Goal: Task Accomplishment & Management: Complete application form

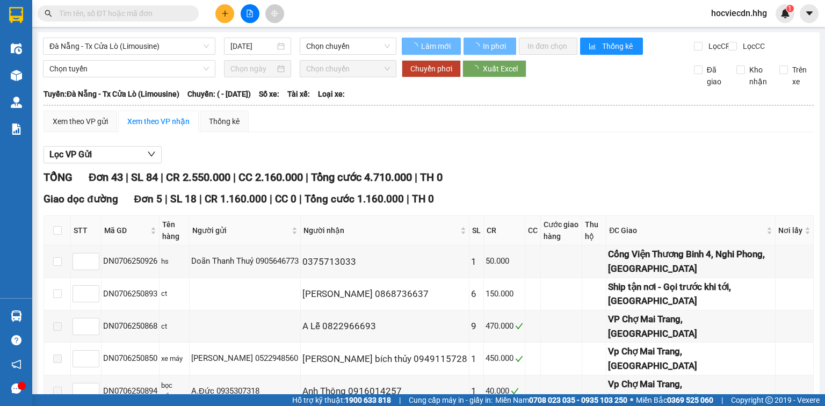
type input "07/06/2025"
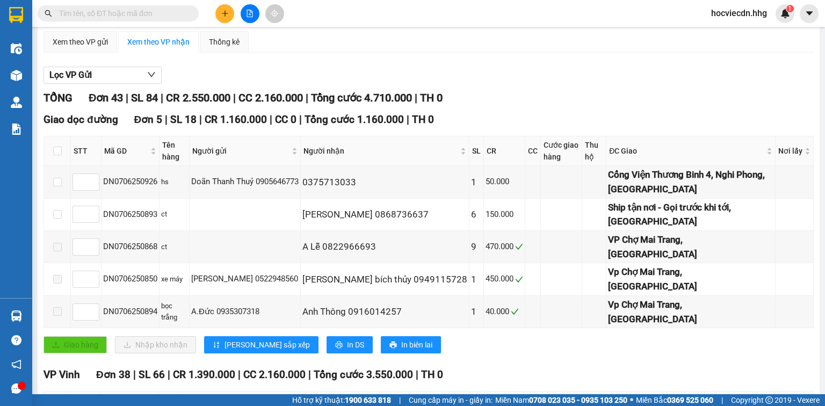
scroll to position [63, 0]
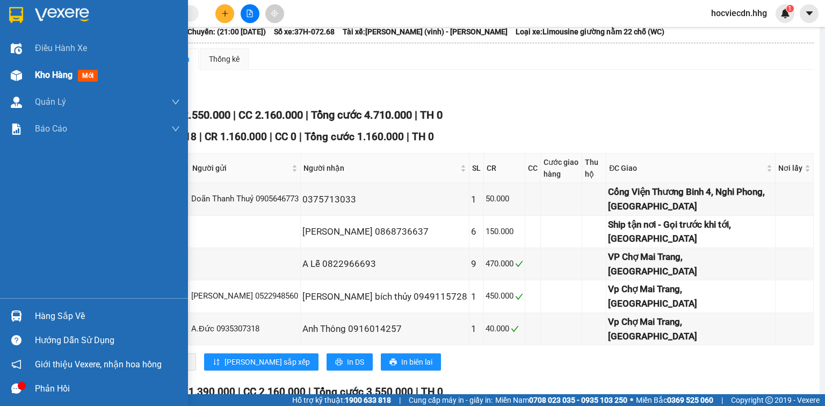
click at [31, 71] on div "Kho hàng mới" at bounding box center [94, 75] width 188 height 27
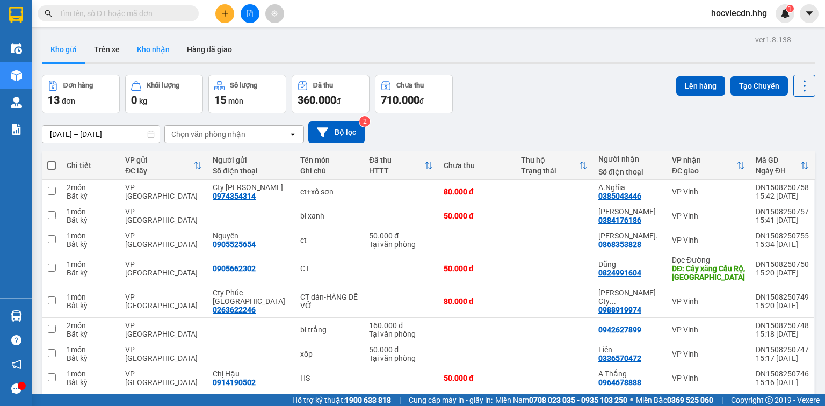
click at [144, 46] on button "Kho nhận" at bounding box center [153, 50] width 50 height 26
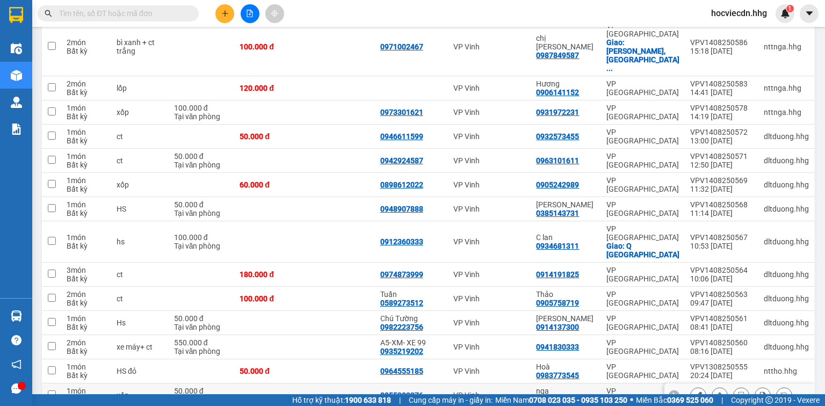
scroll to position [1257, 0]
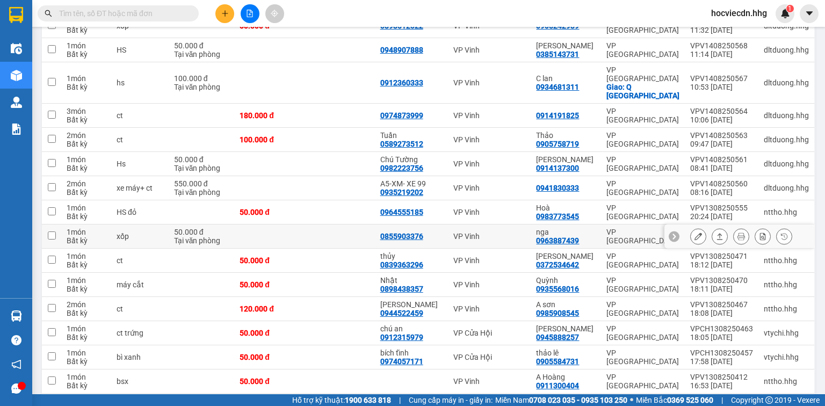
click at [694, 233] on icon at bounding box center [698, 237] width 8 height 8
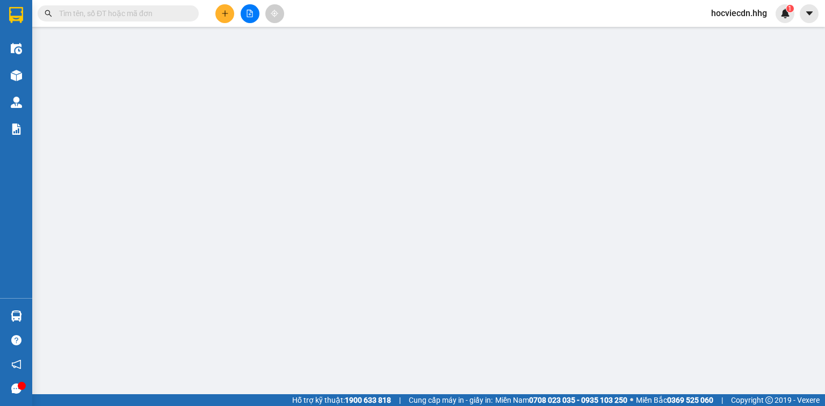
type input "0855903376"
type input "0963887439"
type input "nga"
type input "50.000"
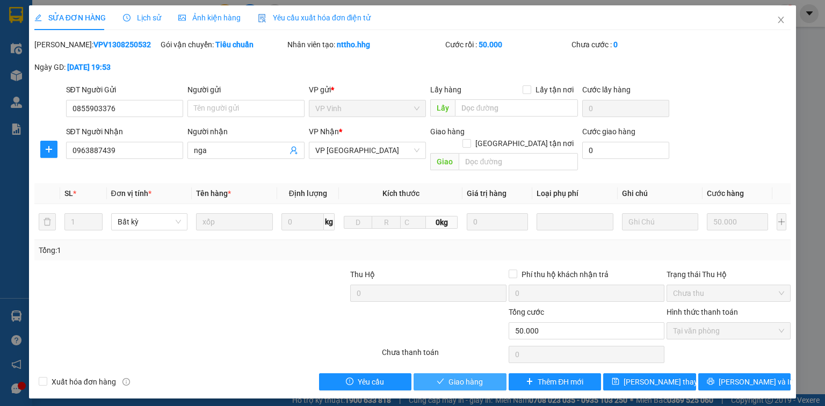
drag, startPoint x: 495, startPoint y: 370, endPoint x: 311, endPoint y: 281, distance: 204.4
click at [494, 373] on button "Giao hàng" at bounding box center [460, 381] width 93 height 17
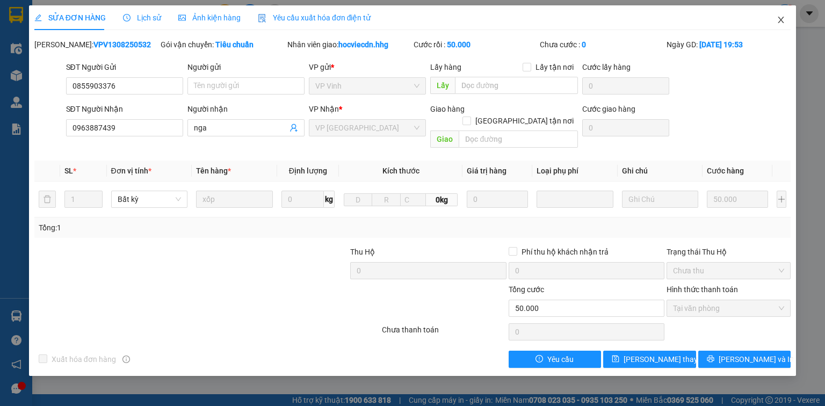
drag, startPoint x: 779, startPoint y: 24, endPoint x: 786, endPoint y: 18, distance: 9.2
click at [779, 23] on icon "close" at bounding box center [781, 20] width 6 height 6
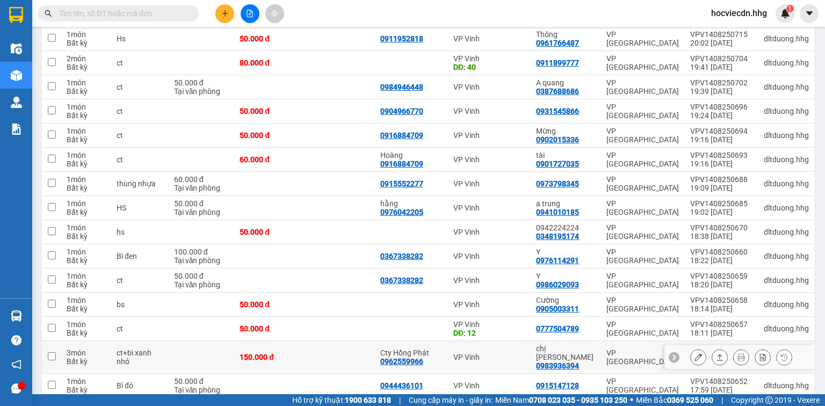
scroll to position [301, 0]
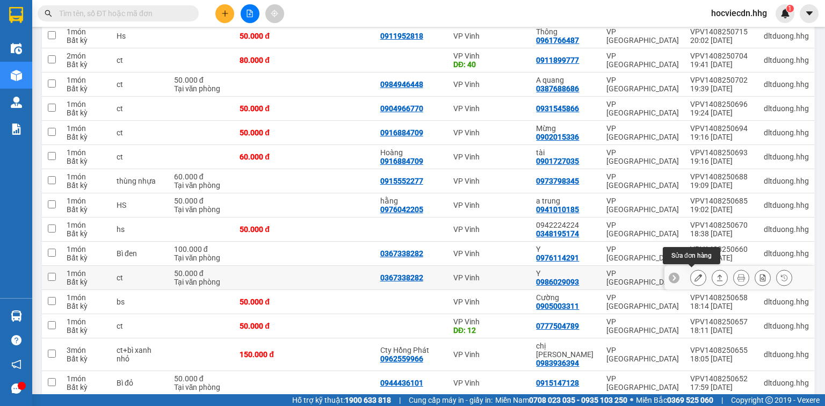
click at [694, 275] on icon at bounding box center [698, 278] width 8 height 8
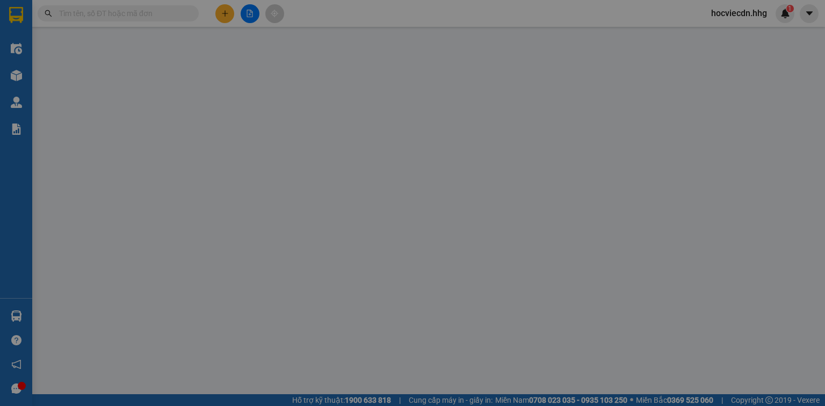
type input "0367338282"
type input "0986029093"
type input "Y"
type input "50.000"
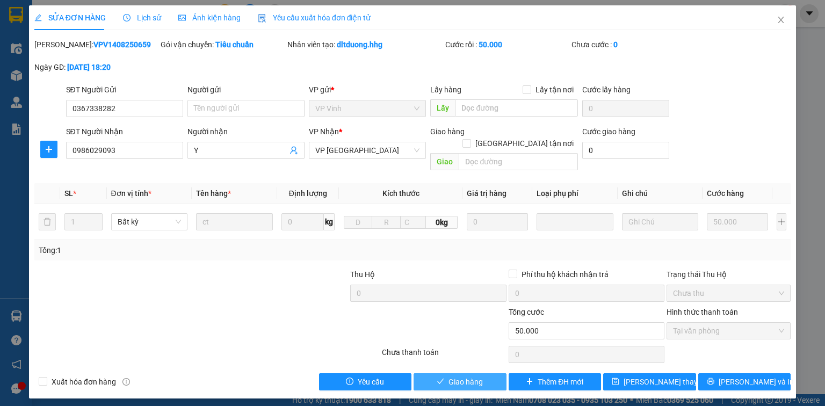
drag, startPoint x: 488, startPoint y: 367, endPoint x: 209, endPoint y: 303, distance: 286.1
click at [487, 373] on button "Giao hàng" at bounding box center [460, 381] width 93 height 17
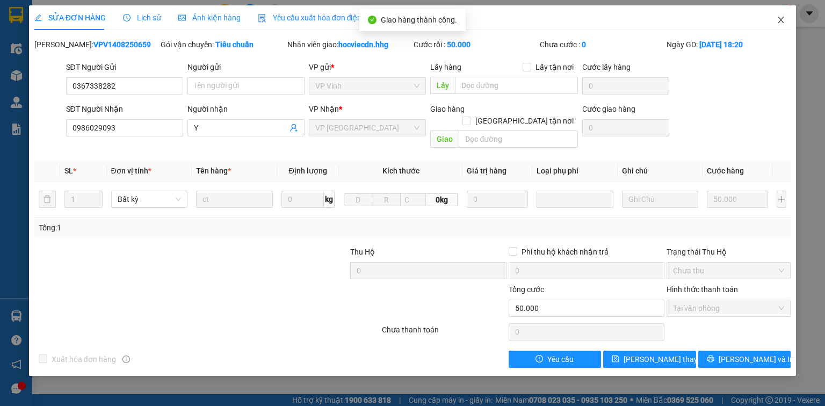
click at [781, 22] on icon "close" at bounding box center [781, 20] width 9 height 9
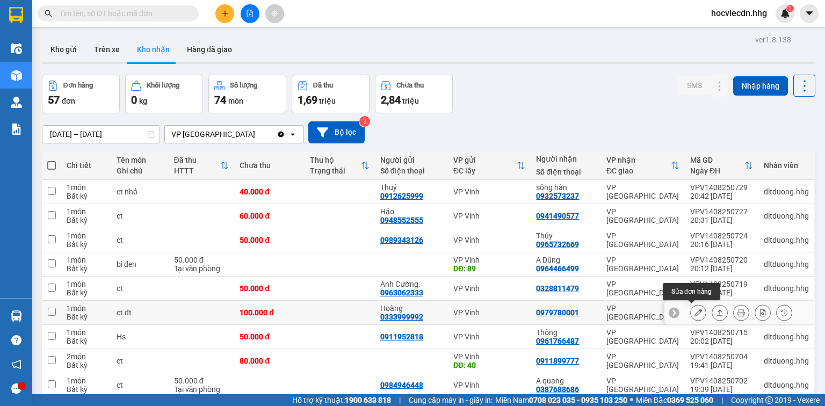
click at [694, 310] on icon at bounding box center [698, 313] width 8 height 8
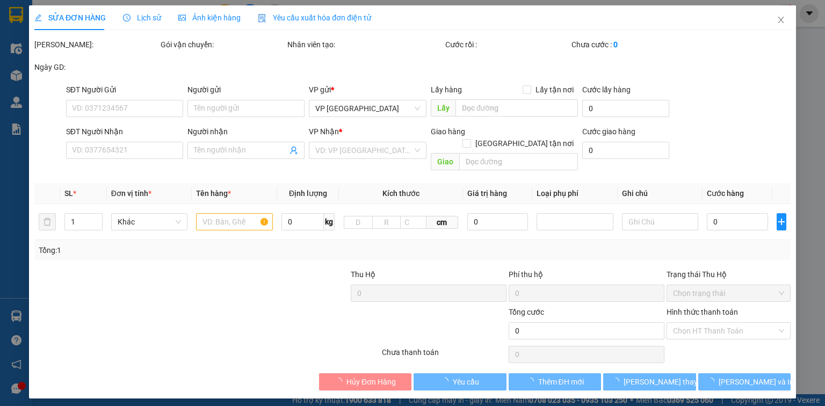
type input "0333999992"
type input "Hoàng"
type input "0979780001"
type input "100.000"
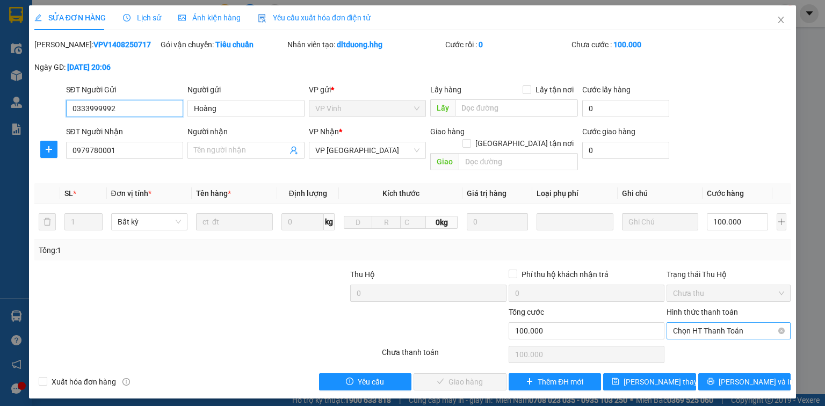
click at [722, 323] on span "Chọn HT Thanh Toán" at bounding box center [728, 331] width 111 height 16
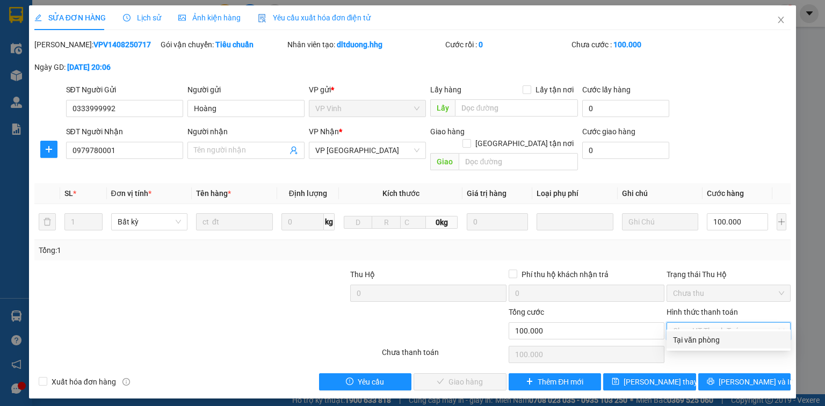
click at [708, 339] on div "Tại văn phòng" at bounding box center [728, 340] width 111 height 12
type input "0"
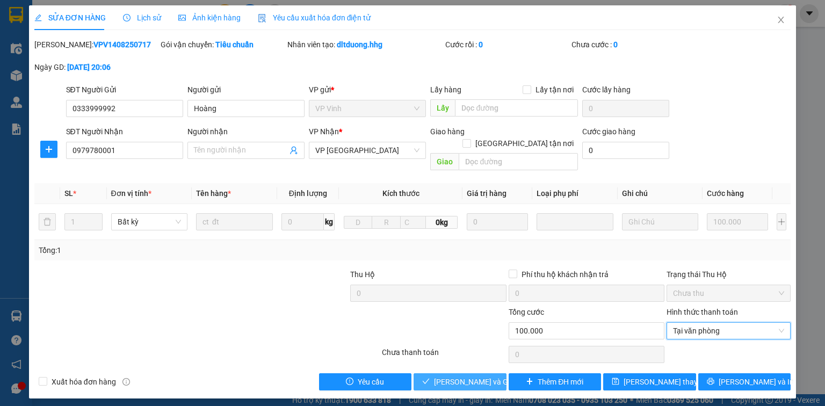
click at [488, 376] on span "[PERSON_NAME] và Giao hàng" at bounding box center [485, 382] width 103 height 12
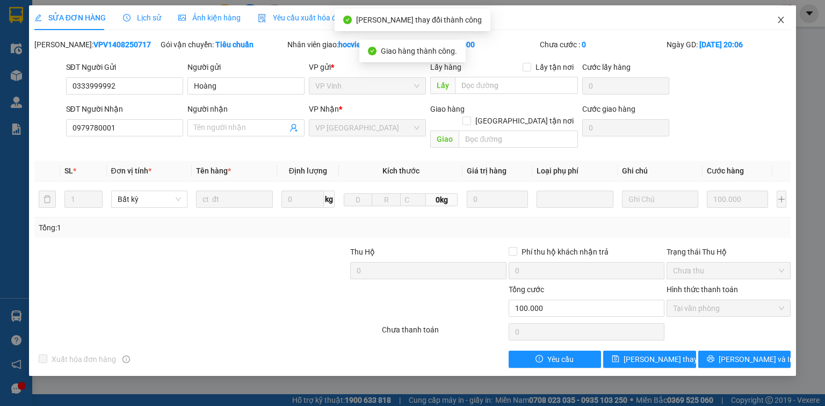
click at [784, 21] on icon "close" at bounding box center [781, 20] width 9 height 9
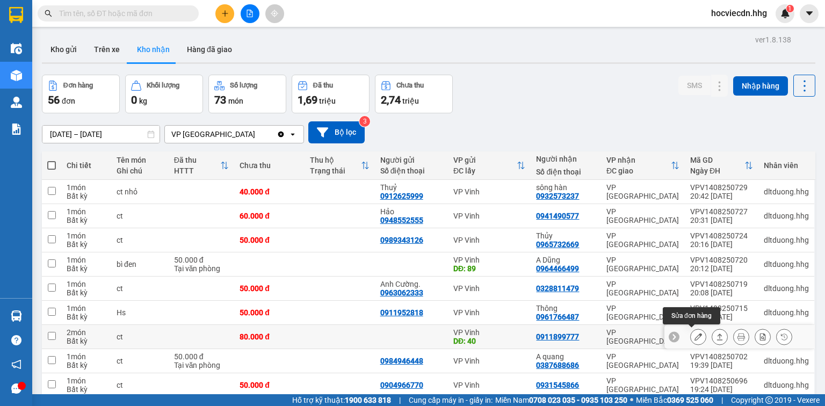
click at [694, 336] on icon at bounding box center [698, 337] width 8 height 8
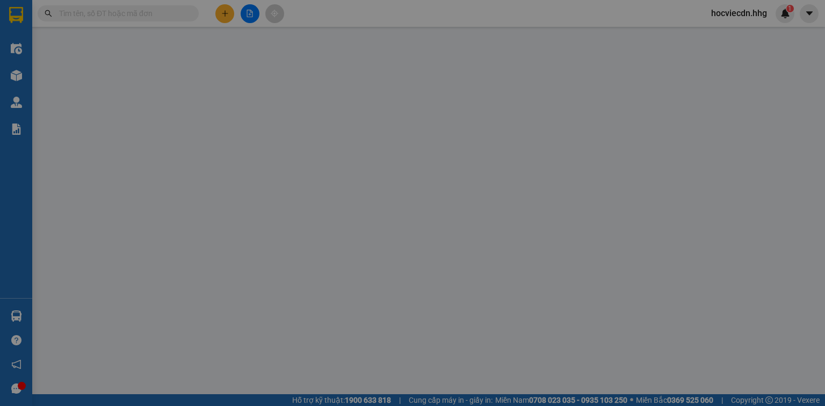
type input "40"
type input "0911899777"
type input "80.000"
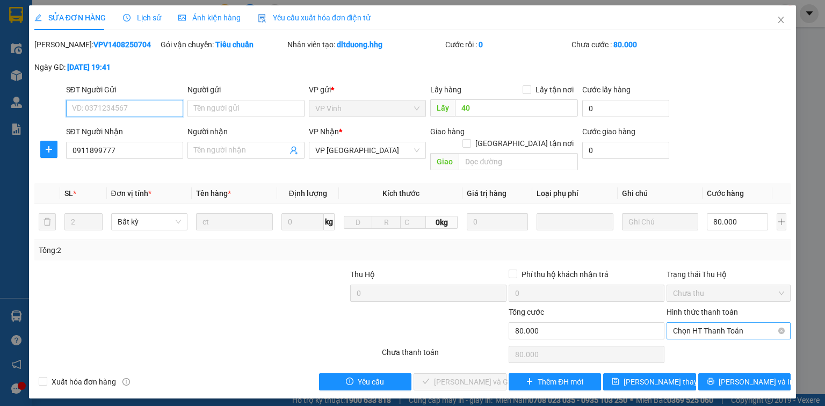
drag, startPoint x: 715, startPoint y: 316, endPoint x: 711, endPoint y: 325, distance: 10.1
click at [716, 323] on span "Chọn HT Thanh Toán" at bounding box center [728, 331] width 111 height 16
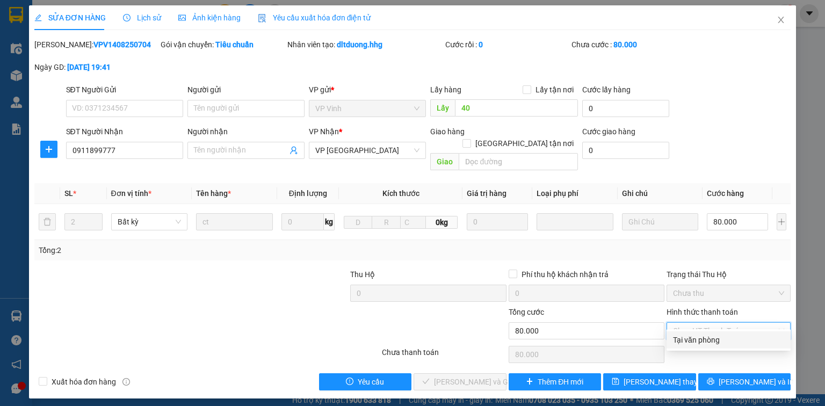
click at [702, 333] on div "Tại văn phòng" at bounding box center [728, 339] width 124 height 17
type input "0"
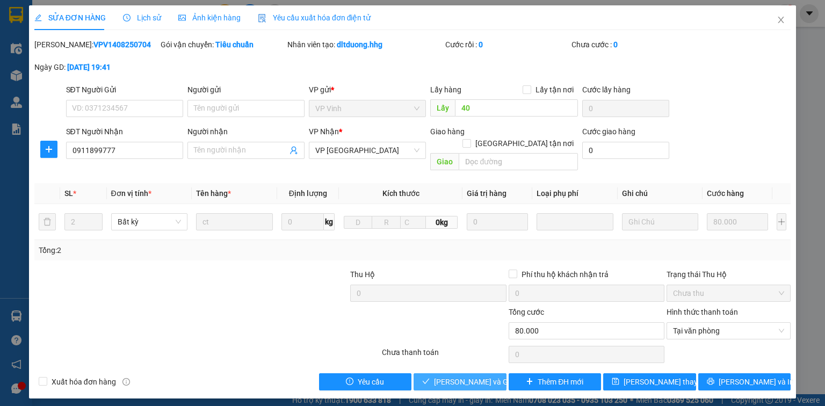
drag, startPoint x: 480, startPoint y: 367, endPoint x: 396, endPoint y: 185, distance: 200.7
click at [479, 376] on span "[PERSON_NAME] và Giao hàng" at bounding box center [485, 382] width 103 height 12
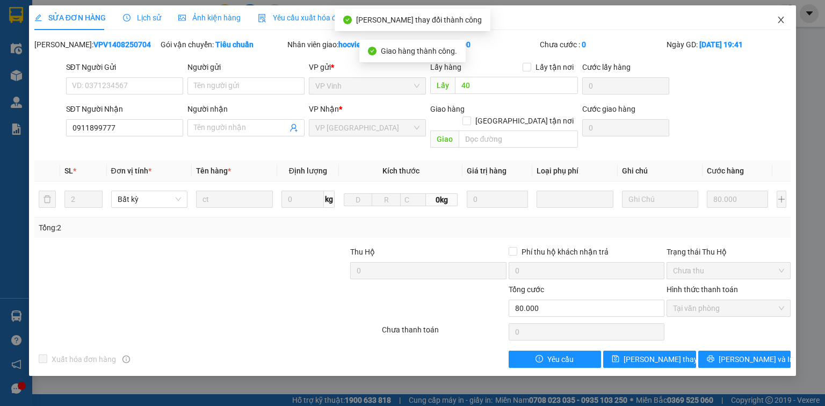
click at [782, 21] on icon "close" at bounding box center [781, 20] width 9 height 9
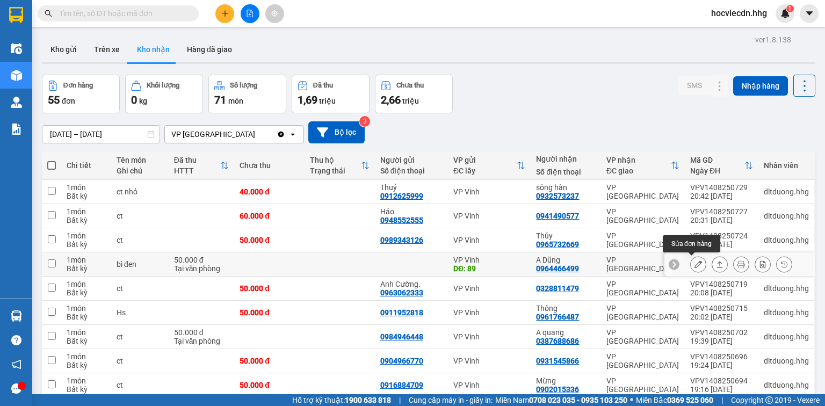
click at [694, 264] on icon at bounding box center [698, 264] width 8 height 8
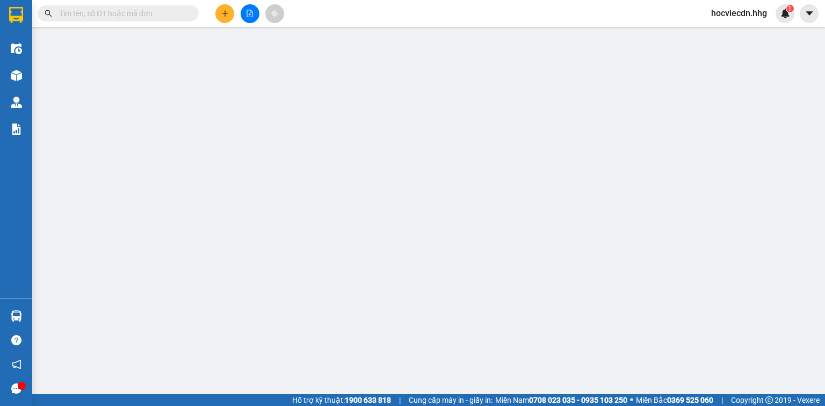
type input "89"
type input "0964466499"
type input "A Dũng"
type input "50.000"
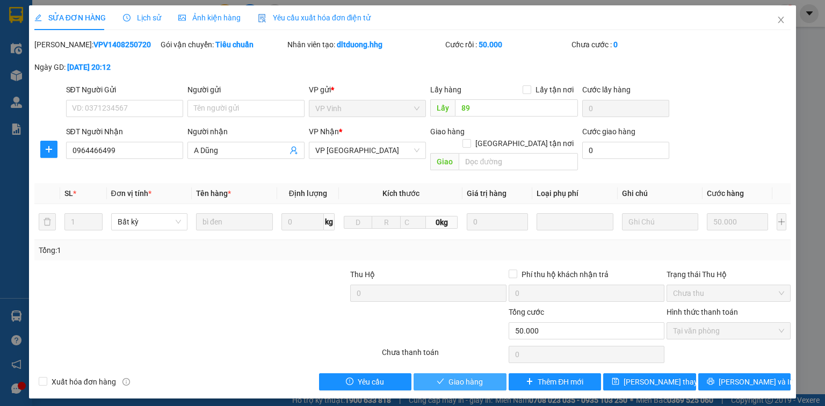
click at [485, 373] on button "Giao hàng" at bounding box center [460, 381] width 93 height 17
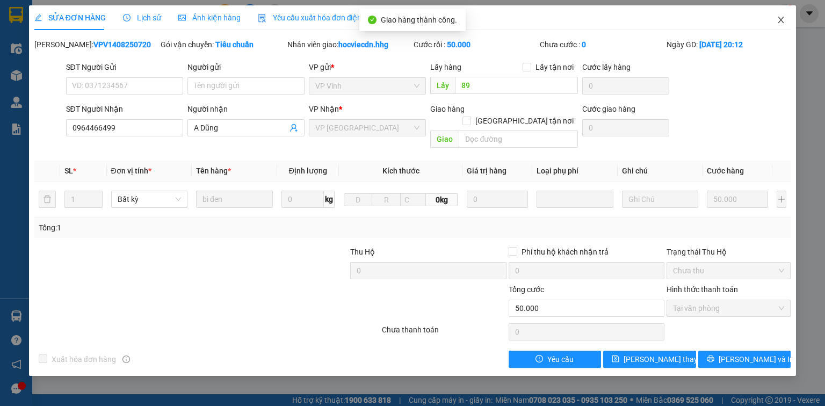
click at [780, 21] on icon "close" at bounding box center [781, 20] width 6 height 6
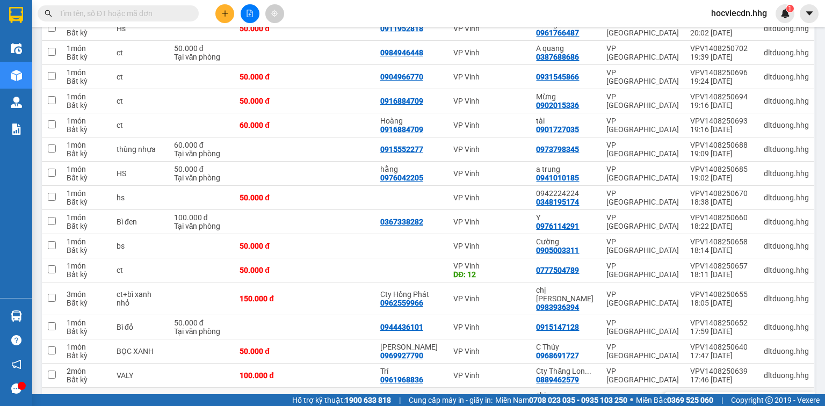
scroll to position [387, 0]
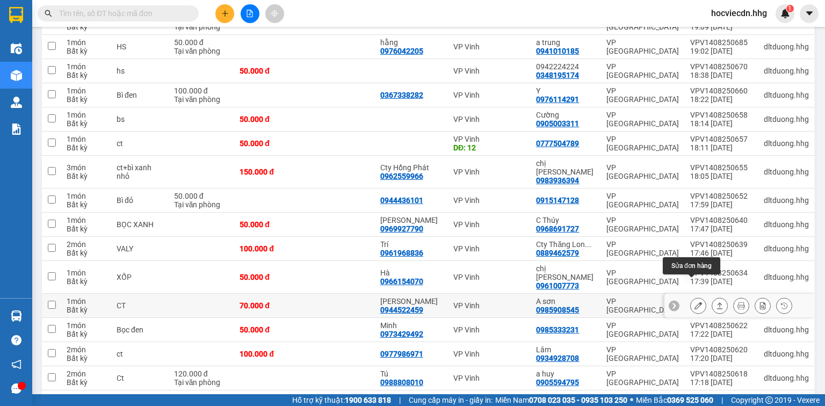
click at [694, 302] on icon at bounding box center [698, 306] width 8 height 8
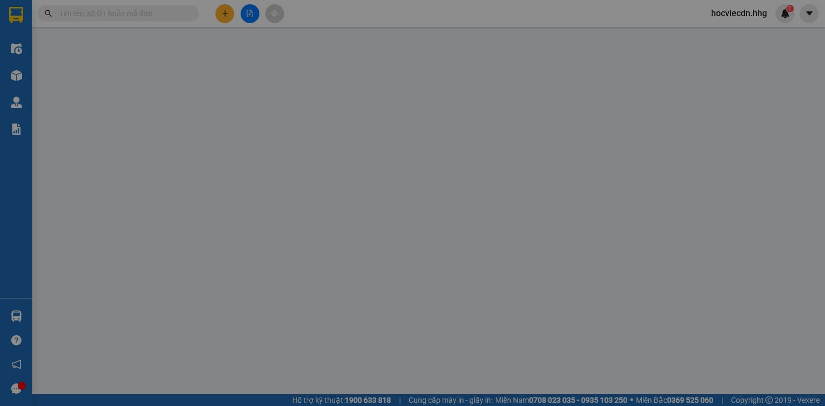
type input "0944522459"
type input "[PERSON_NAME]"
type input "0985908545"
type input "A sơn"
type input "70.000"
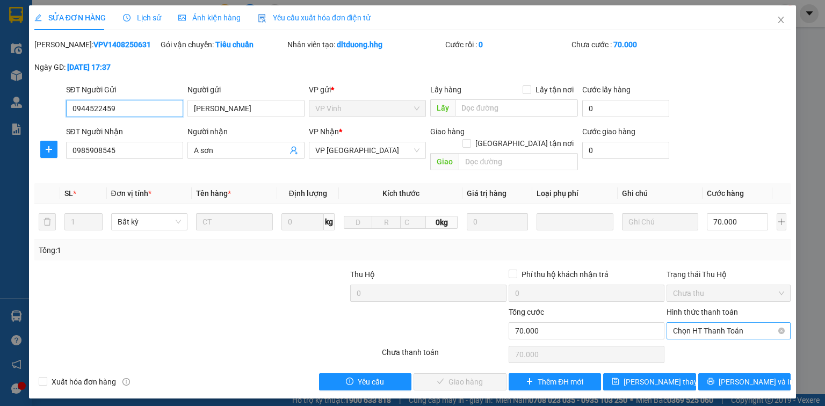
click at [712, 323] on span "Chọn HT Thanh Toán" at bounding box center [728, 331] width 111 height 16
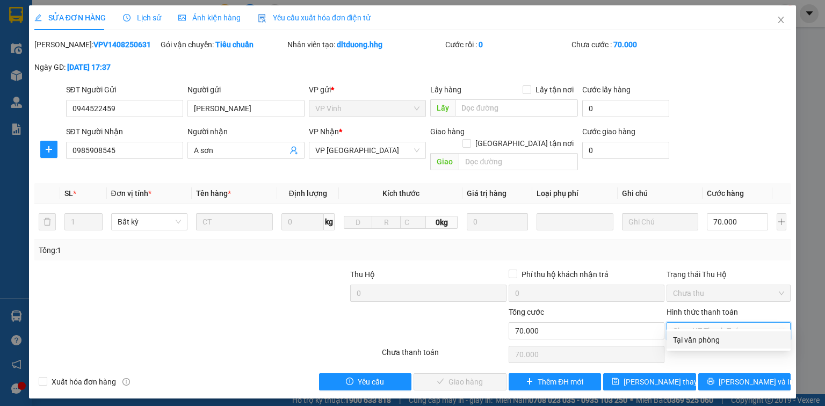
click at [707, 341] on div "Tại văn phòng" at bounding box center [728, 340] width 111 height 12
type input "0"
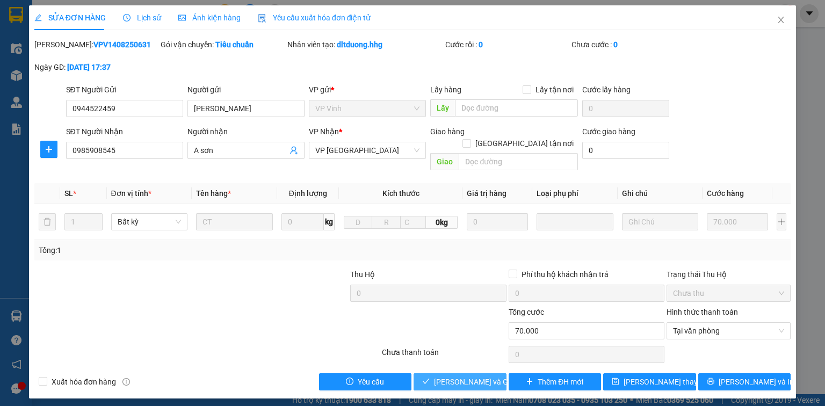
drag, startPoint x: 473, startPoint y: 374, endPoint x: 191, endPoint y: 310, distance: 288.6
click at [470, 376] on span "[PERSON_NAME] và Giao hàng" at bounding box center [485, 382] width 103 height 12
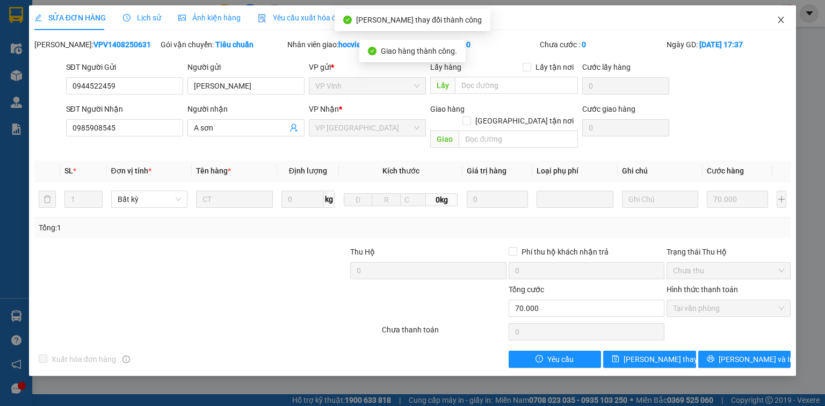
click at [778, 23] on icon "close" at bounding box center [781, 20] width 9 height 9
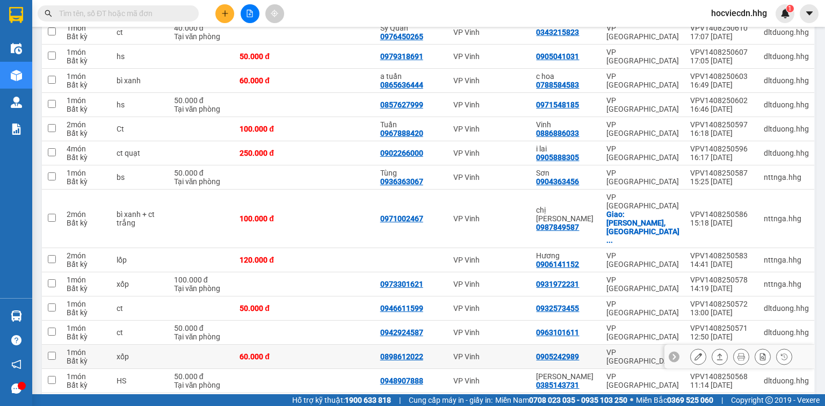
scroll to position [816, 0]
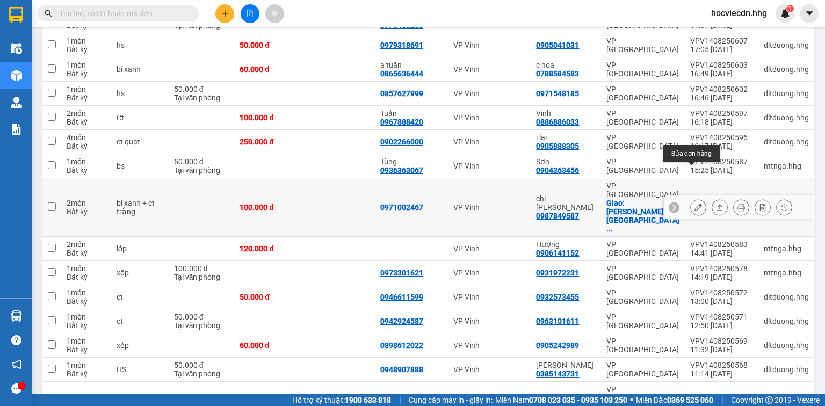
click at [697, 198] on button at bounding box center [698, 207] width 15 height 19
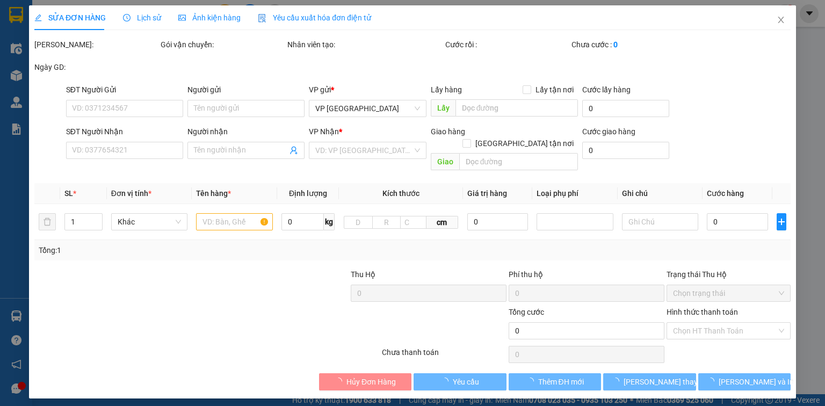
type input "0971002467"
type input "0987849587"
type input "chị Hà"
checkbox input "true"
type input "Chung cư Mường thanh,Sơn Trà - CHƯA TÍNH SHIP"
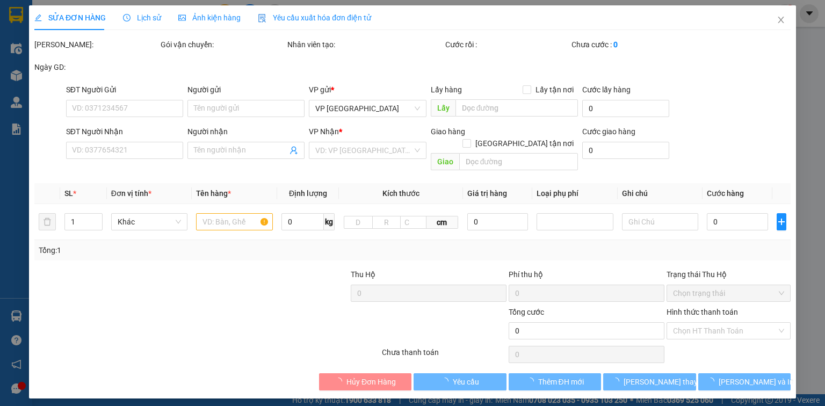
type input "100.000"
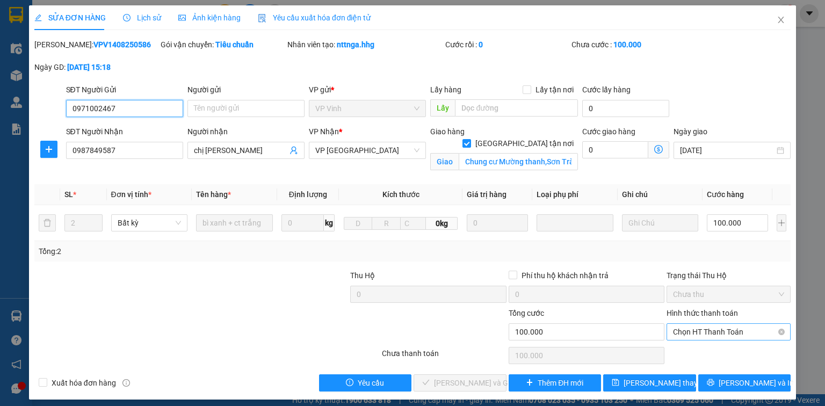
click at [694, 327] on span "Chọn HT Thanh Toán" at bounding box center [728, 332] width 111 height 16
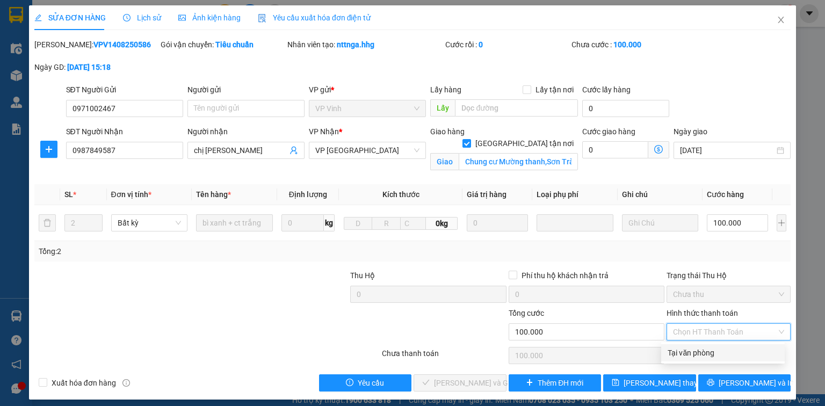
click at [690, 351] on div "Tại văn phòng" at bounding box center [723, 353] width 111 height 12
type input "0"
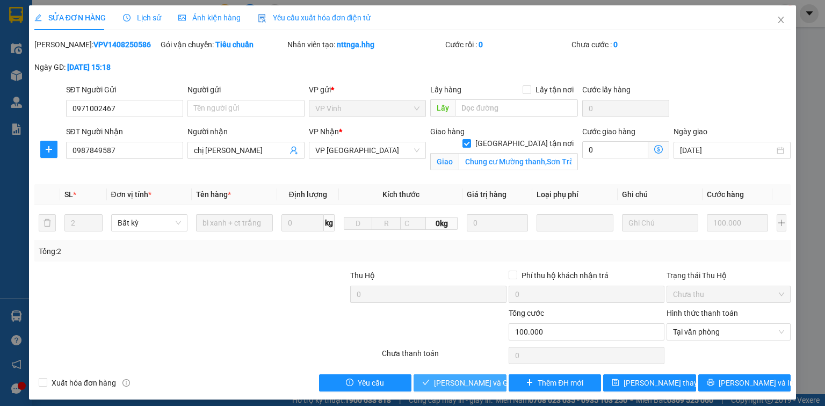
drag, startPoint x: 489, startPoint y: 386, endPoint x: 153, endPoint y: 328, distance: 341.2
click at [481, 385] on span "[PERSON_NAME] và Giao hàng" at bounding box center [485, 383] width 103 height 12
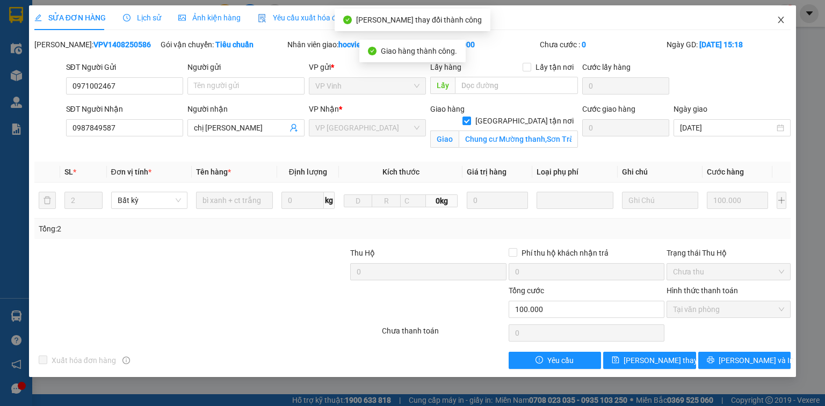
click at [782, 21] on icon "close" at bounding box center [781, 20] width 9 height 9
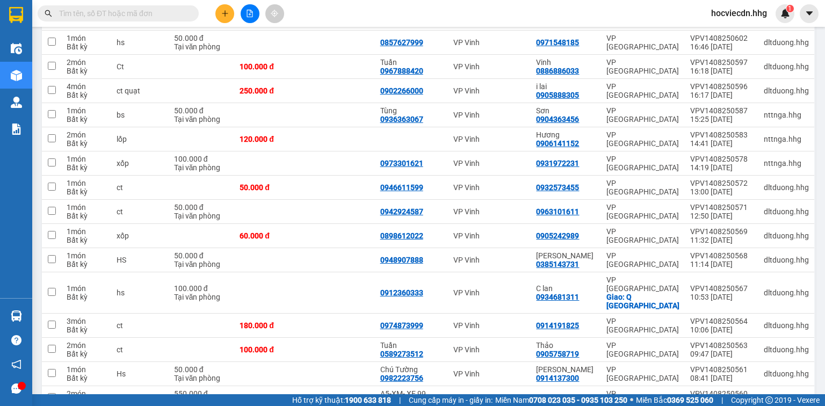
scroll to position [988, 0]
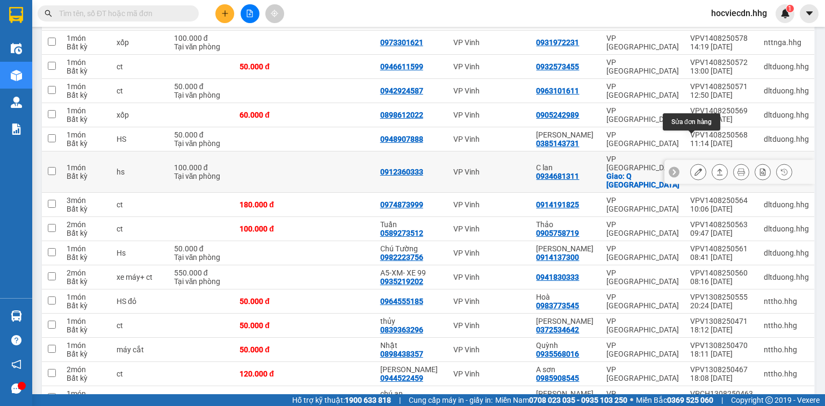
click at [694, 168] on icon at bounding box center [698, 172] width 8 height 8
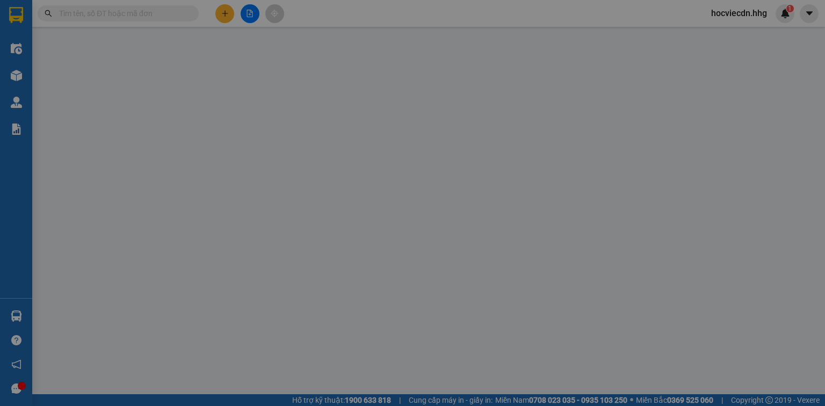
type input "0912360333"
type input "0934681311"
type input "C lan"
checkbox input "true"
type input "Q hải châu"
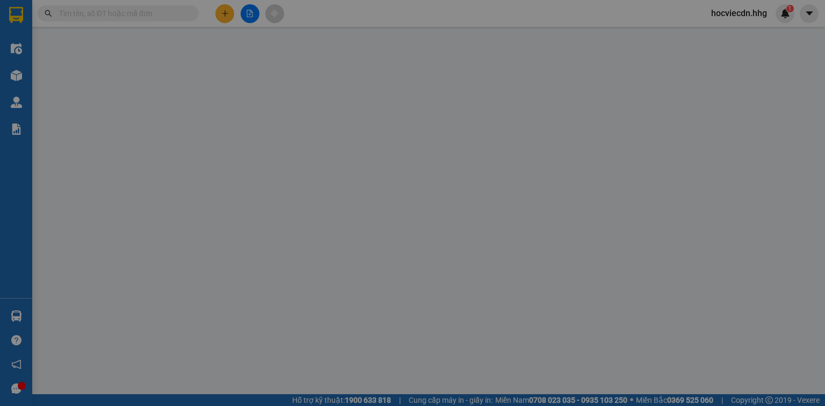
type input "100.000"
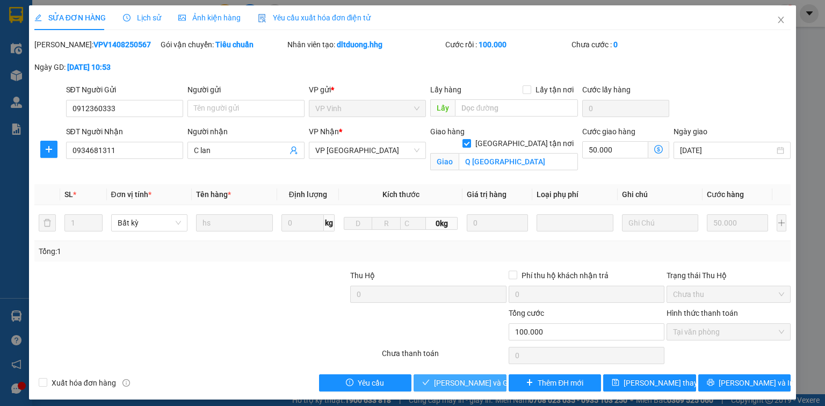
drag, startPoint x: 483, startPoint y: 380, endPoint x: 458, endPoint y: 373, distance: 25.7
click at [482, 380] on span "[PERSON_NAME] và Giao hàng" at bounding box center [485, 383] width 103 height 12
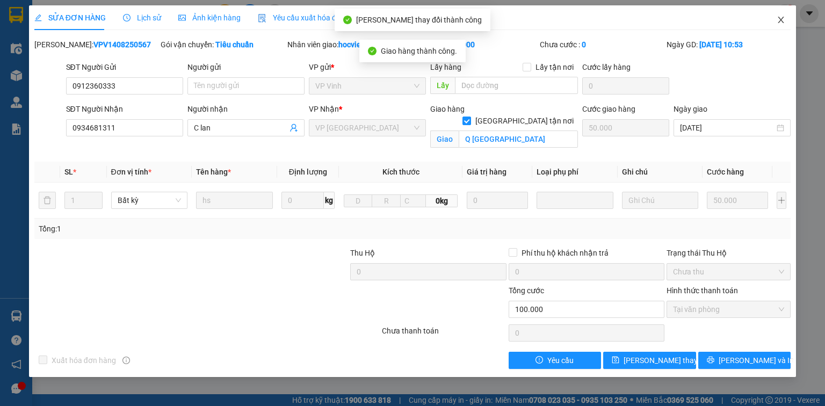
click at [780, 21] on icon "close" at bounding box center [781, 20] width 6 height 6
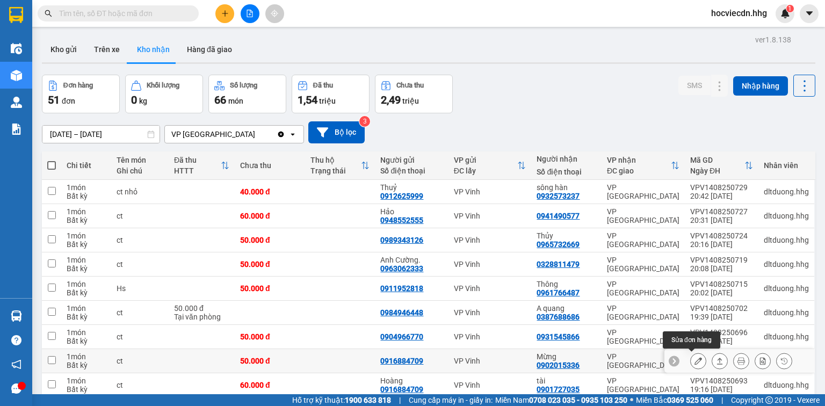
click at [694, 361] on icon at bounding box center [698, 361] width 8 height 8
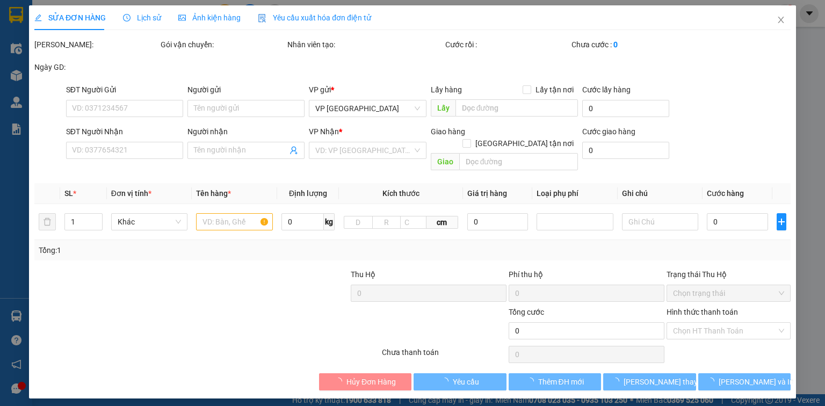
type input "0916884709"
type input "0902015336"
type input "Mừng"
type input "50.000"
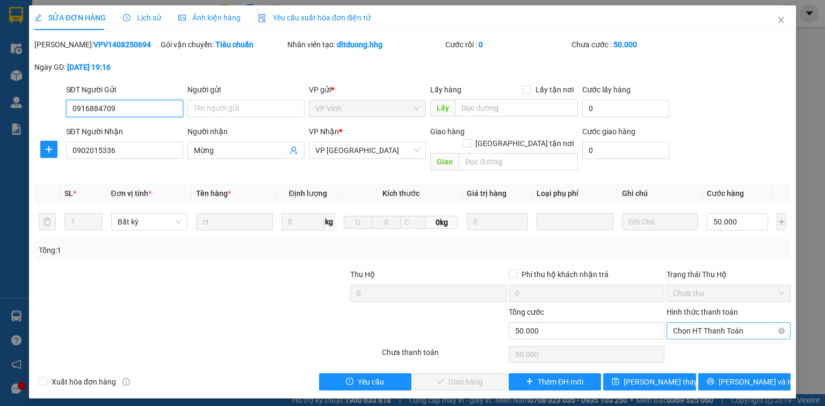
click at [701, 323] on span "Chọn HT Thanh Toán" at bounding box center [728, 331] width 111 height 16
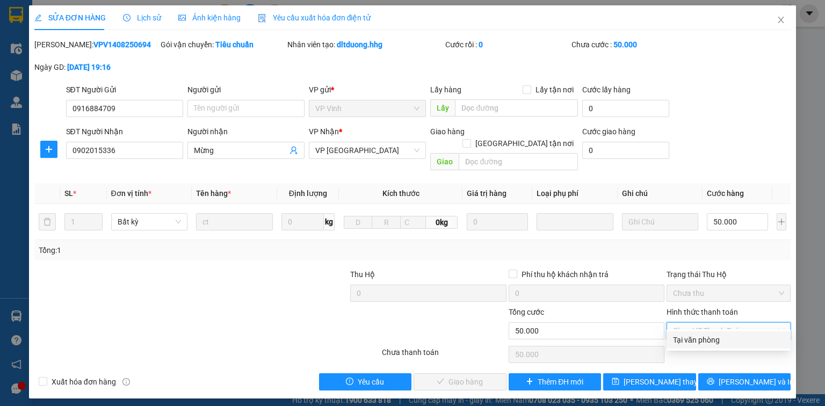
click at [682, 345] on div "Tại văn phòng" at bounding box center [728, 340] width 111 height 12
type input "0"
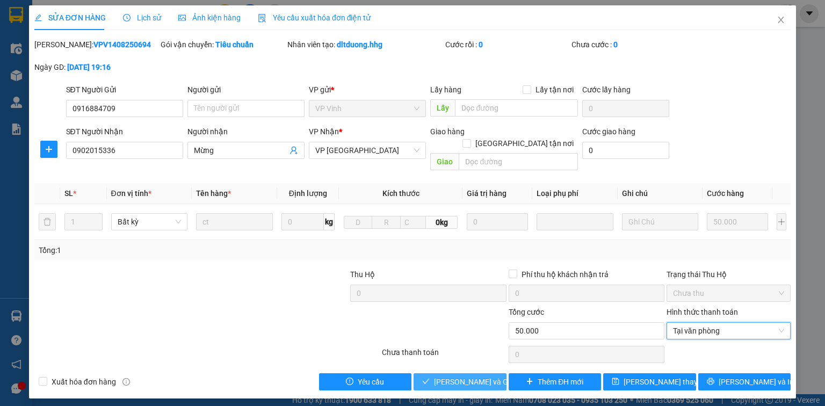
drag, startPoint x: 488, startPoint y: 373, endPoint x: 397, endPoint y: 340, distance: 96.0
click at [485, 376] on span "[PERSON_NAME] và Giao hàng" at bounding box center [485, 382] width 103 height 12
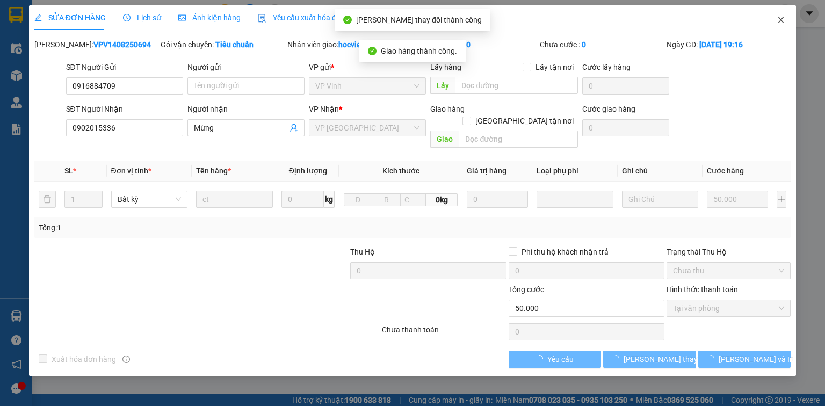
click at [780, 22] on icon "close" at bounding box center [781, 20] width 6 height 6
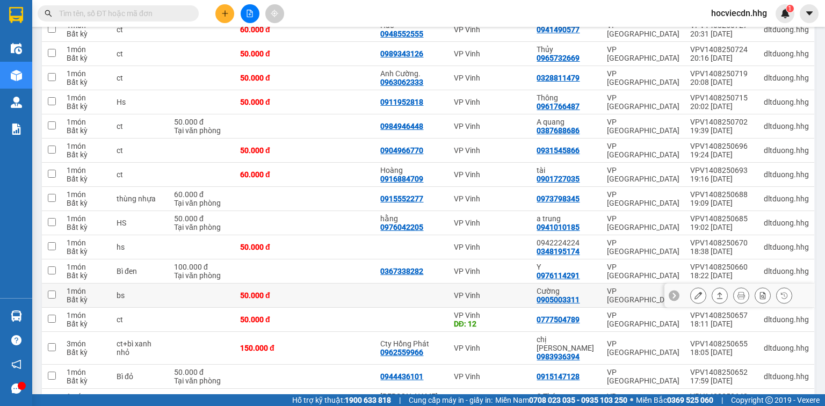
scroll to position [215, 0]
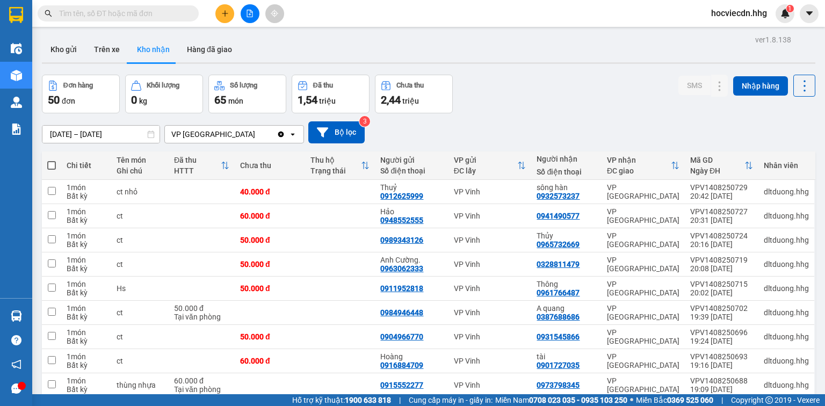
scroll to position [215, 0]
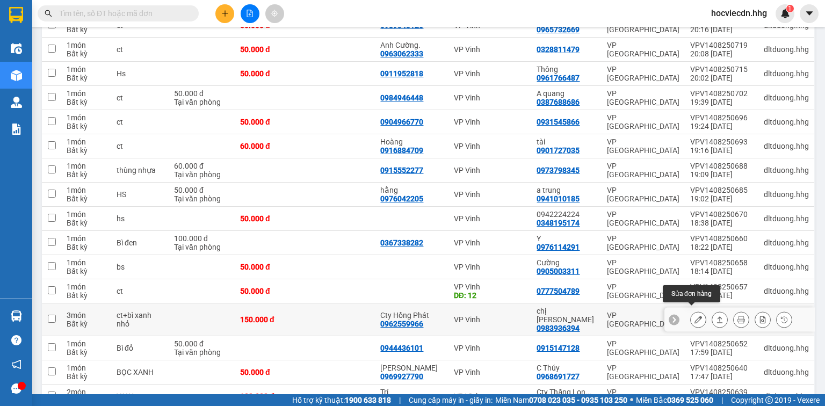
click at [692, 319] on button at bounding box center [698, 319] width 15 height 19
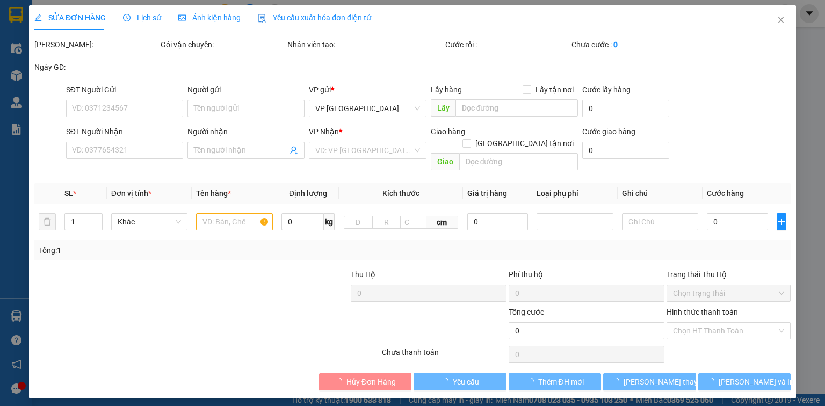
type input "0962559966"
type input "Cty Hồng Phát"
type input "0983936394"
type input "chị [PERSON_NAME]"
type input "150.000"
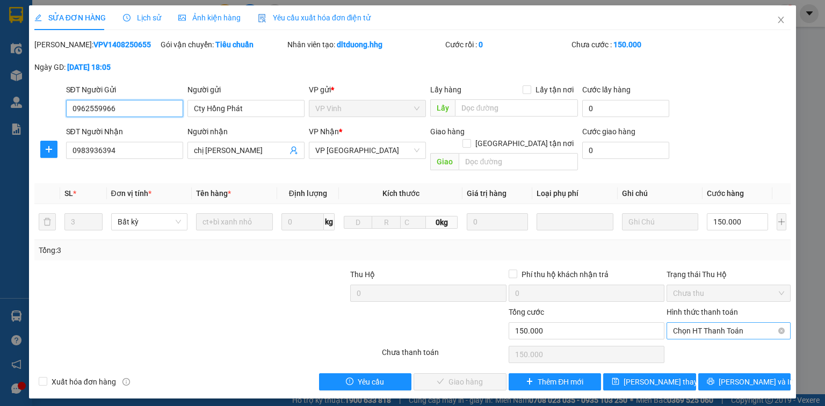
click at [708, 323] on span "Chọn HT Thanh Toán" at bounding box center [728, 331] width 111 height 16
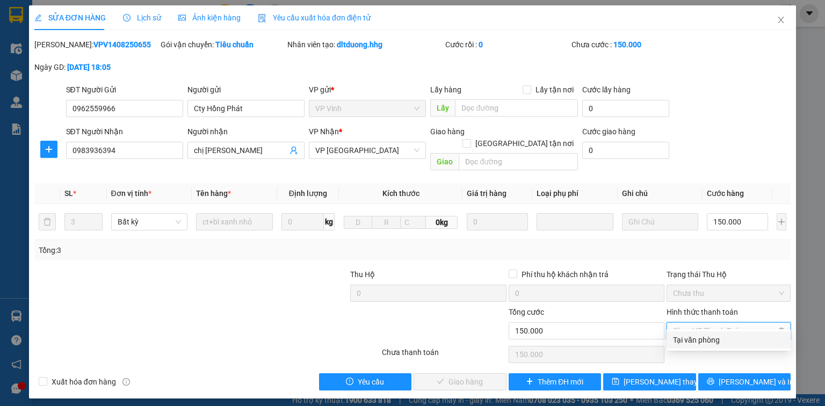
click at [705, 339] on div "Tại văn phòng" at bounding box center [728, 340] width 111 height 12
type input "0"
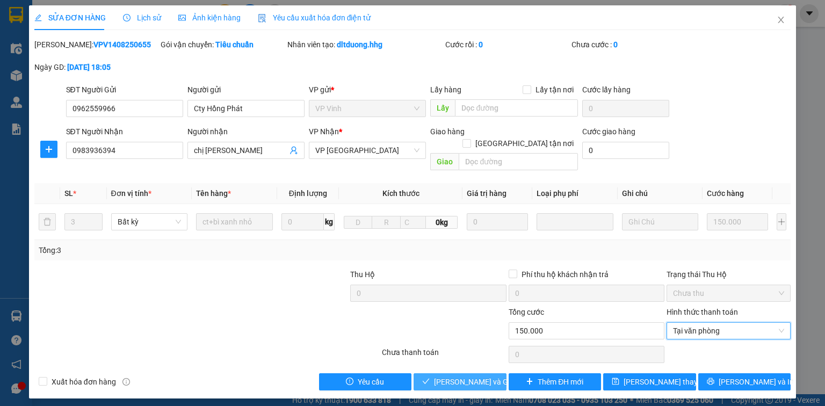
click at [476, 376] on span "[PERSON_NAME] và Giao hàng" at bounding box center [485, 382] width 103 height 12
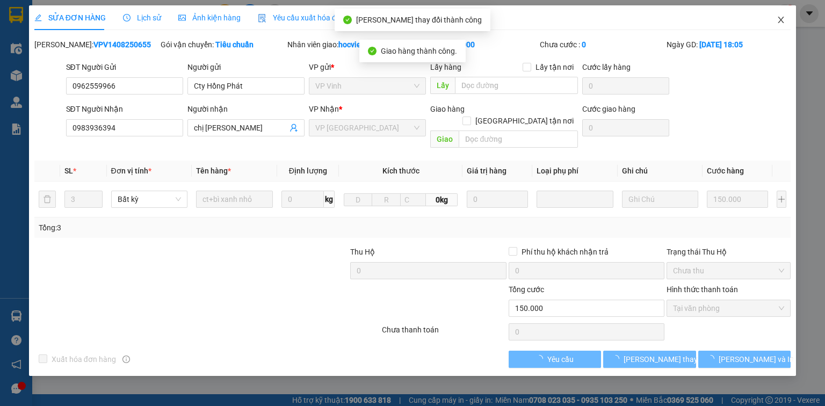
click at [782, 21] on icon "close" at bounding box center [781, 20] width 9 height 9
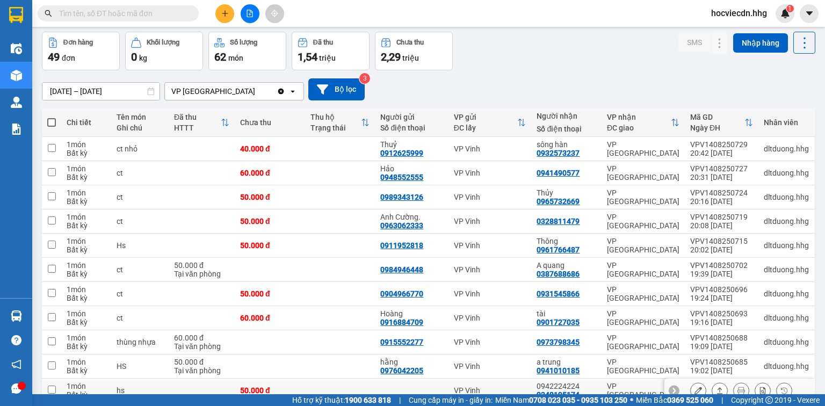
scroll to position [172, 0]
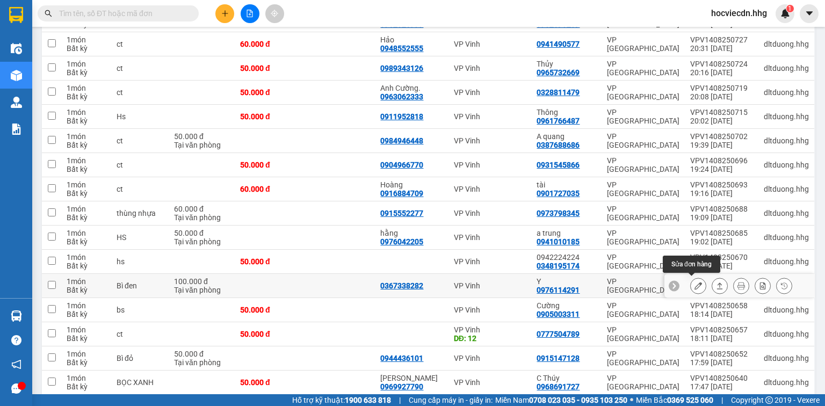
click at [694, 284] on icon at bounding box center [698, 286] width 8 height 8
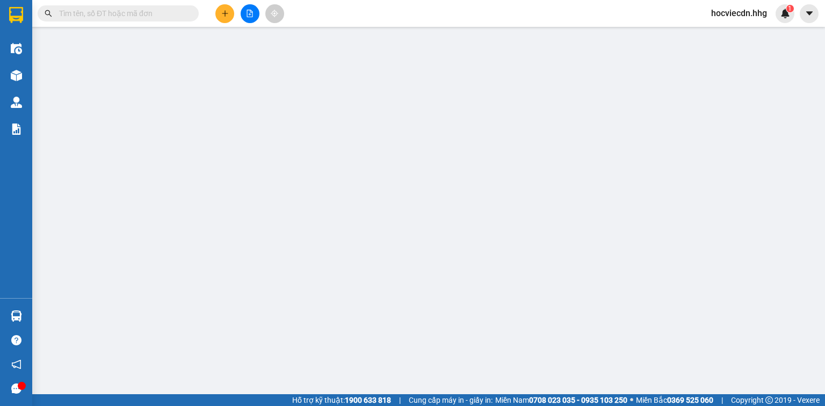
type input "0367338282"
type input "0976114291"
type input "Y"
type input "100.000"
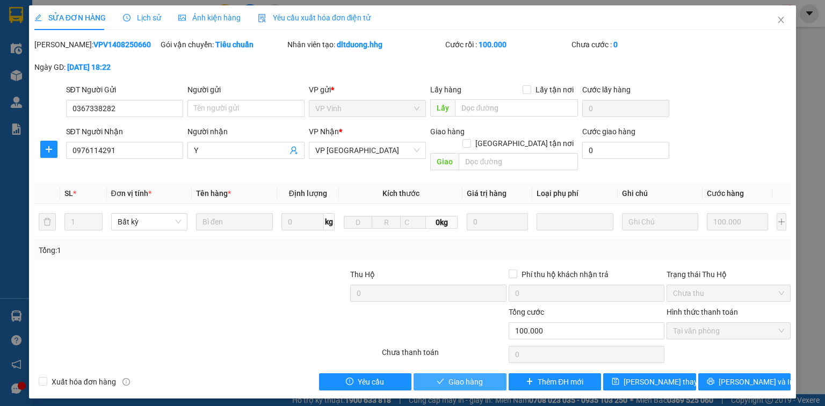
drag, startPoint x: 487, startPoint y: 372, endPoint x: 215, endPoint y: 300, distance: 281.5
click at [484, 373] on button "Giao hàng" at bounding box center [460, 381] width 93 height 17
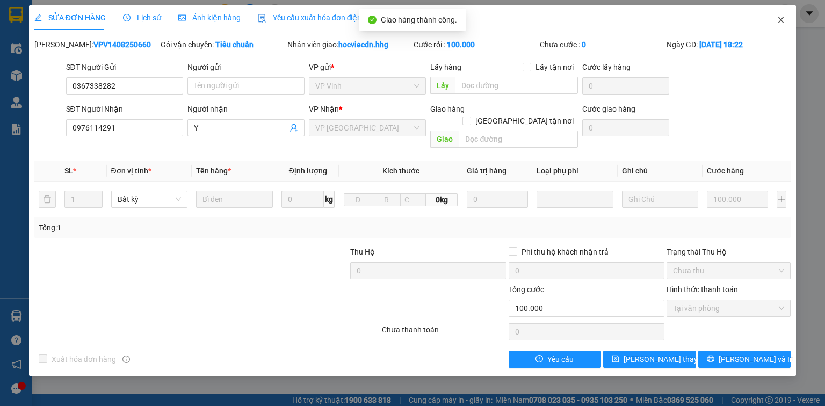
click at [781, 20] on icon "close" at bounding box center [781, 20] width 9 height 9
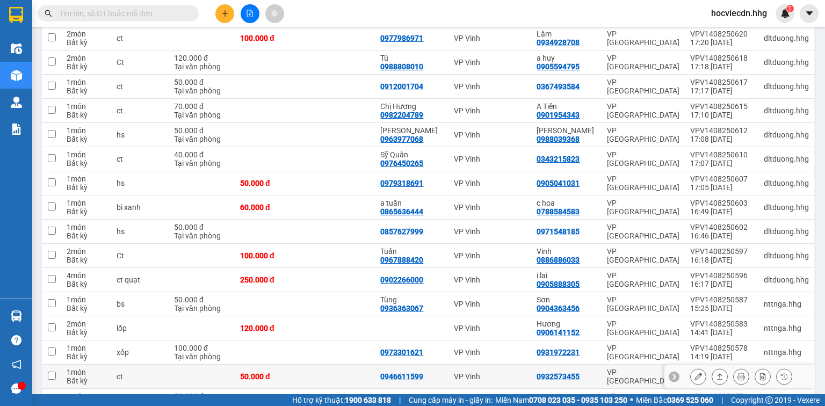
scroll to position [601, 0]
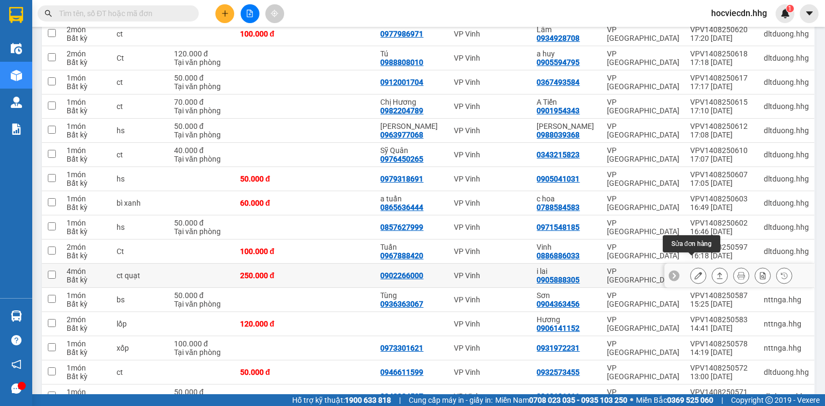
click at [694, 272] on icon at bounding box center [698, 276] width 8 height 8
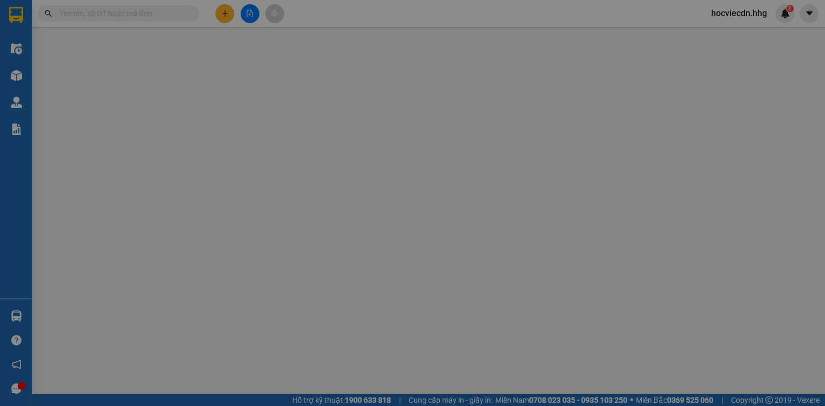
type input "0902266000"
type input "0905888305"
type input "i lai"
type input "250.000"
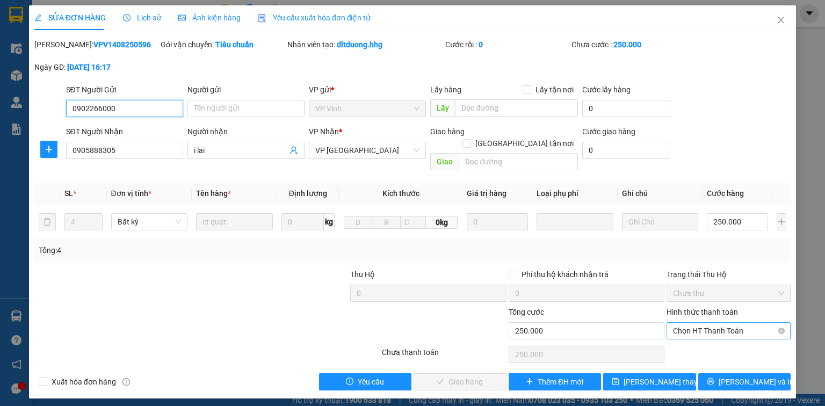
click at [705, 323] on span "Chọn HT Thanh Toán" at bounding box center [728, 331] width 111 height 16
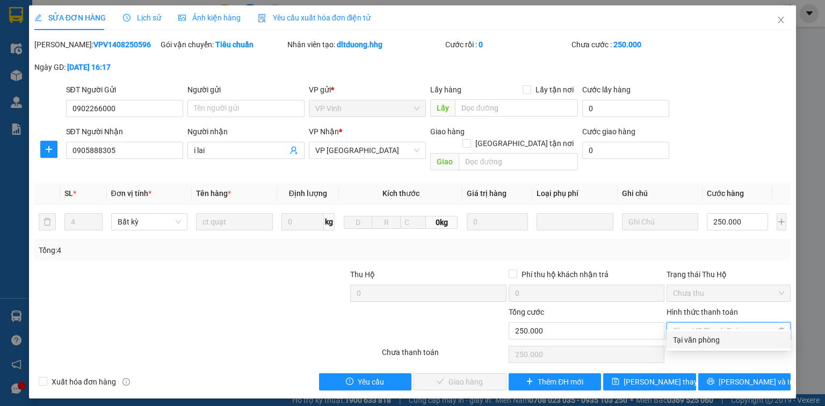
click at [695, 339] on div "Tại văn phòng" at bounding box center [728, 340] width 111 height 12
type input "0"
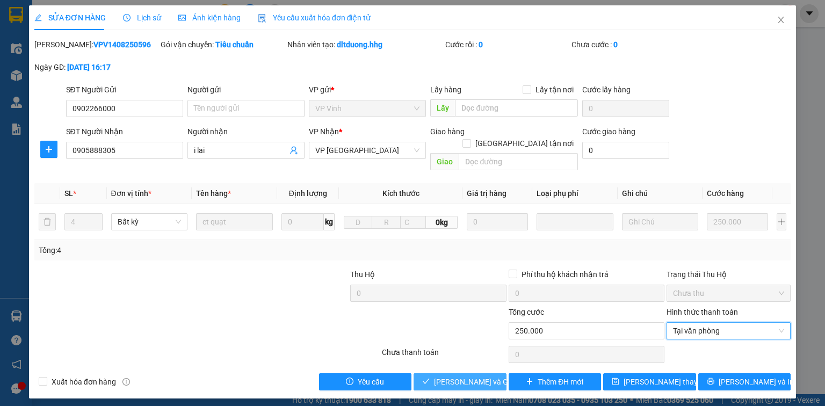
click at [478, 376] on span "[PERSON_NAME] và Giao hàng" at bounding box center [485, 382] width 103 height 12
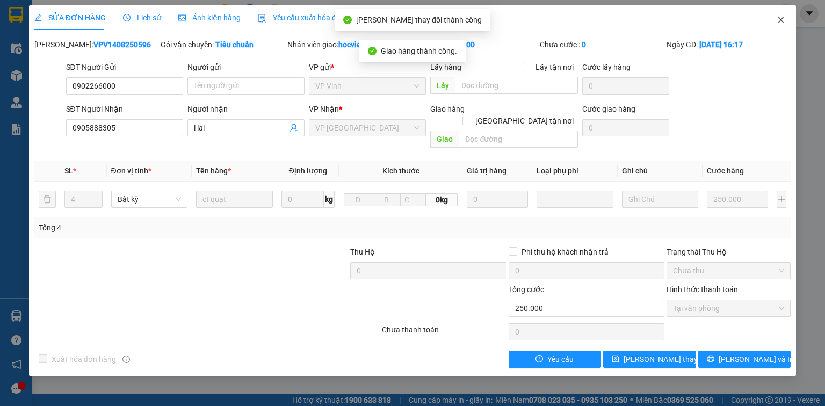
click at [782, 21] on icon "close" at bounding box center [781, 20] width 9 height 9
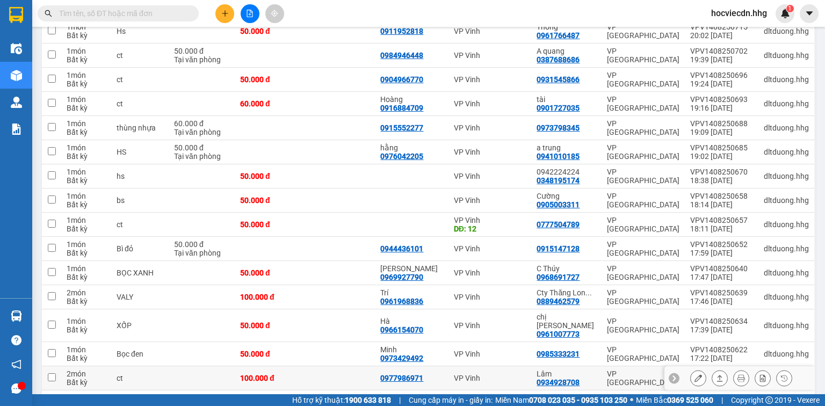
scroll to position [258, 0]
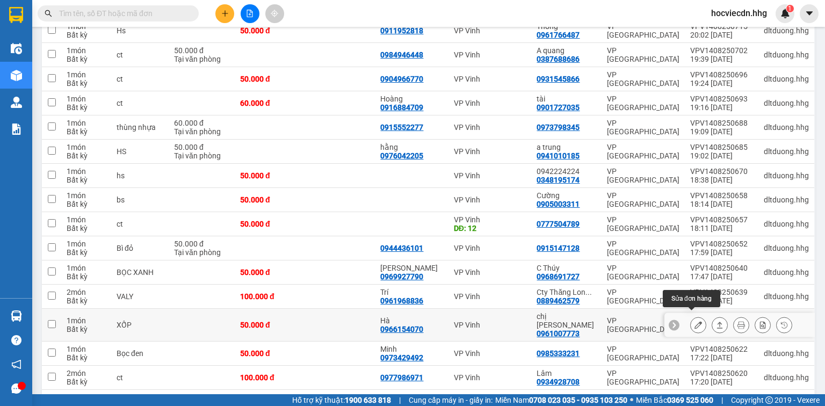
click at [691, 321] on button at bounding box center [698, 325] width 15 height 19
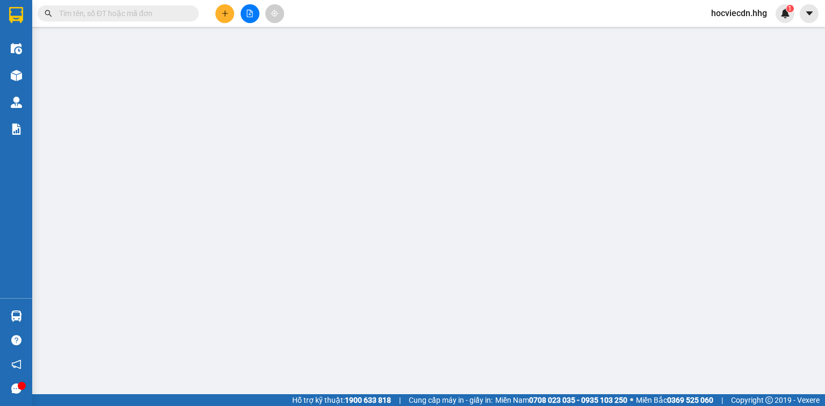
type input "0966154070"
type input "Hà"
type input "0961007773"
type input "chị [PERSON_NAME]"
type input "50.000"
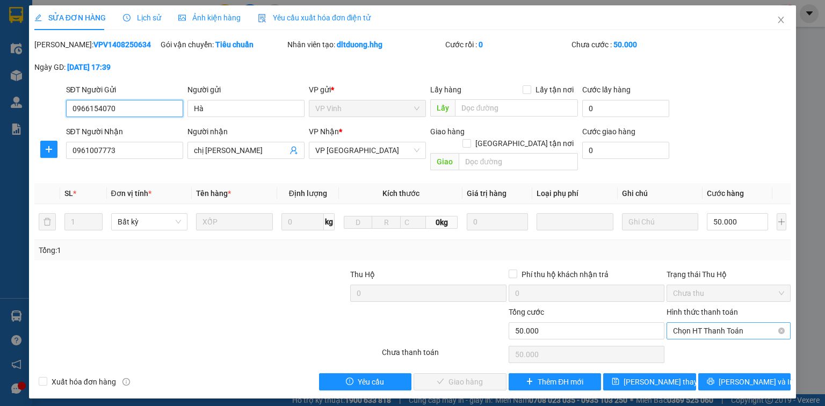
click at [690, 323] on span "Chọn HT Thanh Toán" at bounding box center [728, 331] width 111 height 16
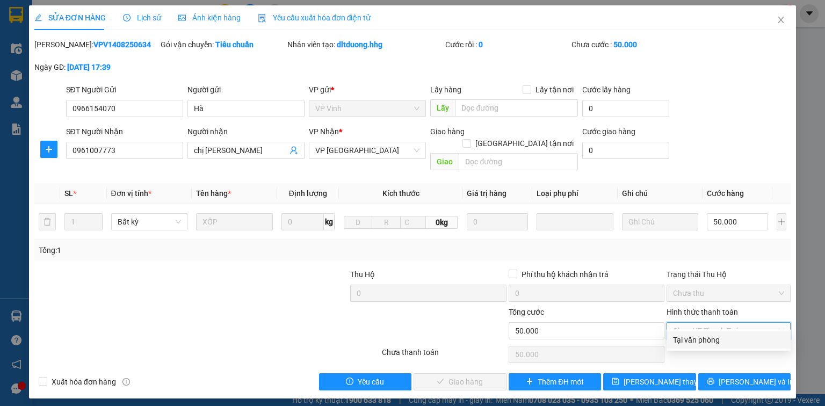
click at [687, 340] on div "Tại văn phòng" at bounding box center [728, 340] width 111 height 12
type input "0"
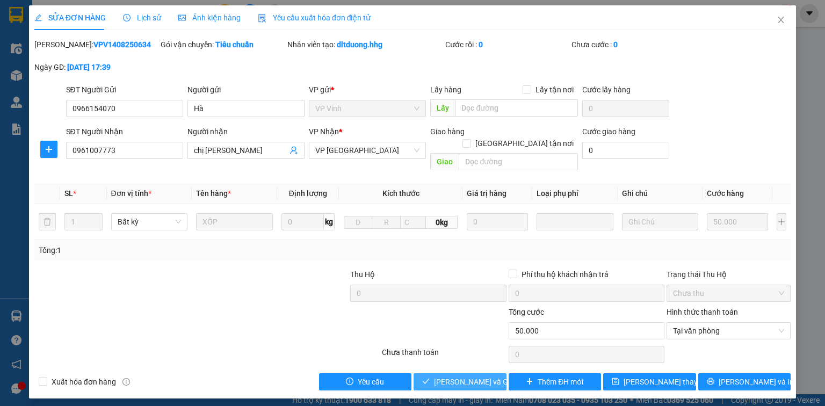
drag, startPoint x: 492, startPoint y: 370, endPoint x: 195, endPoint y: 272, distance: 312.6
click at [488, 376] on span "[PERSON_NAME] và Giao hàng" at bounding box center [485, 382] width 103 height 12
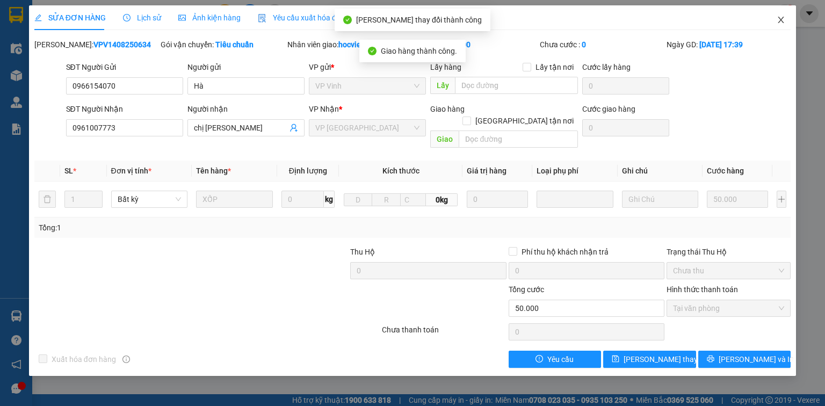
click at [782, 23] on icon "close" at bounding box center [781, 20] width 9 height 9
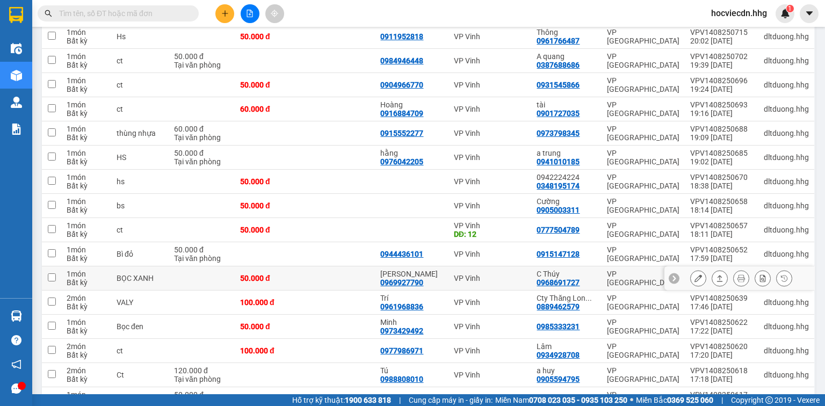
scroll to position [258, 0]
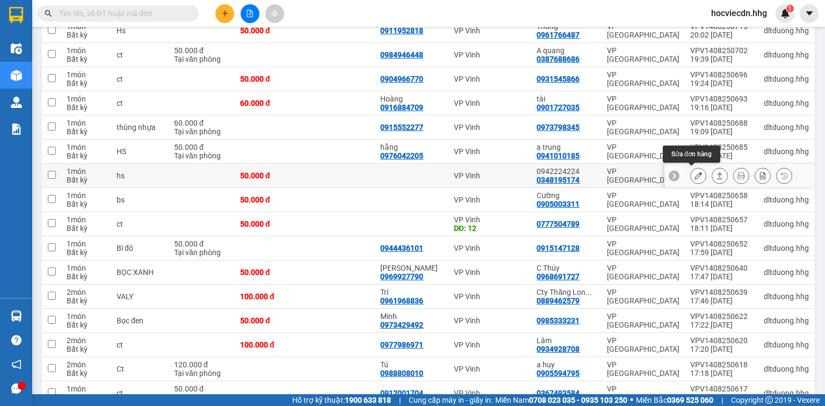
click at [691, 176] on button at bounding box center [698, 175] width 15 height 19
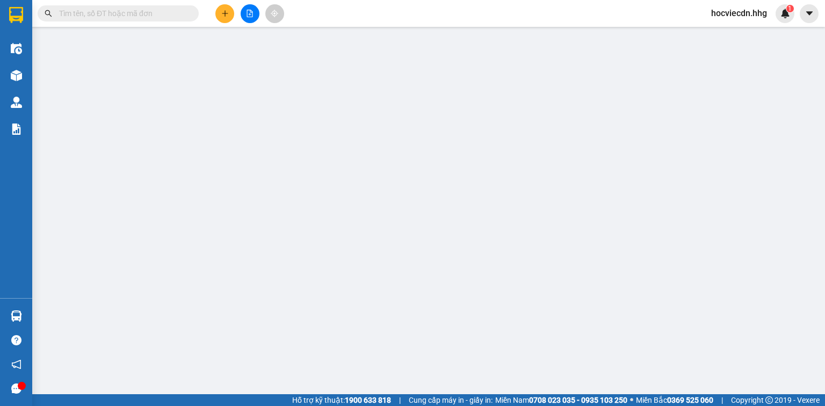
type input "0348195174"
type input "0942224224"
type input "50.000"
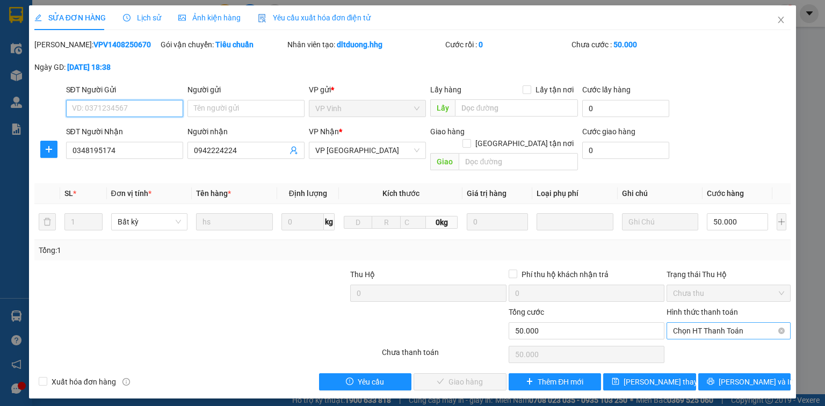
click at [690, 323] on span "Chọn HT Thanh Toán" at bounding box center [728, 331] width 111 height 16
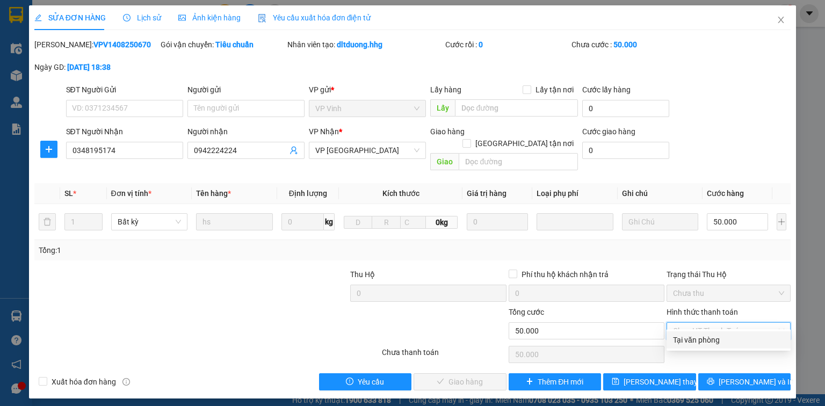
click at [681, 338] on div "Tại văn phòng" at bounding box center [728, 340] width 111 height 12
type input "0"
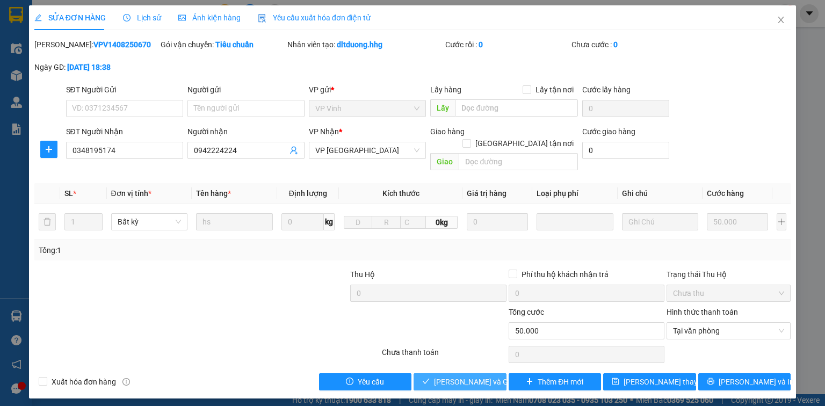
drag, startPoint x: 476, startPoint y: 368, endPoint x: 195, endPoint y: 299, distance: 289.3
click at [475, 376] on span "[PERSON_NAME] và Giao hàng" at bounding box center [485, 382] width 103 height 12
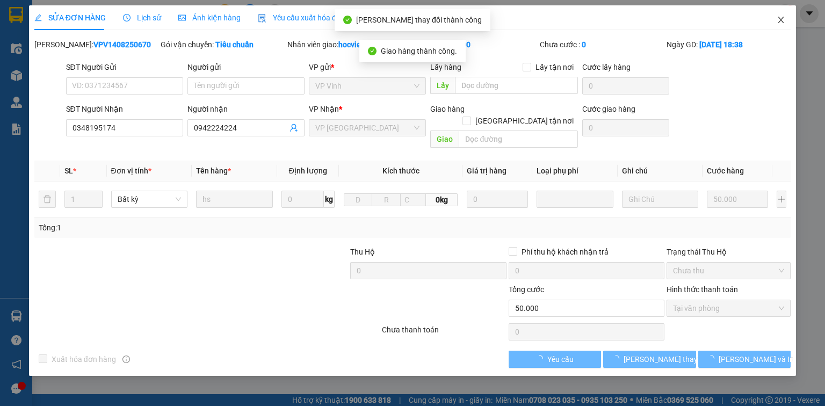
click at [778, 21] on icon "close" at bounding box center [781, 20] width 9 height 9
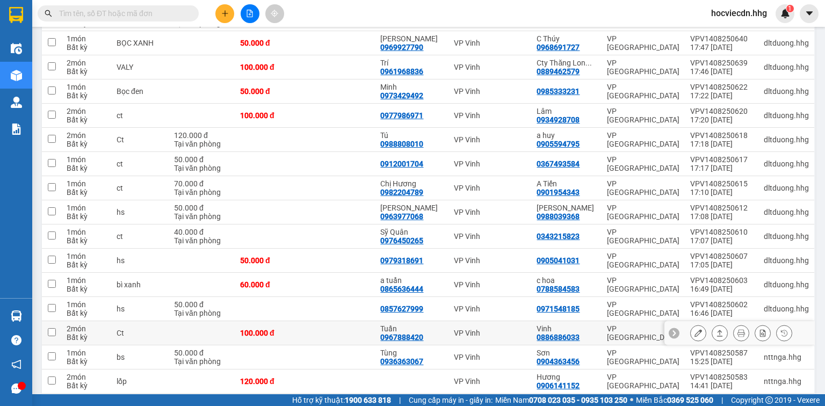
scroll to position [517, 0]
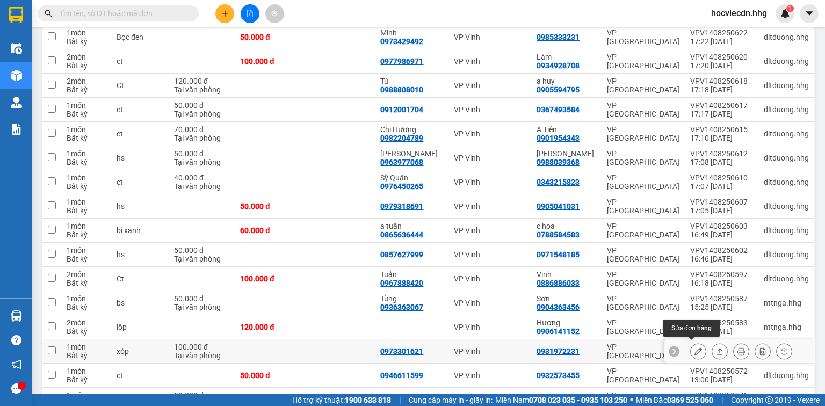
click at [694, 347] on icon at bounding box center [698, 351] width 8 height 8
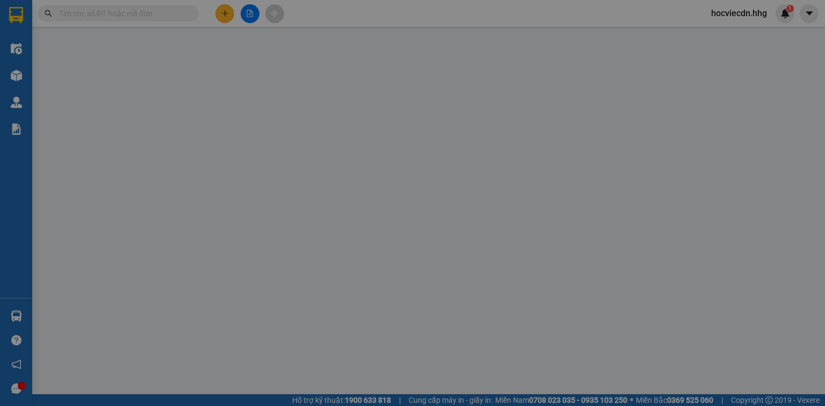
type input "0973301621"
type input "0931972231"
type input "100.000"
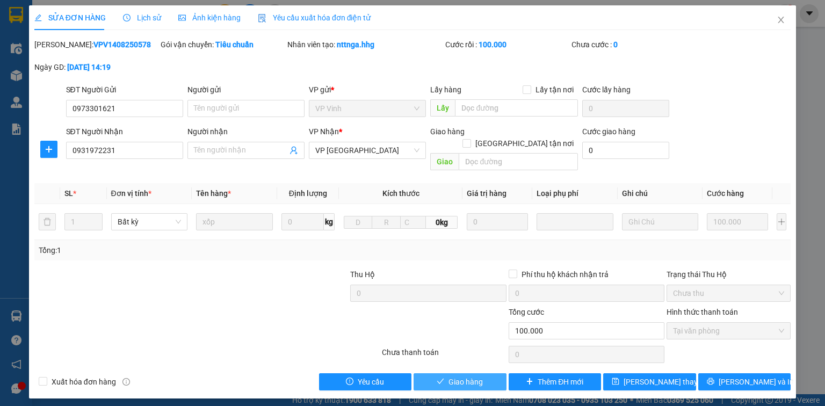
drag, startPoint x: 489, startPoint y: 369, endPoint x: 202, endPoint y: 313, distance: 292.3
click at [487, 373] on button "Giao hàng" at bounding box center [460, 381] width 93 height 17
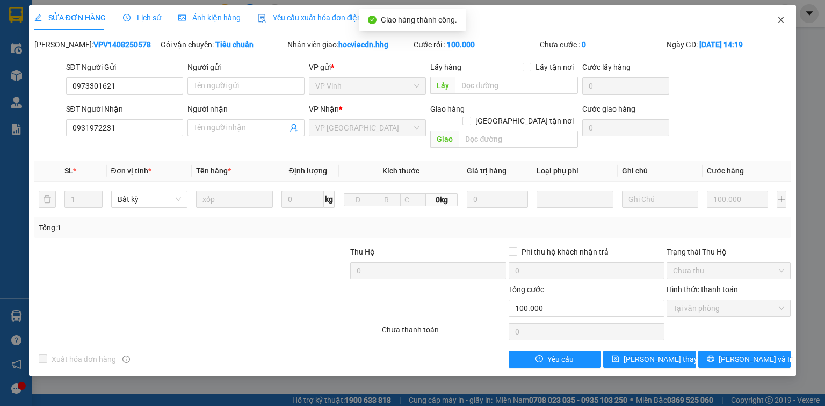
click at [780, 23] on icon "close" at bounding box center [781, 20] width 9 height 9
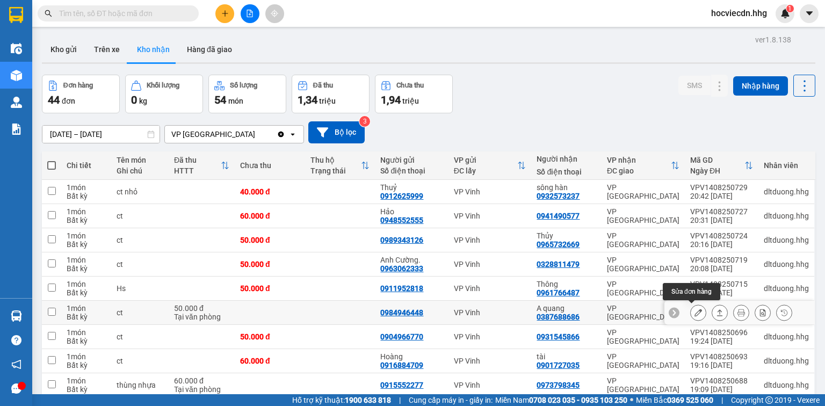
click at [694, 311] on icon at bounding box center [698, 313] width 8 height 8
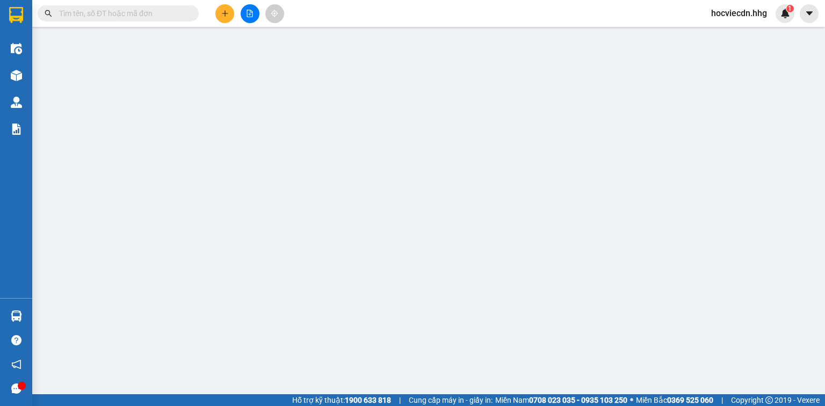
type input "0984946448"
type input "0387688686"
type input "A quang"
type input "50.000"
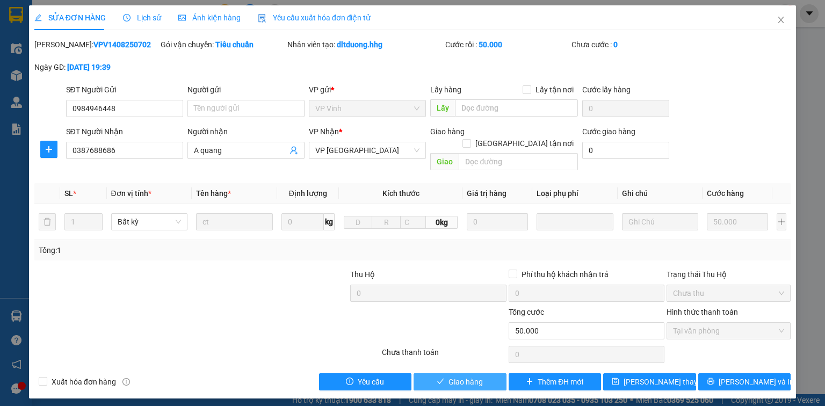
drag, startPoint x: 492, startPoint y: 368, endPoint x: 200, endPoint y: 316, distance: 296.7
click at [492, 373] on button "Giao hàng" at bounding box center [460, 381] width 93 height 17
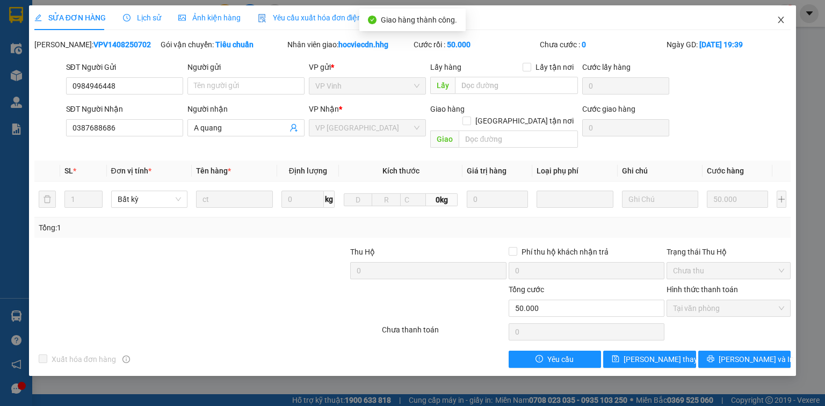
click at [777, 21] on icon "close" at bounding box center [781, 20] width 9 height 9
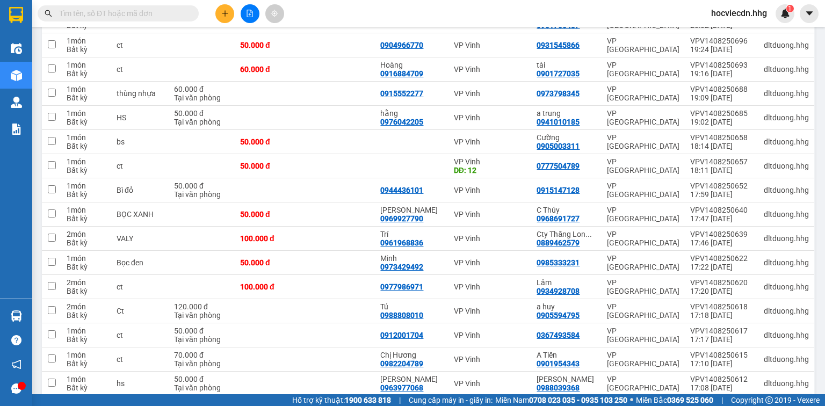
scroll to position [301, 0]
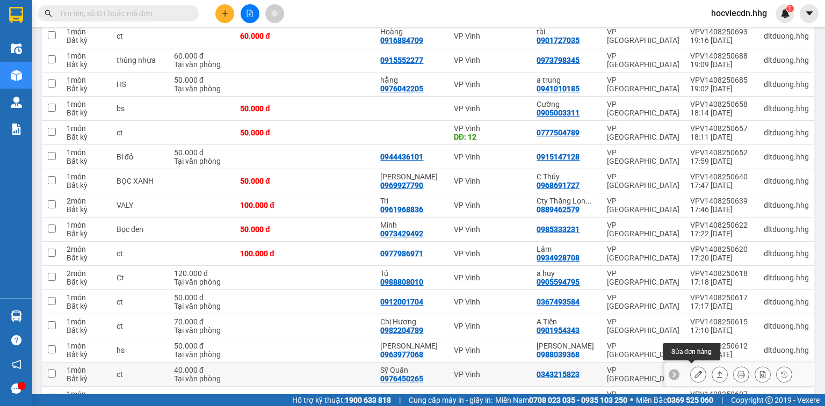
click at [695, 372] on icon at bounding box center [698, 375] width 8 height 8
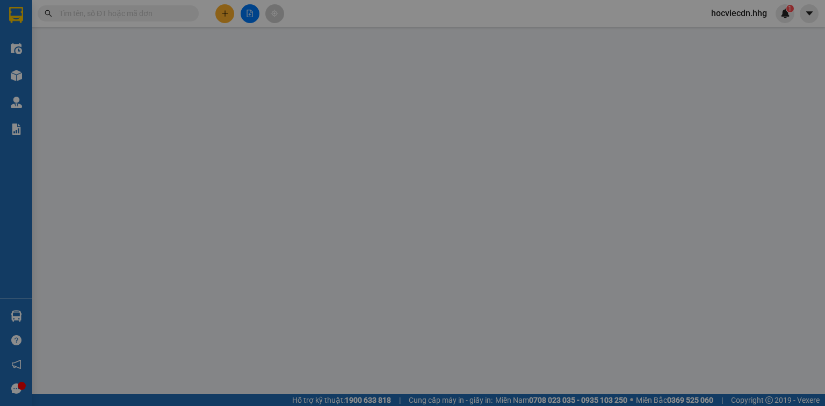
type input "0976450265"
type input "Sỹ Quân"
type input "0343215823"
type input "40.000"
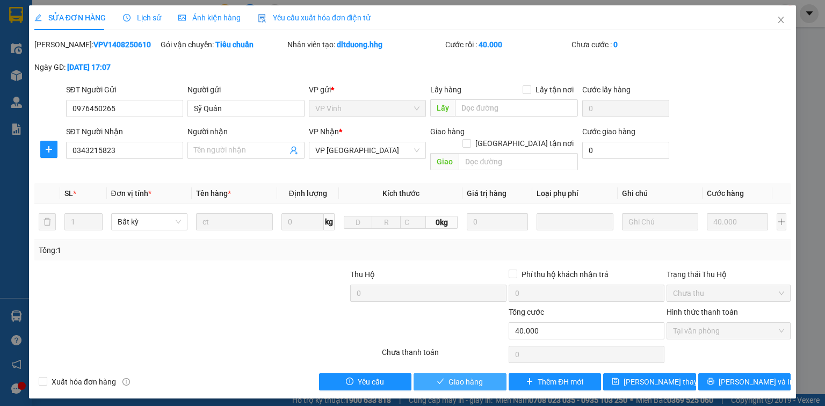
click at [481, 376] on span "Giao hàng" at bounding box center [465, 382] width 34 height 12
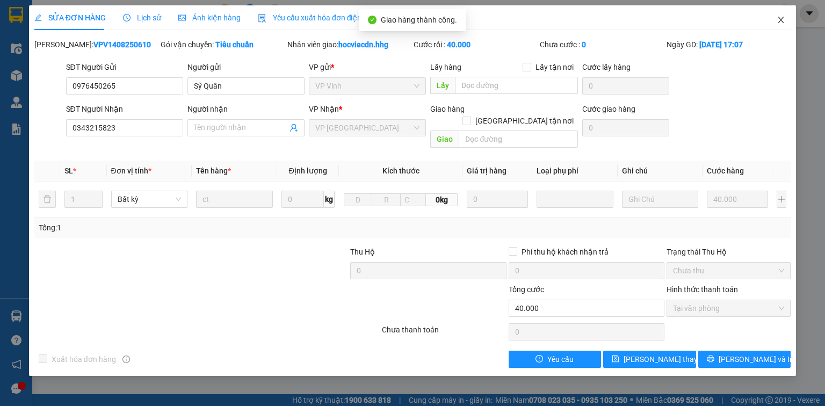
click at [778, 23] on icon "close" at bounding box center [781, 20] width 9 height 9
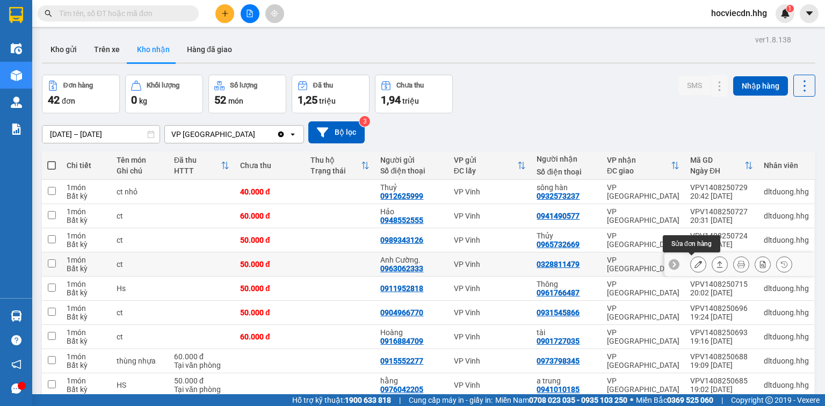
click at [694, 264] on icon at bounding box center [698, 264] width 8 height 8
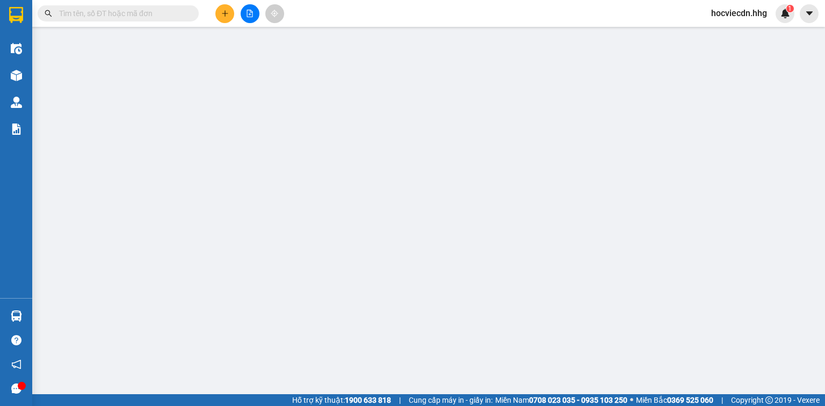
type input "0963062333"
type input "Anh Cường."
type input "0328811479"
type input "50.000"
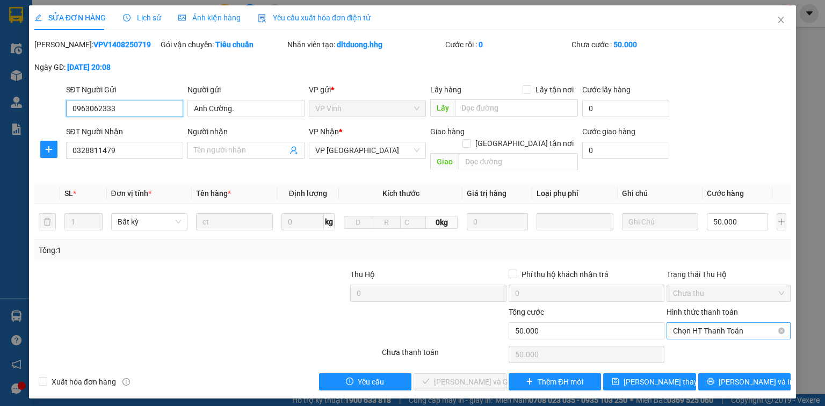
click at [724, 323] on span "Chọn HT Thanh Toán" at bounding box center [728, 331] width 111 height 16
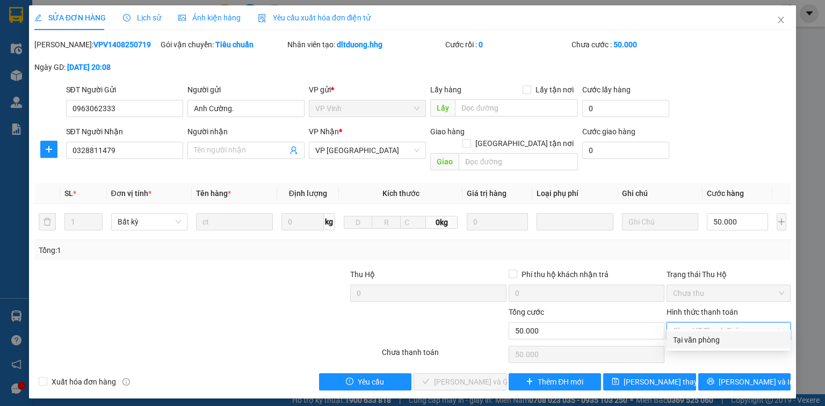
click at [715, 341] on div "Tại văn phòng" at bounding box center [728, 340] width 111 height 12
type input "0"
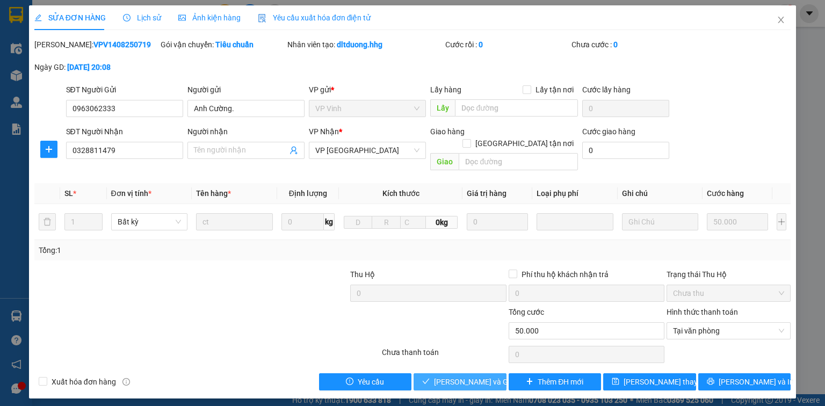
click at [487, 376] on span "[PERSON_NAME] và Giao hàng" at bounding box center [485, 382] width 103 height 12
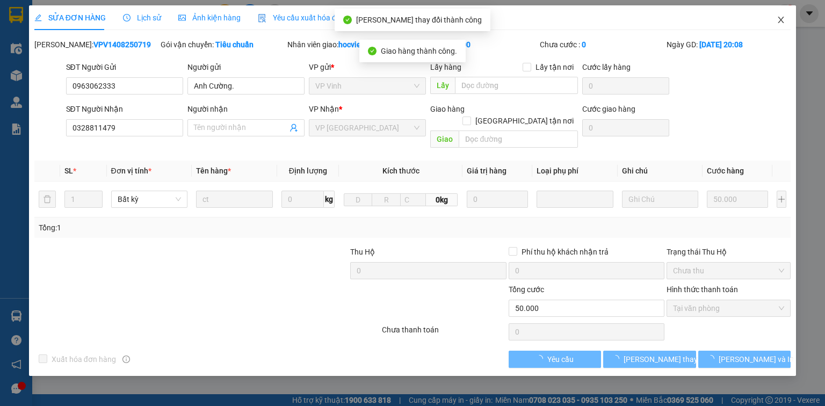
click at [780, 20] on icon "close" at bounding box center [781, 20] width 9 height 9
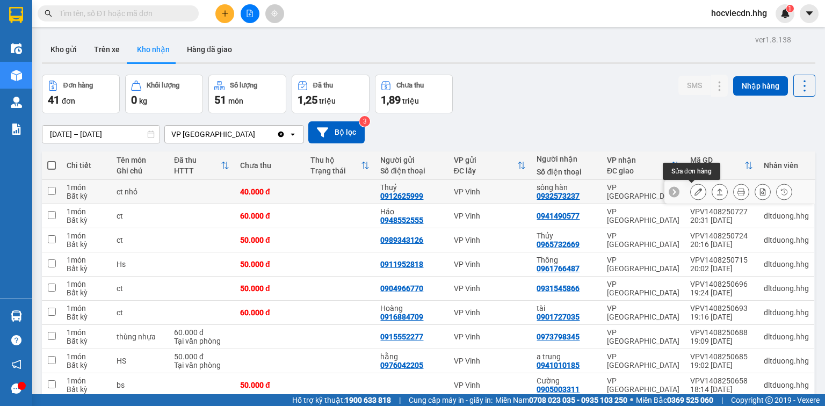
click at [694, 194] on icon at bounding box center [698, 192] width 8 height 8
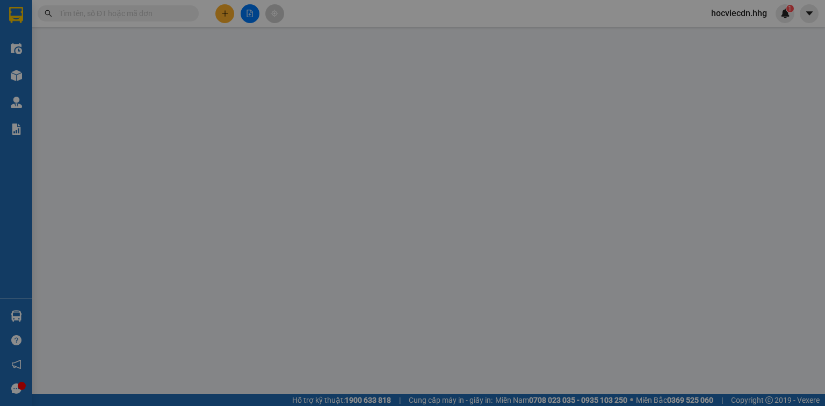
type input "0912625999"
type input "Thuỷ"
type input "0932573237"
type input "sông hàn"
type input "40.000"
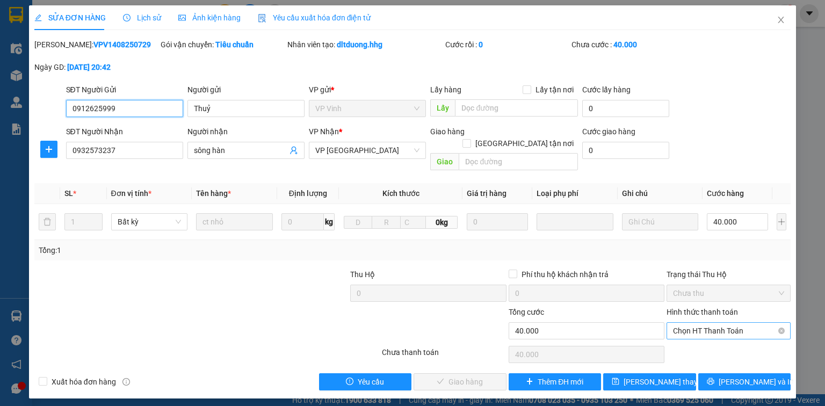
click at [714, 323] on span "Chọn HT Thanh Toán" at bounding box center [728, 331] width 111 height 16
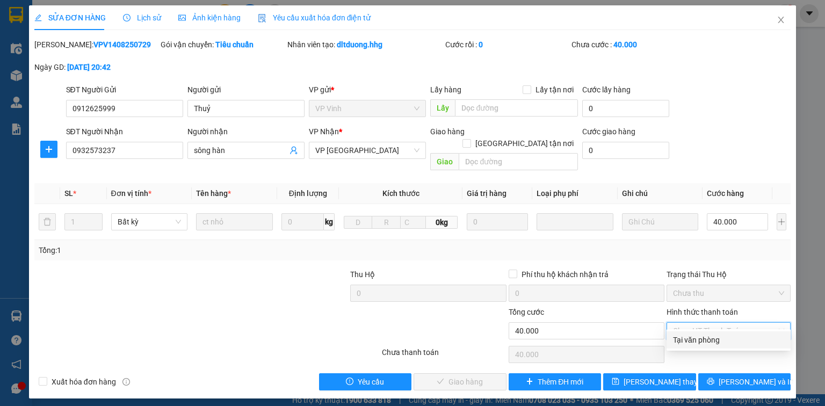
click at [708, 339] on div "Tại văn phòng" at bounding box center [728, 340] width 111 height 12
type input "0"
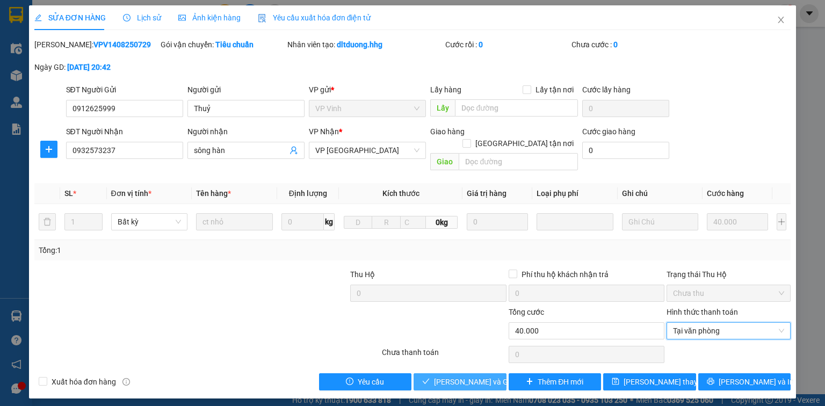
click at [494, 376] on span "[PERSON_NAME] và Giao hàng" at bounding box center [485, 382] width 103 height 12
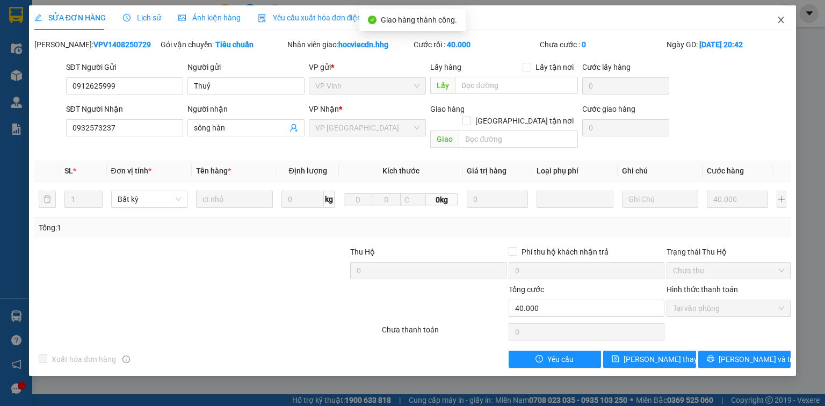
click at [781, 21] on icon "close" at bounding box center [781, 20] width 9 height 9
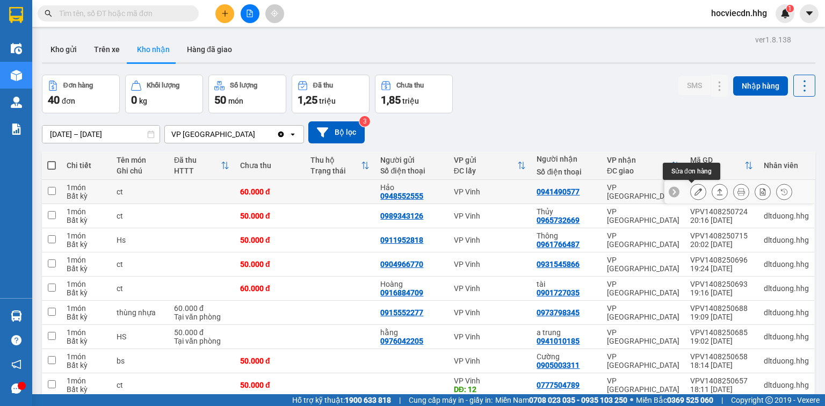
click at [694, 192] on icon at bounding box center [698, 192] width 8 height 8
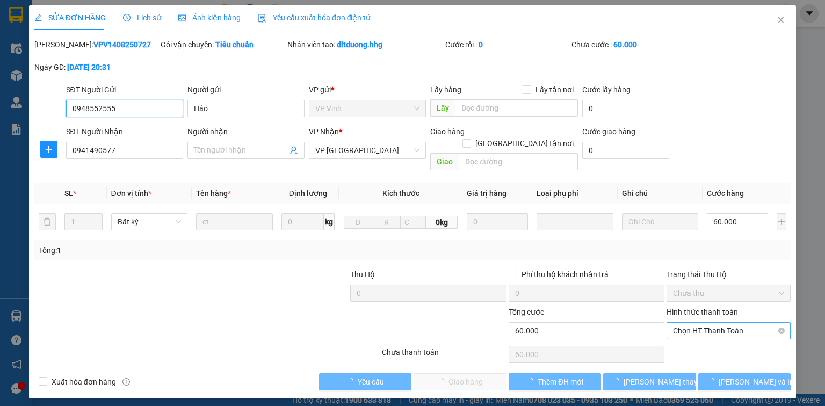
click at [702, 323] on span "Chọn HT Thanh Toán" at bounding box center [728, 331] width 111 height 16
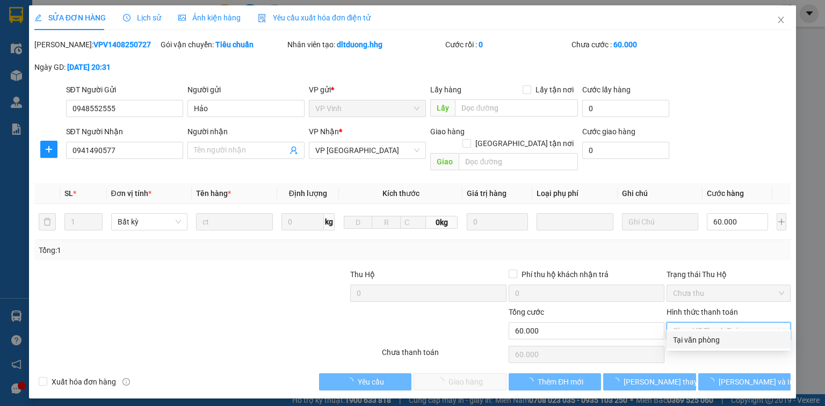
click at [690, 339] on div "Tại văn phòng" at bounding box center [728, 340] width 111 height 12
type input "0"
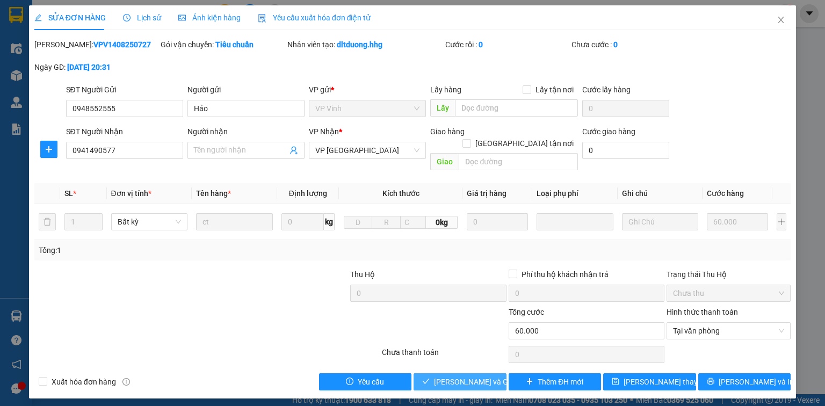
drag, startPoint x: 483, startPoint y: 373, endPoint x: 461, endPoint y: 367, distance: 22.3
click at [483, 376] on span "[PERSON_NAME] và Giao hàng" at bounding box center [485, 382] width 103 height 12
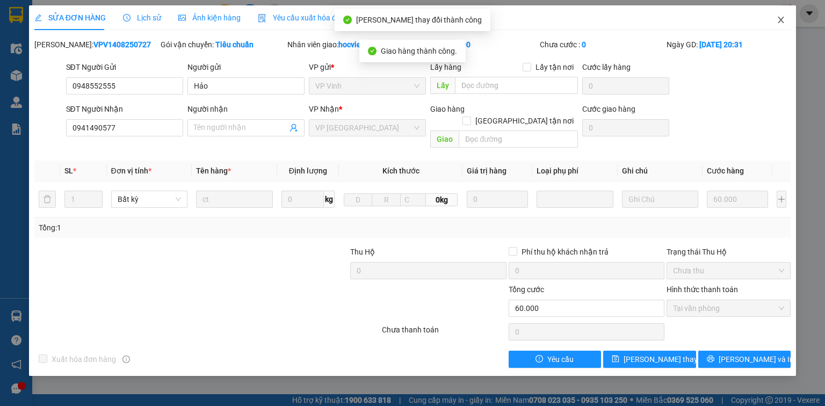
click at [780, 24] on icon "close" at bounding box center [781, 20] width 9 height 9
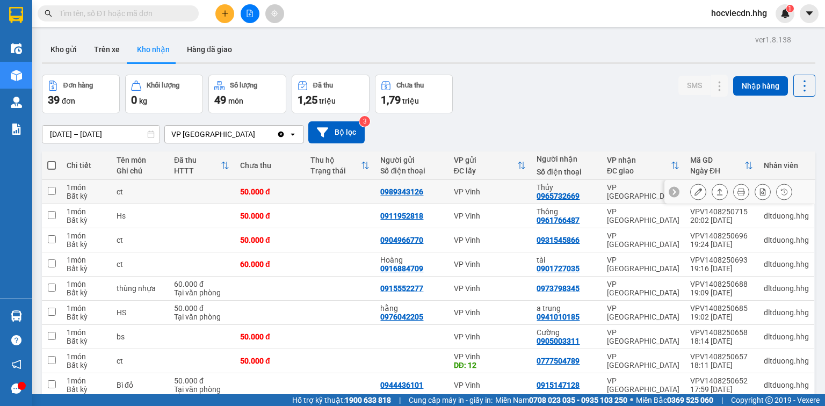
click at [604, 187] on td "VP [GEOGRAPHIC_DATA]" at bounding box center [642, 192] width 83 height 24
checkbox input "true"
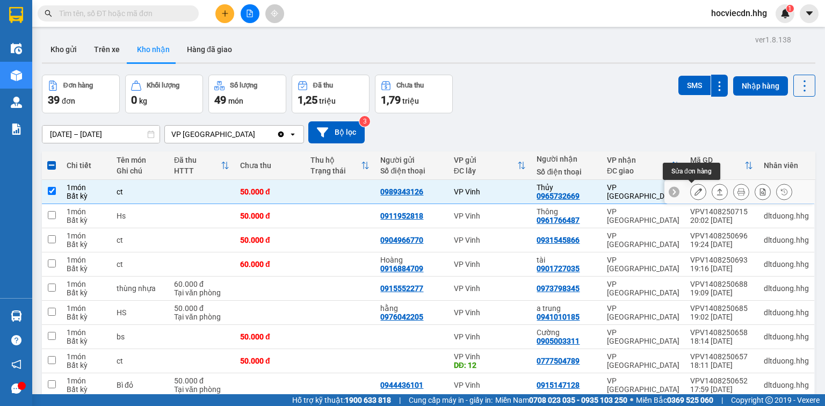
click at [694, 190] on icon at bounding box center [698, 192] width 8 height 8
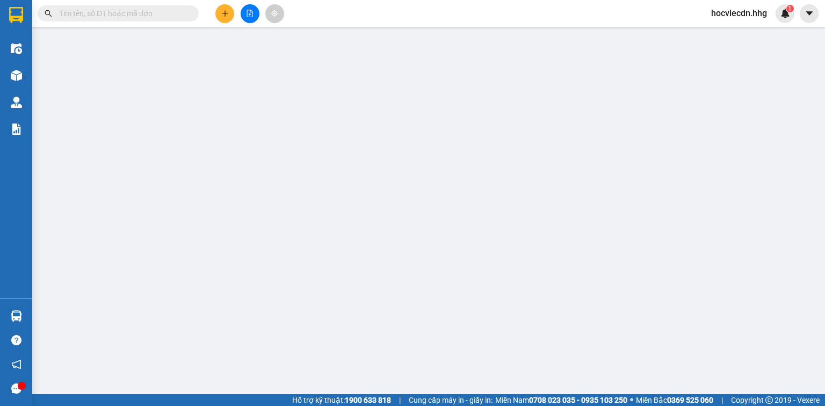
type input "0989343126"
type input "0965732669"
type input "Thủy"
type input "50.000"
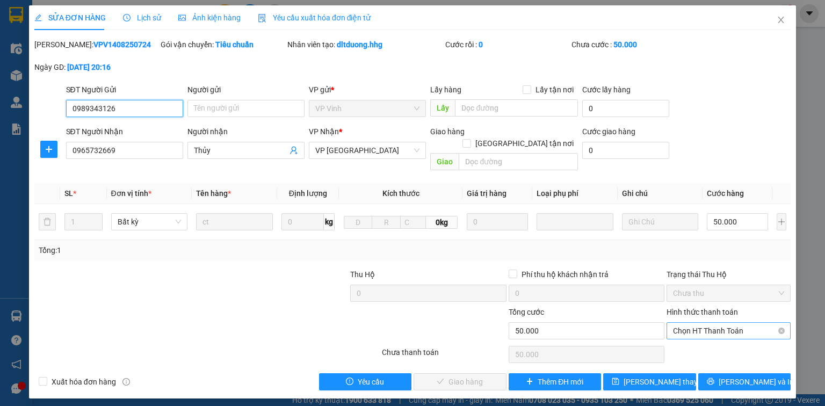
click at [710, 323] on span "Chọn HT Thanh Toán" at bounding box center [728, 331] width 111 height 16
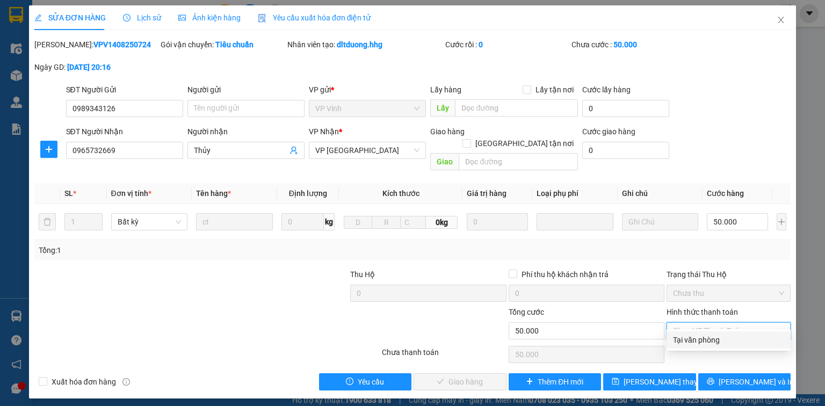
click at [713, 338] on div "Tại văn phòng" at bounding box center [728, 340] width 111 height 12
type input "0"
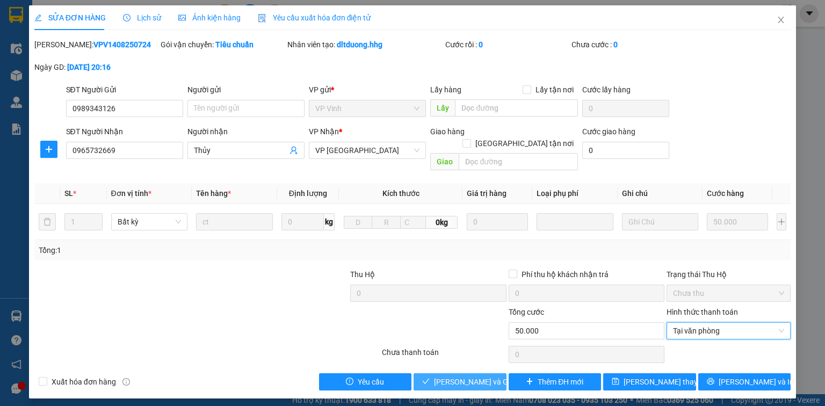
click at [472, 376] on span "[PERSON_NAME] và Giao hàng" at bounding box center [485, 382] width 103 height 12
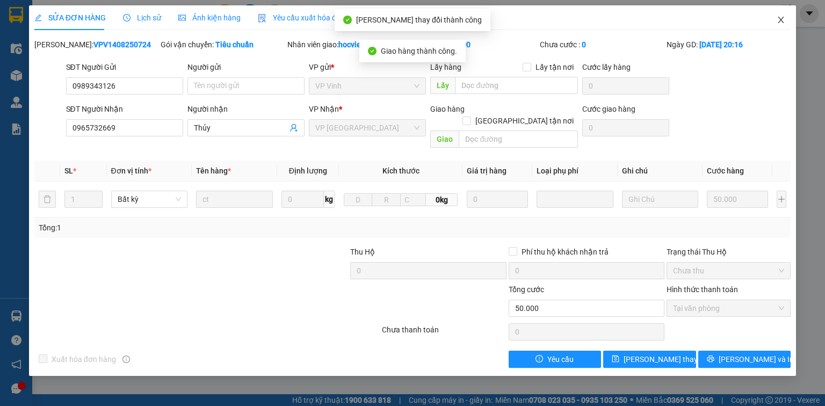
click at [780, 17] on icon "close" at bounding box center [781, 20] width 9 height 9
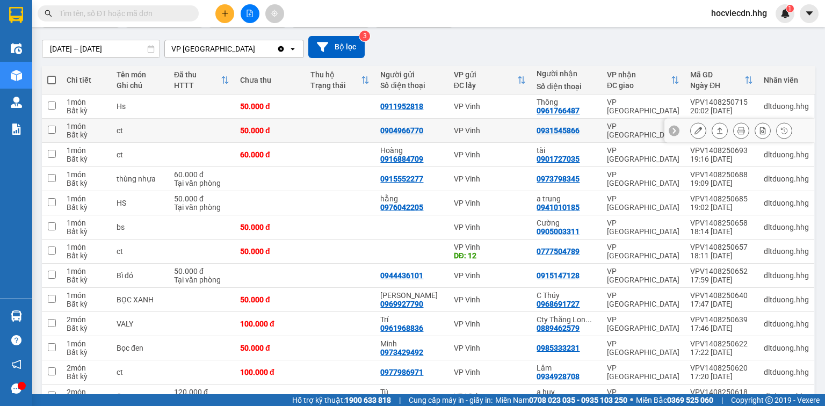
scroll to position [86, 0]
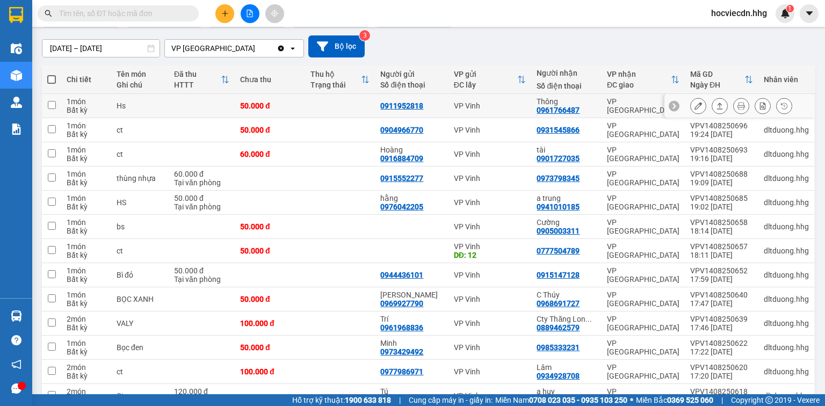
click at [600, 105] on td "Thông 0961766487" at bounding box center [566, 106] width 70 height 24
checkbox input "true"
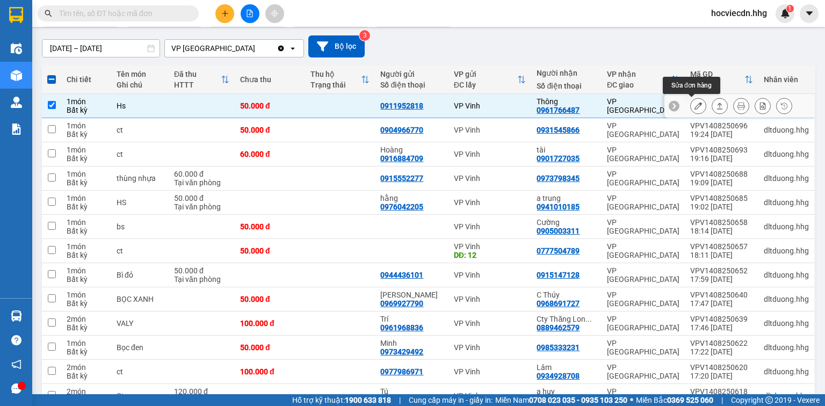
click at [694, 103] on icon at bounding box center [698, 106] width 8 height 8
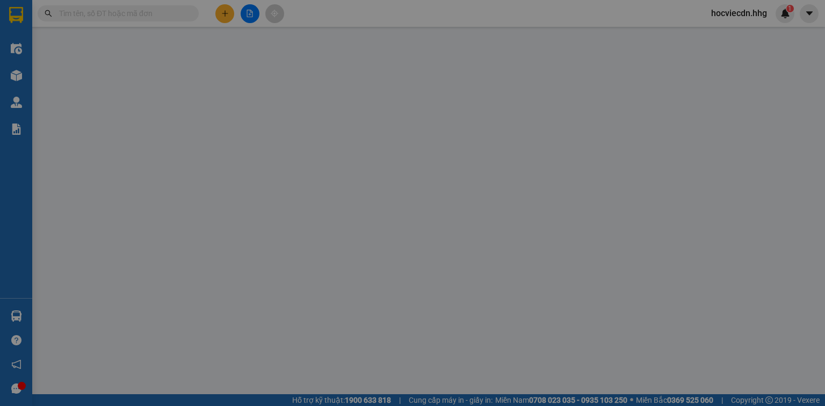
type input "0911952818"
type input "0961766487"
type input "Thông"
type input "50.000"
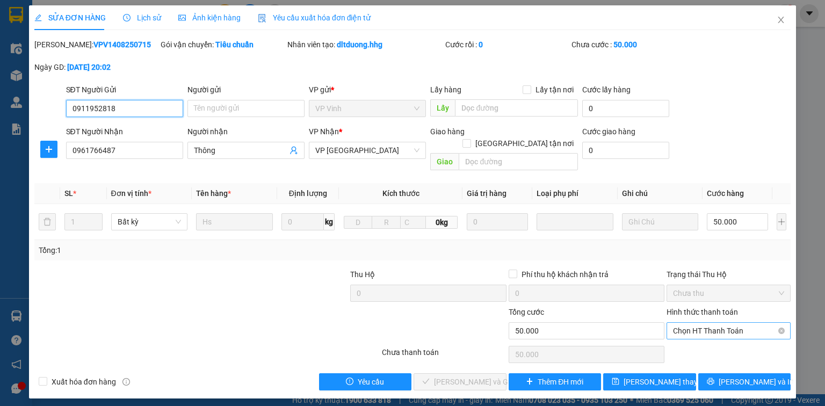
click at [694, 322] on div "Chọn HT Thanh Toán" at bounding box center [728, 330] width 124 height 17
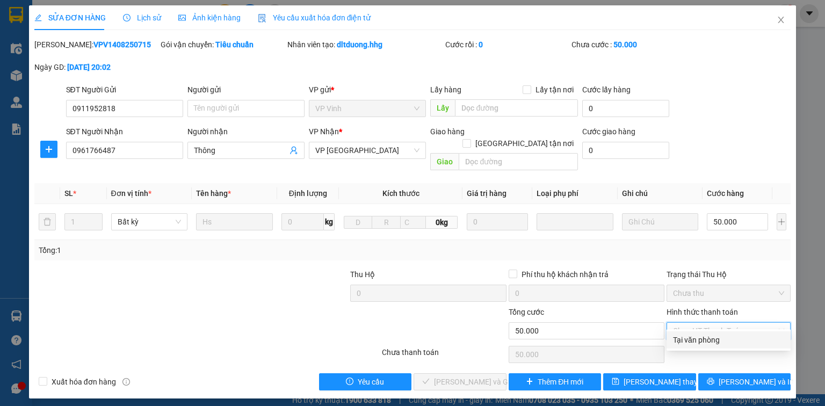
click at [696, 342] on div "Tại văn phòng" at bounding box center [728, 340] width 111 height 12
type input "0"
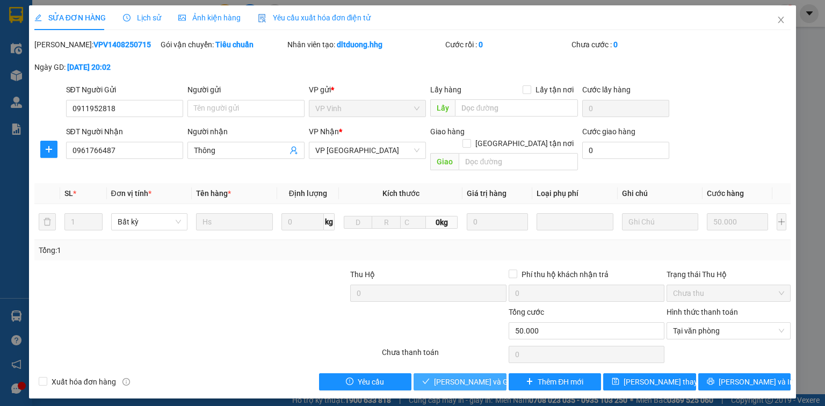
click at [471, 376] on span "[PERSON_NAME] và Giao hàng" at bounding box center [485, 382] width 103 height 12
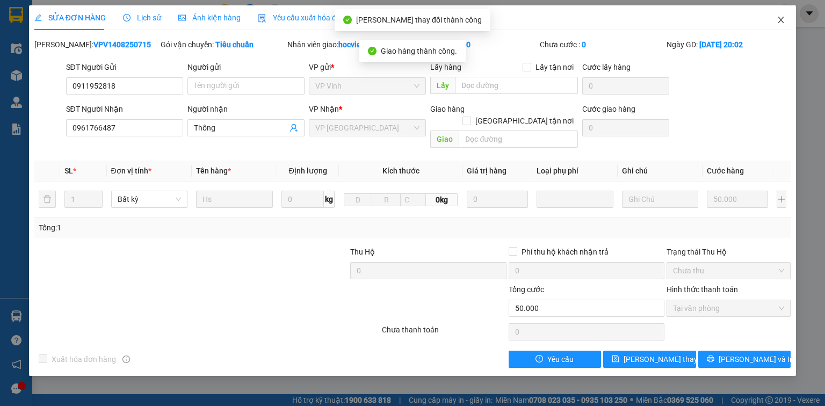
click at [781, 21] on icon "close" at bounding box center [781, 20] width 6 height 6
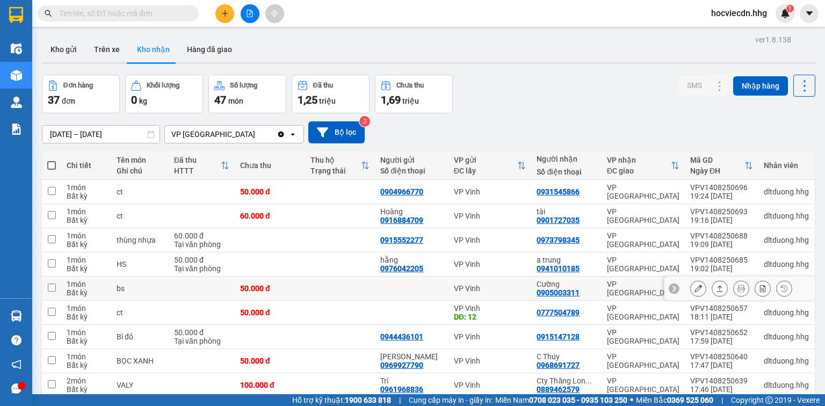
click at [582, 286] on div "Cường" at bounding box center [565, 284] width 59 height 9
checkbox input "true"
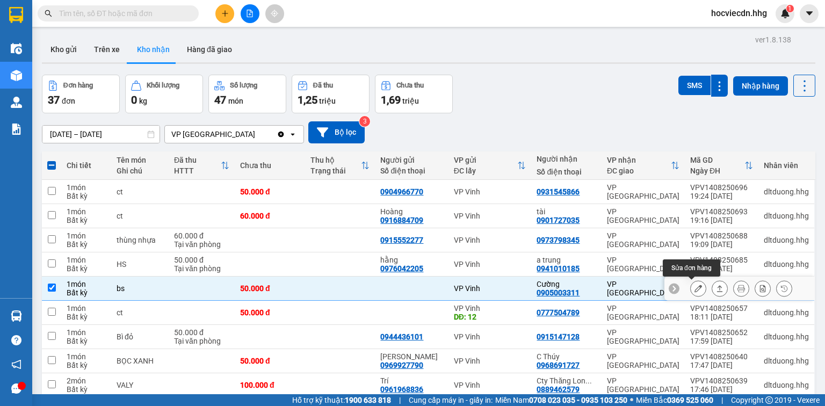
click at [694, 285] on icon at bounding box center [698, 289] width 8 height 8
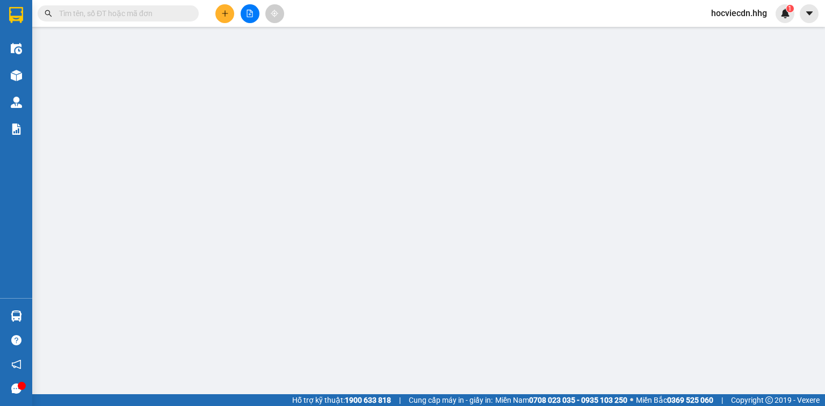
type input "0905003311"
type input "Cường"
type input "50.000"
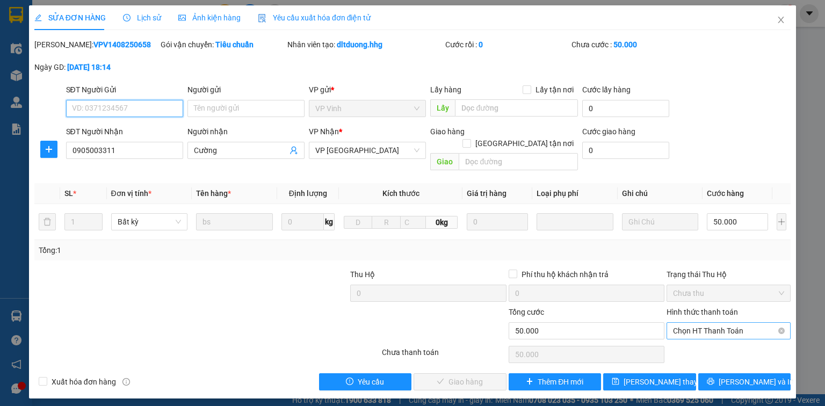
click at [695, 323] on span "Chọn HT Thanh Toán" at bounding box center [728, 331] width 111 height 16
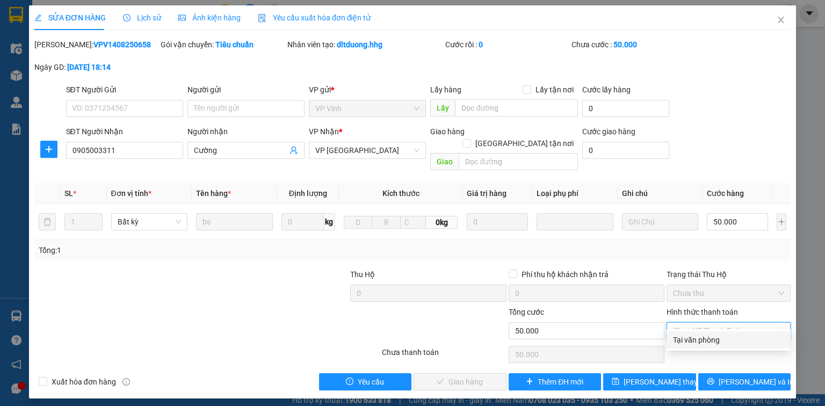
click at [696, 337] on div "Tại văn phòng" at bounding box center [728, 340] width 111 height 12
type input "0"
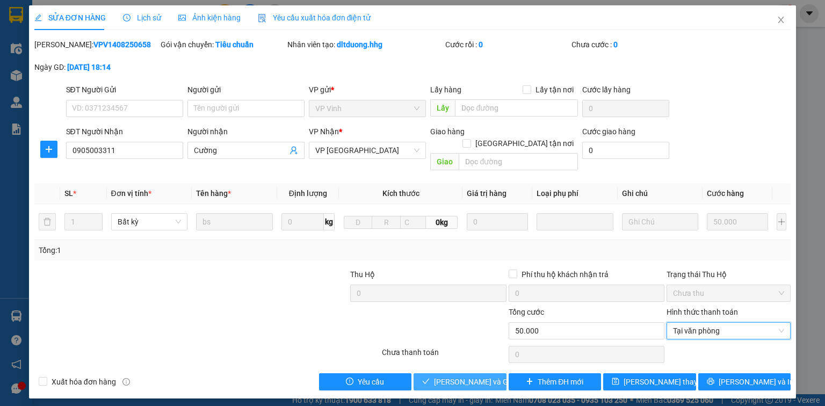
click at [474, 376] on span "[PERSON_NAME] và Giao hàng" at bounding box center [485, 382] width 103 height 12
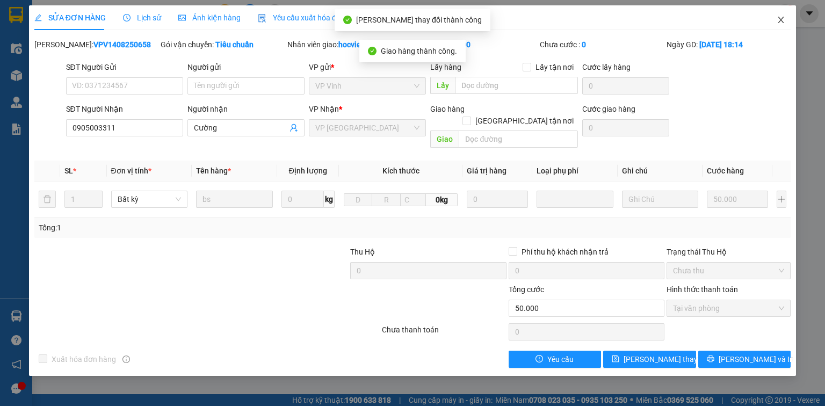
click at [778, 14] on span "Close" at bounding box center [781, 20] width 30 height 30
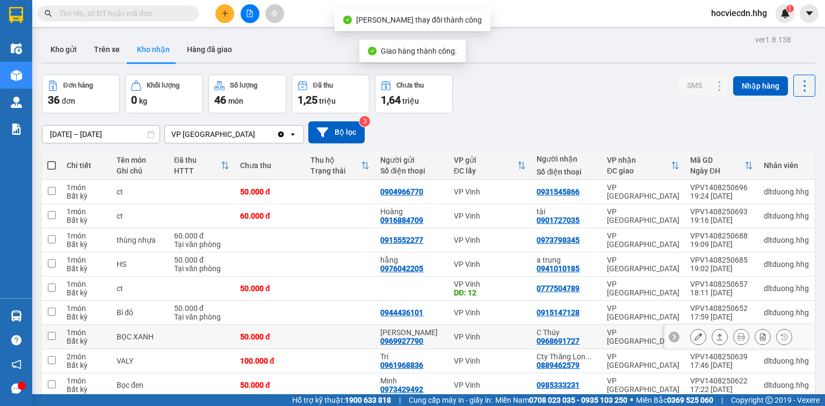
scroll to position [86, 0]
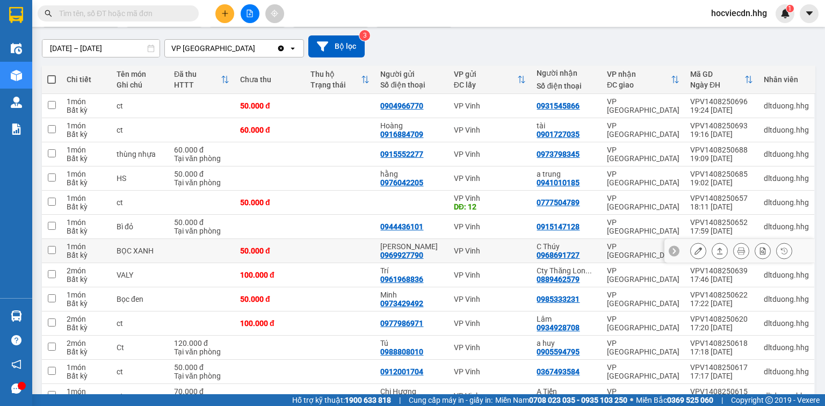
click at [587, 245] on div "C Thúy" at bounding box center [565, 246] width 59 height 9
checkbox input "true"
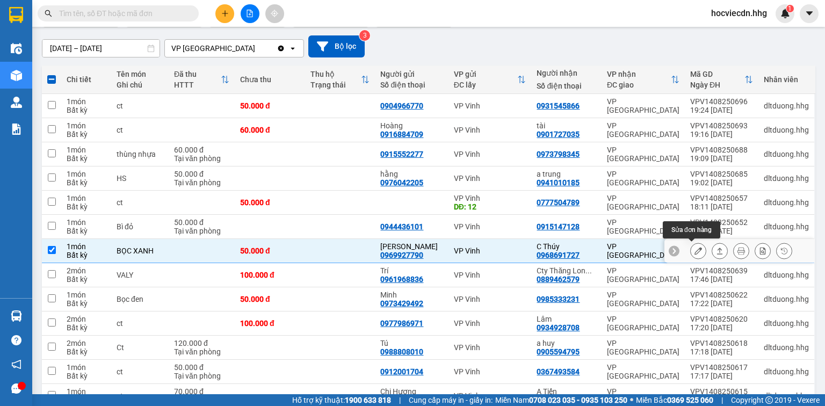
click at [694, 249] on icon at bounding box center [698, 251] width 8 height 8
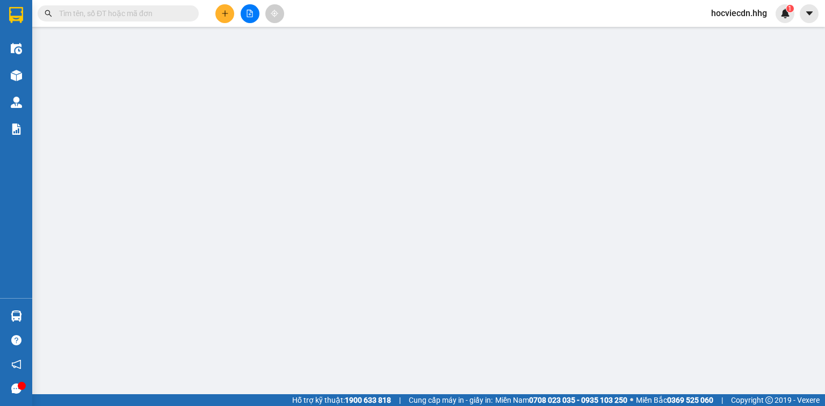
type input "0969927790"
type input "[PERSON_NAME]"
type input "0968691727"
type input "C Thúy"
type input "50.000"
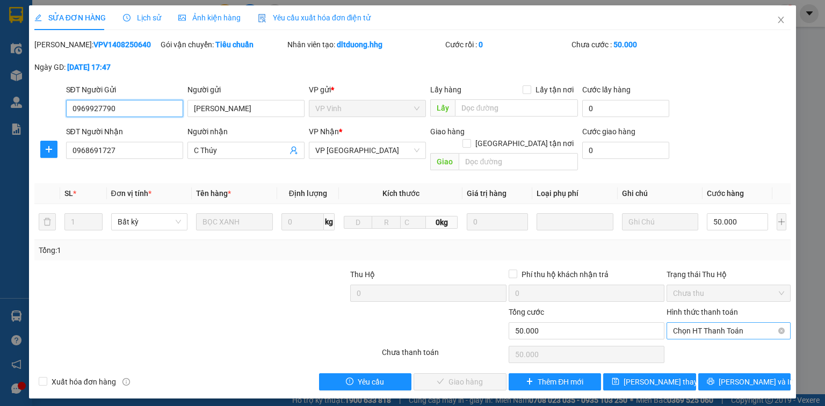
click at [690, 323] on span "Chọn HT Thanh Toán" at bounding box center [728, 331] width 111 height 16
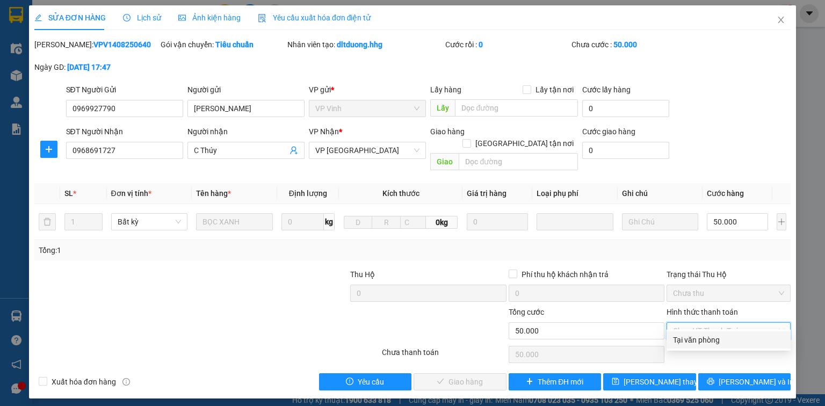
click at [692, 334] on div "Tại văn phòng" at bounding box center [728, 340] width 111 height 12
type input "0"
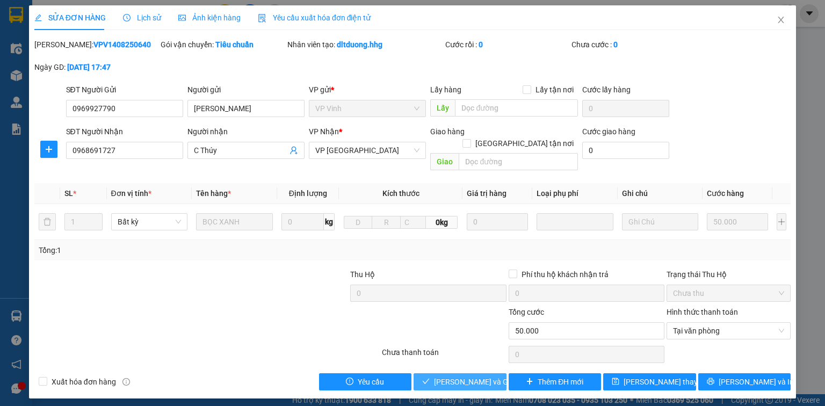
click at [477, 376] on span "[PERSON_NAME] và Giao hàng" at bounding box center [485, 382] width 103 height 12
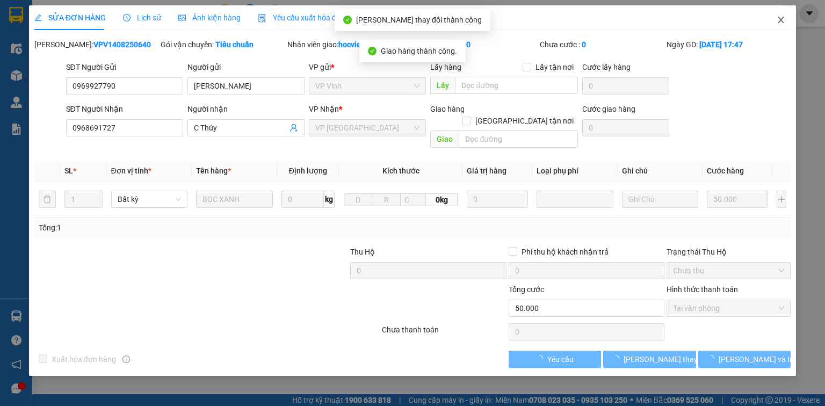
click at [779, 20] on icon "close" at bounding box center [781, 20] width 9 height 9
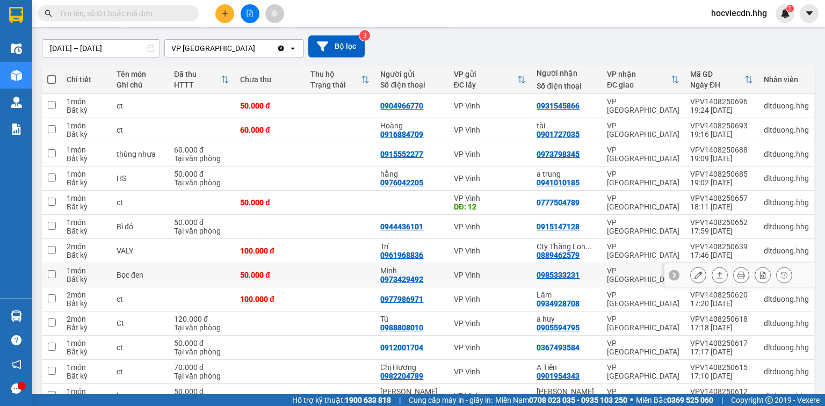
scroll to position [129, 0]
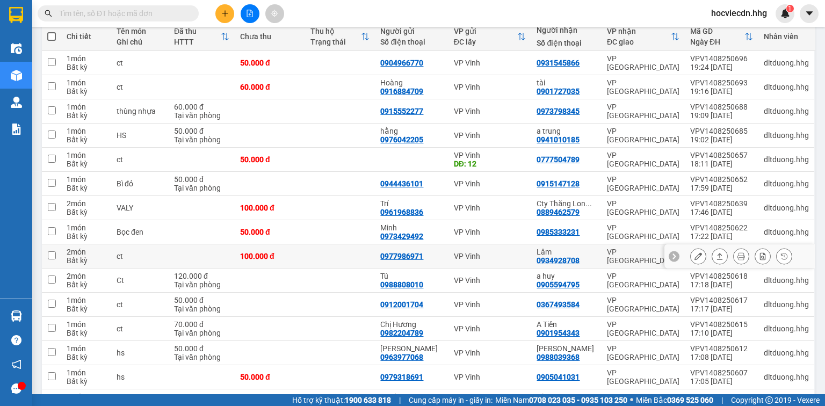
click at [592, 250] on div "Lâm" at bounding box center [565, 252] width 59 height 9
checkbox input "true"
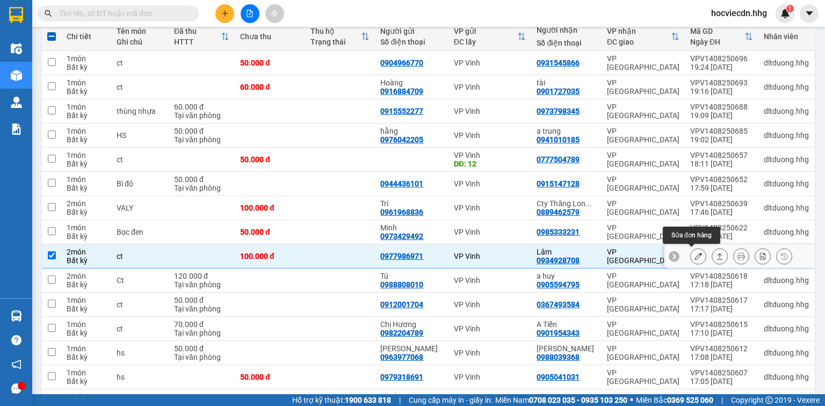
click at [693, 249] on button at bounding box center [698, 256] width 15 height 19
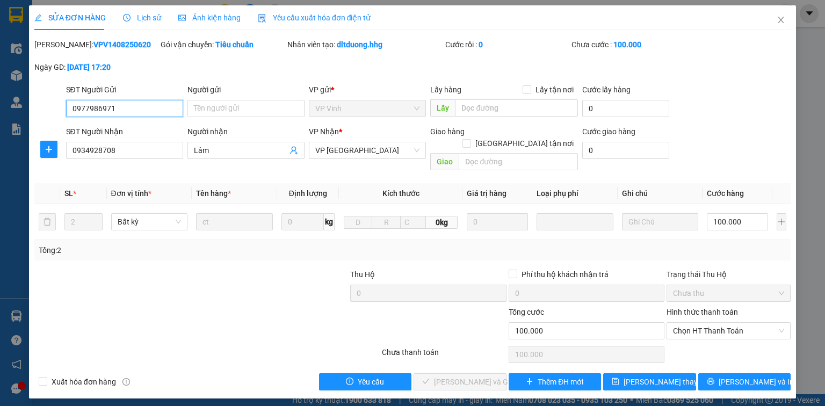
type input "0977986971"
type input "0934928708"
type input "Lâm"
type input "100.000"
click at [697, 323] on span "Chọn HT Thanh Toán" at bounding box center [728, 331] width 111 height 16
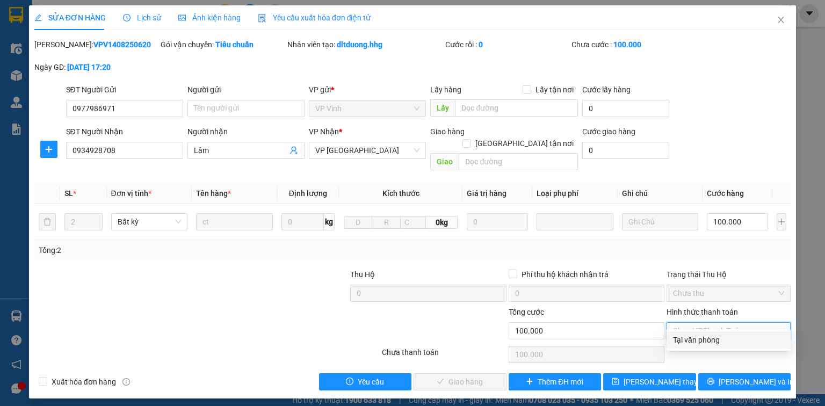
click at [700, 338] on div "Tại văn phòng" at bounding box center [728, 340] width 111 height 12
type input "0"
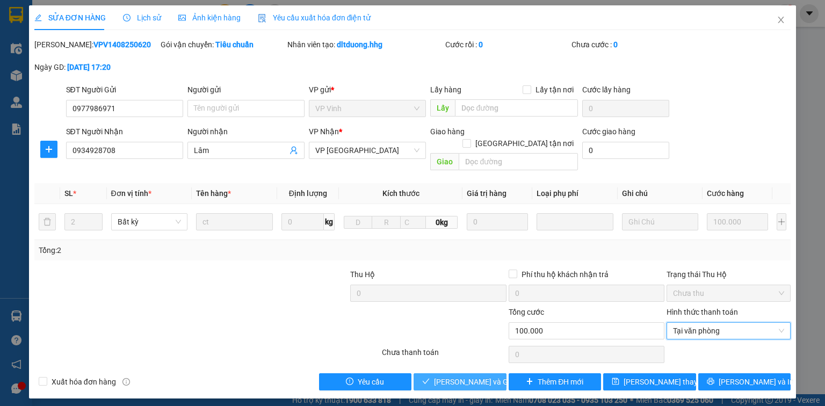
click at [470, 376] on span "[PERSON_NAME] và Giao hàng" at bounding box center [485, 382] width 103 height 12
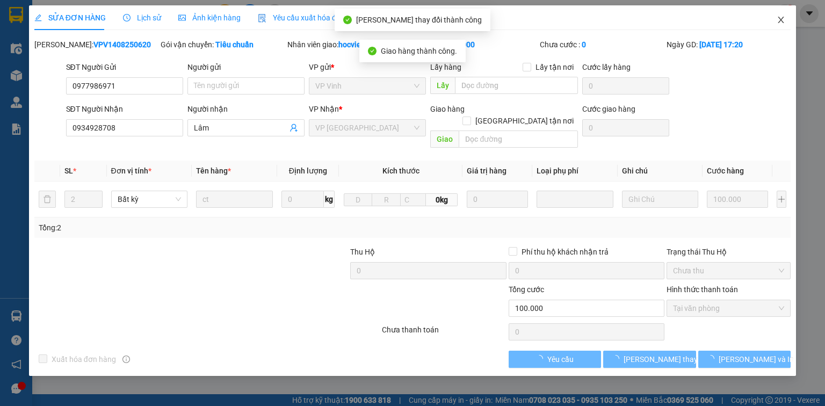
click at [781, 19] on icon "close" at bounding box center [781, 20] width 9 height 9
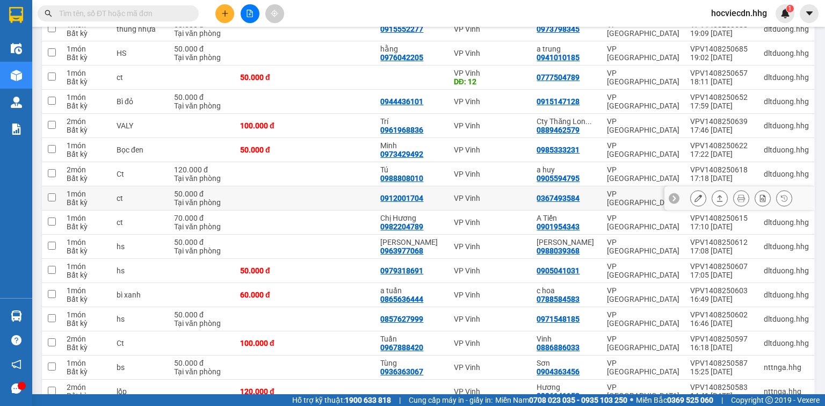
scroll to position [215, 0]
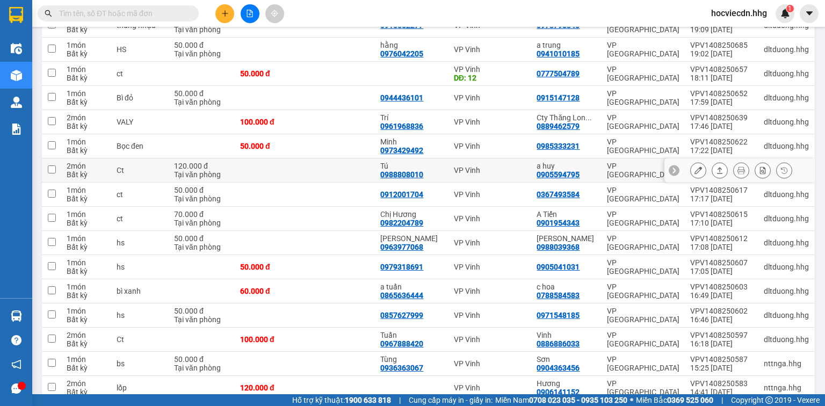
click at [583, 167] on div "a huy" at bounding box center [565, 166] width 59 height 9
checkbox input "true"
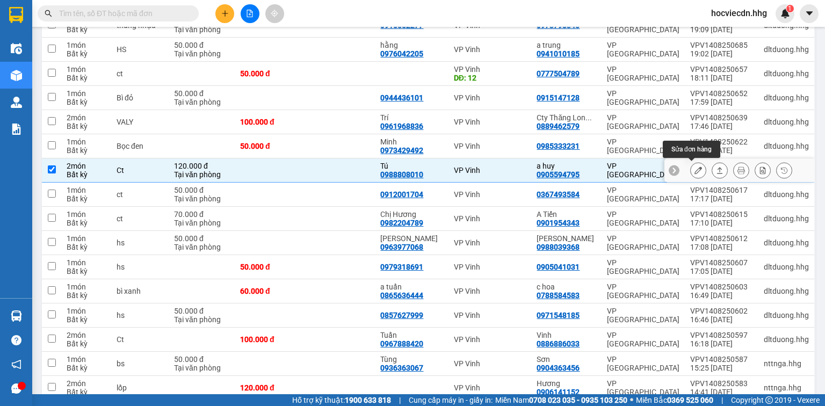
click at [694, 169] on icon at bounding box center [698, 170] width 8 height 8
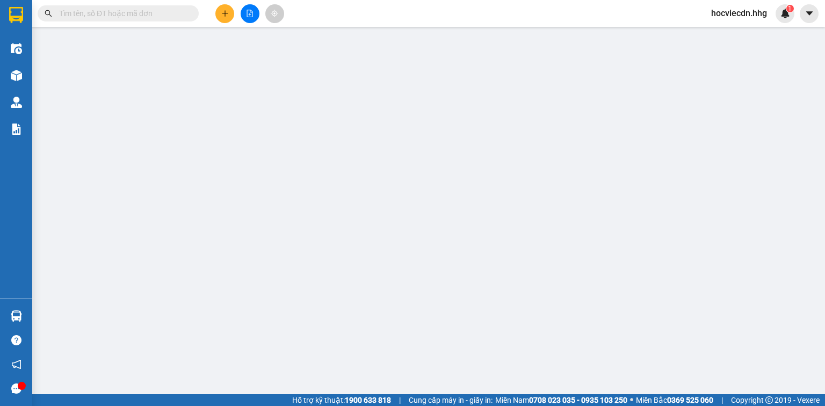
type input "0988808010"
type input "Tú"
type input "0905594795"
type input "a huy"
type input "120.000"
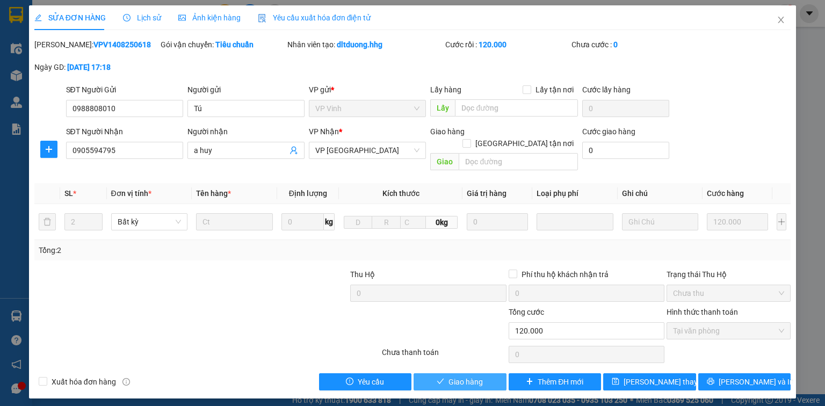
click at [465, 376] on span "Giao hàng" at bounding box center [465, 382] width 34 height 12
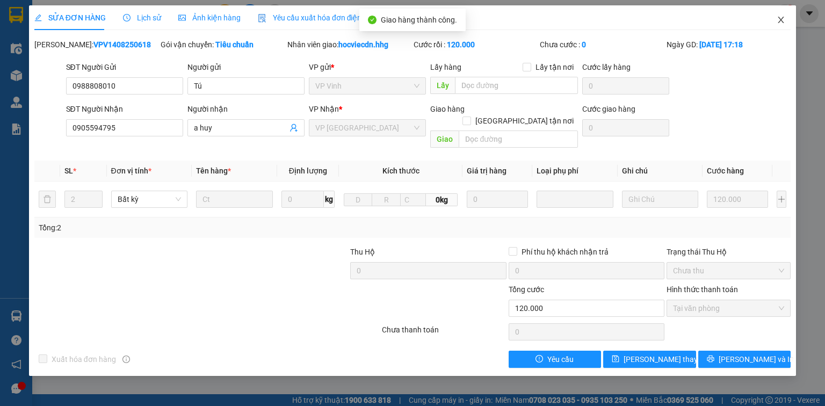
click at [780, 17] on icon "close" at bounding box center [781, 20] width 9 height 9
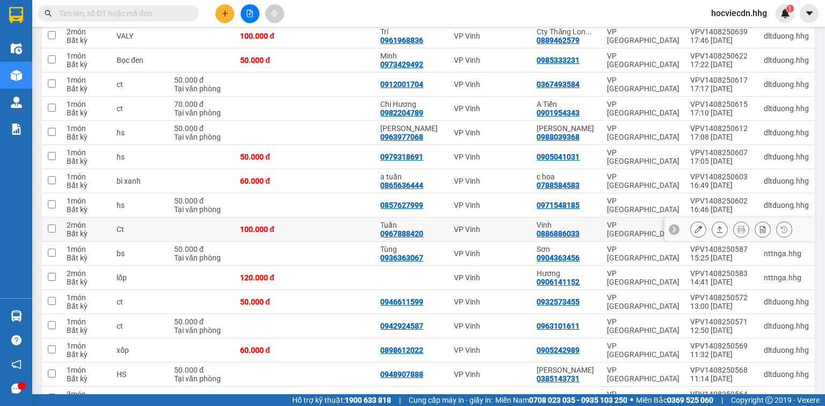
scroll to position [344, 0]
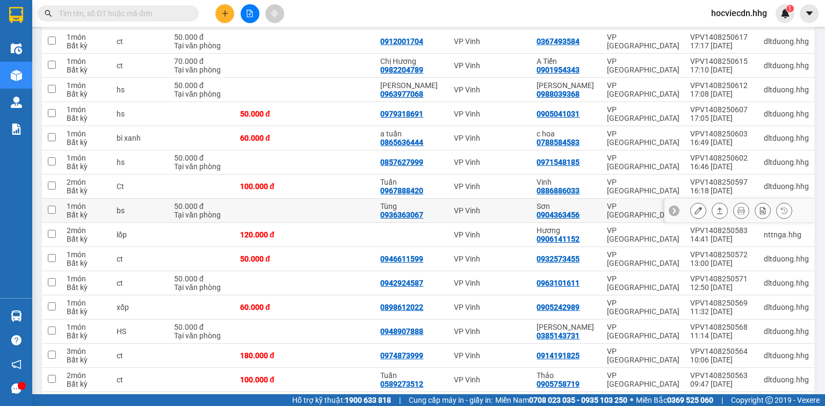
click at [590, 209] on div "Sơn 0904363456" at bounding box center [565, 210] width 59 height 17
checkbox input "true"
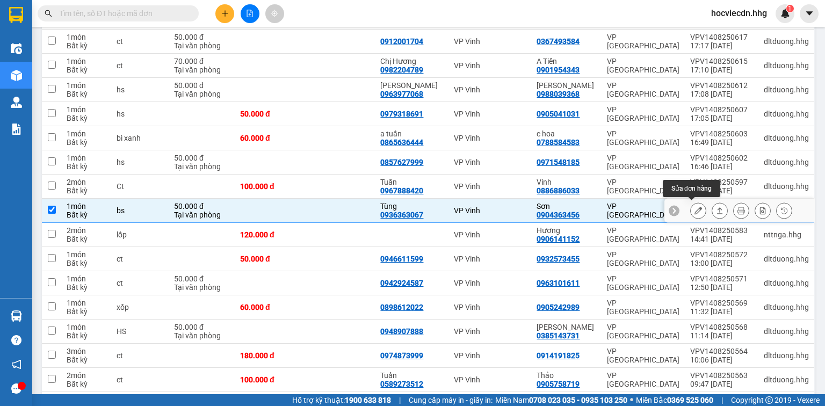
click at [694, 207] on icon at bounding box center [698, 211] width 8 height 8
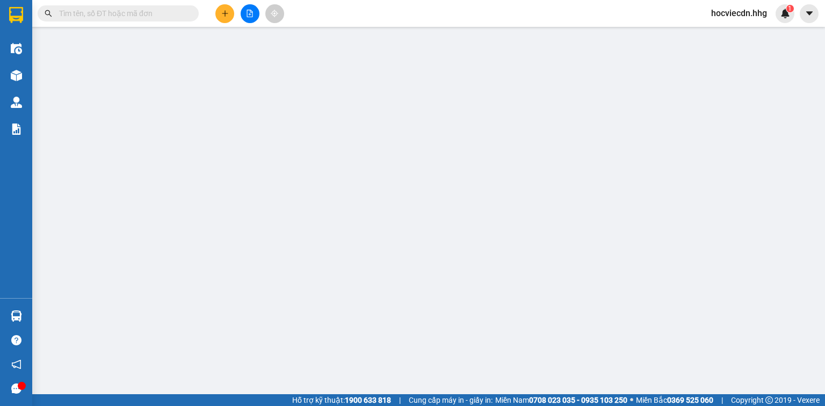
type input "0936363067"
type input "Tùng"
type input "0904363456"
type input "Sơn"
type input "50.000"
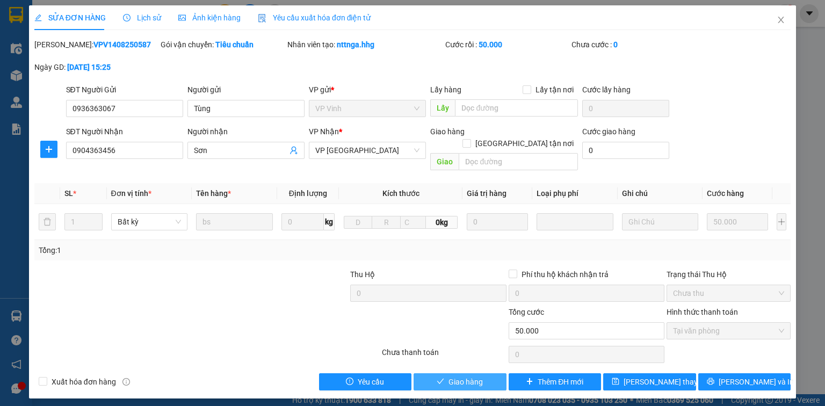
drag, startPoint x: 471, startPoint y: 368, endPoint x: 477, endPoint y: 358, distance: 11.5
click at [472, 376] on span "Giao hàng" at bounding box center [465, 382] width 34 height 12
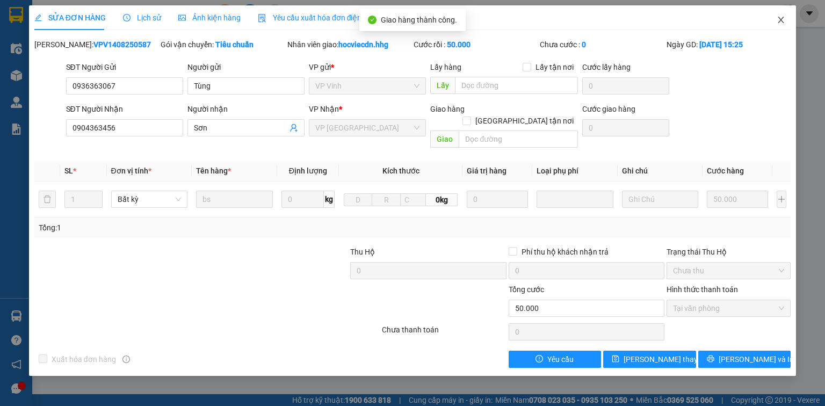
click at [778, 16] on span "Close" at bounding box center [781, 20] width 30 height 30
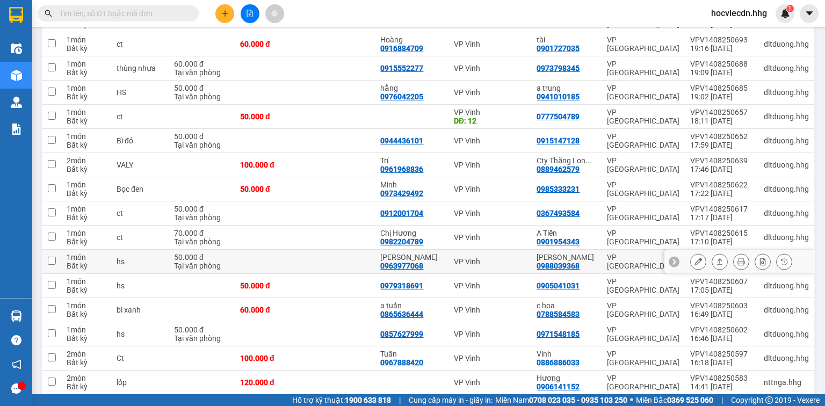
scroll to position [258, 0]
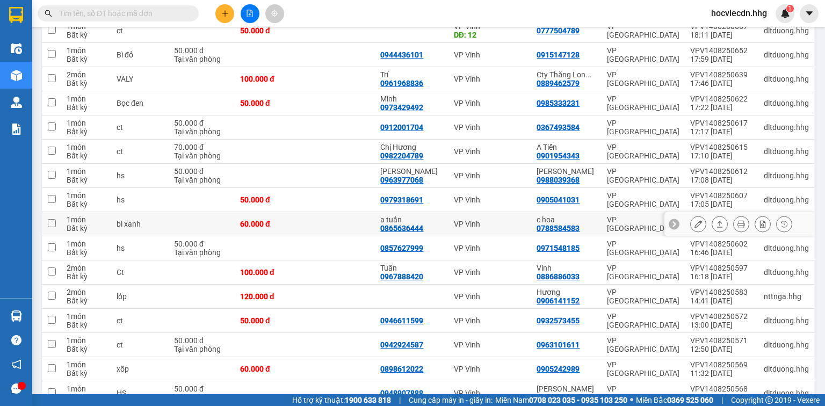
click at [587, 220] on div "c hoa" at bounding box center [565, 219] width 59 height 9
checkbox input "true"
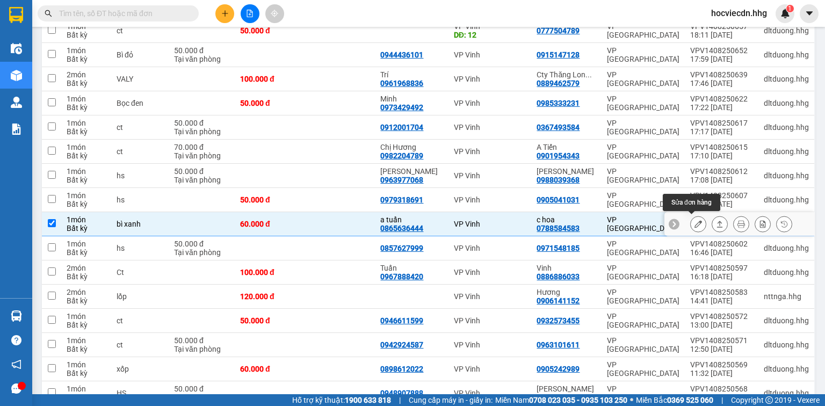
click at [694, 223] on icon at bounding box center [698, 224] width 8 height 8
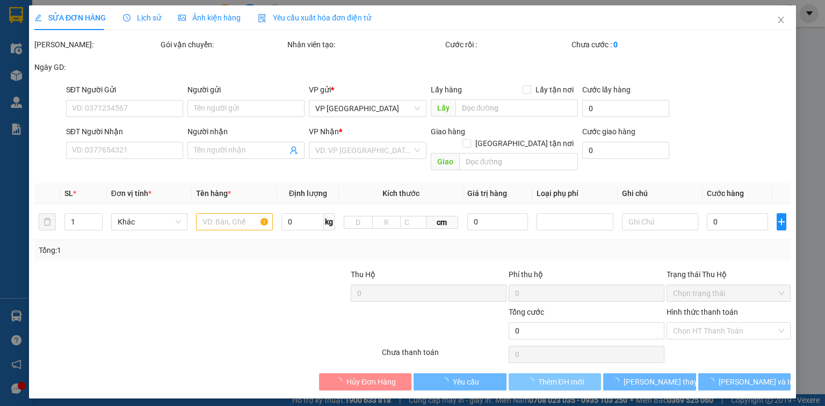
type input "0865636444"
type input "a tuấn"
type input "0788584583"
type input "c hoa"
type input "60.000"
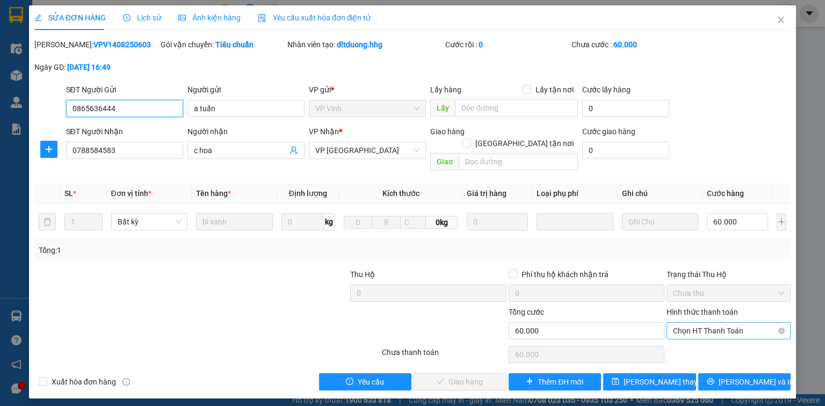
click at [693, 323] on span "Chọn HT Thanh Toán" at bounding box center [728, 331] width 111 height 16
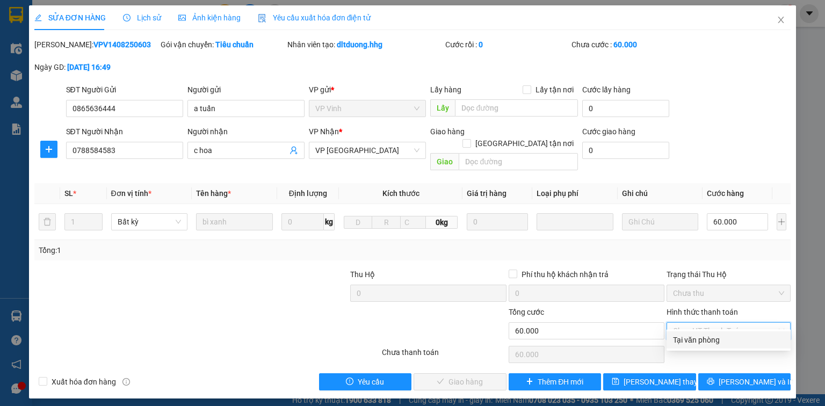
click at [720, 338] on div "Tại văn phòng" at bounding box center [728, 340] width 111 height 12
type input "0"
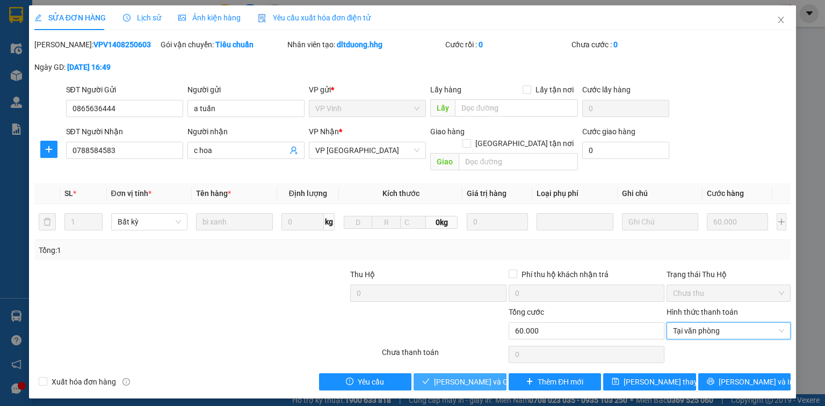
click at [475, 376] on span "[PERSON_NAME] và Giao hàng" at bounding box center [485, 382] width 103 height 12
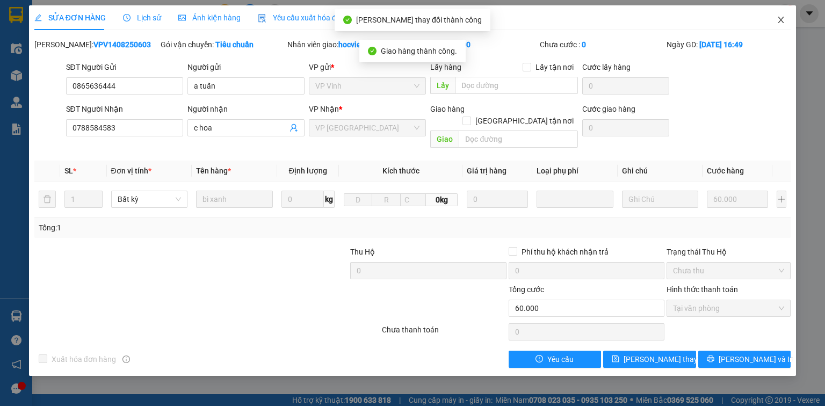
click at [781, 21] on icon "close" at bounding box center [781, 20] width 6 height 6
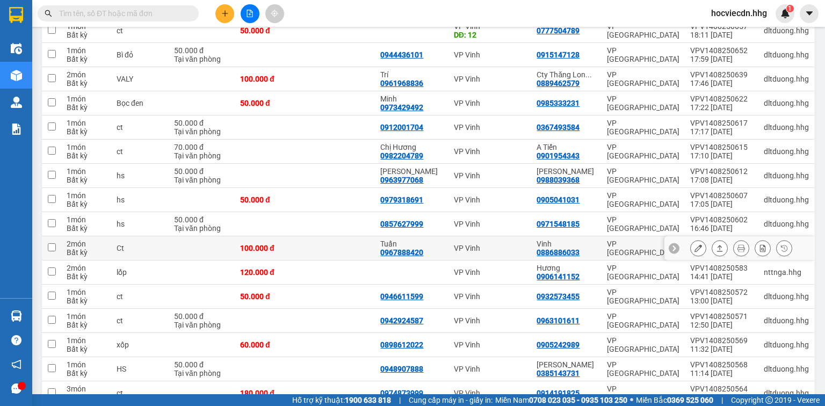
scroll to position [301, 0]
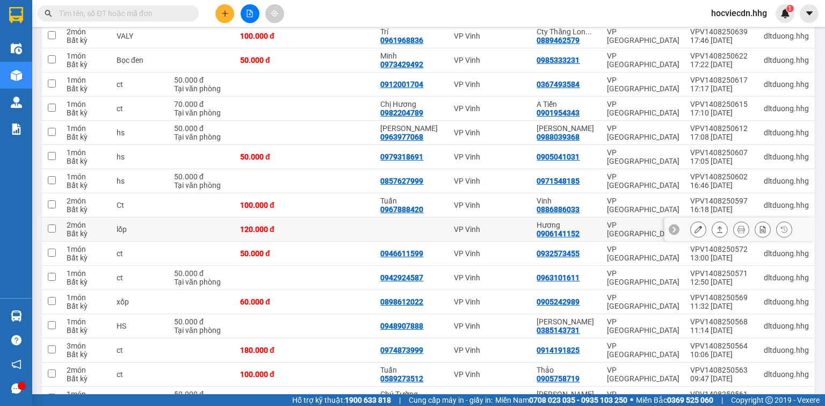
click at [592, 230] on div "Hương 0906141152" at bounding box center [565, 229] width 59 height 17
checkbox input "true"
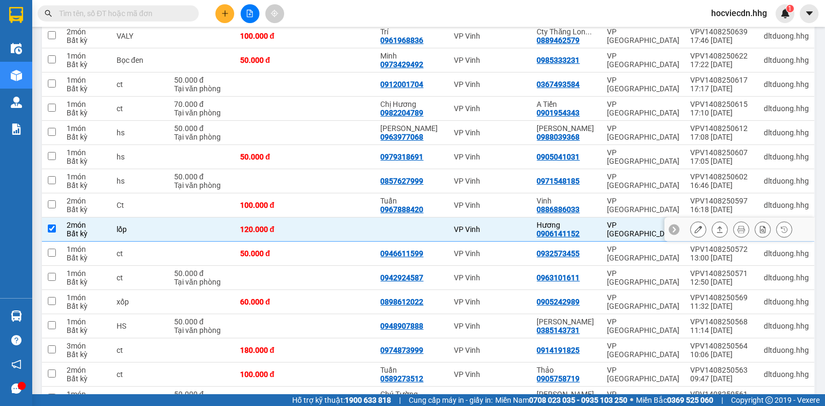
click at [694, 226] on icon at bounding box center [698, 230] width 8 height 8
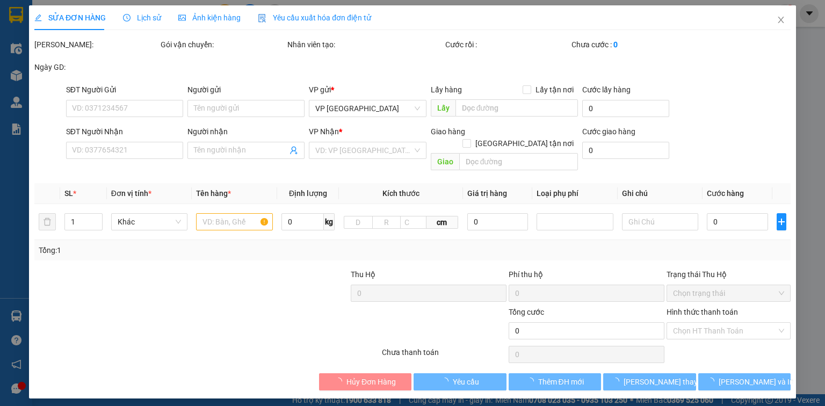
type input "0906141152"
type input "Hương"
type input "120.000"
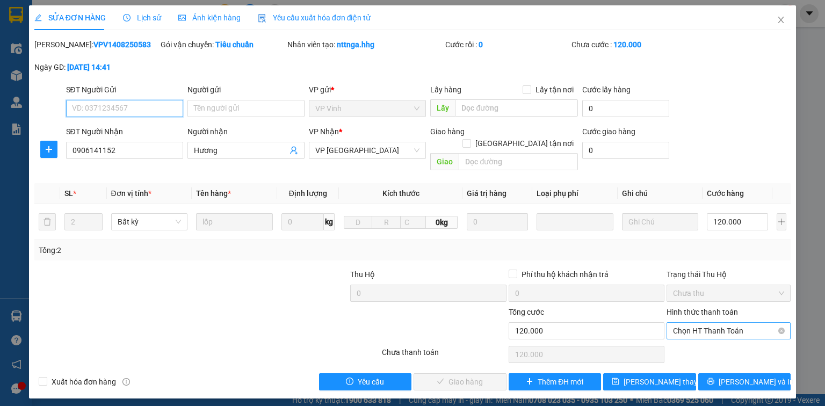
click at [688, 323] on span "Chọn HT Thanh Toán" at bounding box center [728, 331] width 111 height 16
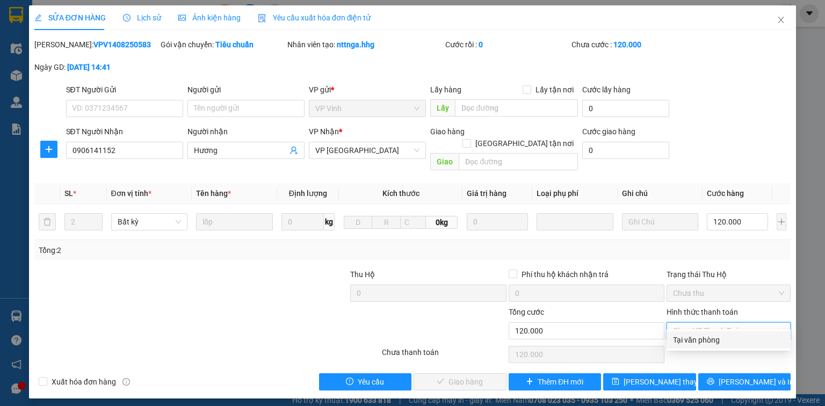
click at [692, 342] on div "Tại văn phòng" at bounding box center [728, 340] width 111 height 12
type input "0"
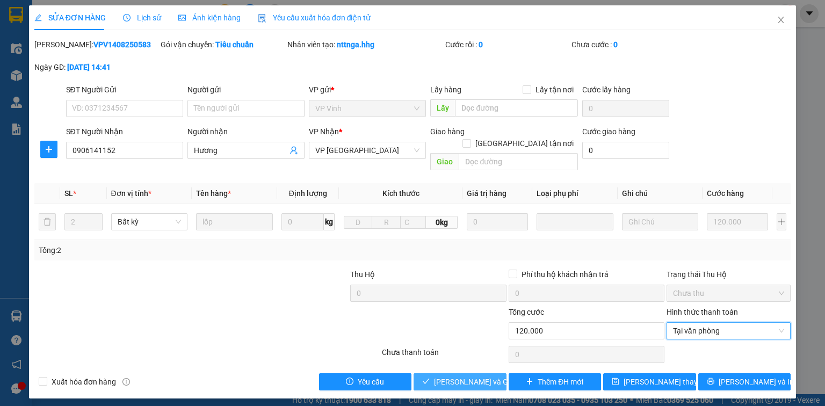
click at [471, 376] on span "[PERSON_NAME] và Giao hàng" at bounding box center [485, 382] width 103 height 12
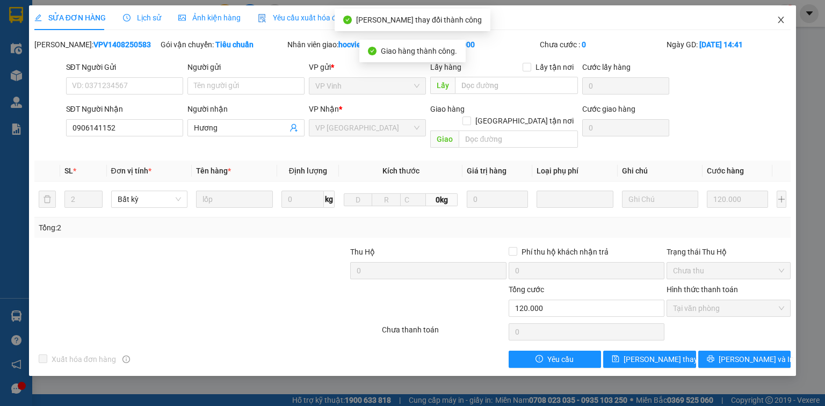
click at [781, 17] on icon "close" at bounding box center [781, 20] width 9 height 9
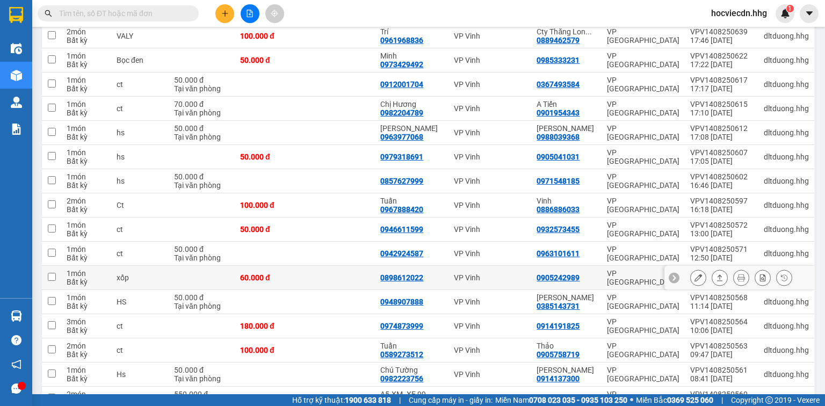
scroll to position [344, 0]
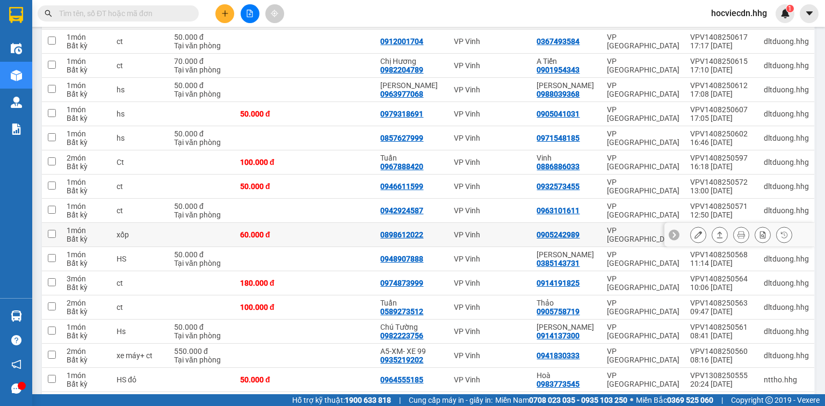
click at [589, 232] on div "0905242989" at bounding box center [565, 234] width 59 height 9
checkbox input "true"
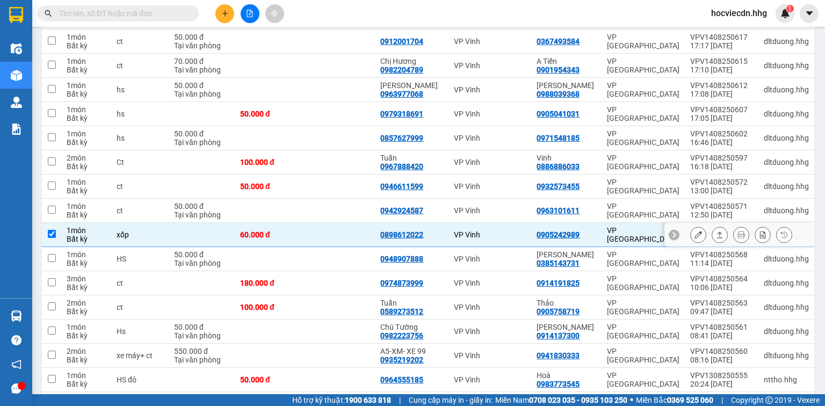
click at [694, 233] on icon at bounding box center [698, 235] width 8 height 8
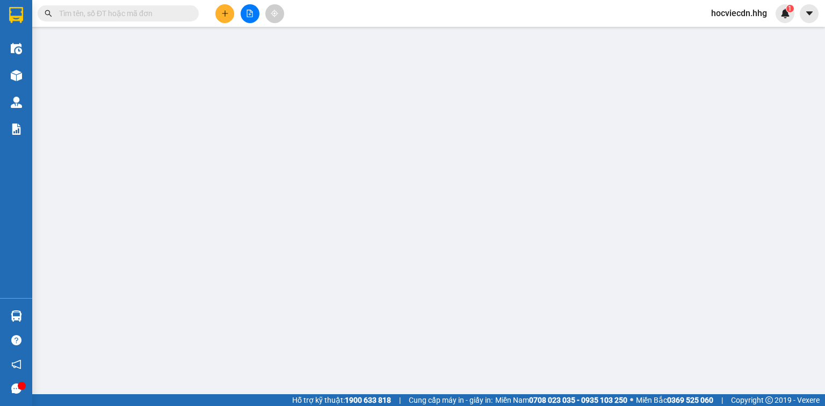
type input "0898612022"
type input "0905242989"
type input "60.000"
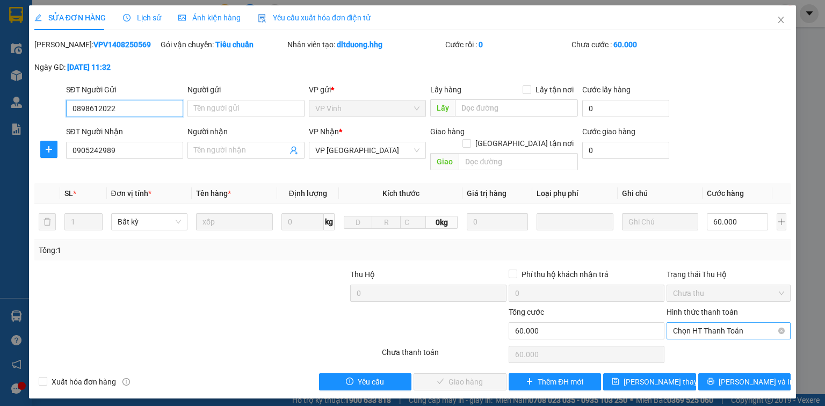
click at [701, 323] on span "Chọn HT Thanh Toán" at bounding box center [728, 331] width 111 height 16
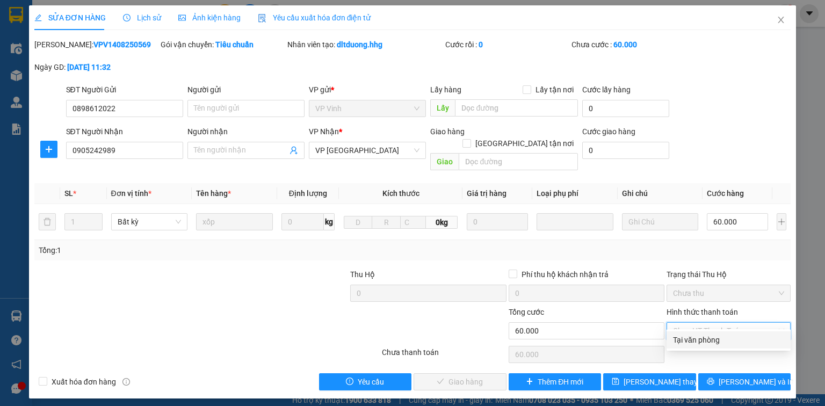
click at [708, 342] on div "Tại văn phòng" at bounding box center [728, 340] width 111 height 12
type input "0"
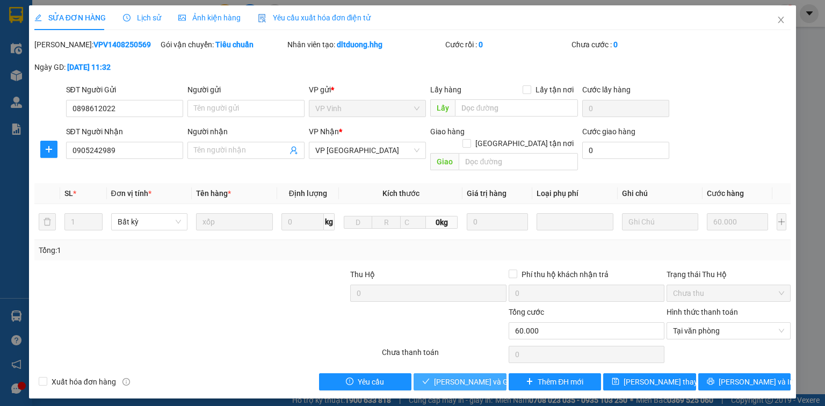
click at [484, 376] on span "[PERSON_NAME] và Giao hàng" at bounding box center [485, 382] width 103 height 12
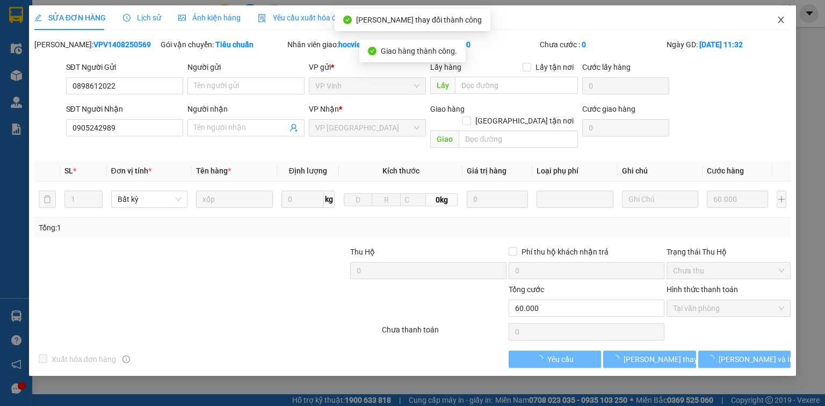
click at [777, 17] on icon "close" at bounding box center [781, 20] width 9 height 9
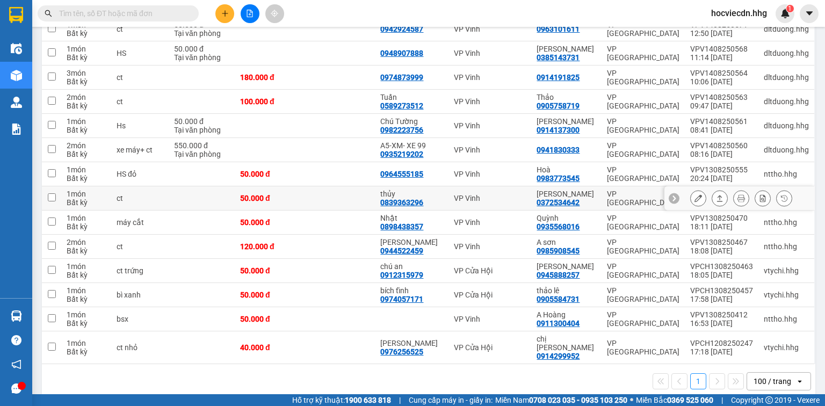
scroll to position [526, 0]
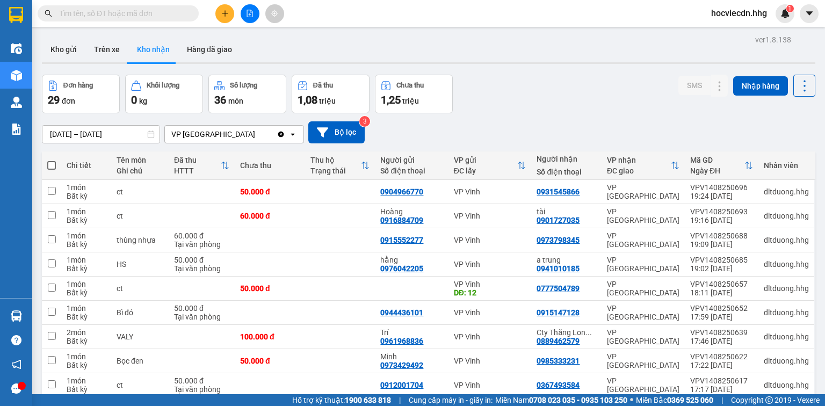
scroll to position [526, 0]
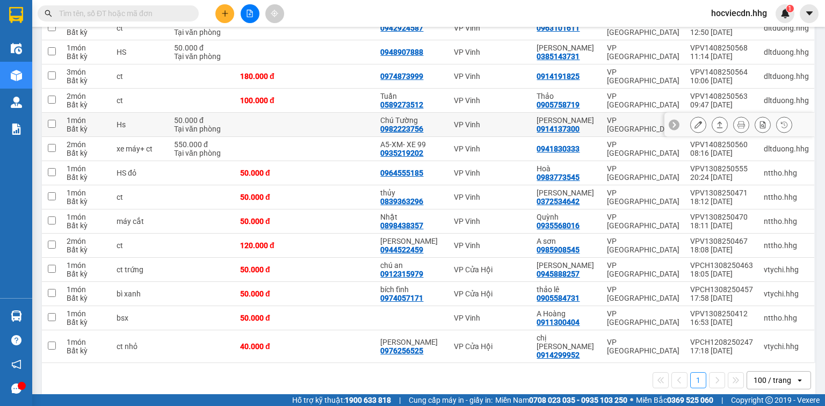
click at [604, 122] on td "VP [GEOGRAPHIC_DATA]" at bounding box center [642, 125] width 83 height 24
checkbox input "true"
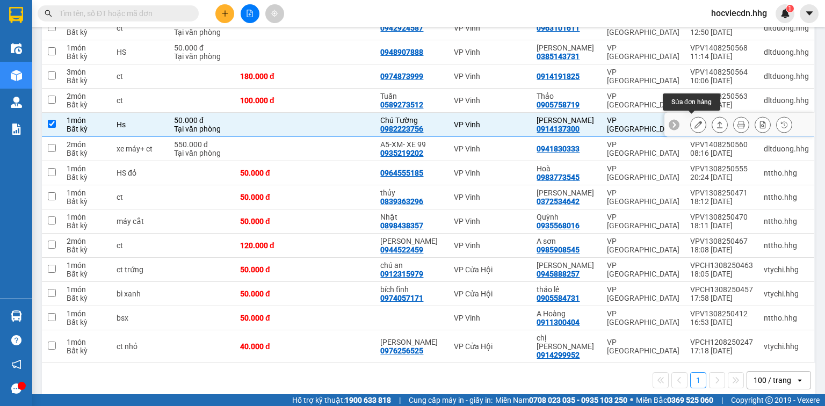
click at [691, 122] on button at bounding box center [698, 124] width 15 height 19
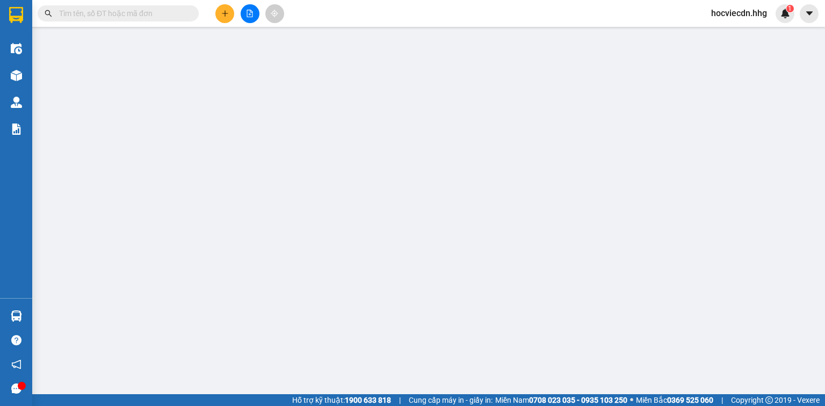
type input "0982223756"
type input "Chú Tường"
type input "0914137300"
type input "[PERSON_NAME]"
type input "50.000"
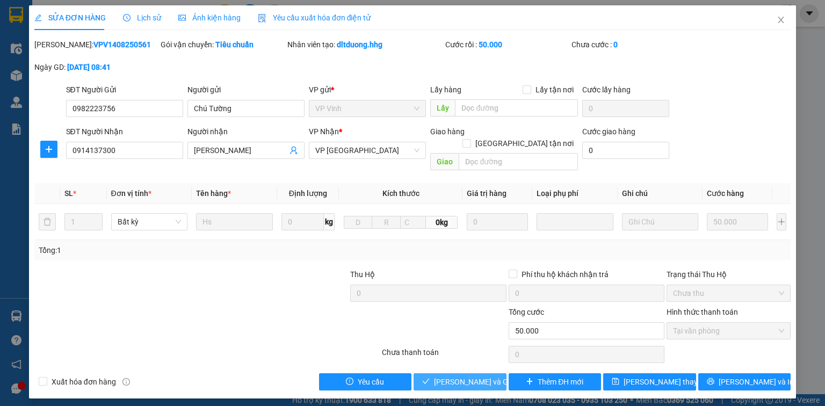
drag, startPoint x: 487, startPoint y: 367, endPoint x: 487, endPoint y: 358, distance: 9.7
click at [487, 376] on span "[PERSON_NAME] và Giao hàng" at bounding box center [485, 382] width 103 height 12
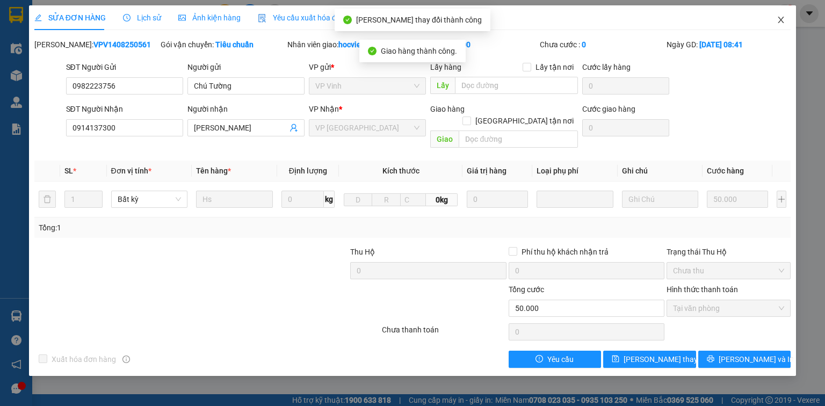
click at [778, 19] on icon "close" at bounding box center [781, 20] width 9 height 9
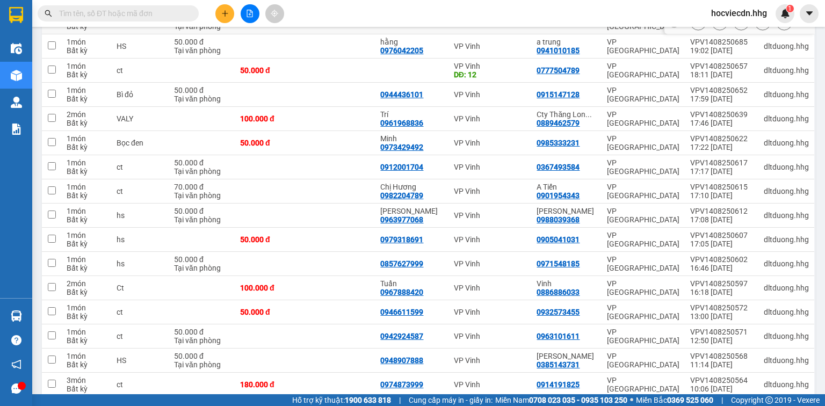
scroll to position [86, 0]
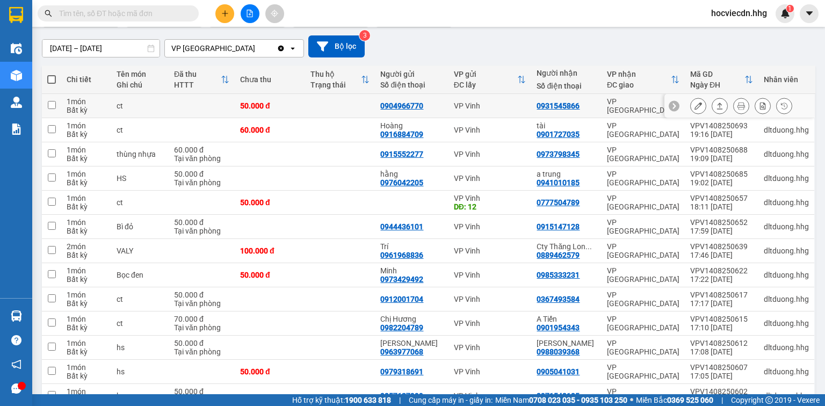
click at [599, 105] on td "0931545866" at bounding box center [566, 106] width 70 height 24
checkbox input "true"
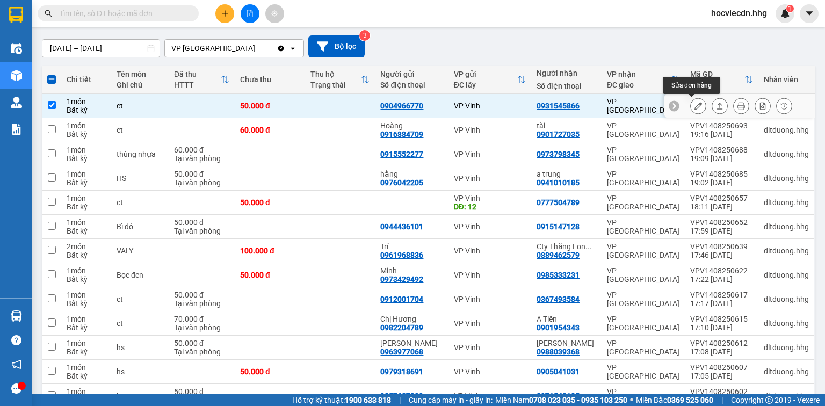
click at [694, 103] on icon at bounding box center [698, 106] width 8 height 8
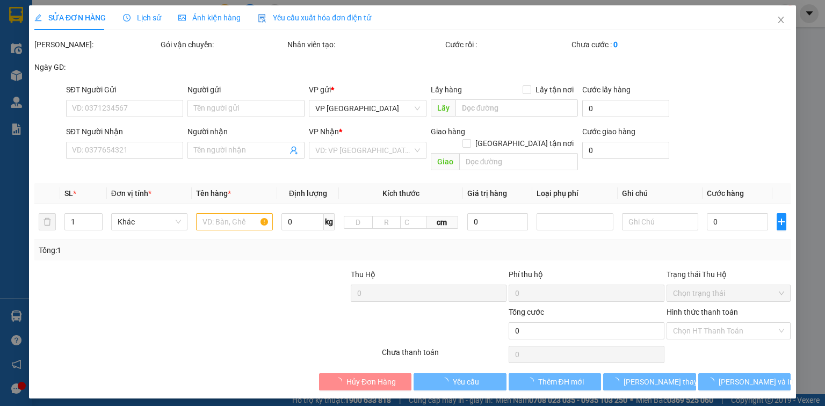
type input "0904966770"
type input "0931545866"
type input "50.000"
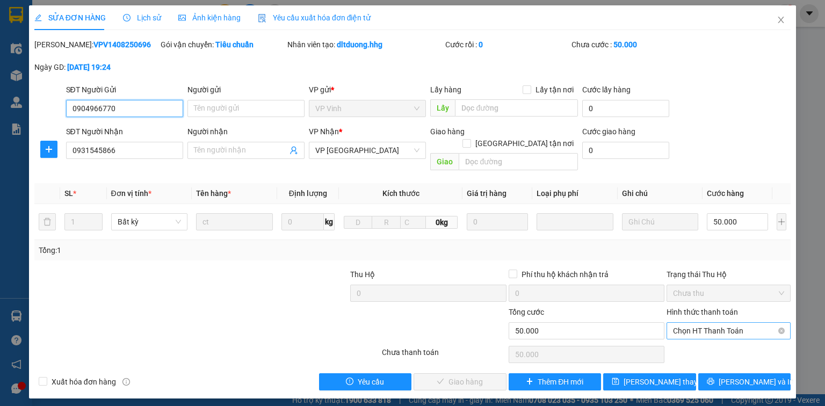
click at [693, 323] on span "Chọn HT Thanh Toán" at bounding box center [728, 331] width 111 height 16
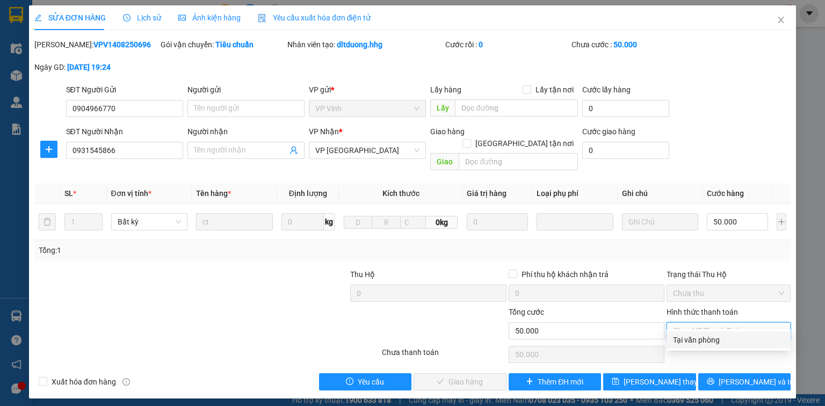
click at [696, 339] on div "Tại văn phòng" at bounding box center [728, 340] width 111 height 12
type input "0"
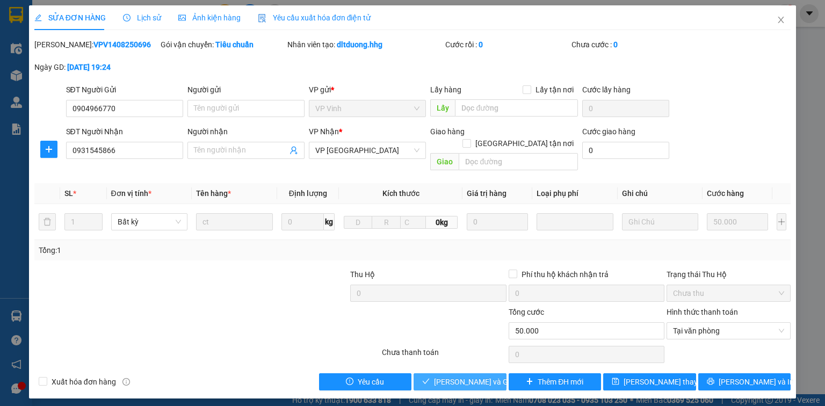
drag, startPoint x: 484, startPoint y: 369, endPoint x: 499, endPoint y: 345, distance: 28.5
click at [485, 376] on span "[PERSON_NAME] và Giao hàng" at bounding box center [485, 382] width 103 height 12
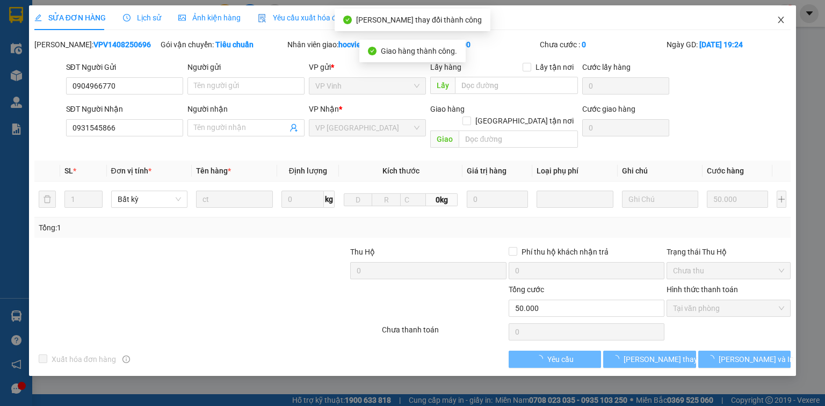
click at [780, 18] on icon "close" at bounding box center [781, 20] width 9 height 9
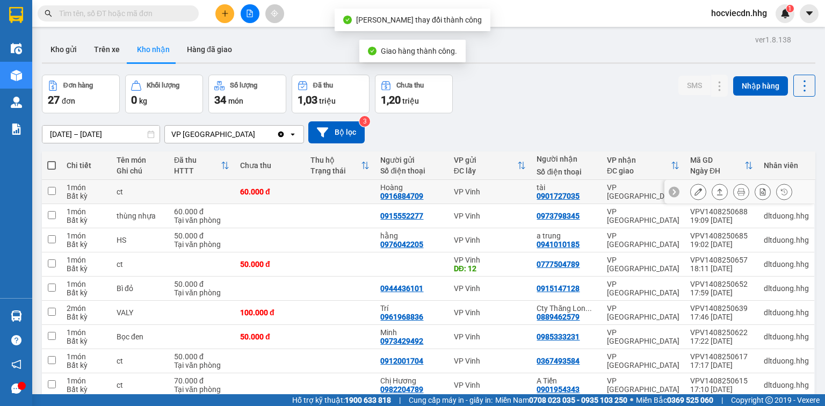
scroll to position [43, 0]
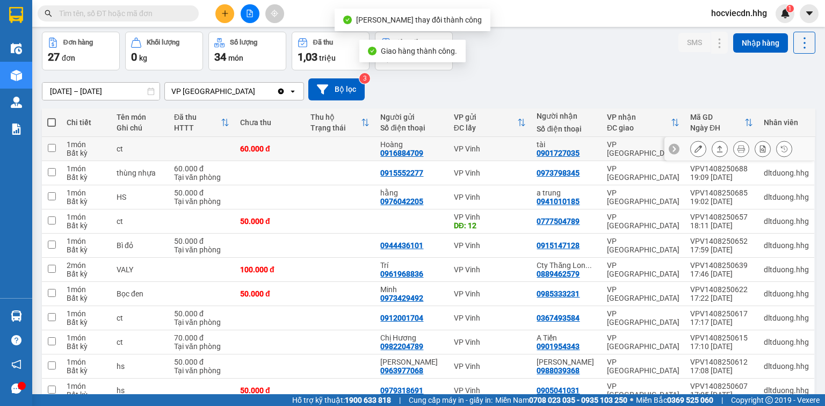
click at [591, 147] on div "tài" at bounding box center [565, 144] width 59 height 9
checkbox input "true"
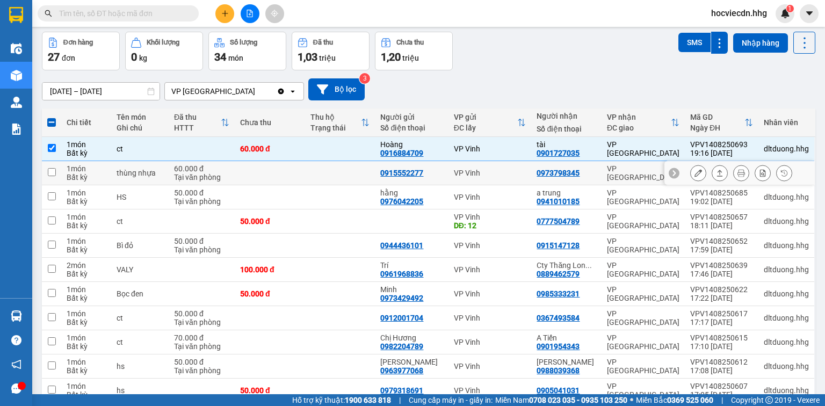
click at [589, 178] on td "0973798345" at bounding box center [566, 173] width 70 height 24
checkbox input "true"
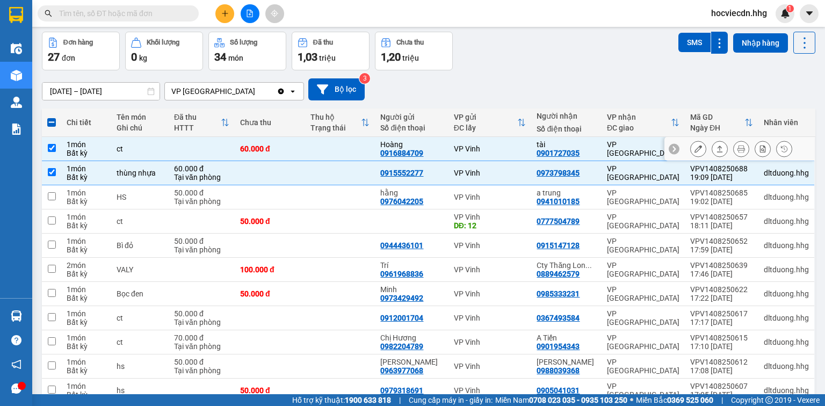
click at [603, 145] on td "VP [GEOGRAPHIC_DATA]" at bounding box center [642, 149] width 83 height 24
checkbox input "false"
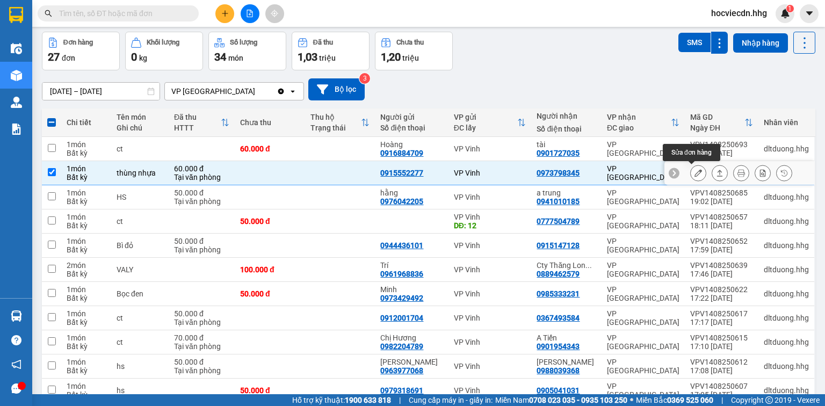
click at [694, 172] on icon at bounding box center [698, 173] width 8 height 8
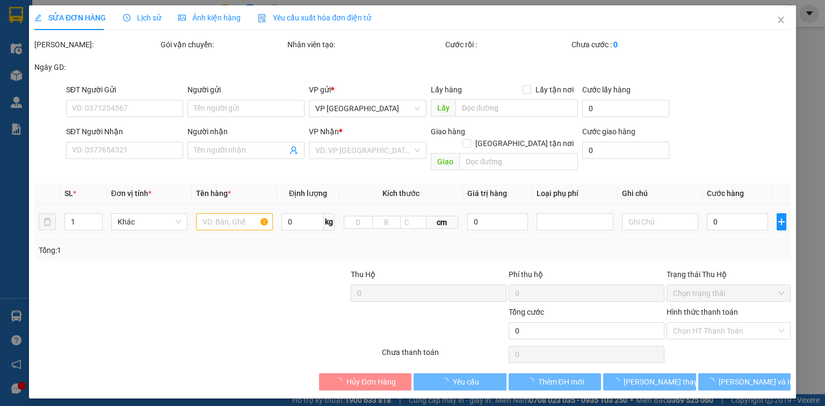
type input "0915552277"
type input "0973798345"
type input "60.000"
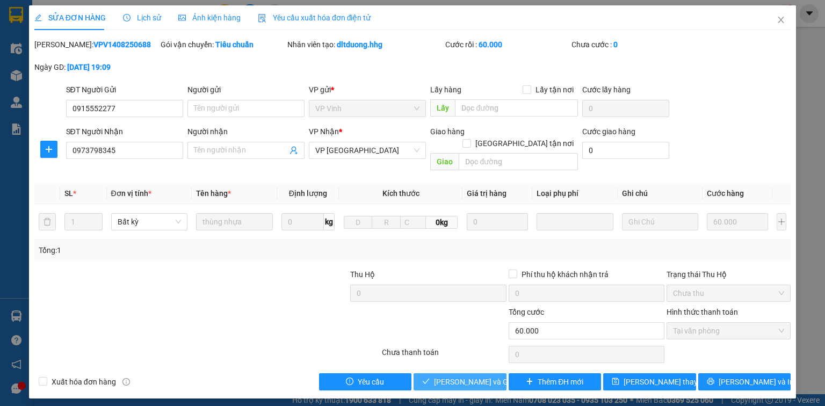
drag, startPoint x: 485, startPoint y: 369, endPoint x: 496, endPoint y: 357, distance: 16.4
click at [486, 376] on span "[PERSON_NAME] và Giao hàng" at bounding box center [485, 382] width 103 height 12
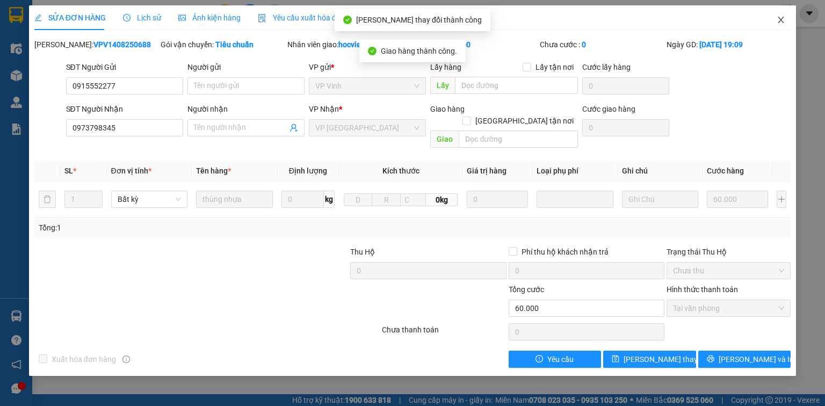
click at [779, 19] on icon "close" at bounding box center [781, 20] width 6 height 6
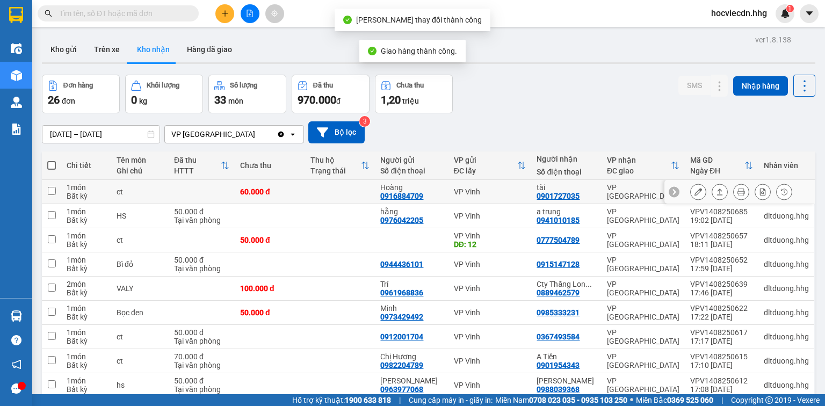
click at [601, 191] on td "VP [GEOGRAPHIC_DATA]" at bounding box center [642, 192] width 83 height 24
checkbox input "true"
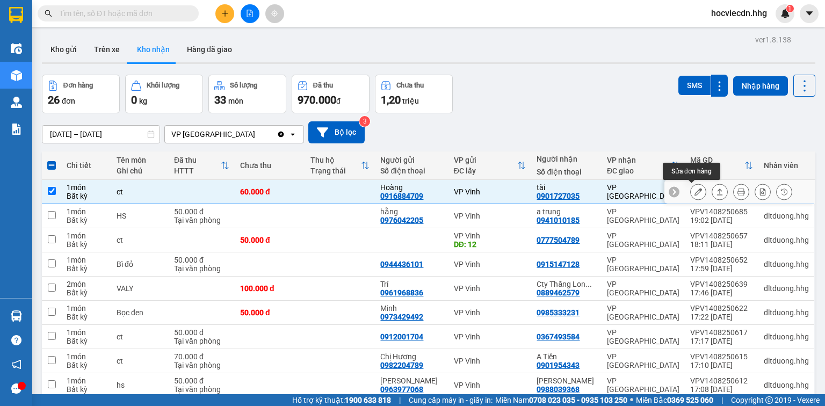
click at [694, 191] on icon at bounding box center [698, 192] width 8 height 8
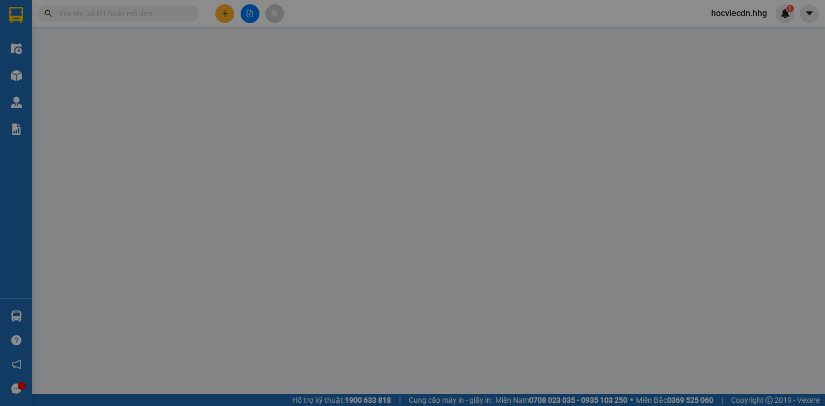
type input "0916884709"
type input "Hoàng"
type input "0901727035"
type input "tài"
type input "60.000"
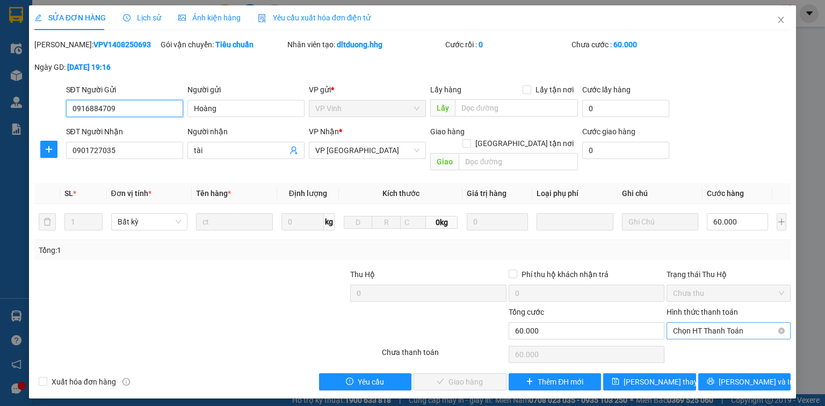
click at [684, 323] on span "Chọn HT Thanh Toán" at bounding box center [728, 331] width 111 height 16
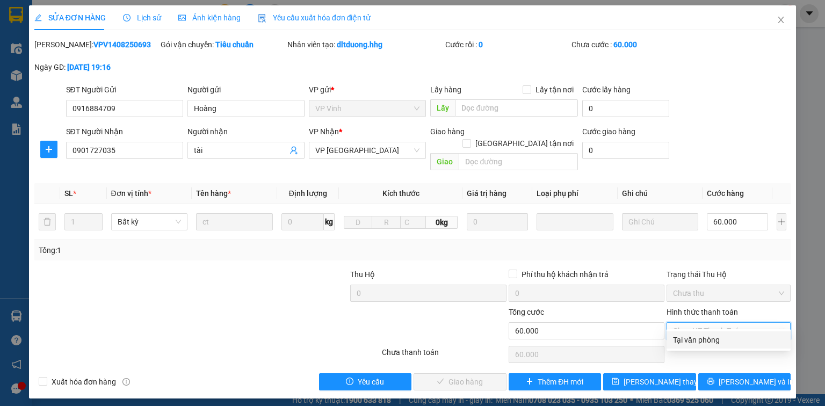
click at [683, 338] on div "Tại văn phòng" at bounding box center [728, 340] width 111 height 12
type input "0"
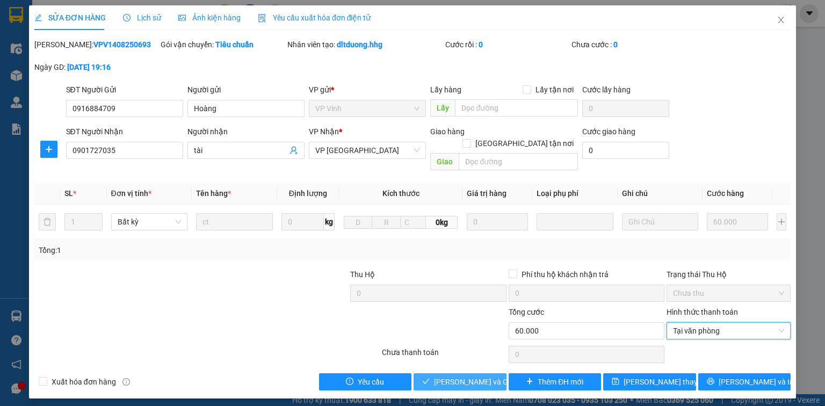
drag, startPoint x: 455, startPoint y: 368, endPoint x: 459, endPoint y: 360, distance: 8.7
click at [456, 376] on span "[PERSON_NAME] và Giao hàng" at bounding box center [485, 382] width 103 height 12
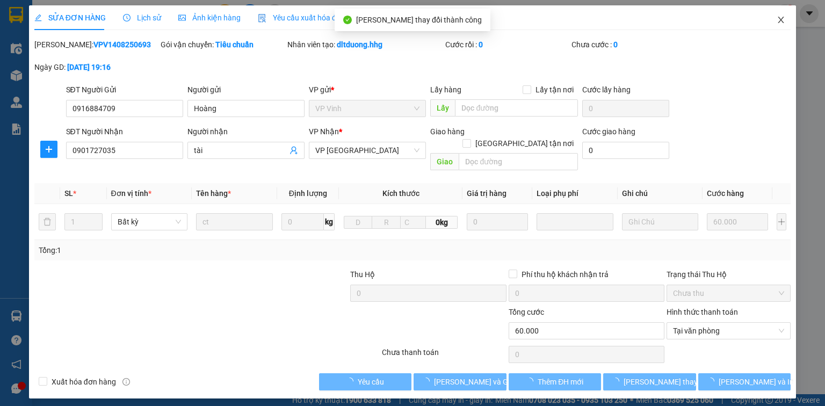
click at [780, 17] on icon "close" at bounding box center [781, 20] width 9 height 9
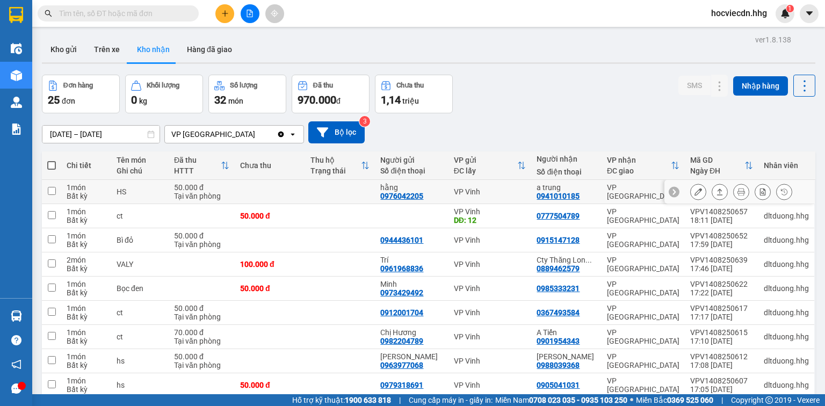
click at [526, 194] on div "VP Vinh" at bounding box center [490, 191] width 72 height 9
checkbox input "true"
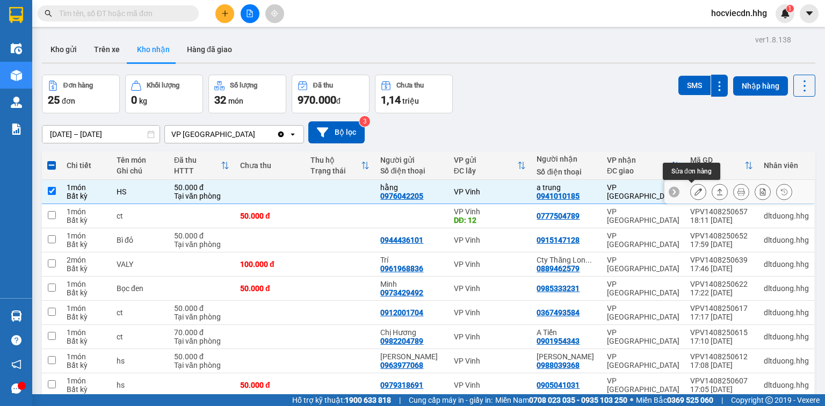
click at [694, 192] on icon at bounding box center [698, 192] width 8 height 8
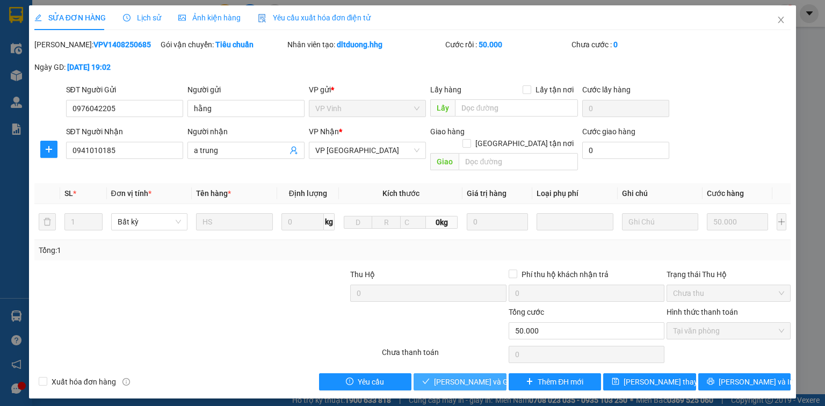
click at [481, 376] on span "[PERSON_NAME] và Giao hàng" at bounding box center [485, 382] width 103 height 12
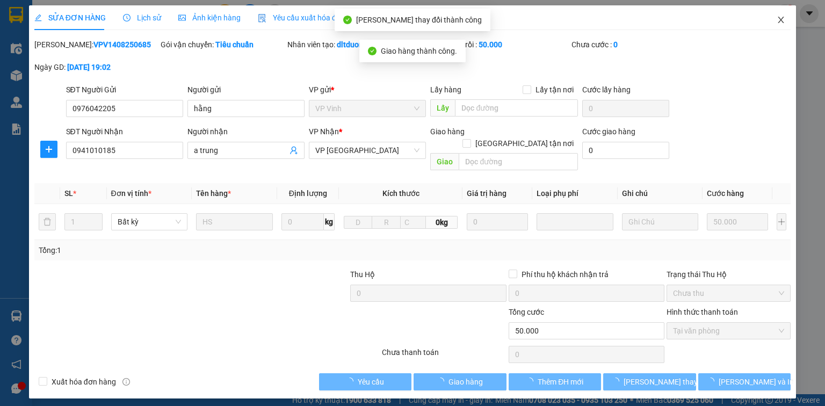
click at [780, 20] on icon "close" at bounding box center [781, 20] width 6 height 6
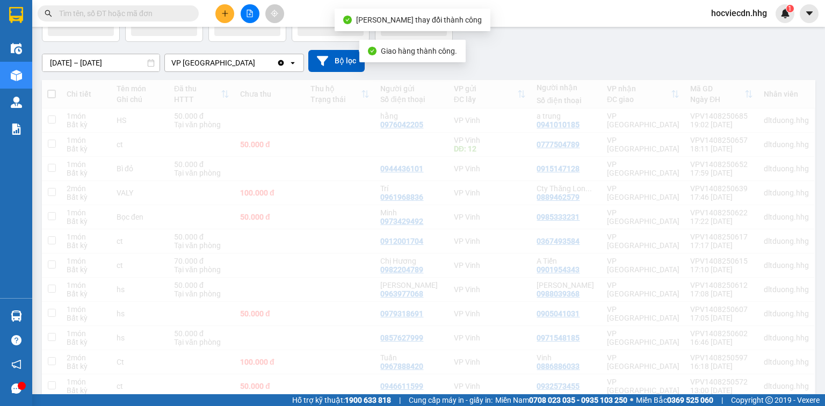
scroll to position [86, 0]
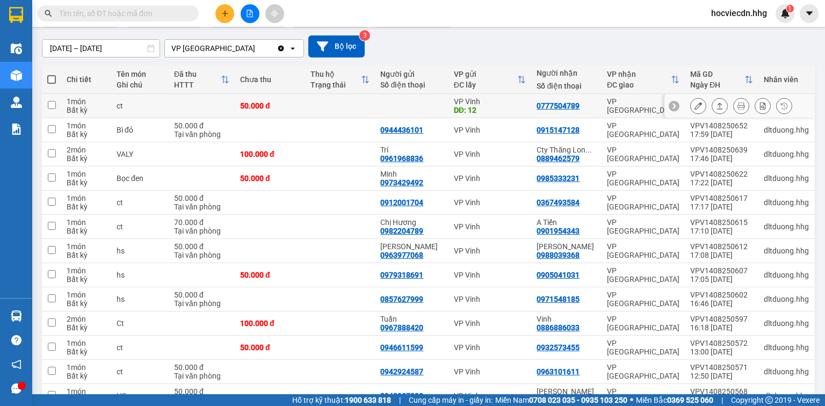
click at [538, 103] on td "0777504789" at bounding box center [566, 106] width 70 height 24
checkbox input "true"
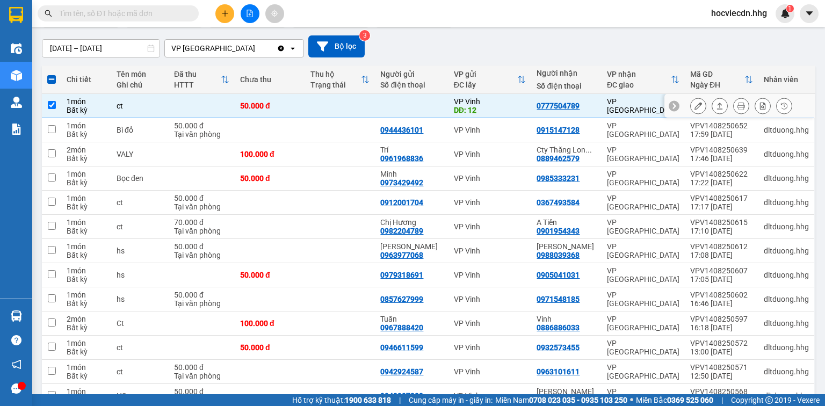
click at [693, 101] on button at bounding box center [698, 106] width 15 height 19
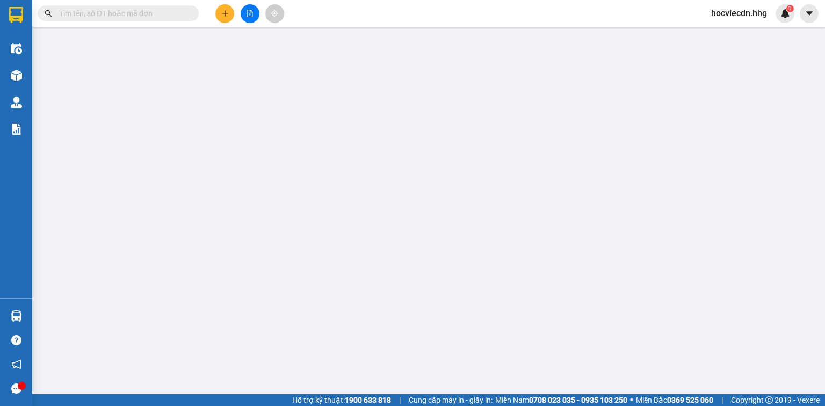
type input "12"
type input "0777504789"
type input "50.000"
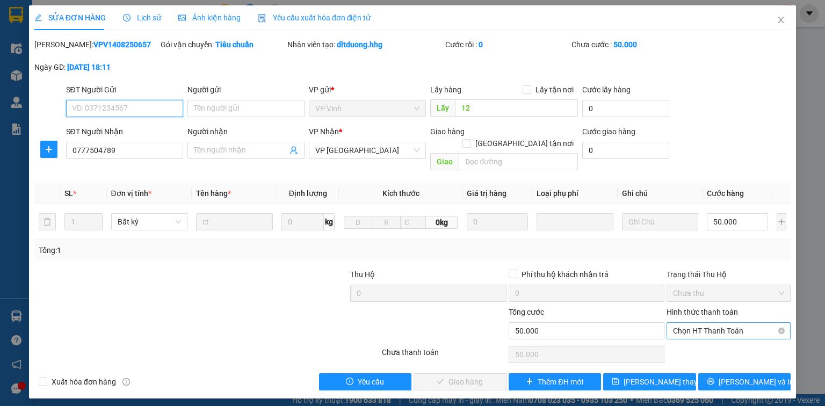
click at [690, 323] on span "Chọn HT Thanh Toán" at bounding box center [728, 331] width 111 height 16
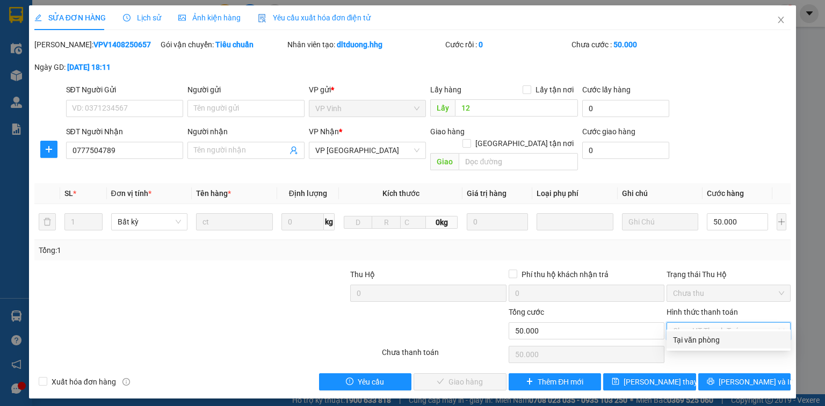
click at [694, 334] on div "Tại văn phòng" at bounding box center [728, 340] width 111 height 12
type input "0"
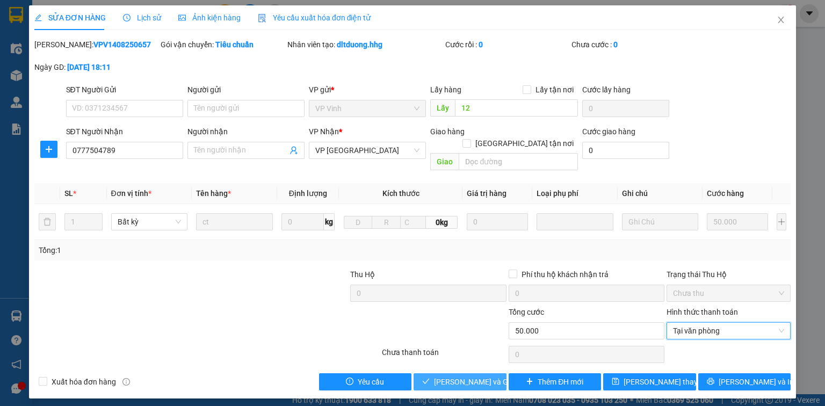
click at [492, 376] on span "[PERSON_NAME] và Giao hàng" at bounding box center [485, 382] width 103 height 12
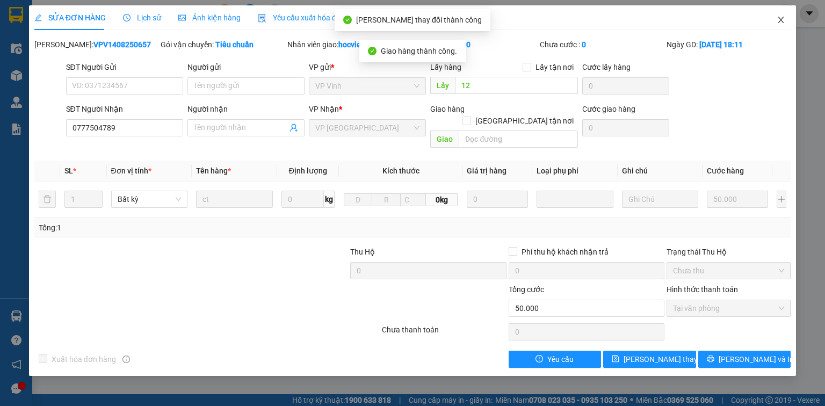
click at [781, 18] on icon "close" at bounding box center [781, 20] width 9 height 9
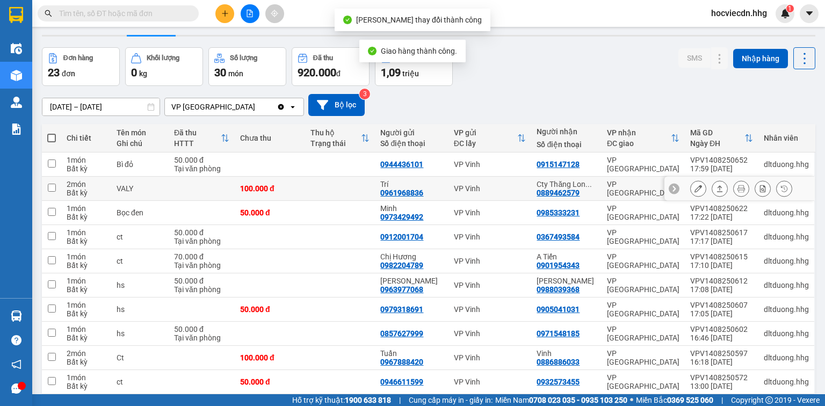
scroll to position [43, 0]
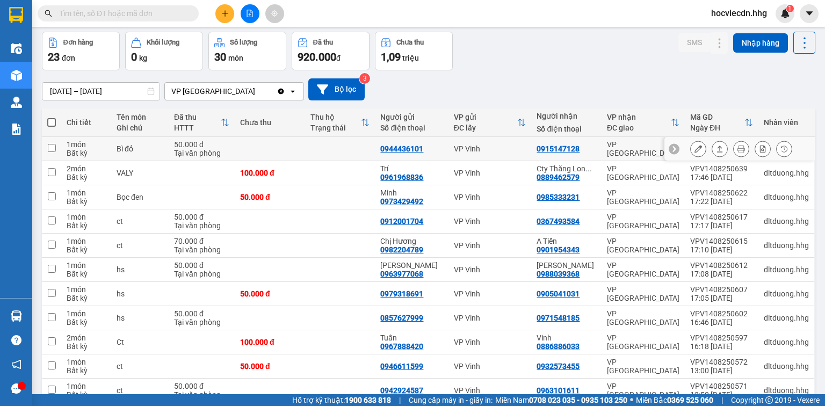
click at [595, 146] on div "0915147128" at bounding box center [565, 148] width 59 height 9
checkbox input "true"
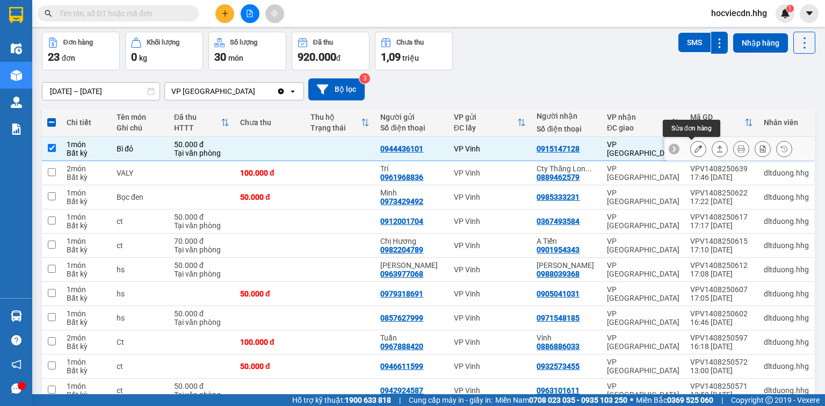
click at [690, 144] on div at bounding box center [698, 149] width 16 height 16
click at [694, 147] on icon at bounding box center [698, 149] width 8 height 8
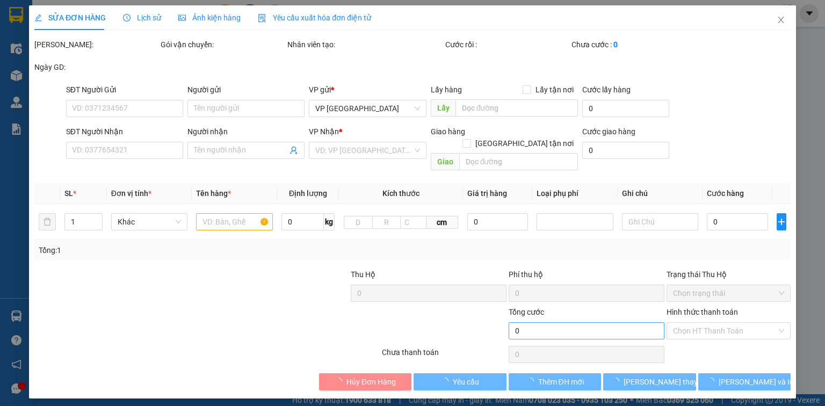
type input "0944436101"
type input "0915147128"
type input "50.000"
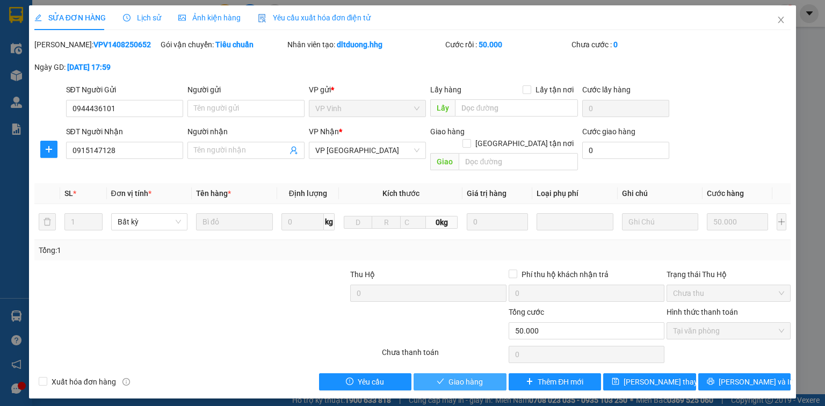
click at [492, 373] on button "Giao hàng" at bounding box center [460, 381] width 93 height 17
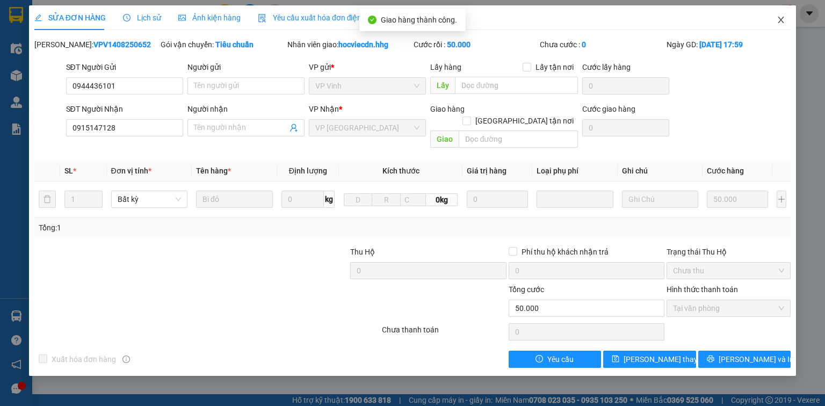
click at [780, 17] on icon "close" at bounding box center [781, 20] width 9 height 9
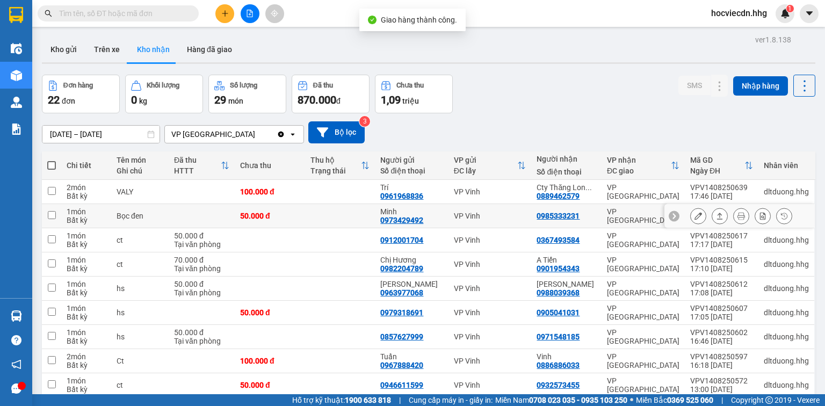
scroll to position [43, 0]
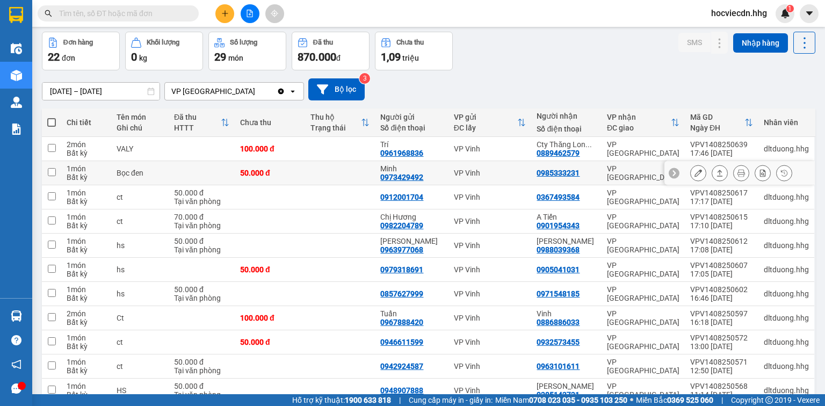
click at [595, 169] on div "0985333231" at bounding box center [565, 173] width 59 height 9
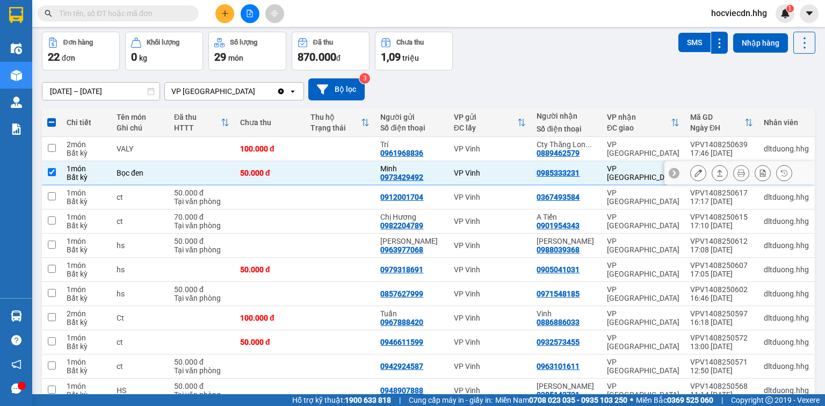
click at [595, 169] on div "0985333231" at bounding box center [565, 173] width 59 height 9
checkbox input "false"
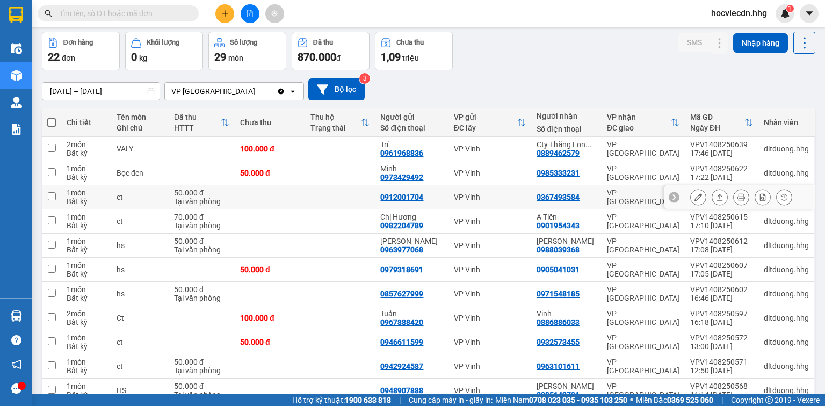
click at [599, 197] on td "0367493584" at bounding box center [566, 197] width 70 height 24
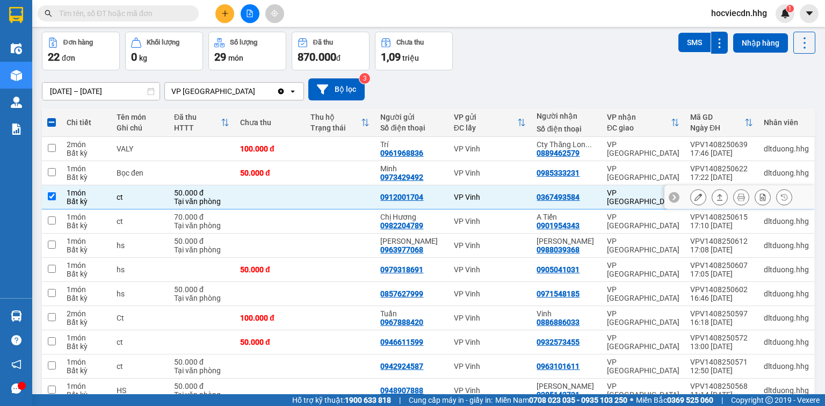
click at [305, 197] on td at bounding box center [270, 197] width 70 height 24
checkbox input "false"
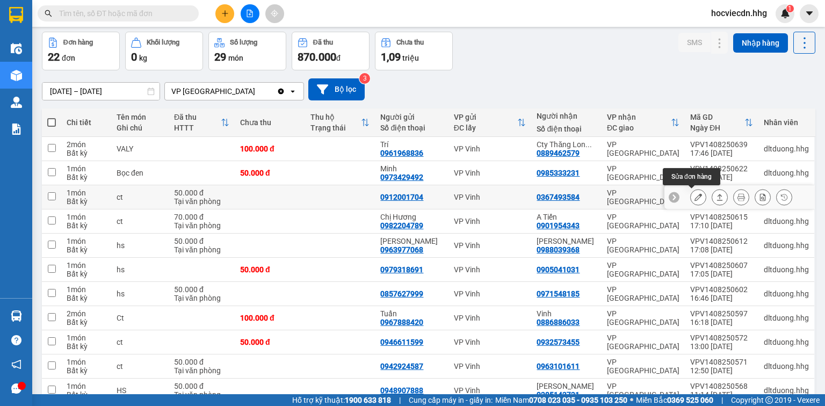
click at [691, 198] on button at bounding box center [698, 197] width 15 height 19
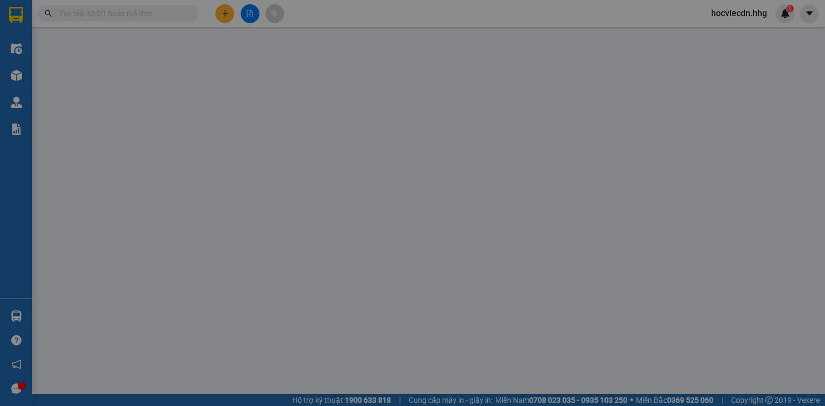
type input "0912001704"
type input "0367493584"
type input "50.000"
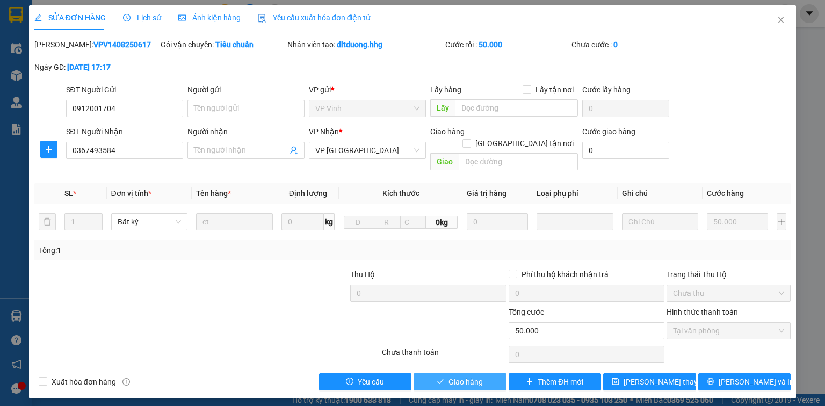
click at [483, 373] on button "Giao hàng" at bounding box center [460, 381] width 93 height 17
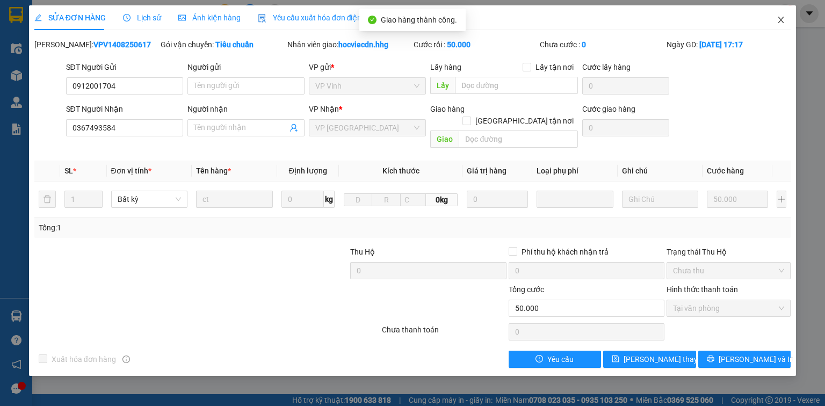
click at [781, 18] on icon "close" at bounding box center [781, 20] width 9 height 9
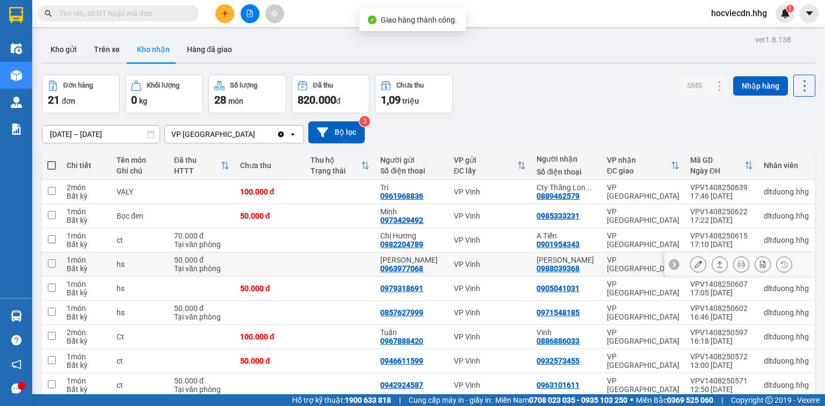
scroll to position [43, 0]
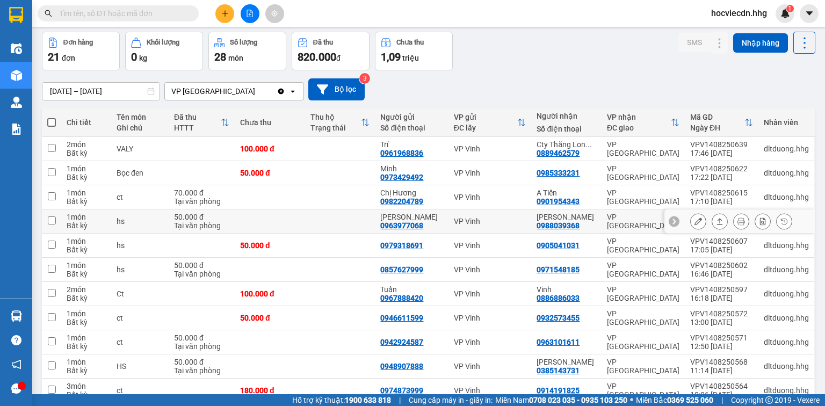
click at [525, 219] on div "VP Vinh" at bounding box center [490, 221] width 72 height 9
checkbox input "true"
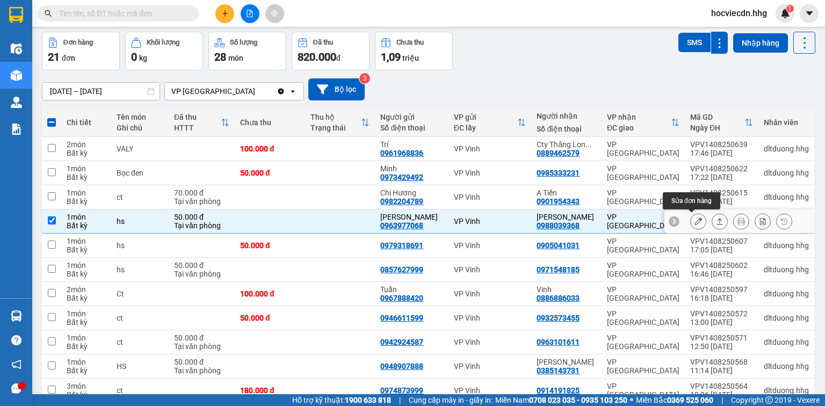
click at [694, 217] on icon at bounding box center [698, 221] width 8 height 8
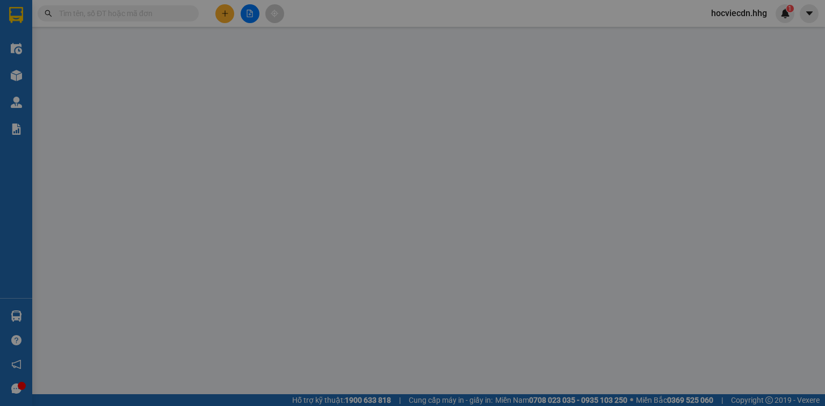
type input "0963977068"
type input "[PERSON_NAME]"
type input "0988039368"
type input "[PERSON_NAME]"
type input "50.000"
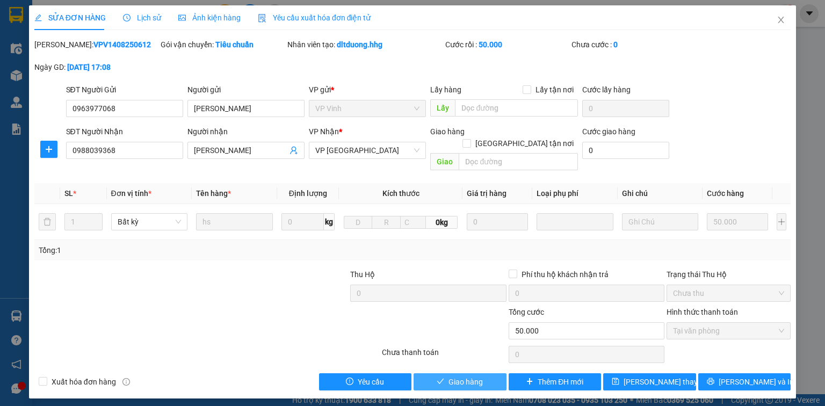
click at [491, 373] on button "Giao hàng" at bounding box center [460, 381] width 93 height 17
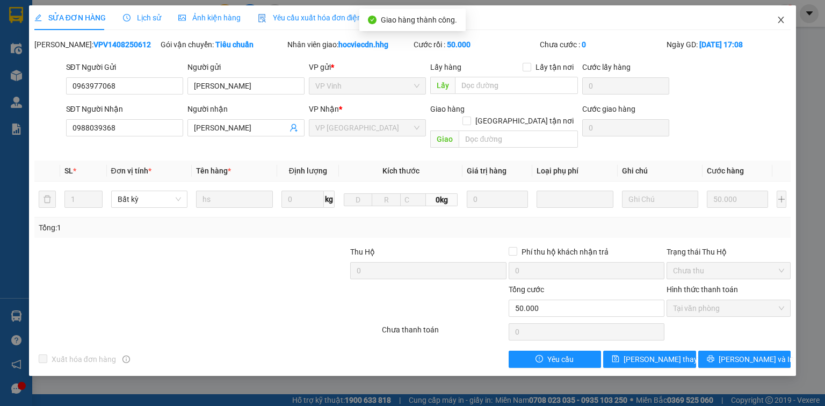
click at [784, 22] on icon "close" at bounding box center [781, 20] width 9 height 9
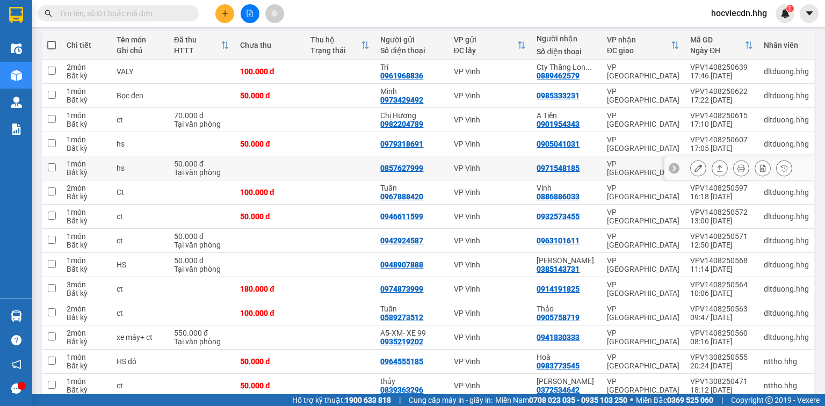
scroll to position [129, 0]
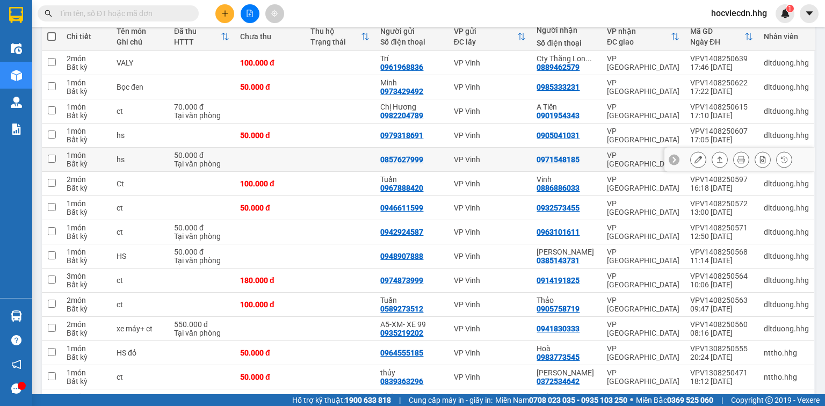
click at [594, 157] on div "0971548185" at bounding box center [565, 159] width 59 height 9
checkbox input "true"
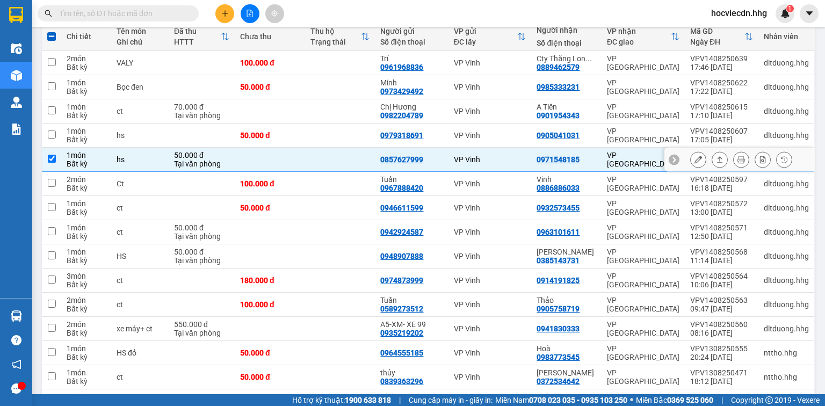
click at [693, 154] on button at bounding box center [698, 159] width 15 height 19
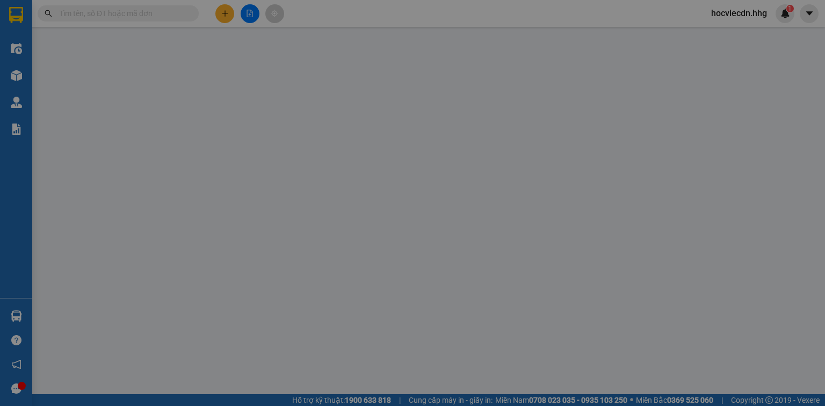
type input "0857627999"
type input "0971548185"
type input "50.000"
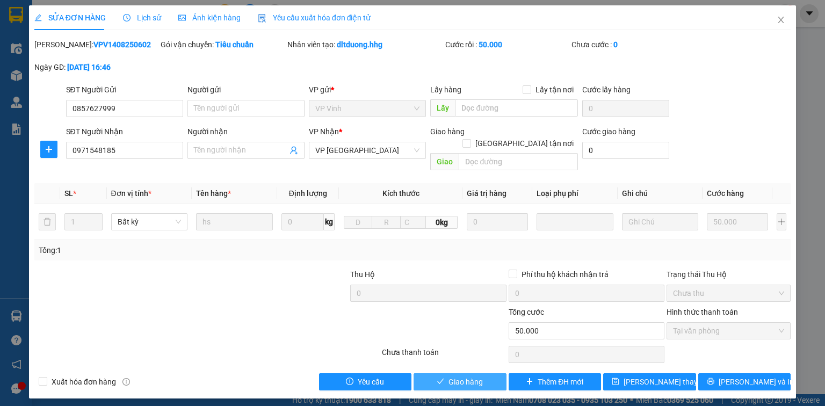
click at [482, 376] on span "Giao hàng" at bounding box center [465, 382] width 34 height 12
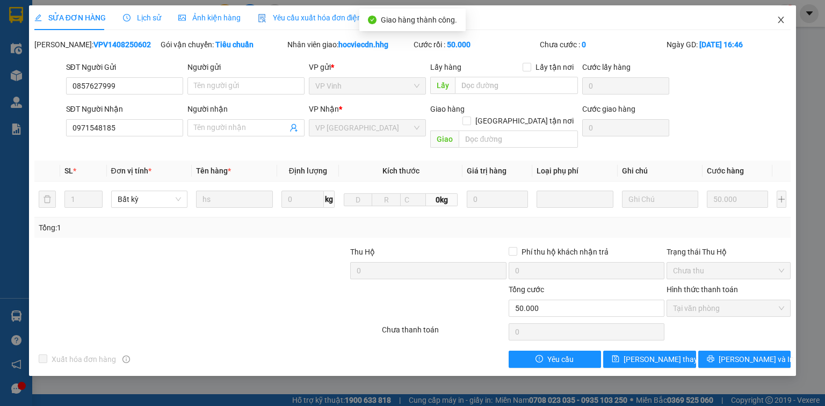
click at [784, 18] on icon "close" at bounding box center [781, 20] width 9 height 9
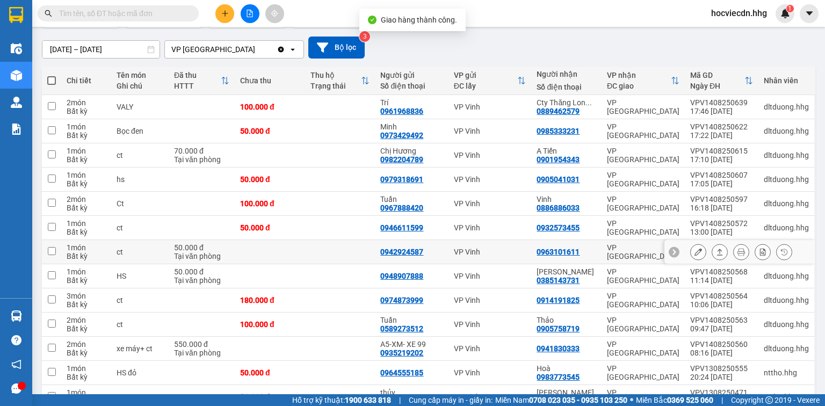
scroll to position [86, 0]
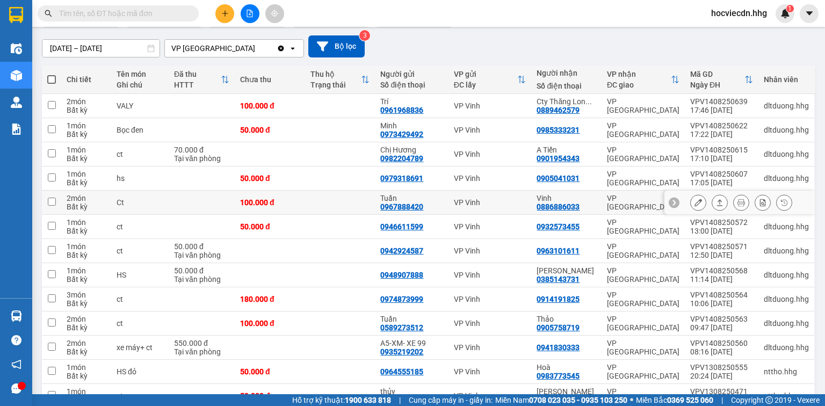
click at [597, 200] on td "Vinh 0886886033" at bounding box center [566, 203] width 70 height 24
checkbox input "true"
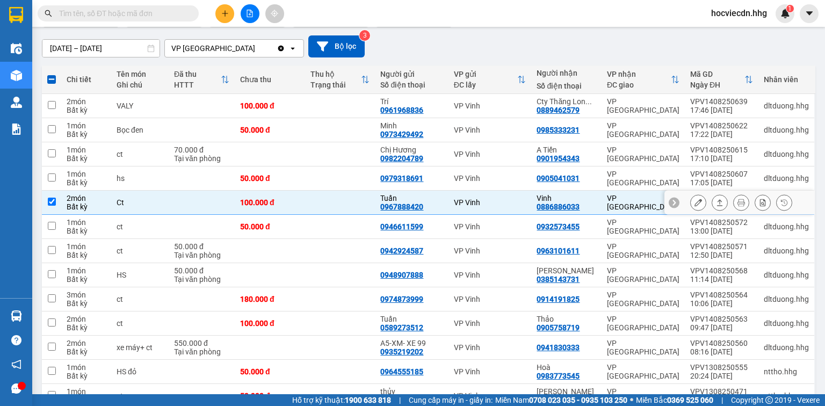
click at [691, 200] on button at bounding box center [698, 202] width 15 height 19
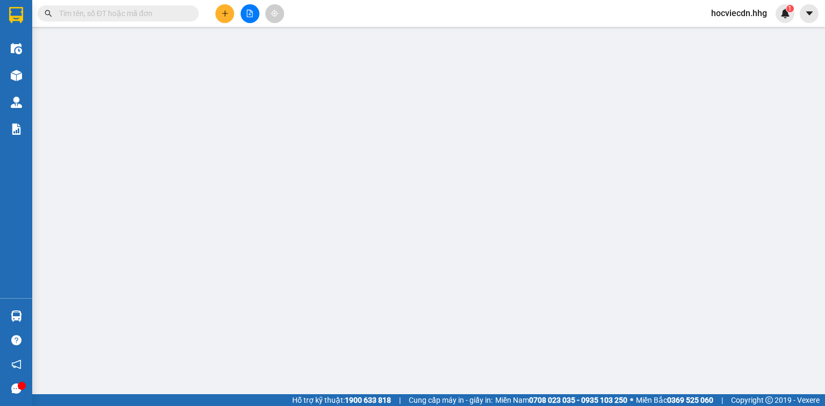
type input "0967888420"
type input "Tuấn"
type input "0886886033"
type input "Vinh"
type input "100.000"
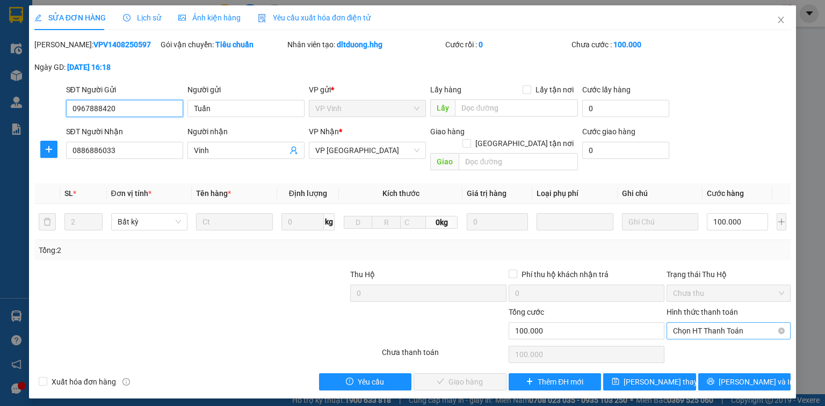
click at [715, 322] on div "Chọn HT Thanh Toán" at bounding box center [728, 330] width 124 height 17
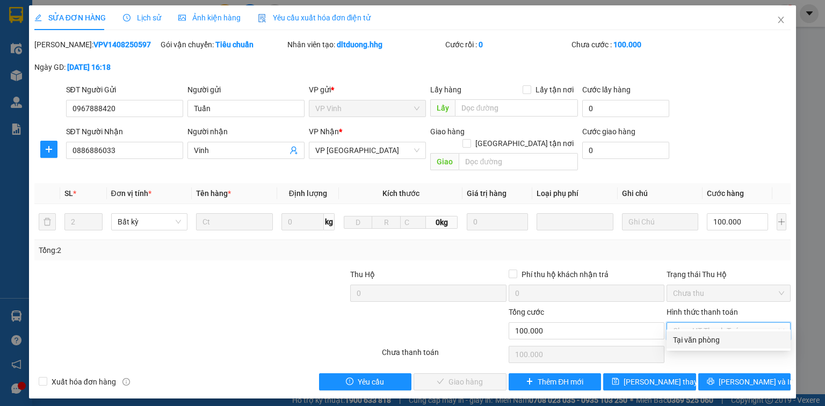
drag, startPoint x: 714, startPoint y: 338, endPoint x: 680, endPoint y: 335, distance: 33.9
click at [714, 337] on div "Tại văn phòng" at bounding box center [728, 340] width 111 height 12
type input "0"
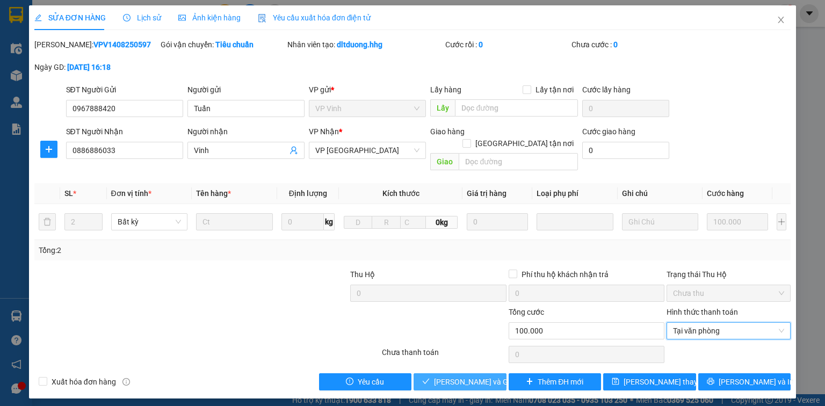
drag, startPoint x: 491, startPoint y: 370, endPoint x: 497, endPoint y: 354, distance: 16.5
click at [491, 376] on span "[PERSON_NAME] và Giao hàng" at bounding box center [485, 382] width 103 height 12
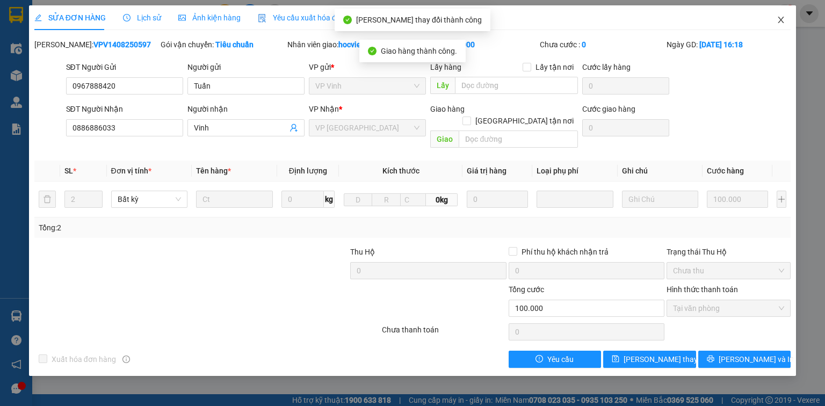
click at [784, 17] on icon "close" at bounding box center [781, 20] width 9 height 9
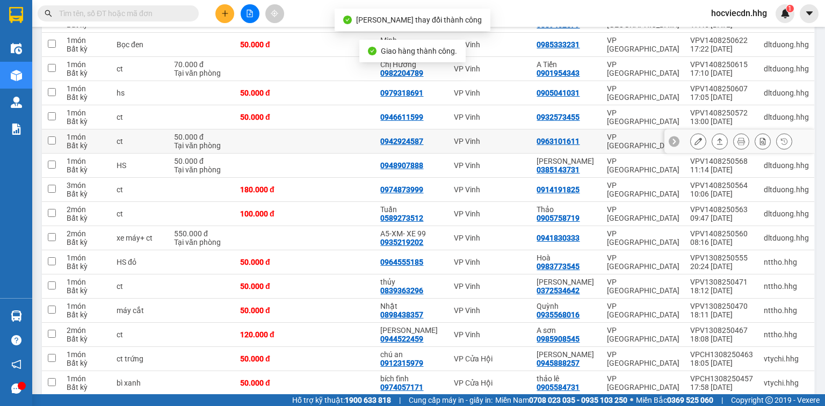
scroll to position [172, 0]
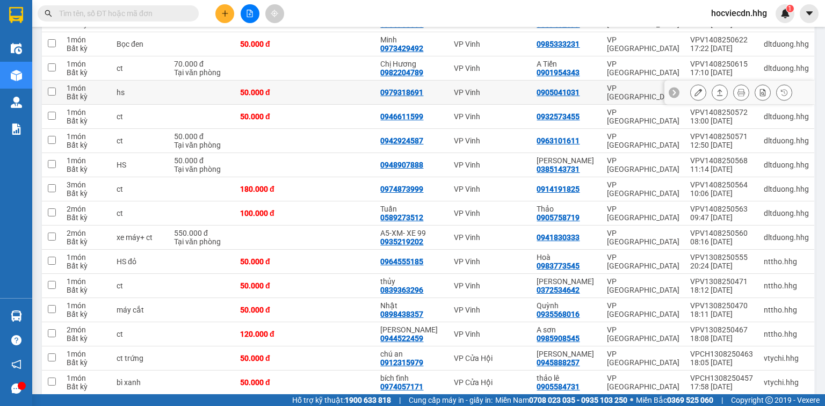
click at [601, 91] on td "VP [GEOGRAPHIC_DATA]" at bounding box center [642, 93] width 83 height 24
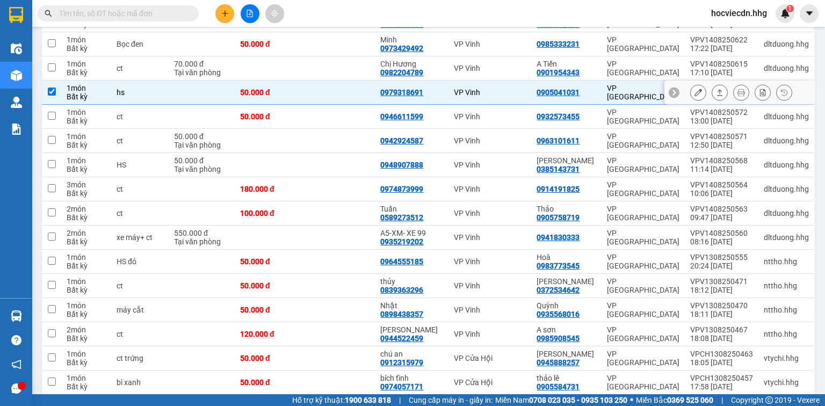
click at [601, 91] on td "VP [GEOGRAPHIC_DATA]" at bounding box center [642, 93] width 83 height 24
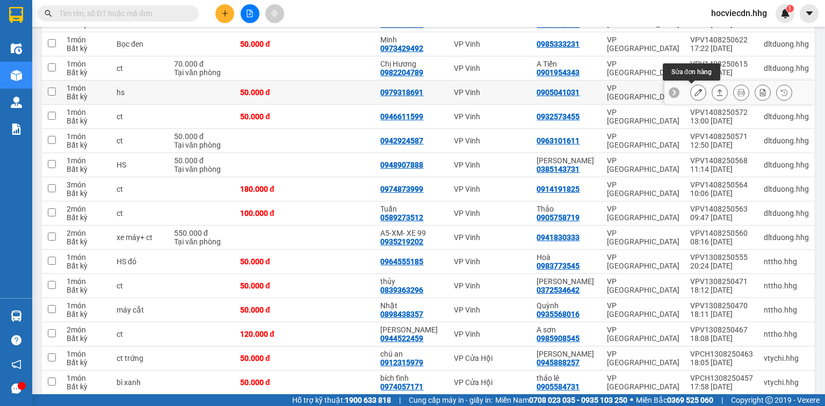
click at [629, 91] on div "VP [GEOGRAPHIC_DATA]" at bounding box center [643, 92] width 72 height 17
checkbox input "true"
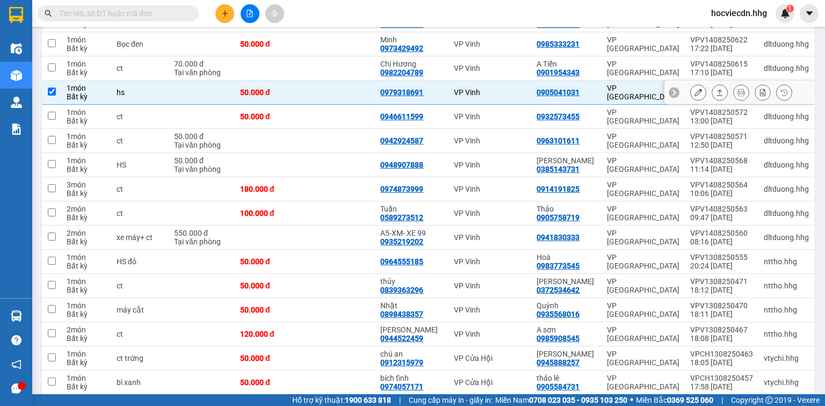
click at [691, 89] on button at bounding box center [698, 92] width 15 height 19
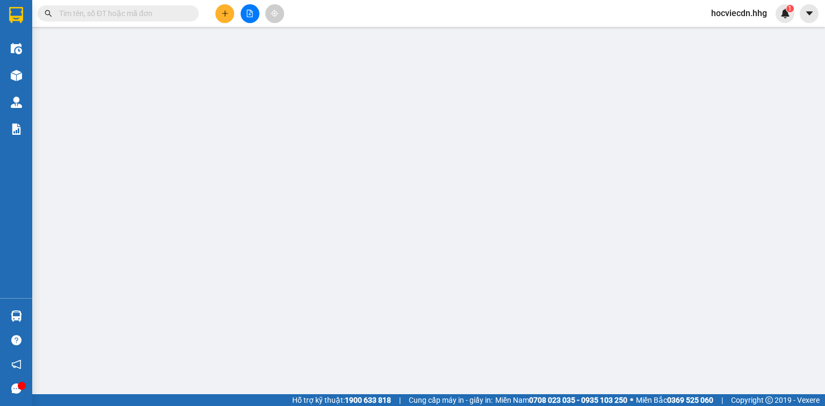
type input "0979318691"
type input "0905041031"
type input "50.000"
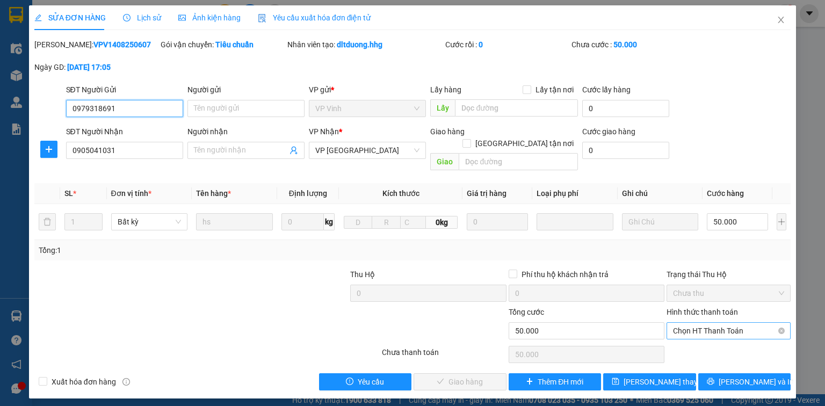
click at [705, 323] on span "Chọn HT Thanh Toán" at bounding box center [728, 331] width 111 height 16
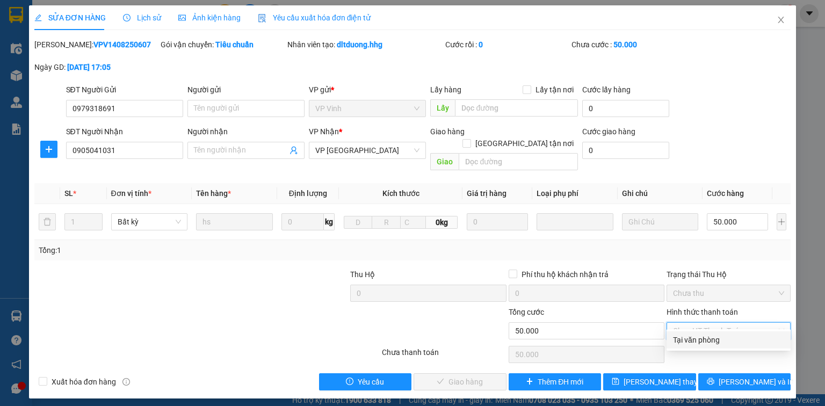
click at [710, 339] on div "Tại văn phòng" at bounding box center [728, 340] width 111 height 12
type input "0"
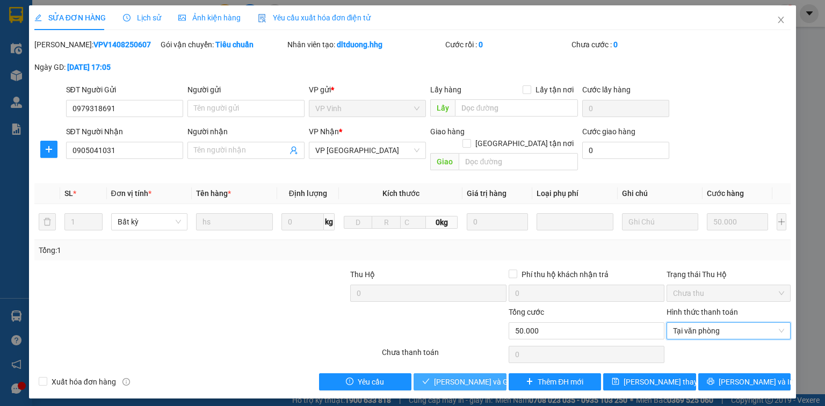
click at [489, 376] on span "[PERSON_NAME] và Giao hàng" at bounding box center [485, 382] width 103 height 12
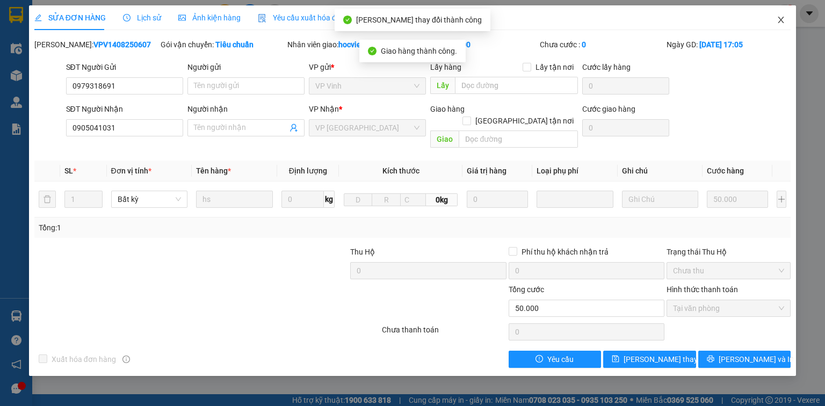
click at [781, 16] on span "Close" at bounding box center [781, 20] width 30 height 30
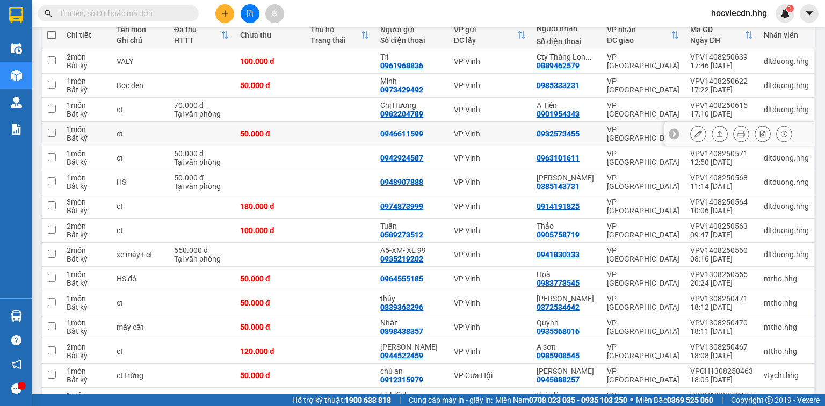
scroll to position [173, 0]
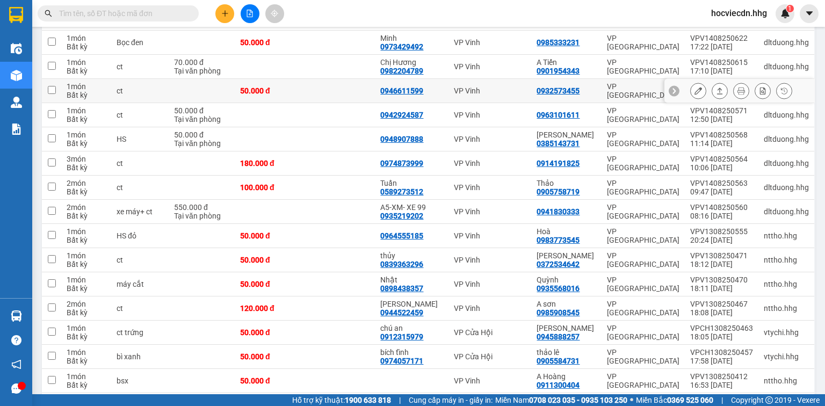
click at [598, 86] on td "0932573455" at bounding box center [566, 91] width 70 height 24
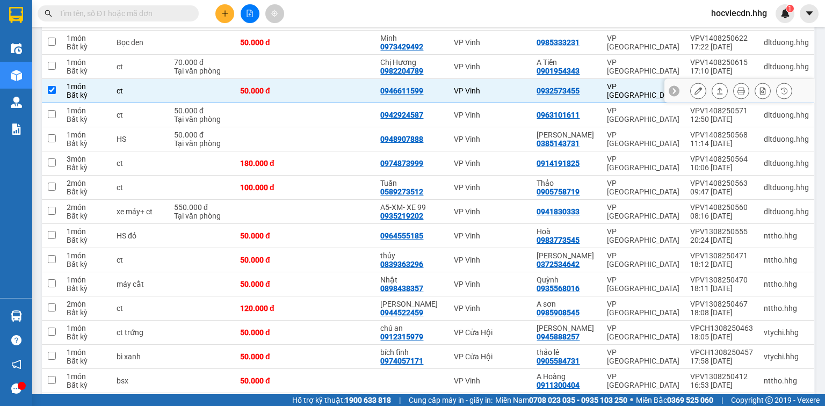
click at [598, 86] on td "0932573455" at bounding box center [566, 91] width 70 height 24
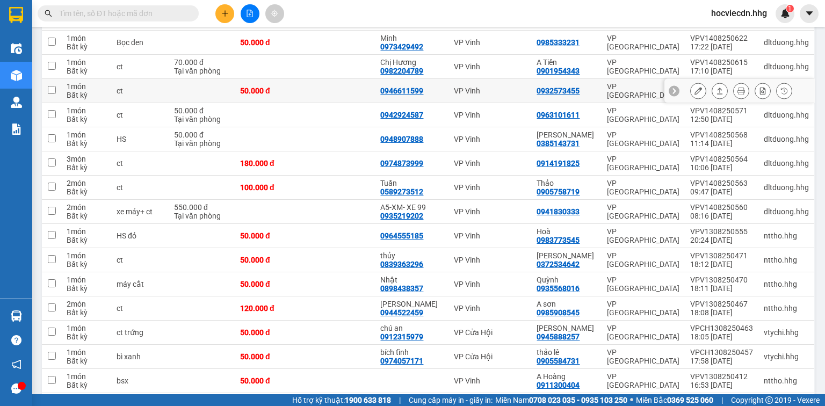
click at [598, 86] on td "0932573455" at bounding box center [566, 91] width 70 height 24
checkbox input "true"
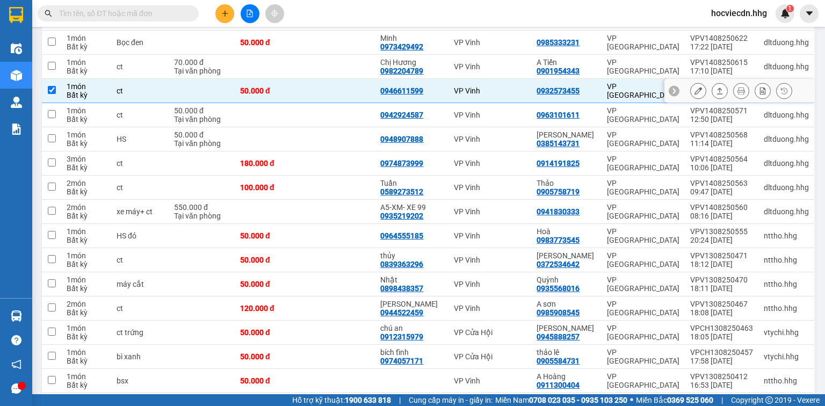
click at [694, 92] on icon at bounding box center [698, 91] width 8 height 8
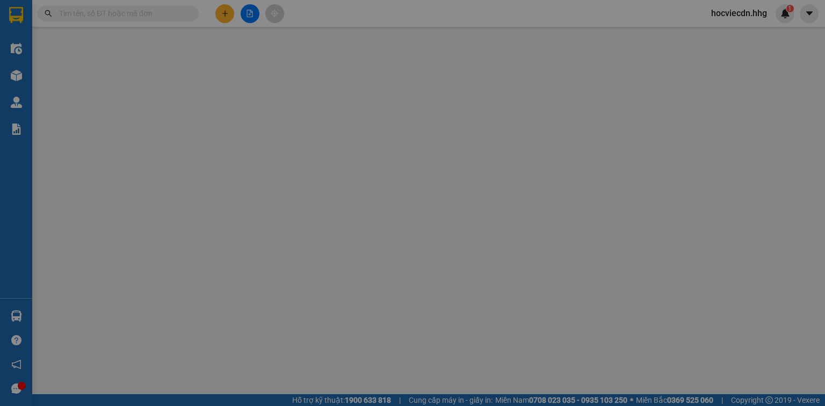
type input "0946611599"
type input "0932573455"
type input "50.000"
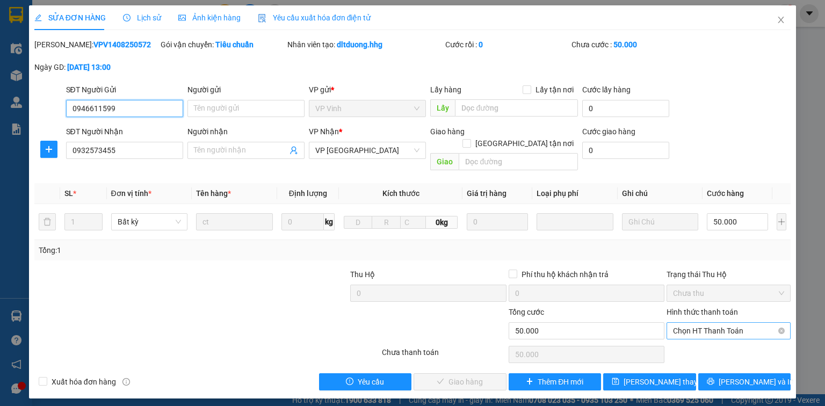
click at [690, 323] on span "Chọn HT Thanh Toán" at bounding box center [728, 331] width 111 height 16
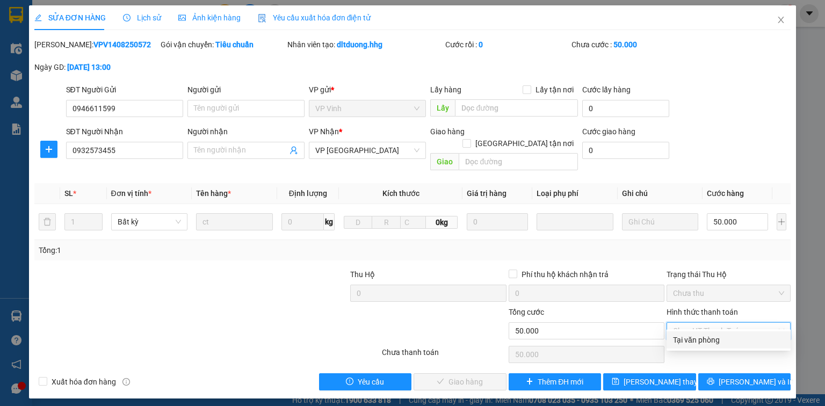
click at [699, 335] on div "Tại văn phòng" at bounding box center [728, 340] width 111 height 12
type input "0"
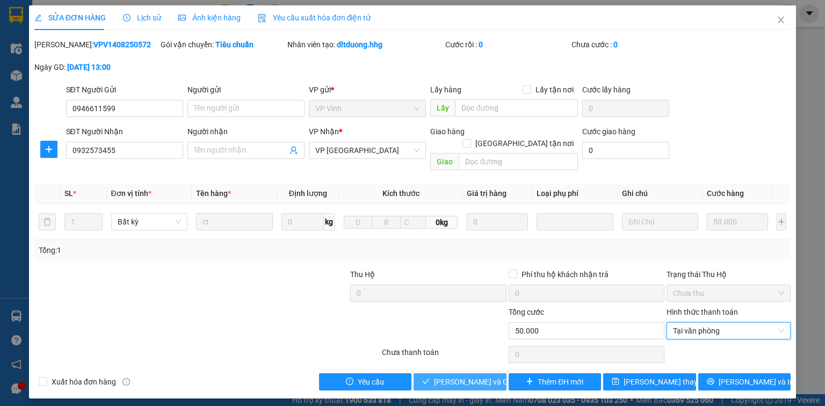
drag, startPoint x: 490, startPoint y: 366, endPoint x: 490, endPoint y: 361, distance: 5.4
click at [490, 376] on span "[PERSON_NAME] và Giao hàng" at bounding box center [485, 382] width 103 height 12
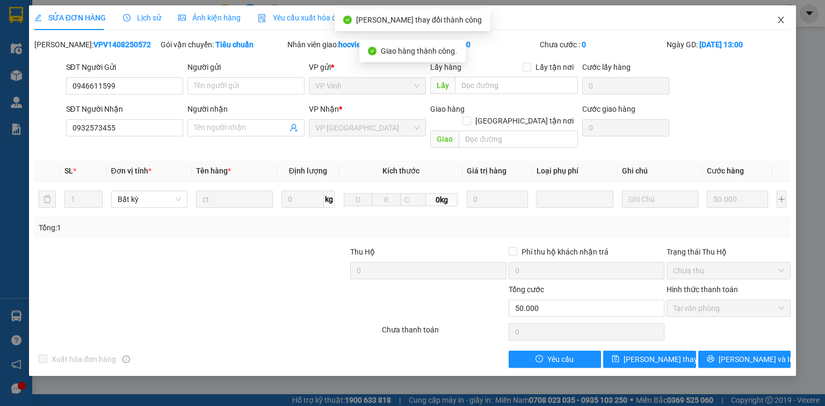
click at [782, 18] on icon "close" at bounding box center [781, 20] width 6 height 6
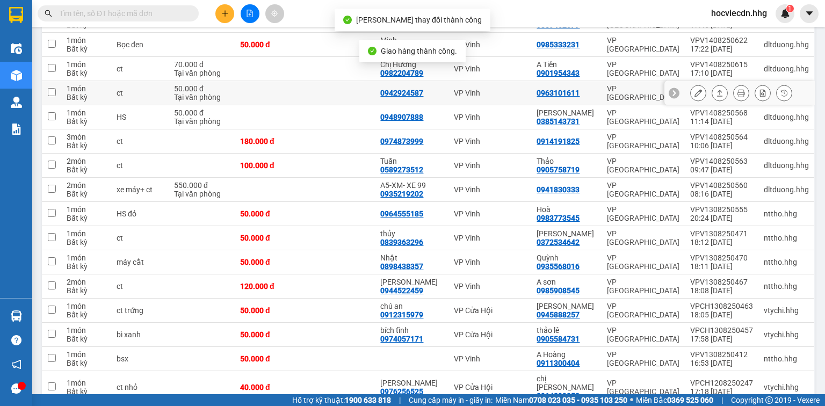
scroll to position [172, 0]
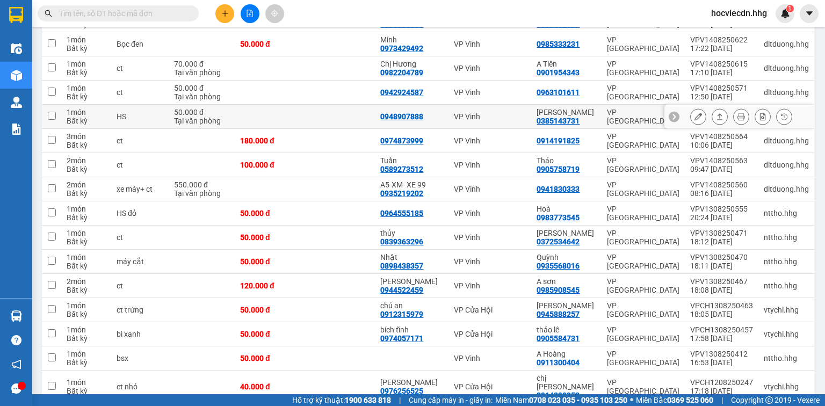
click at [597, 115] on td "Anh Dũng 0385143731" at bounding box center [566, 117] width 70 height 24
checkbox input "true"
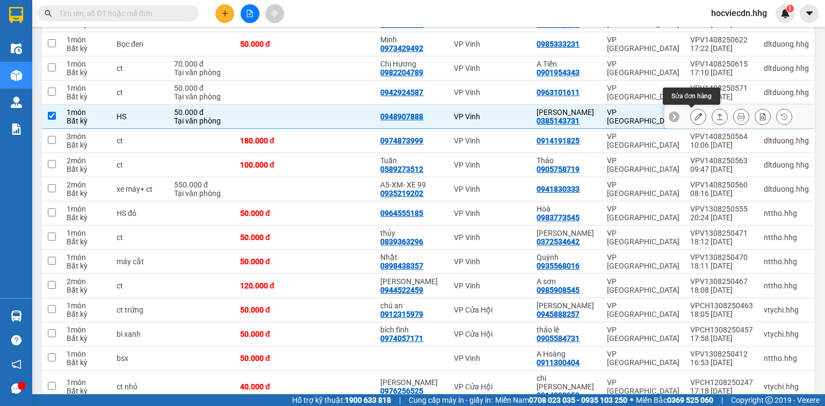
click at [694, 115] on icon at bounding box center [698, 117] width 8 height 8
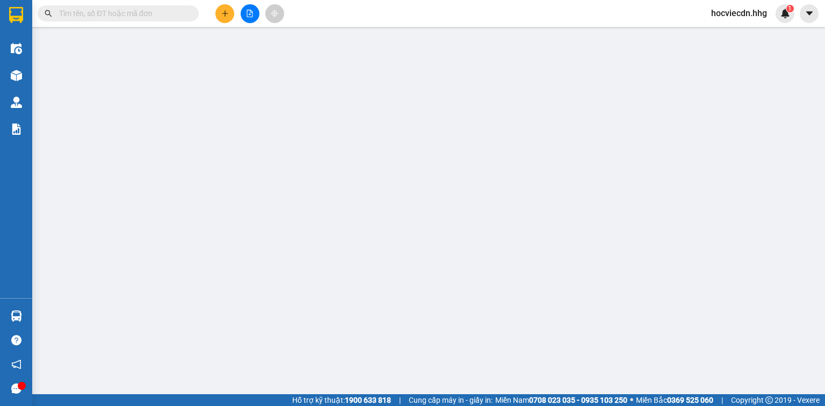
type input "0948907888"
type input "0385143731"
type input "[PERSON_NAME]"
type input "50.000"
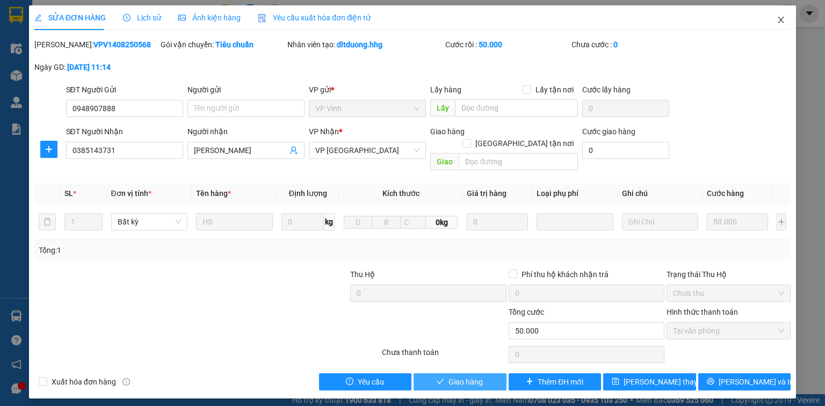
drag, startPoint x: 460, startPoint y: 371, endPoint x: 793, endPoint y: 34, distance: 473.5
click at [462, 376] on span "Giao hàng" at bounding box center [465, 382] width 34 height 12
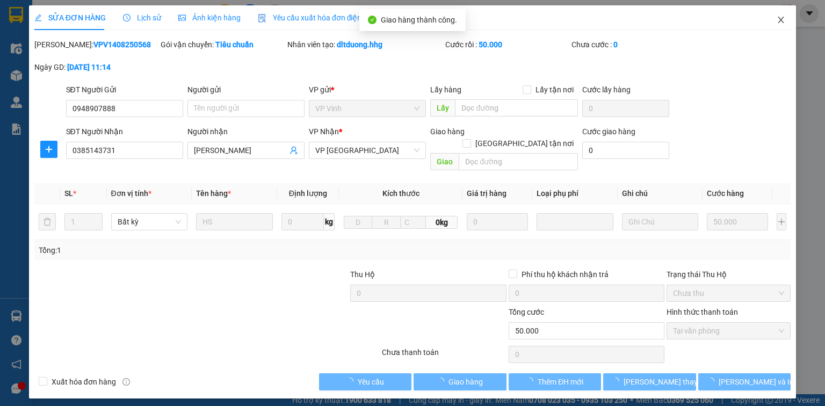
drag, startPoint x: 782, startPoint y: 16, endPoint x: 774, endPoint y: 19, distance: 9.4
click at [782, 16] on span "Close" at bounding box center [781, 20] width 30 height 30
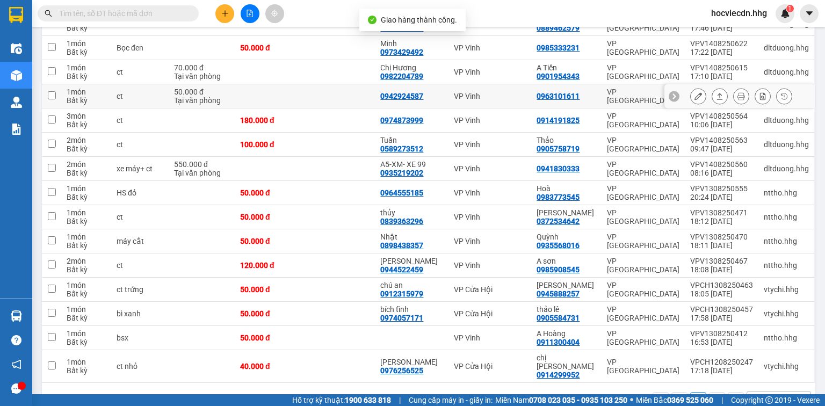
scroll to position [172, 0]
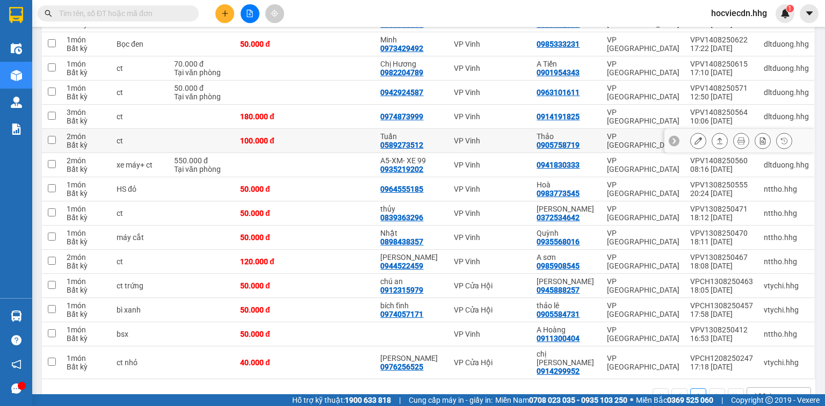
click at [588, 142] on div "Thảo 0905758719" at bounding box center [565, 140] width 59 height 17
checkbox input "true"
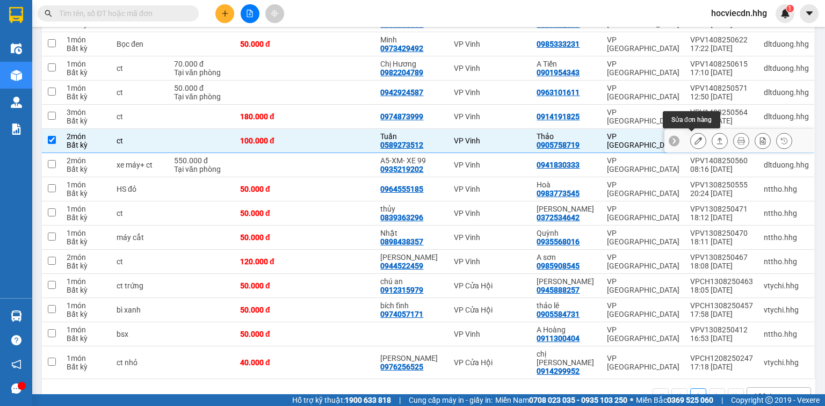
drag, startPoint x: 693, startPoint y: 135, endPoint x: 686, endPoint y: 139, distance: 7.5
click at [693, 135] on button at bounding box center [698, 141] width 15 height 19
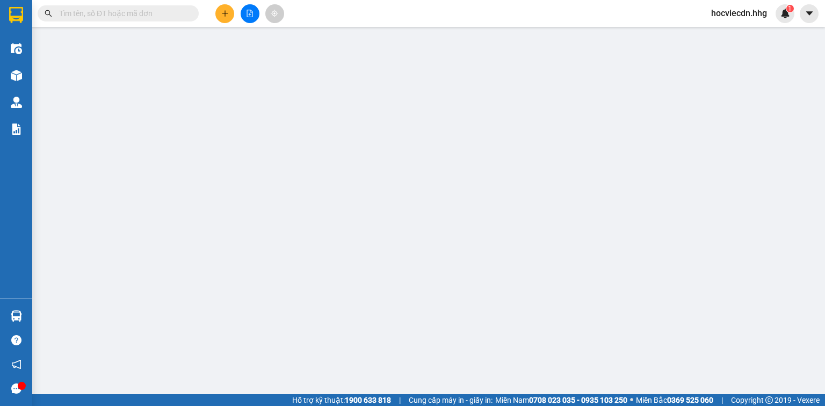
type input "0589273512"
type input "Tuấn"
type input "0905758719"
type input "Thảo"
type input "100.000"
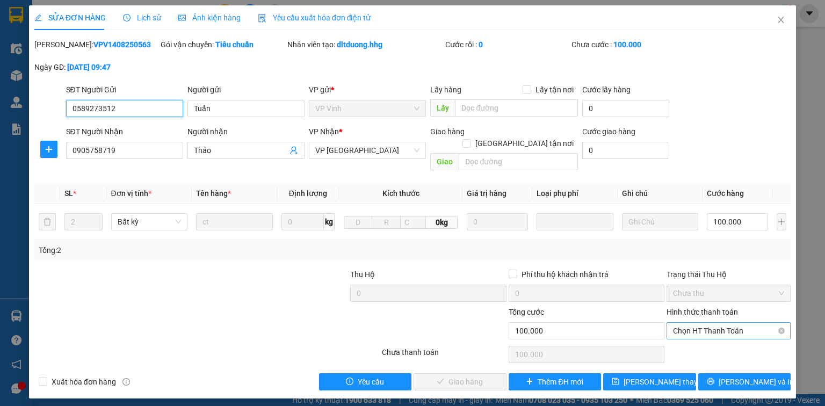
click at [688, 323] on span "Chọn HT Thanh Toán" at bounding box center [728, 331] width 111 height 16
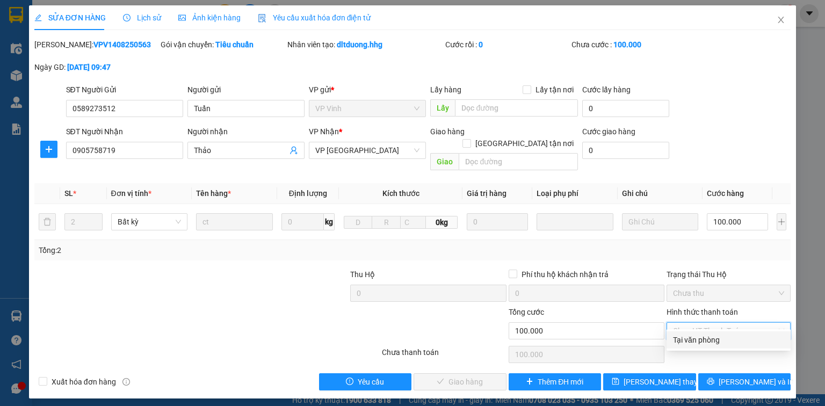
drag, startPoint x: 692, startPoint y: 338, endPoint x: 683, endPoint y: 337, distance: 9.2
click at [692, 337] on div "Tại văn phòng" at bounding box center [728, 340] width 111 height 12
type input "0"
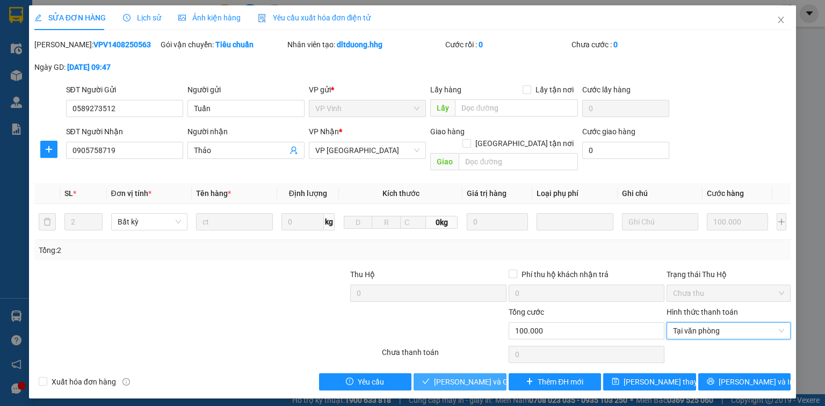
click at [484, 375] on button "[PERSON_NAME] và Giao hàng" at bounding box center [460, 381] width 93 height 17
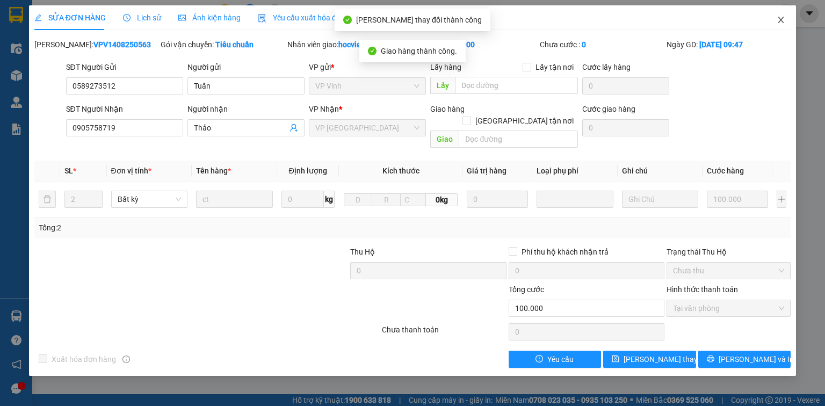
click at [780, 16] on span "Close" at bounding box center [781, 20] width 30 height 30
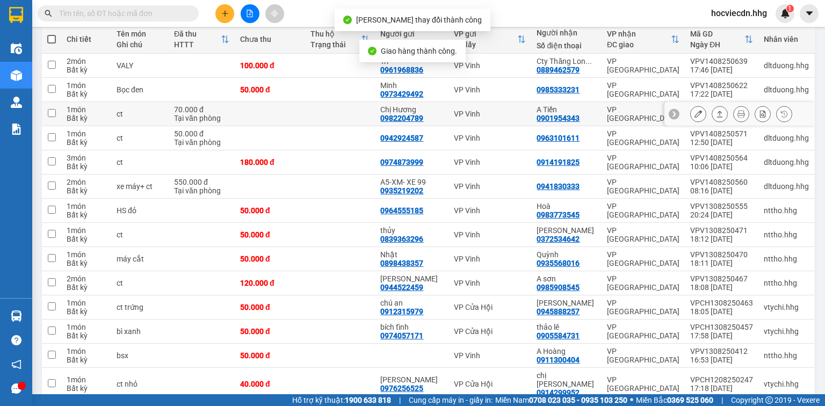
scroll to position [129, 0]
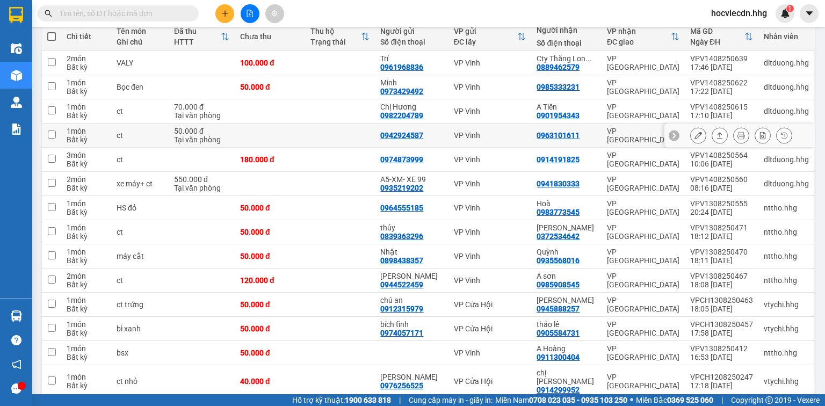
click at [593, 133] on div "0963101611" at bounding box center [565, 135] width 59 height 9
checkbox input "true"
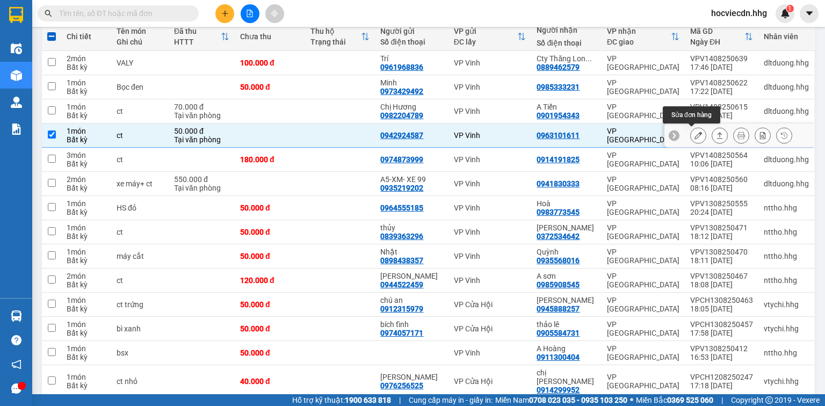
click at [691, 129] on button at bounding box center [698, 135] width 15 height 19
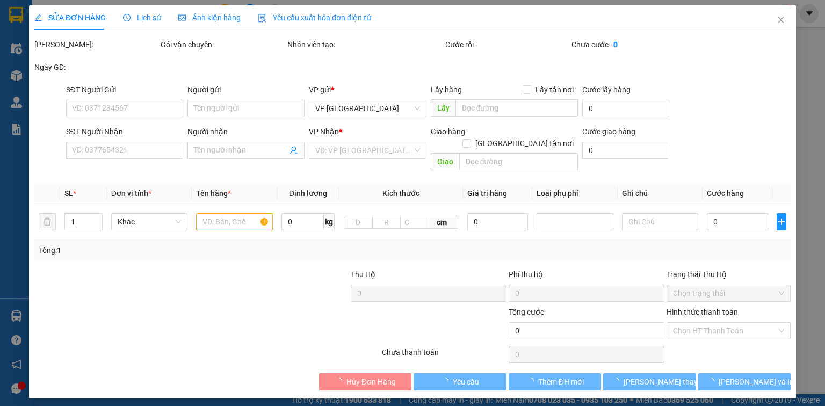
type input "0942924587"
type input "0963101611"
type input "50.000"
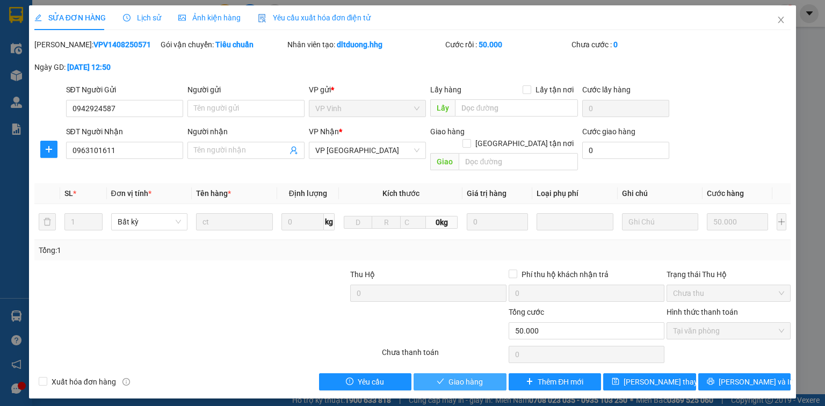
click at [480, 376] on span "Giao hàng" at bounding box center [465, 382] width 34 height 12
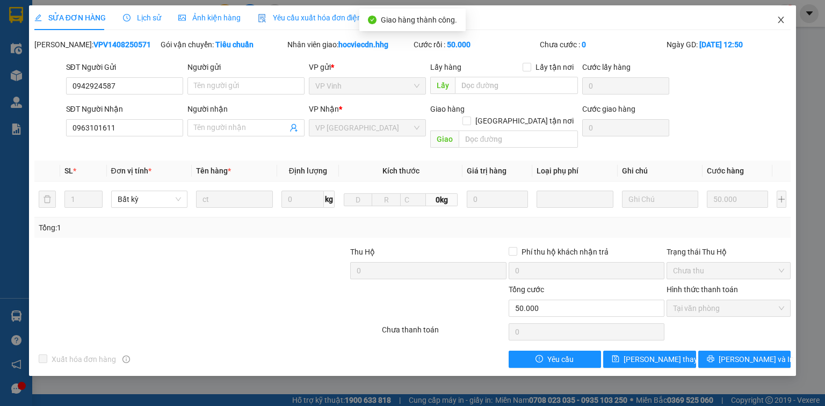
click at [778, 21] on icon "close" at bounding box center [781, 20] width 9 height 9
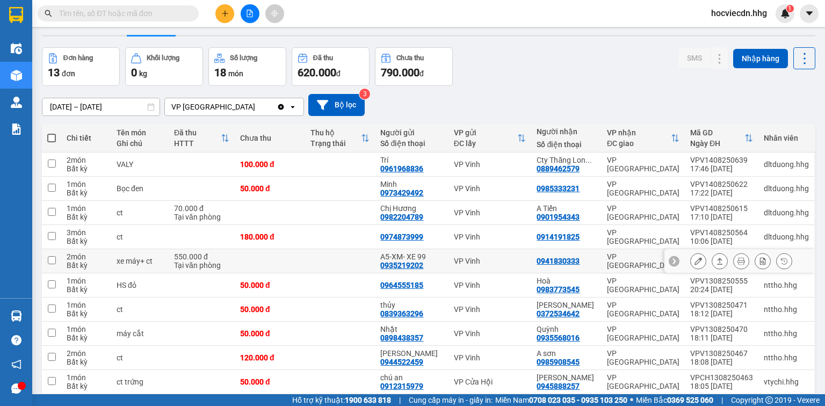
scroll to position [43, 0]
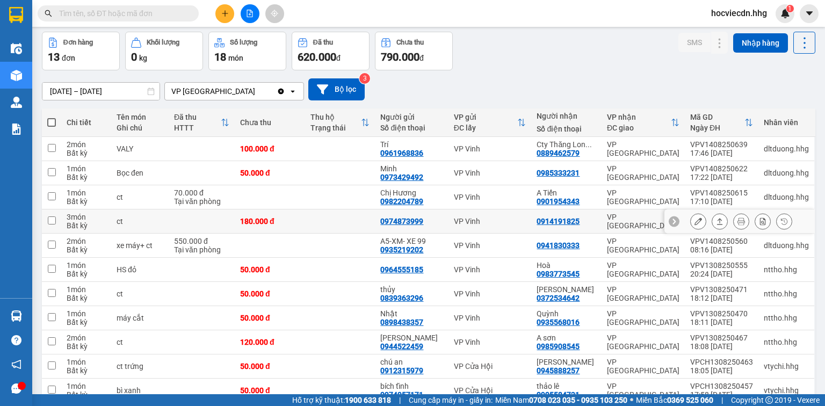
click at [600, 223] on td "0914191825" at bounding box center [566, 221] width 70 height 24
checkbox input "true"
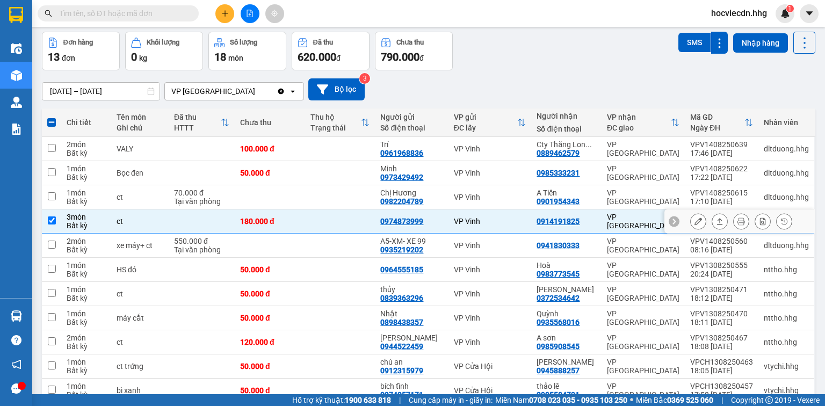
click at [694, 221] on icon at bounding box center [698, 221] width 8 height 8
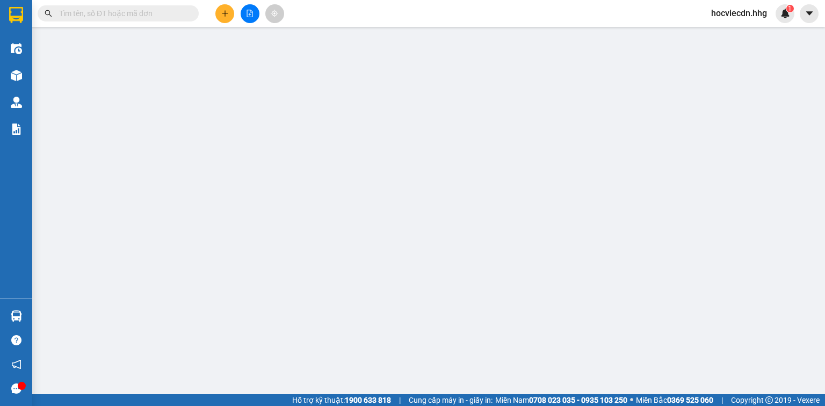
type input "0974873999"
type input "0914191825"
type input "180.000"
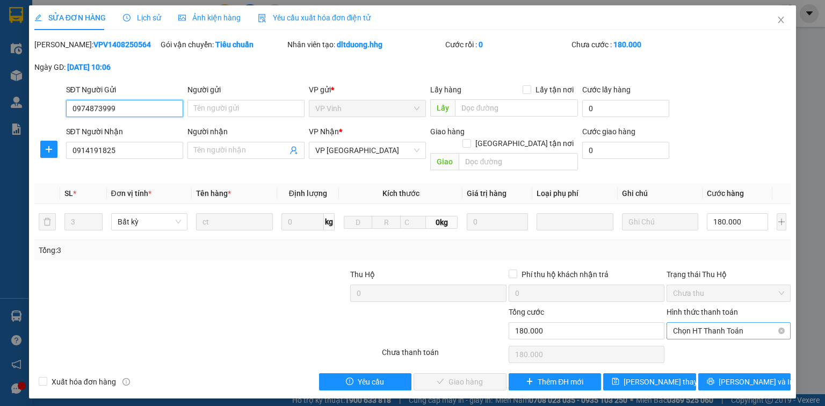
click at [711, 323] on span "Chọn HT Thanh Toán" at bounding box center [728, 331] width 111 height 16
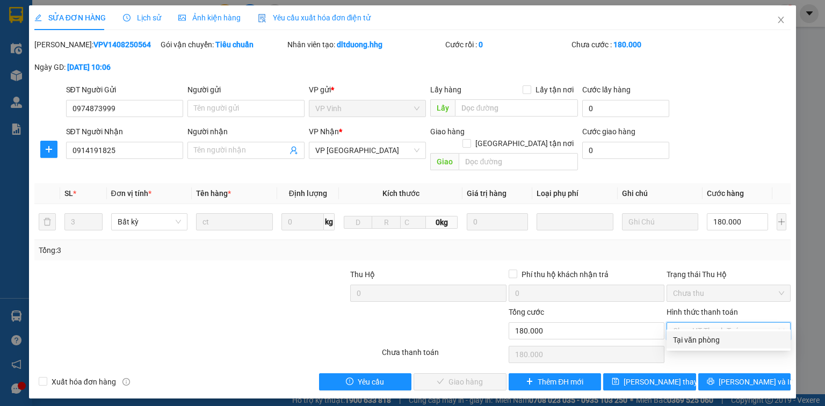
click at [711, 339] on div "Tại văn phòng" at bounding box center [728, 340] width 111 height 12
type input "0"
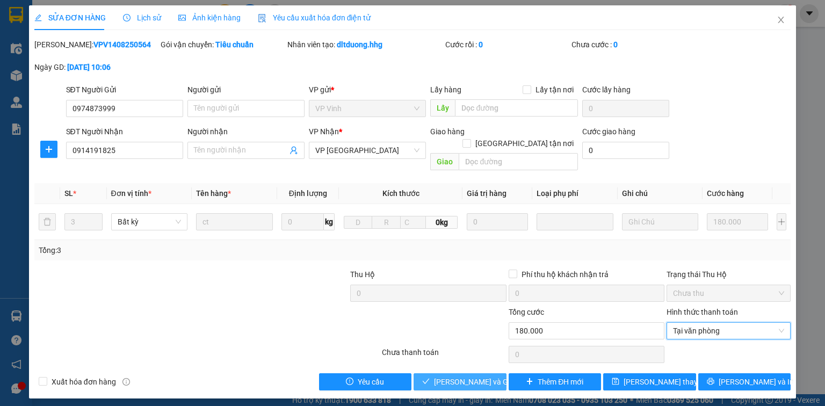
click at [475, 376] on button "[PERSON_NAME] và Giao hàng" at bounding box center [460, 381] width 93 height 17
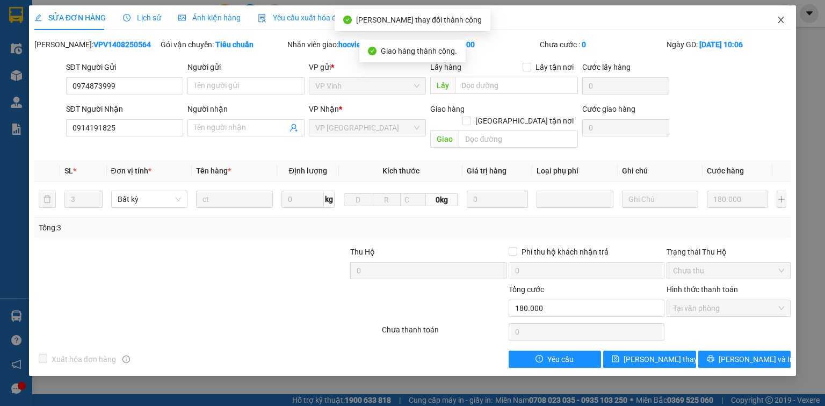
click at [777, 18] on icon "close" at bounding box center [781, 20] width 9 height 9
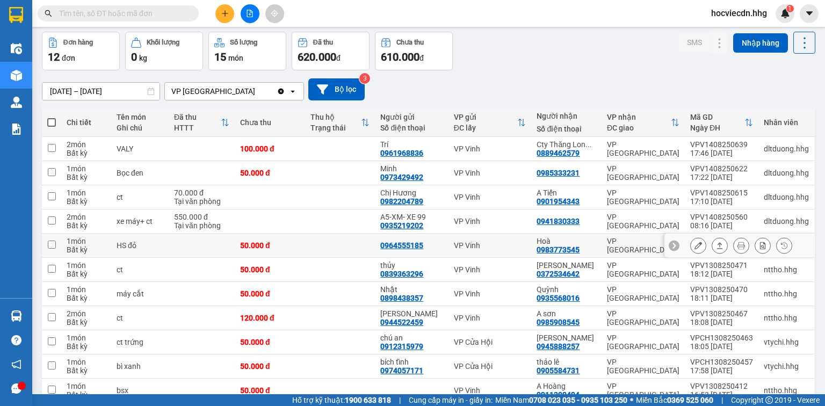
scroll to position [86, 0]
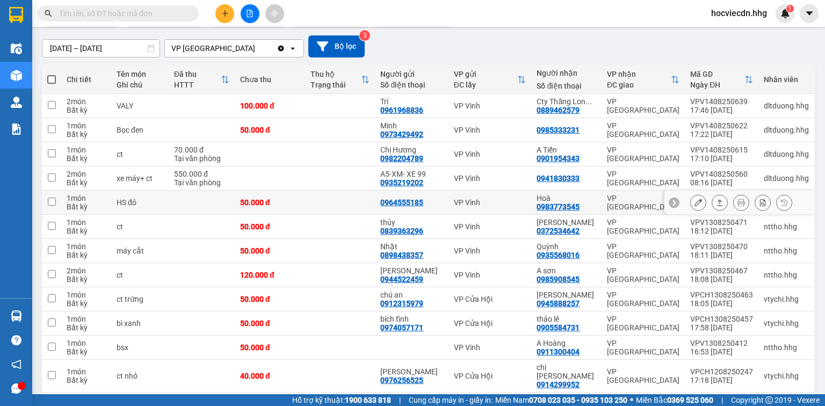
click at [593, 201] on div "Hoà" at bounding box center [565, 198] width 59 height 9
checkbox input "true"
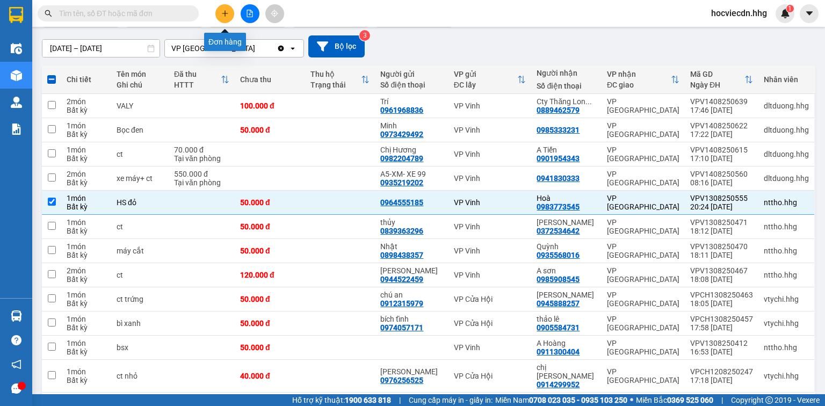
click at [233, 10] on button at bounding box center [224, 13] width 19 height 19
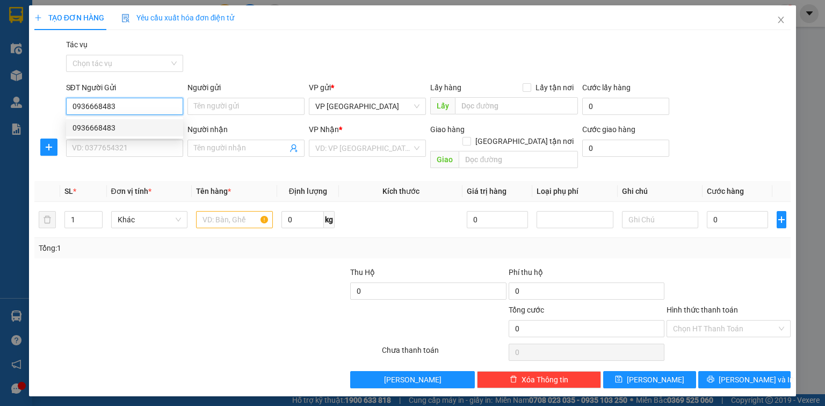
click at [100, 131] on div "0936668483" at bounding box center [124, 128] width 104 height 12
type input "0936668483"
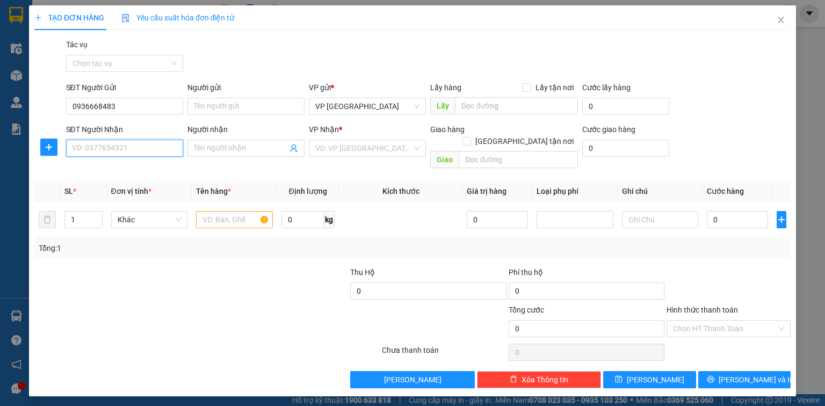
click at [99, 148] on input "SĐT Người Nhận" at bounding box center [124, 148] width 117 height 17
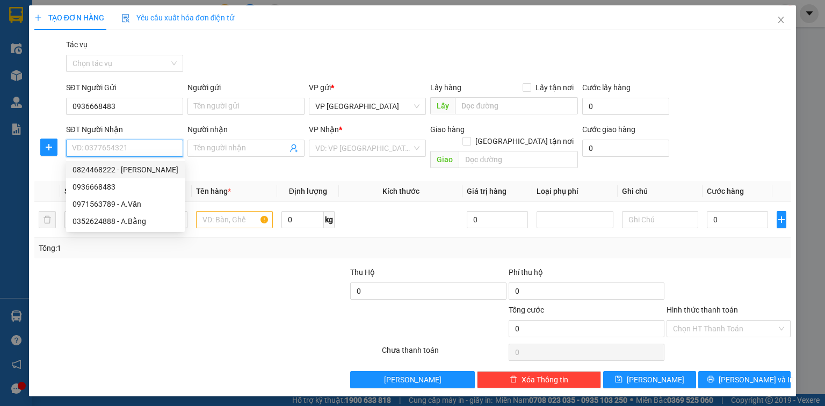
click at [134, 170] on div "0824468222 - Chu Văn Khánh" at bounding box center [125, 170] width 106 height 12
type input "0824468222"
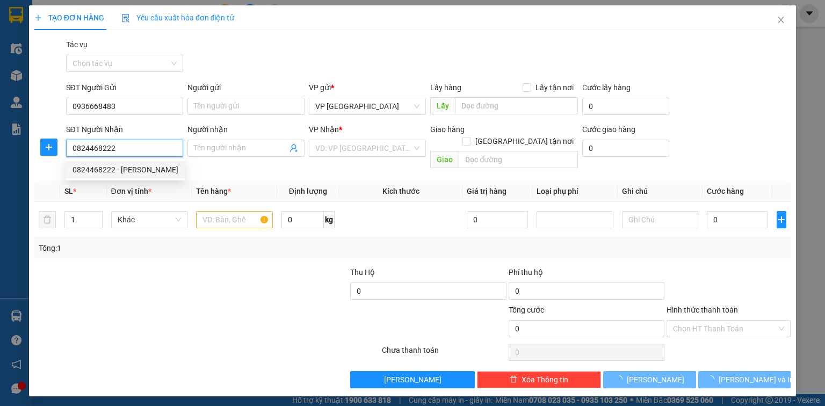
type input "Chu Văn Khánh"
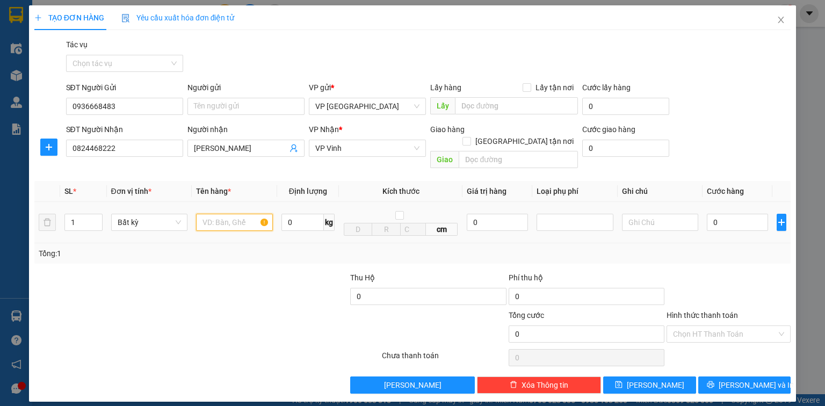
click at [207, 214] on input "text" at bounding box center [234, 222] width 77 height 17
type input "ct"
click at [728, 214] on input "0" at bounding box center [737, 222] width 61 height 17
type input "5"
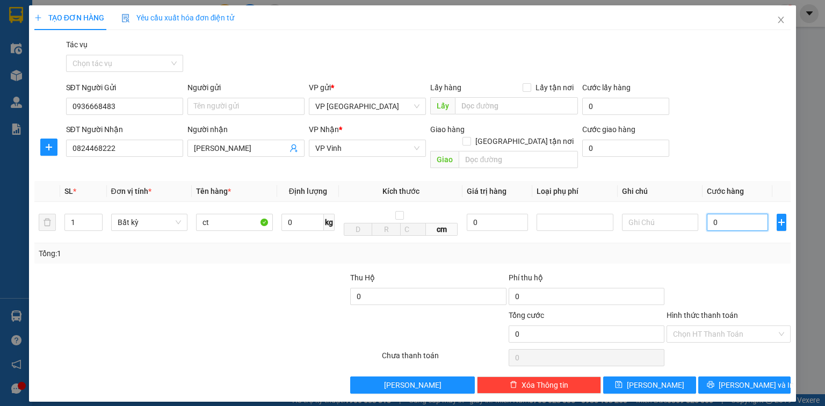
type input "5"
type input "50"
type input "500"
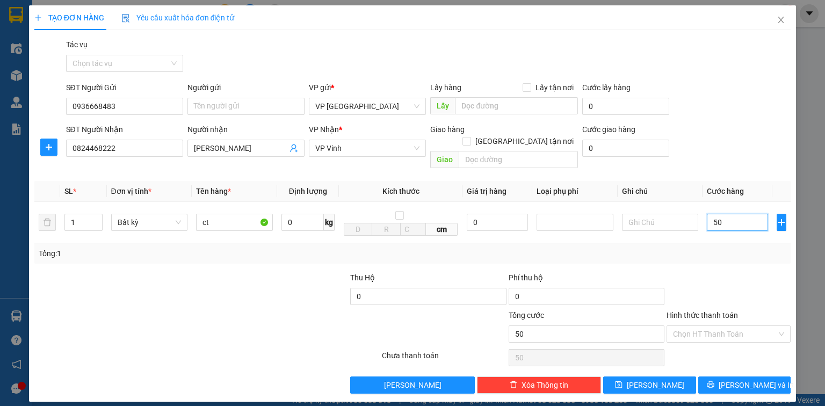
type input "500"
type input "5.000"
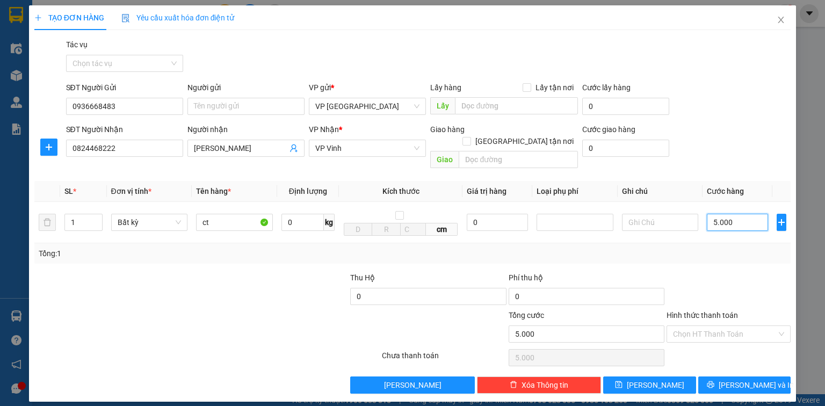
type input "50.000"
click at [757, 379] on span "[PERSON_NAME] và In" at bounding box center [756, 385] width 75 height 12
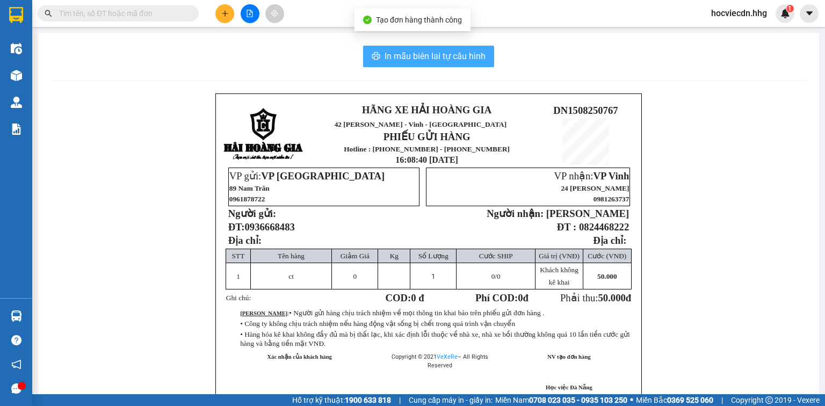
click at [457, 56] on span "In mẫu biên lai tự cấu hình" at bounding box center [435, 55] width 101 height 13
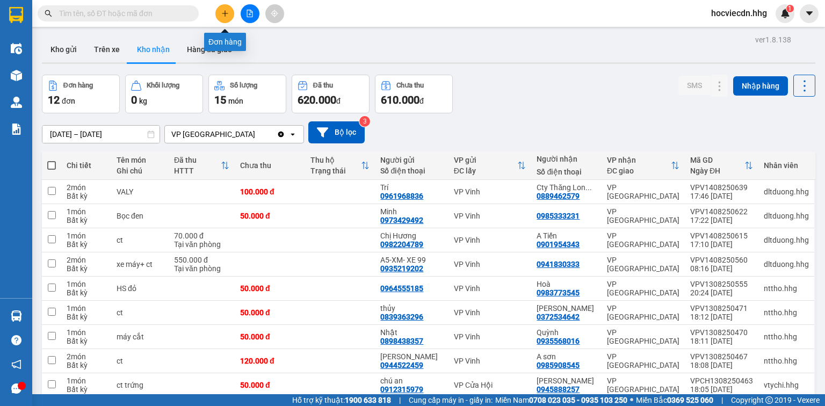
click at [223, 9] on button at bounding box center [224, 13] width 19 height 19
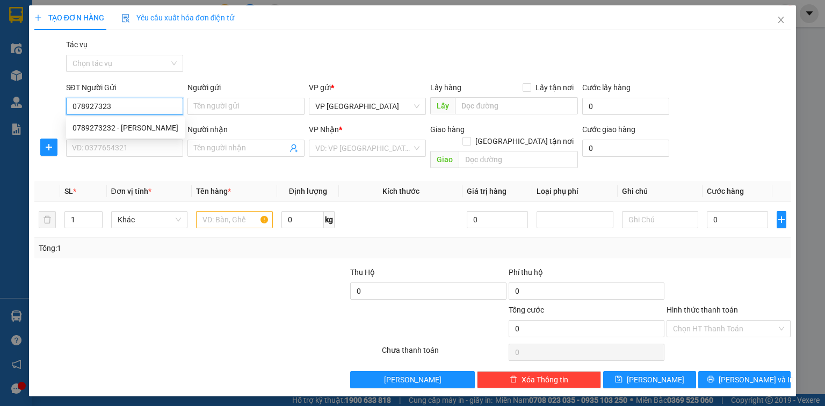
type input "0789273232"
click at [112, 129] on div "0789273232 - Sống Hữu Cơ" at bounding box center [125, 128] width 106 height 12
type input "Sống Hữu Cơ"
type input "0789273232"
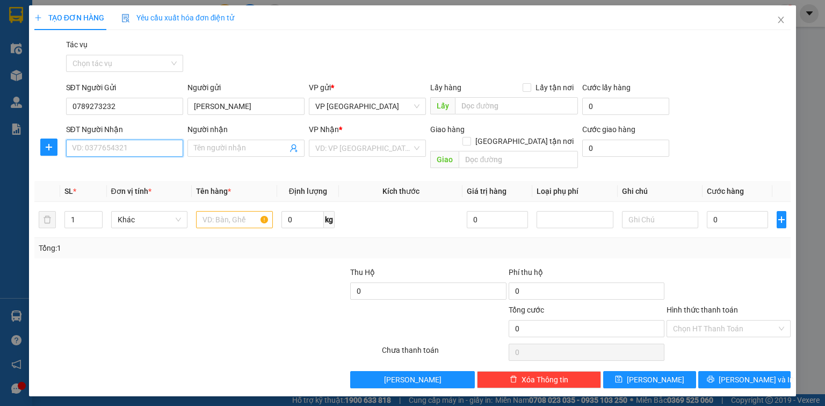
click at [122, 151] on input "SĐT Người Nhận" at bounding box center [124, 148] width 117 height 17
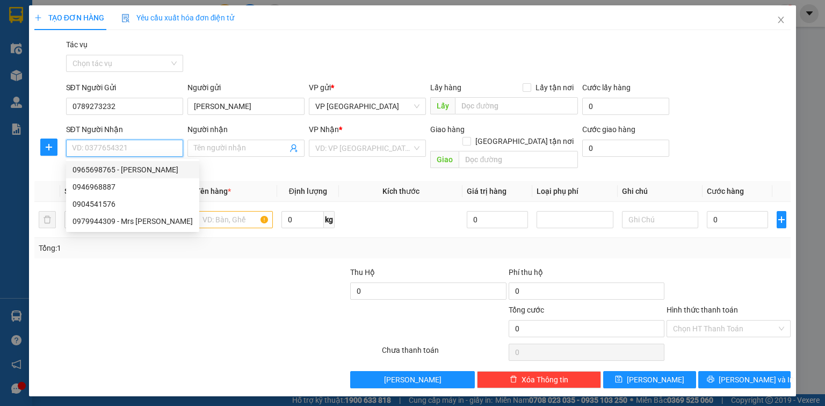
click at [127, 169] on div "0965698765 - Quỳnh Hoa" at bounding box center [132, 170] width 120 height 12
type input "0965698765"
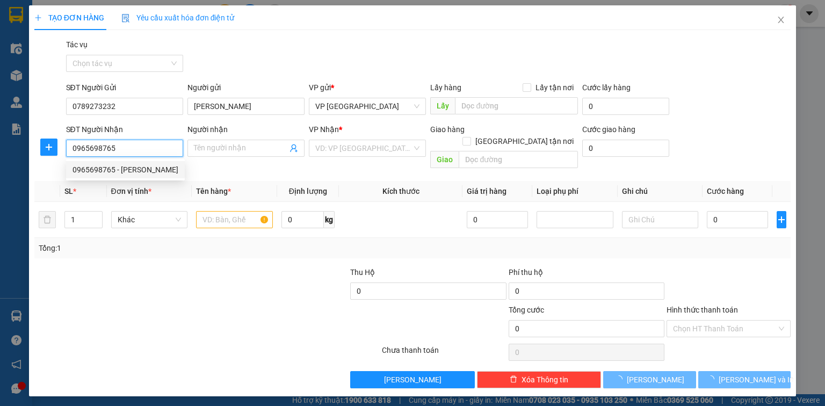
type input "Quỳnh Hoa"
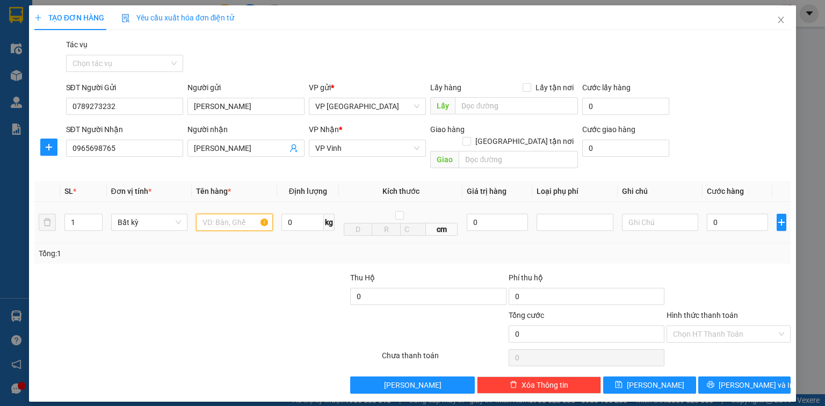
click at [227, 214] on input "text" at bounding box center [234, 222] width 77 height 17
type input "ct"
click at [752, 214] on input "0" at bounding box center [737, 222] width 61 height 17
type input "5"
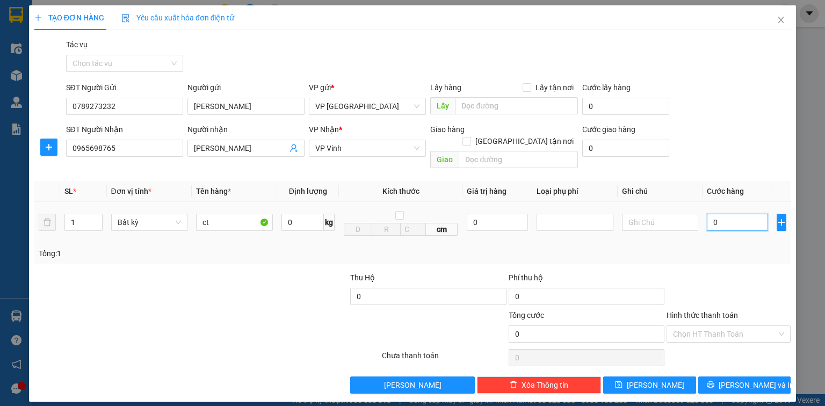
type input "5"
type input "50"
type input "500"
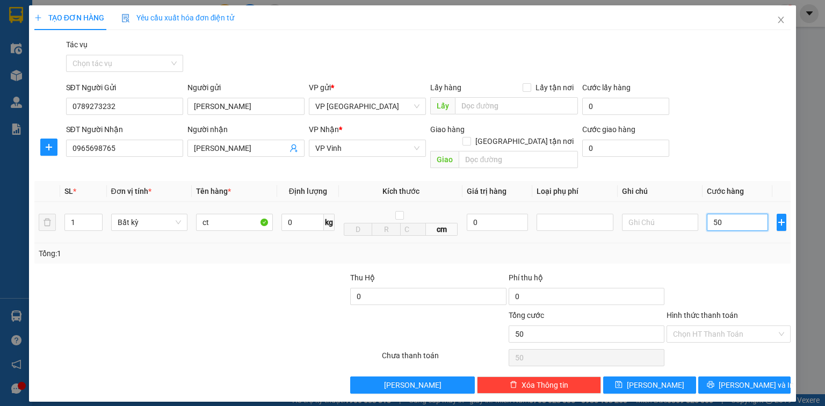
type input "500"
type input "5.000"
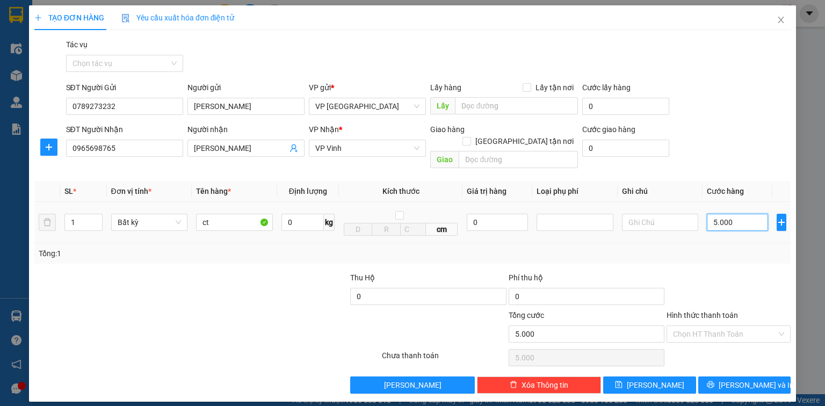
type input "50.000"
type input "500.000"
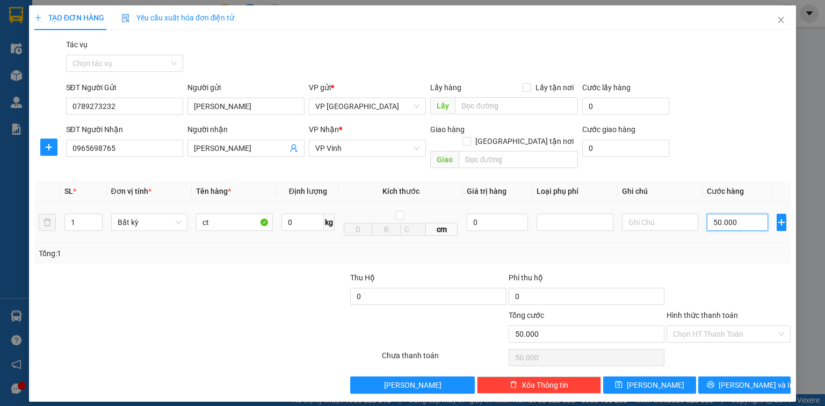
type input "500.000"
type input "50.000"
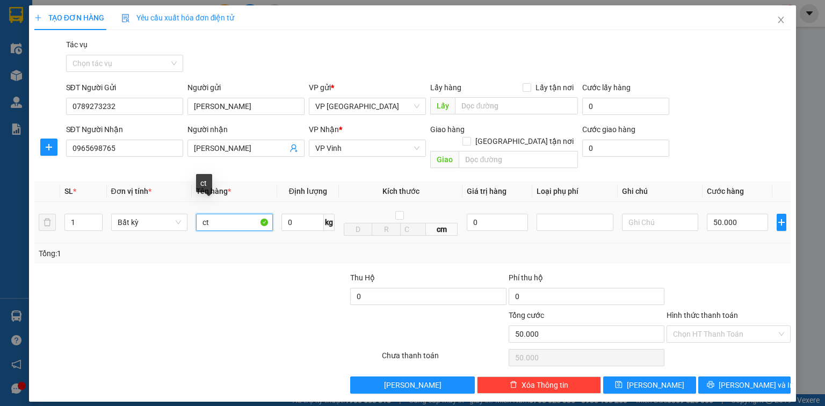
click at [227, 214] on input "ct" at bounding box center [234, 222] width 77 height 17
type input "ct-HÀNG DỄ VỠ"
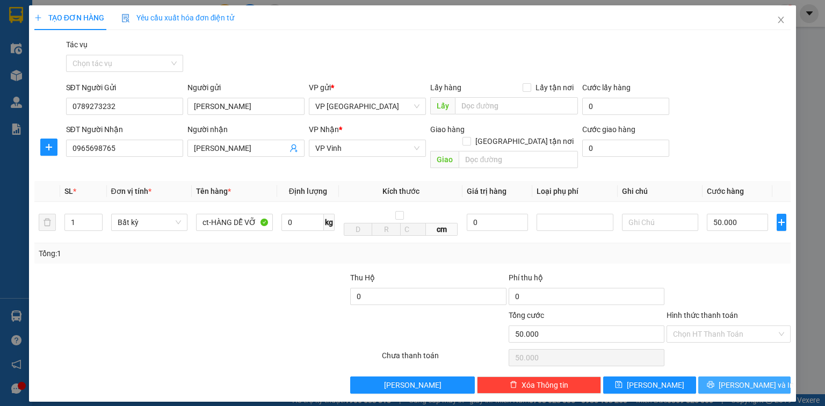
click at [742, 379] on span "[PERSON_NAME] và In" at bounding box center [756, 385] width 75 height 12
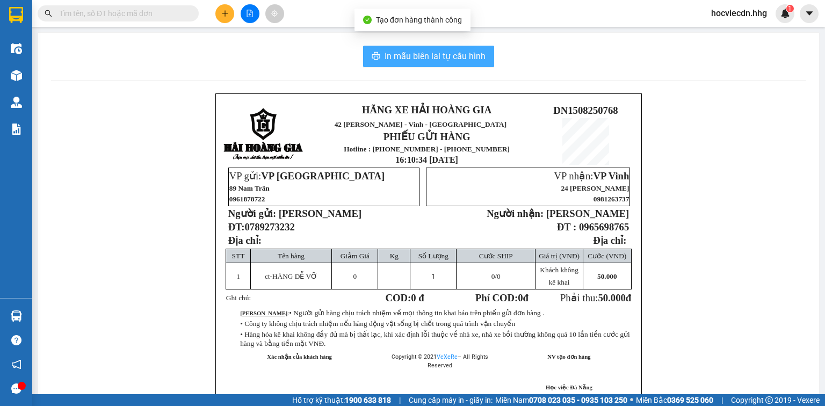
click at [452, 57] on span "In mẫu biên lai tự cấu hình" at bounding box center [435, 55] width 101 height 13
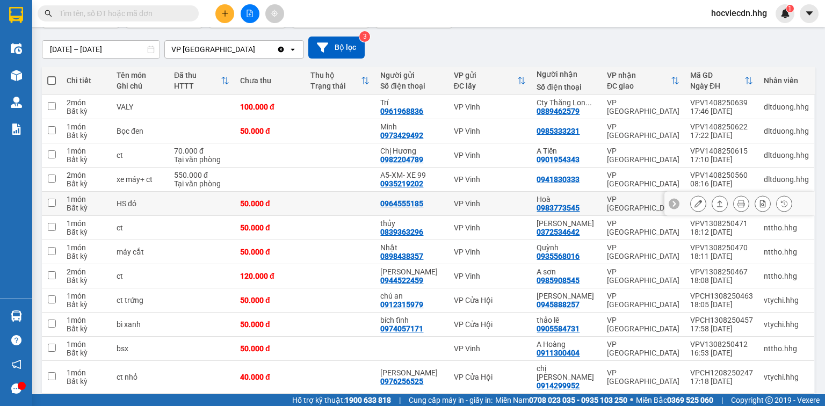
scroll to position [86, 0]
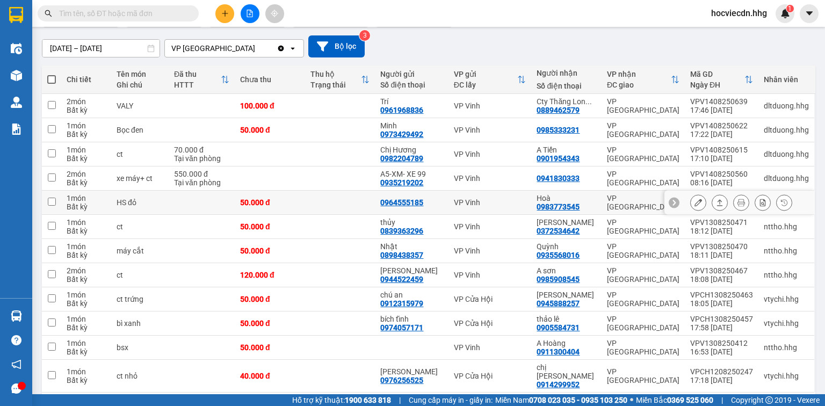
click at [605, 204] on td "VP [GEOGRAPHIC_DATA]" at bounding box center [642, 203] width 83 height 24
checkbox input "true"
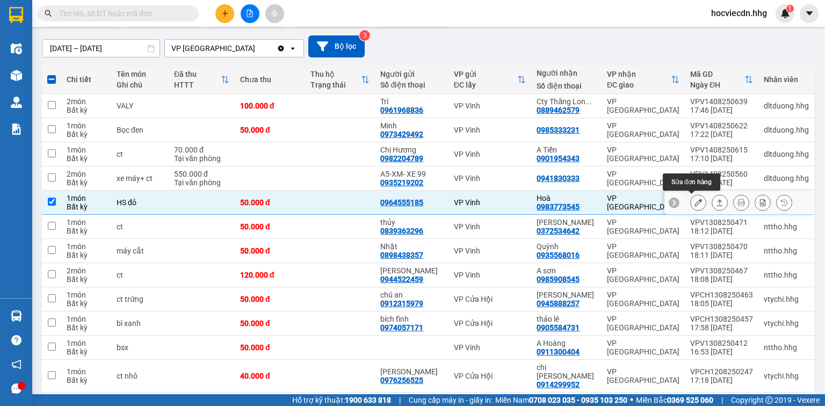
click at [694, 202] on icon at bounding box center [698, 203] width 8 height 8
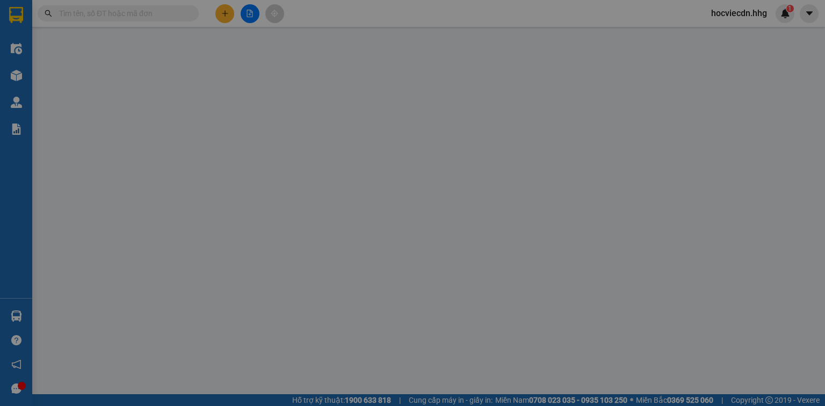
type input "0964555185"
type input "0983773545"
type input "Hoà"
type input "50.000"
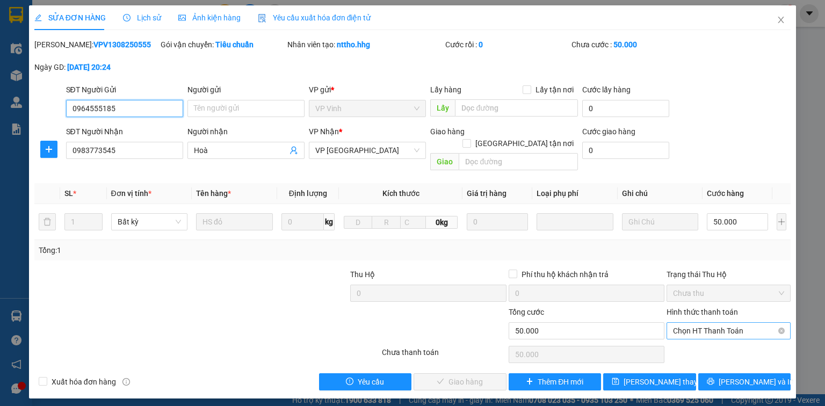
click at [730, 323] on span "Chọn HT Thanh Toán" at bounding box center [728, 331] width 111 height 16
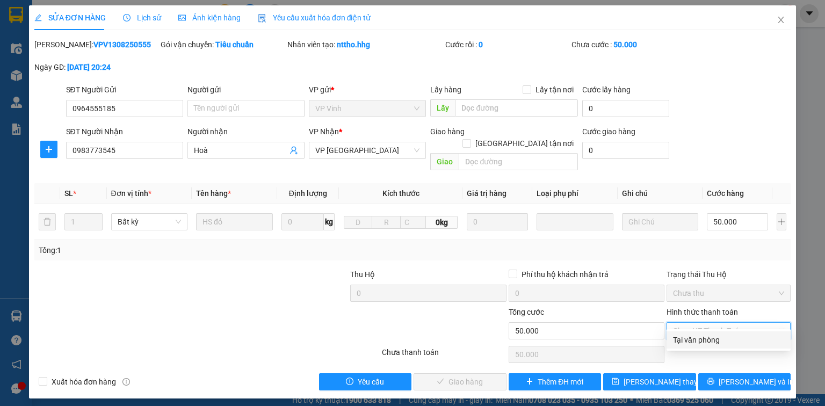
click at [737, 340] on div "Tại văn phòng" at bounding box center [728, 340] width 111 height 12
type input "0"
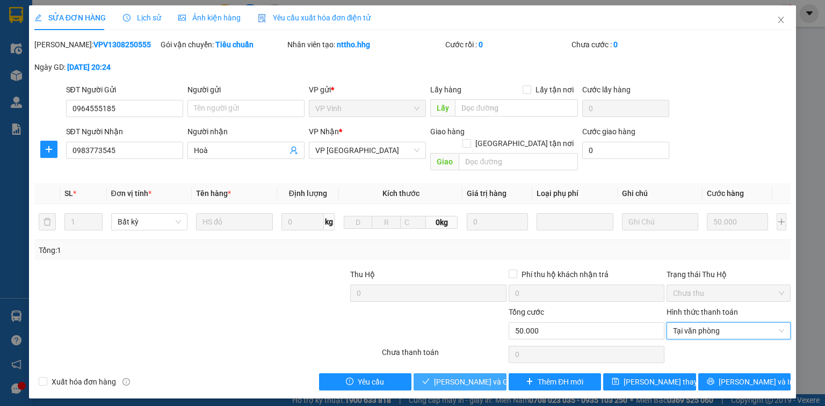
click at [472, 376] on span "[PERSON_NAME] và Giao hàng" at bounding box center [485, 382] width 103 height 12
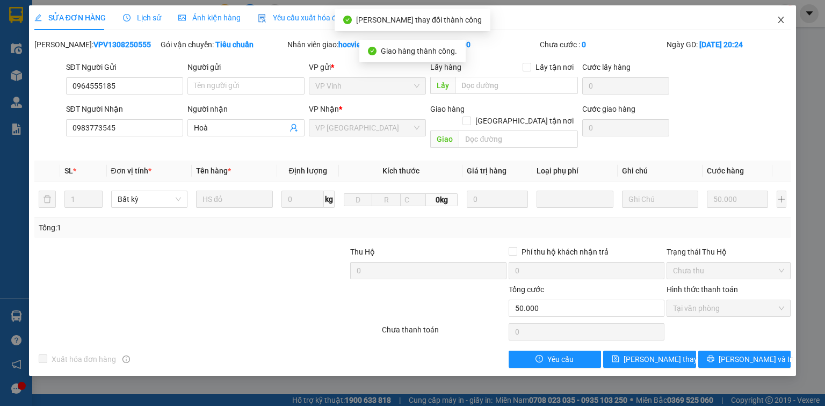
click at [778, 16] on span "Close" at bounding box center [781, 20] width 30 height 30
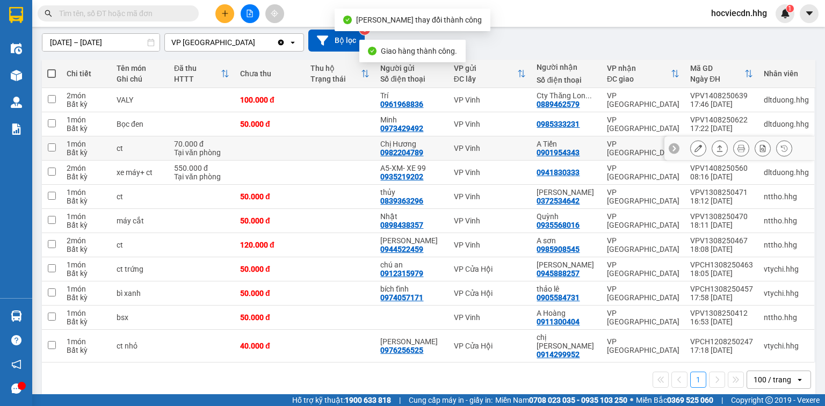
scroll to position [93, 0]
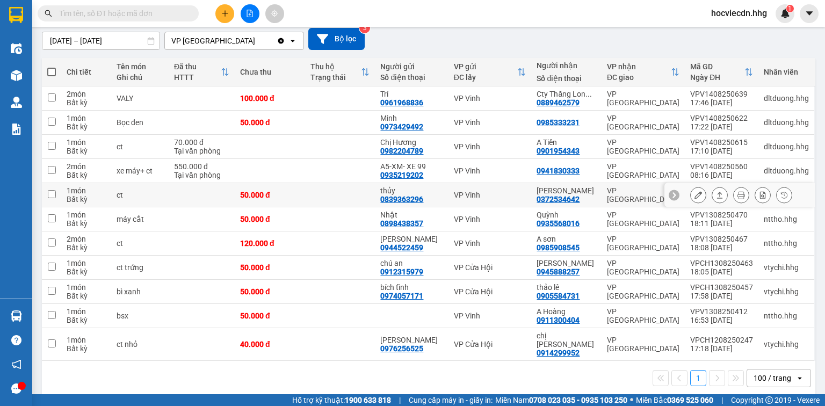
click at [615, 198] on div "VP [GEOGRAPHIC_DATA]" at bounding box center [643, 194] width 72 height 17
checkbox input "true"
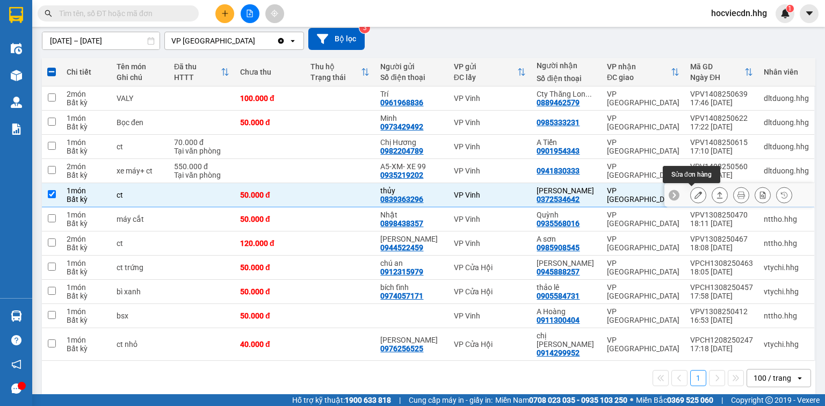
click at [696, 191] on button at bounding box center [698, 195] width 15 height 19
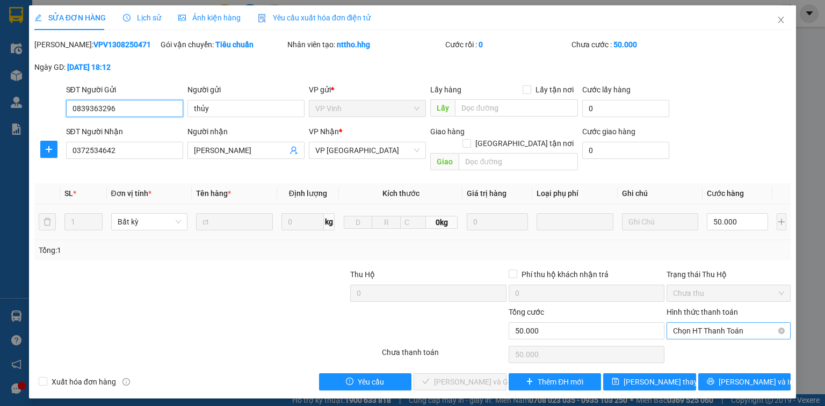
click at [700, 323] on span "Chọn HT Thanh Toán" at bounding box center [728, 331] width 111 height 16
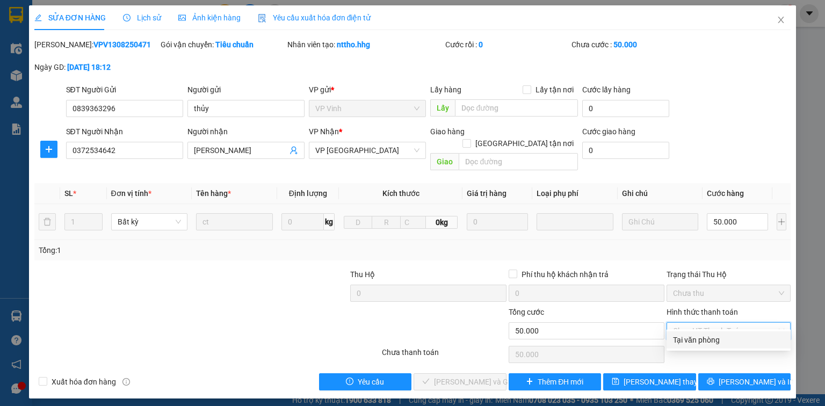
click at [703, 339] on div "Tại văn phòng" at bounding box center [728, 340] width 111 height 12
type input "0"
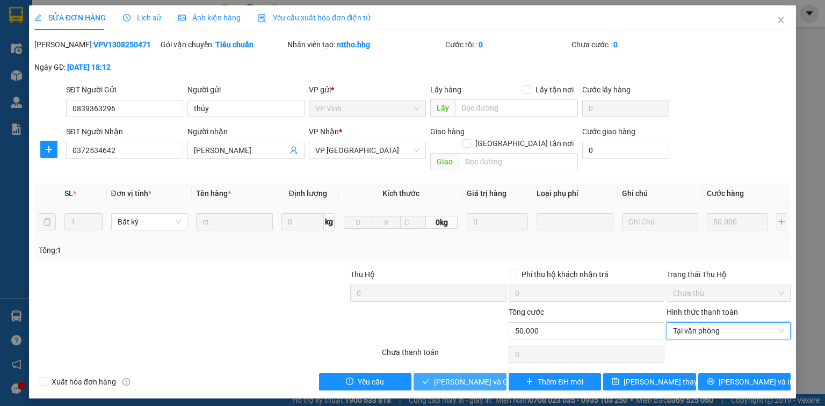
click at [477, 376] on span "[PERSON_NAME] và Giao hàng" at bounding box center [485, 382] width 103 height 12
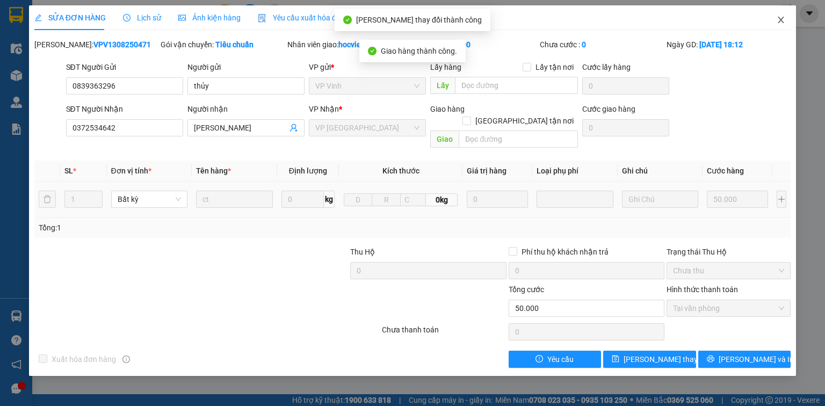
click at [783, 17] on icon "close" at bounding box center [781, 20] width 6 height 6
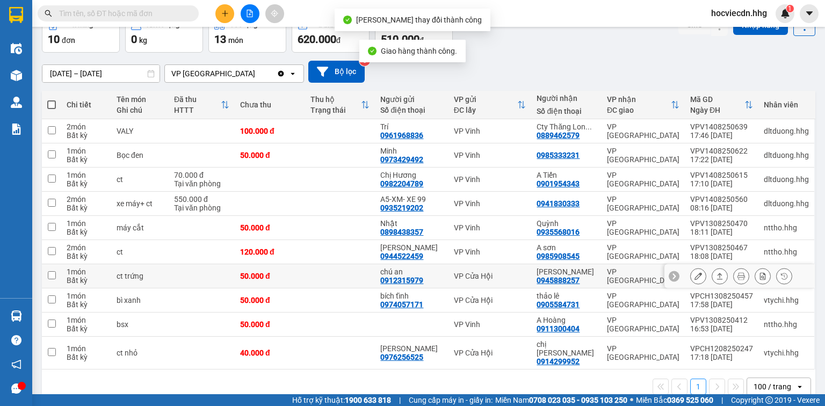
scroll to position [69, 0]
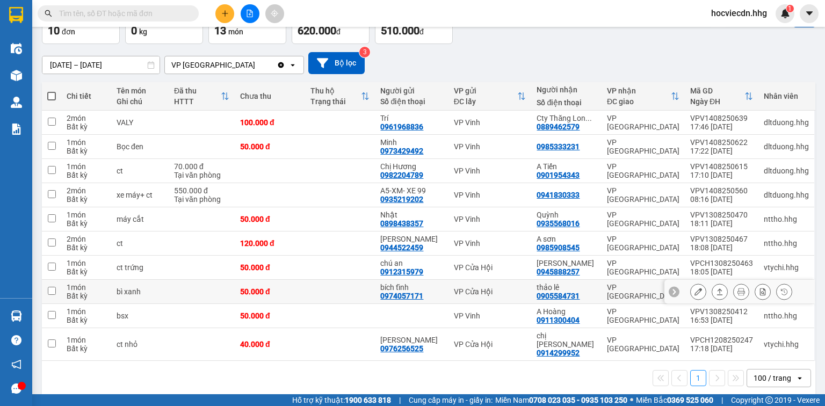
click at [603, 294] on td "VP [GEOGRAPHIC_DATA]" at bounding box center [642, 292] width 83 height 24
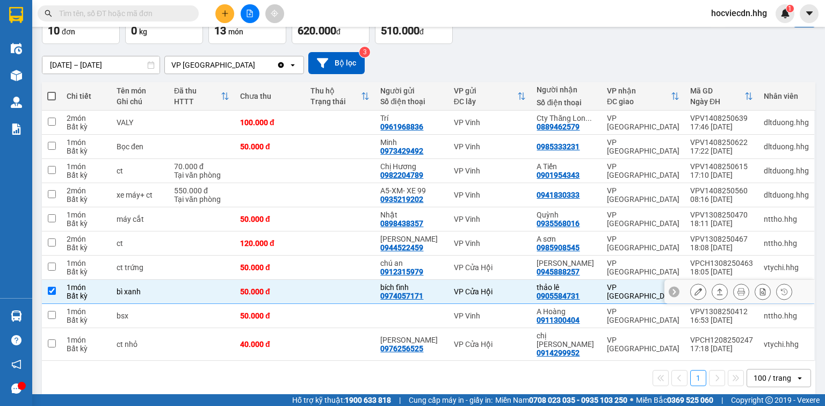
checkbox input "true"
click at [691, 287] on button at bounding box center [698, 291] width 15 height 19
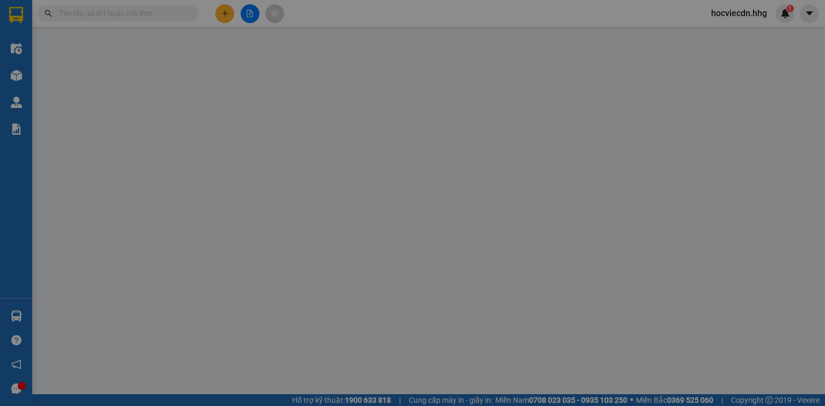
type input "0974057171"
type input "bích tĩnh"
type input "0905584731"
type input "thảo lê"
type input "50.000"
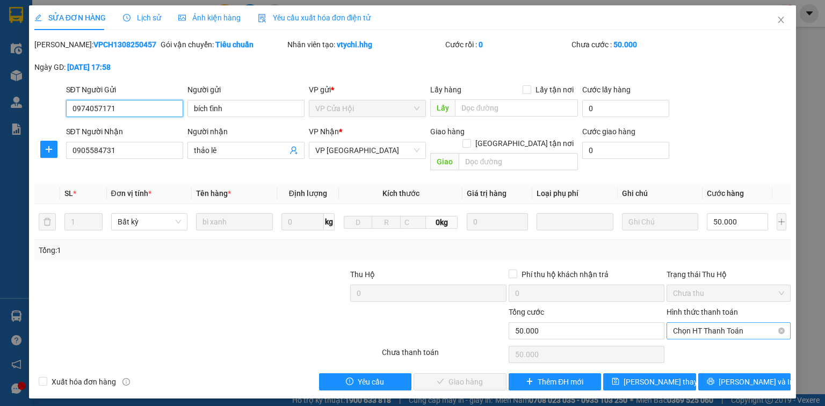
click at [702, 323] on span "Chọn HT Thanh Toán" at bounding box center [728, 331] width 111 height 16
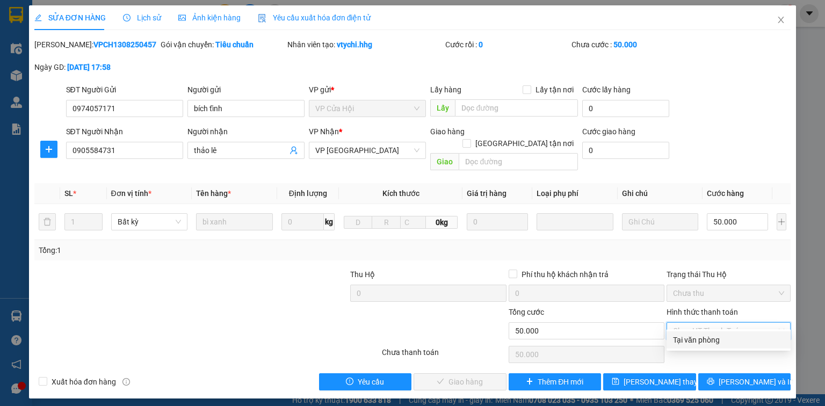
click at [716, 346] on div "Tại văn phòng" at bounding box center [728, 339] width 124 height 17
type input "0"
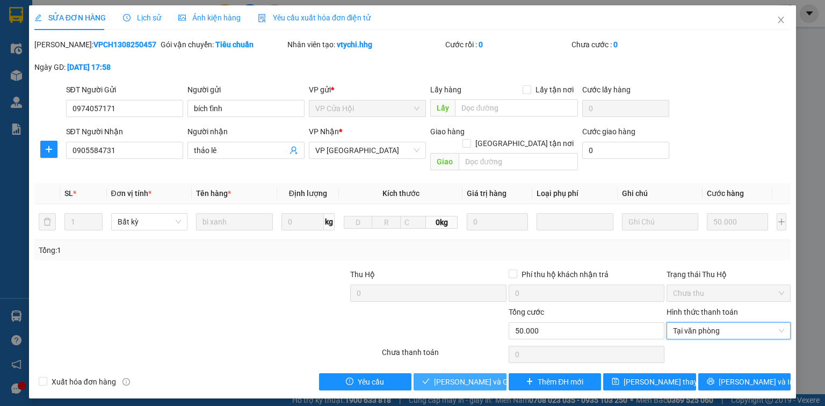
click at [490, 376] on span "[PERSON_NAME] và Giao hàng" at bounding box center [485, 382] width 103 height 12
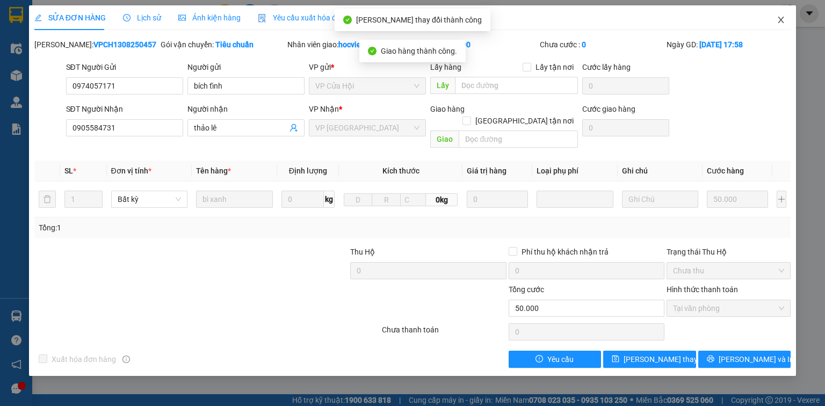
click at [780, 22] on icon "close" at bounding box center [781, 20] width 9 height 9
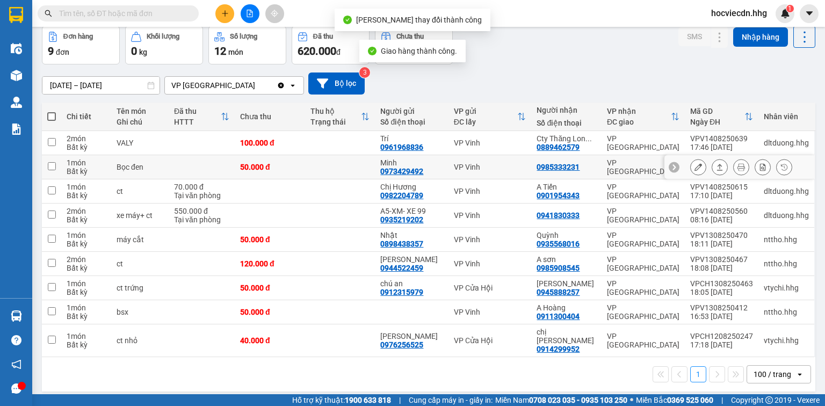
scroll to position [49, 0]
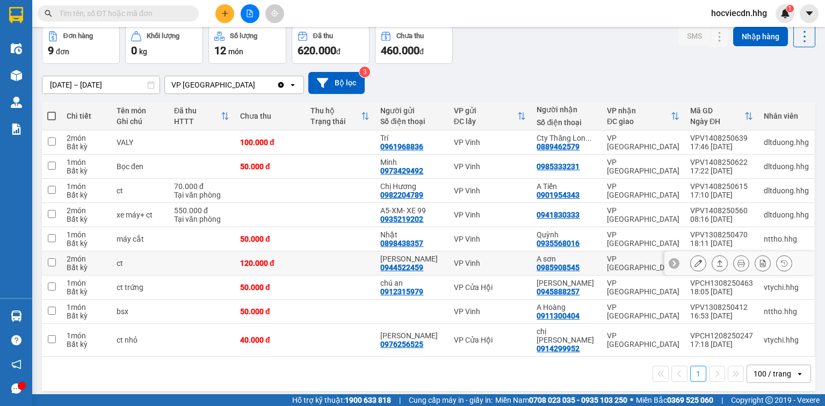
click at [597, 262] on td "A sơn 0985908545" at bounding box center [566, 263] width 70 height 24
checkbox input "true"
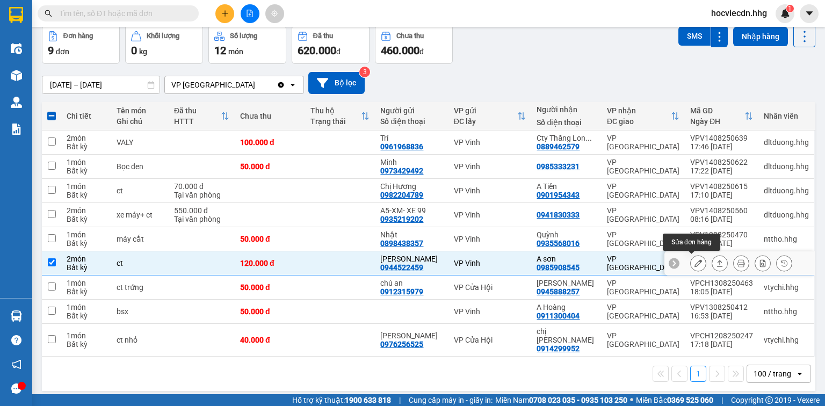
click at [694, 259] on icon at bounding box center [698, 263] width 8 height 8
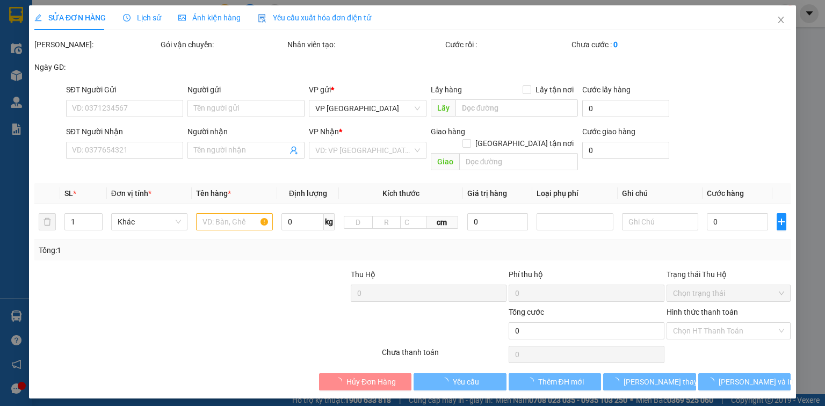
type input "0944522459"
type input "[PERSON_NAME]"
type input "0985908545"
type input "A sơn"
type input "120.000"
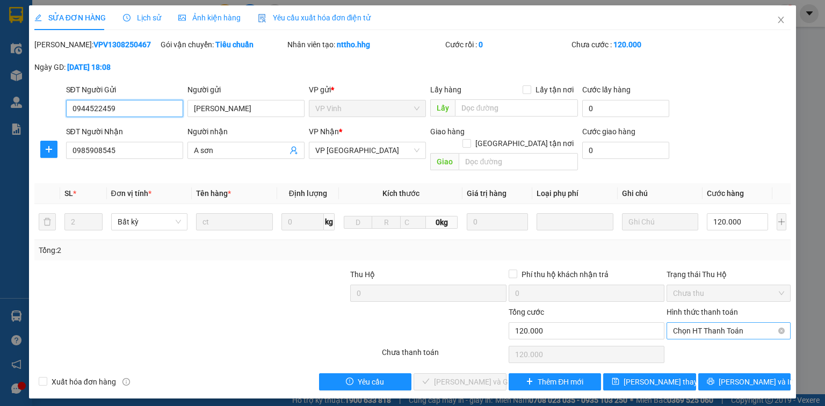
click at [711, 323] on span "Chọn HT Thanh Toán" at bounding box center [728, 331] width 111 height 16
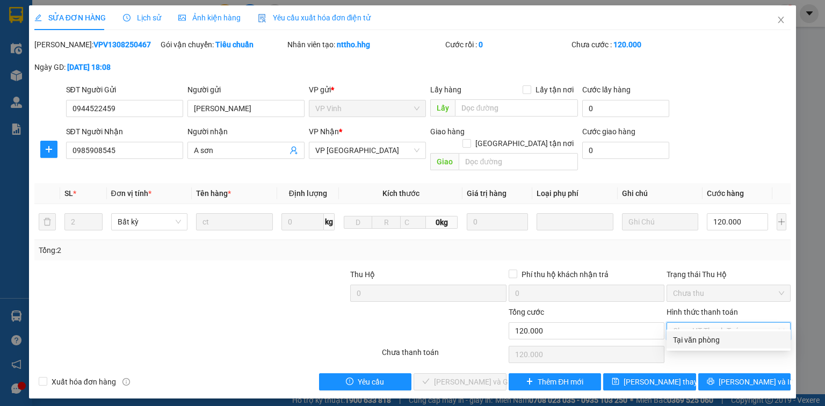
click at [714, 333] on div "Tại văn phòng" at bounding box center [728, 339] width 124 height 17
type input "0"
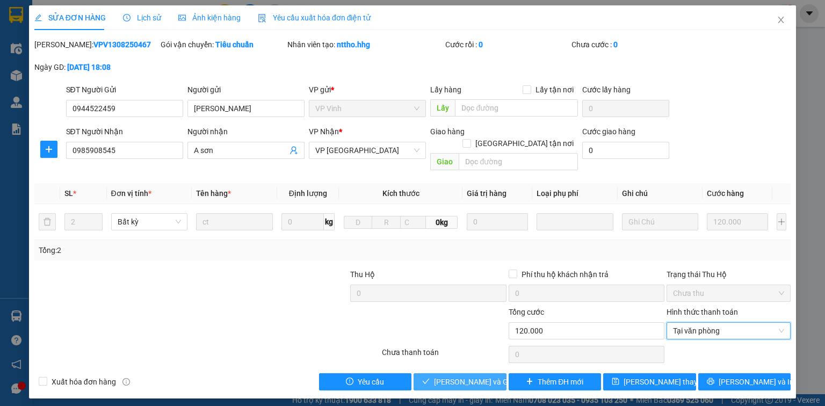
click at [459, 376] on span "[PERSON_NAME] và Giao hàng" at bounding box center [485, 382] width 103 height 12
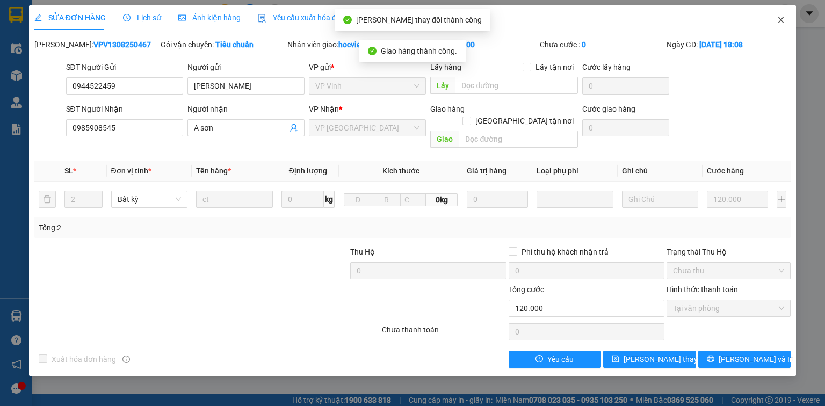
click at [778, 16] on span "Close" at bounding box center [781, 20] width 30 height 30
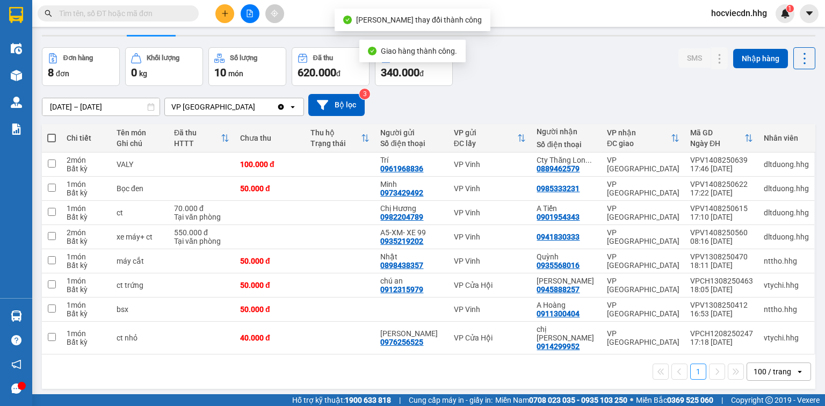
scroll to position [49, 0]
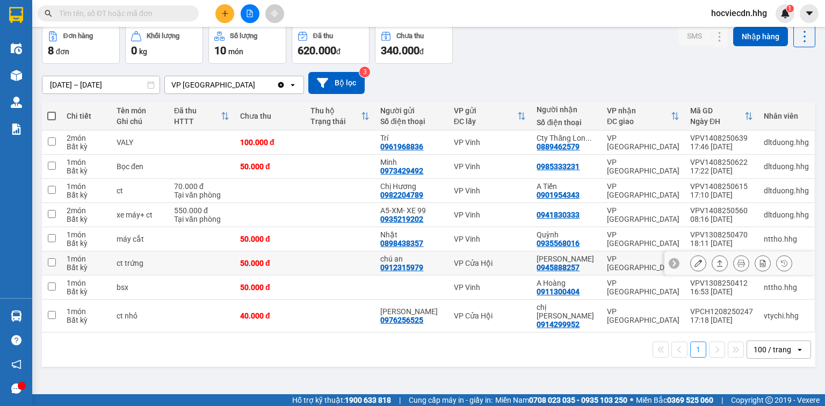
click at [601, 267] on td "VP [GEOGRAPHIC_DATA]" at bounding box center [642, 263] width 83 height 24
checkbox input "true"
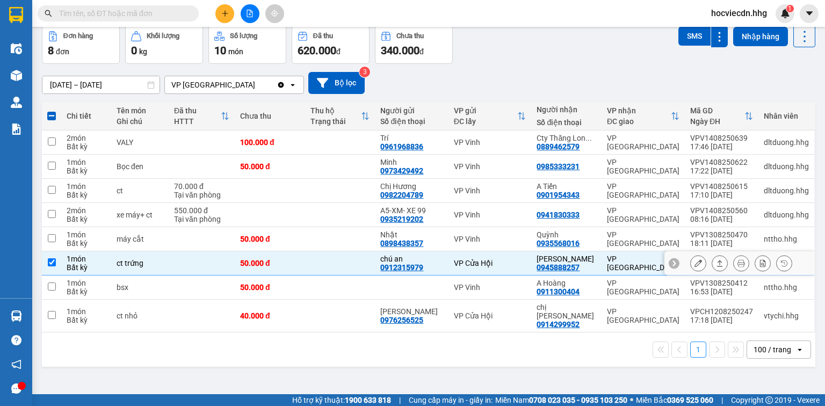
click at [694, 262] on icon at bounding box center [698, 263] width 8 height 8
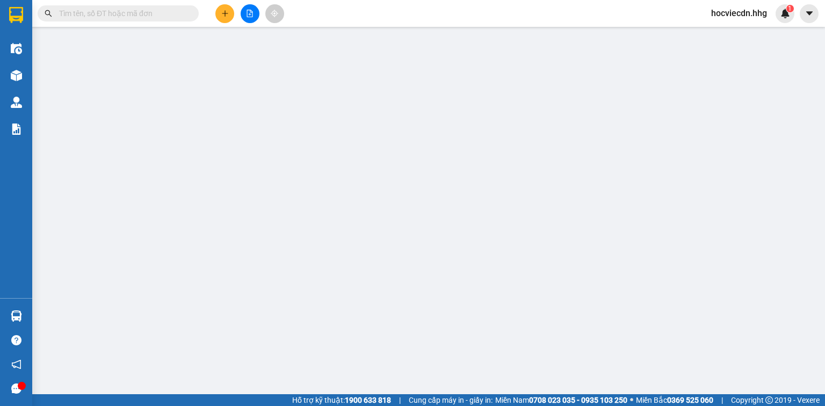
type input "0912315979"
type input "chú an"
type input "0945888257"
type input "[PERSON_NAME]"
type input "50.000"
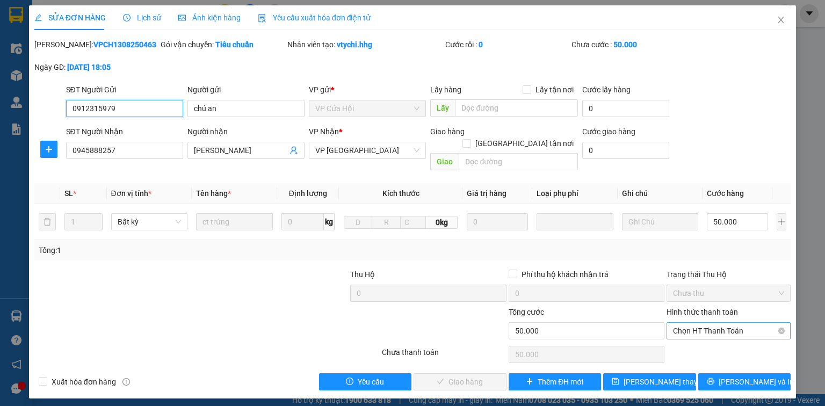
click at [676, 323] on span "Chọn HT Thanh Toán" at bounding box center [728, 331] width 111 height 16
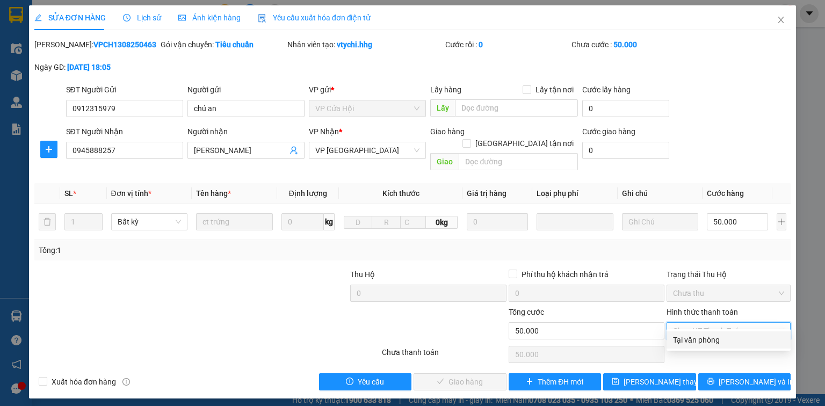
click at [687, 337] on div "Tại văn phòng" at bounding box center [728, 340] width 111 height 12
type input "0"
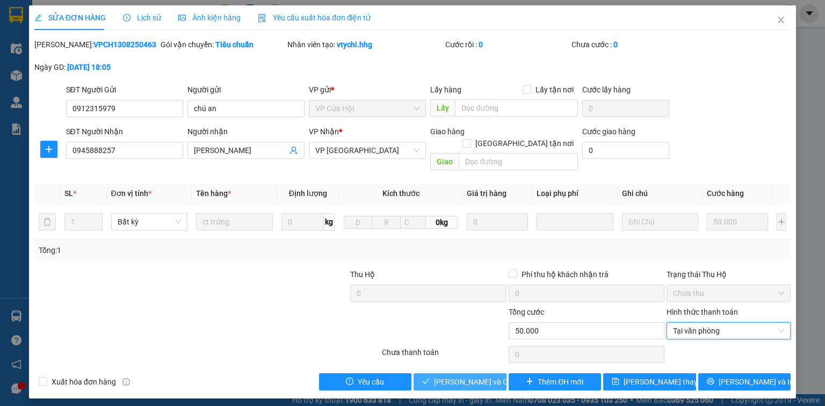
click at [489, 376] on span "[PERSON_NAME] và Giao hàng" at bounding box center [485, 382] width 103 height 12
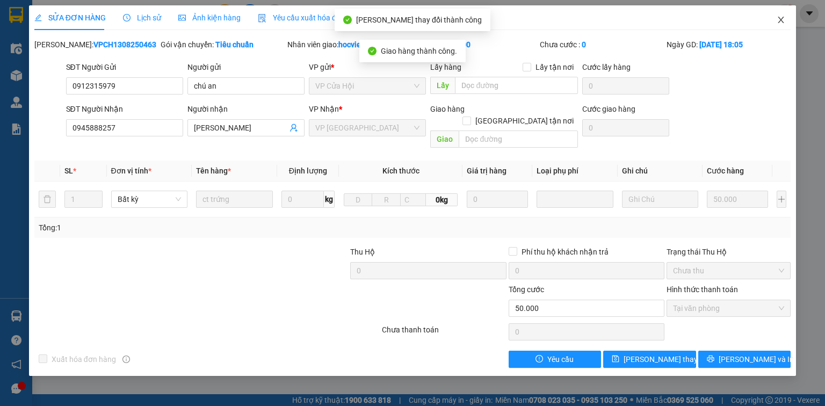
click at [778, 17] on icon "close" at bounding box center [781, 20] width 9 height 9
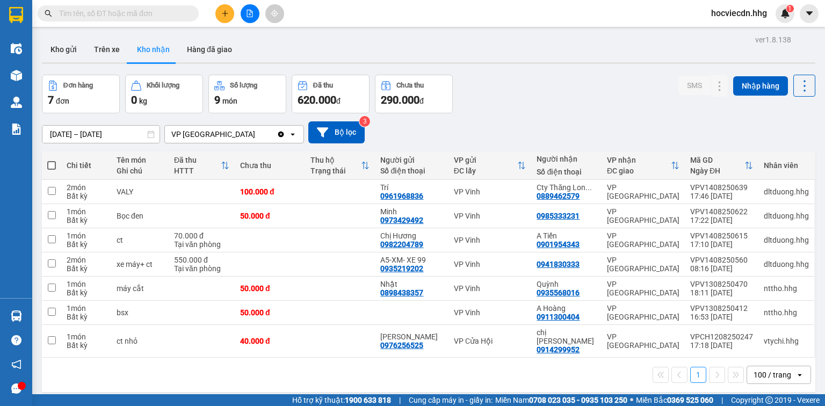
click at [59, 133] on input "[DATE] – [DATE]" at bounding box center [100, 134] width 117 height 17
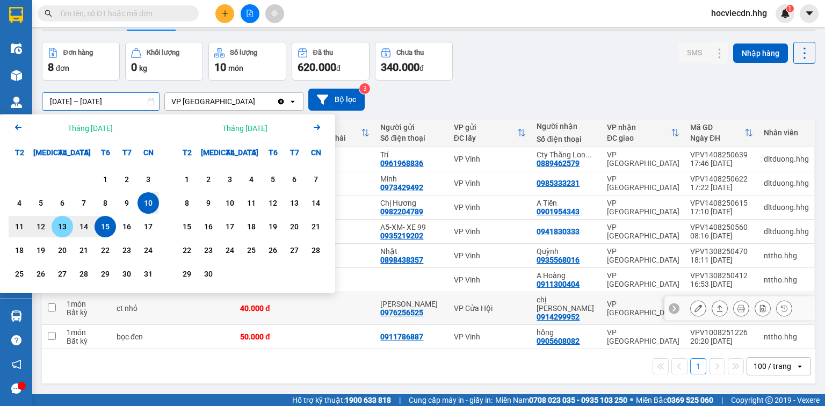
scroll to position [49, 0]
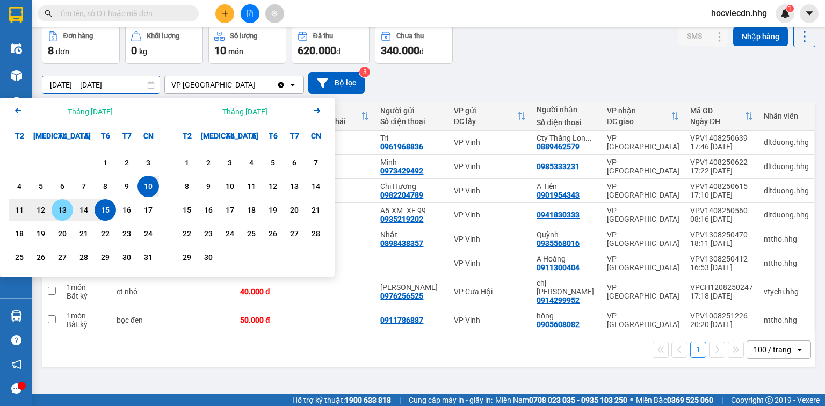
type input "10/08/2025 – 15/08/2025"
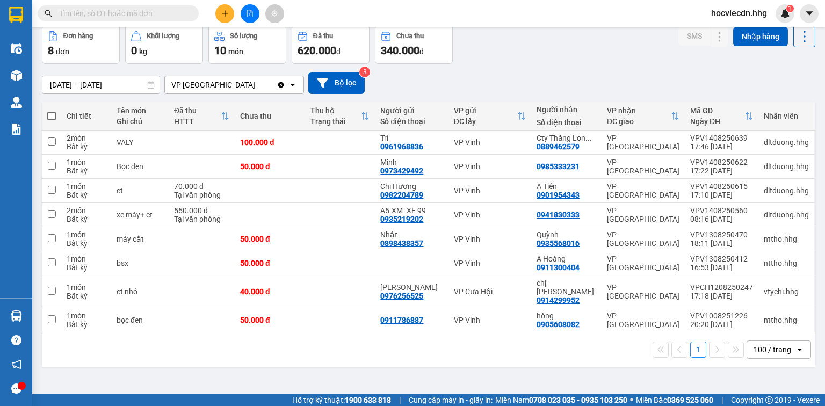
click at [765, 341] on div "100 / trang" at bounding box center [771, 349] width 48 height 17
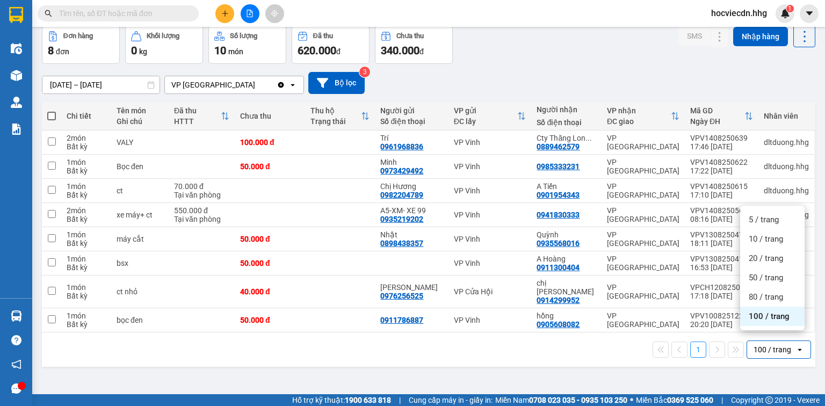
click at [762, 308] on div "100 / trang" at bounding box center [772, 316] width 64 height 19
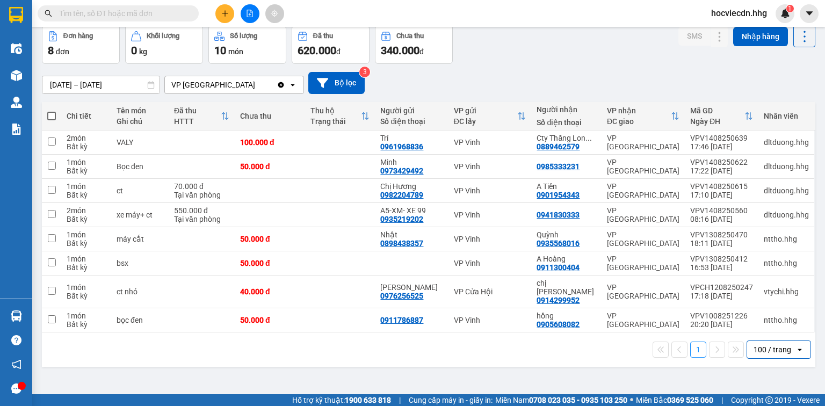
click at [795, 345] on icon "open" at bounding box center [799, 349] width 9 height 9
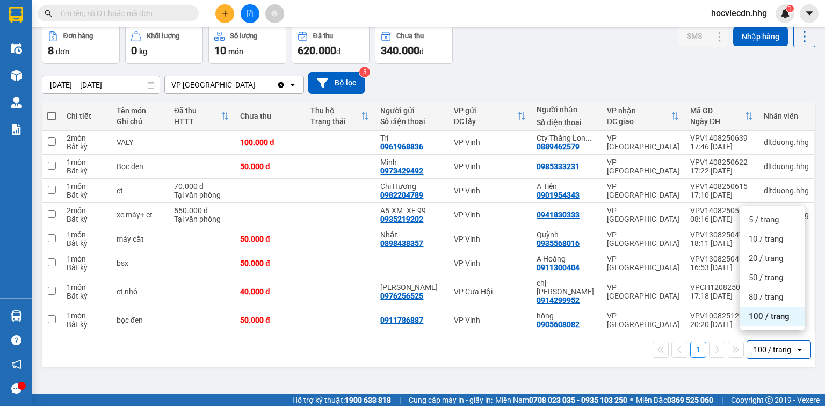
click at [775, 322] on div "100 / trang" at bounding box center [772, 316] width 64 height 19
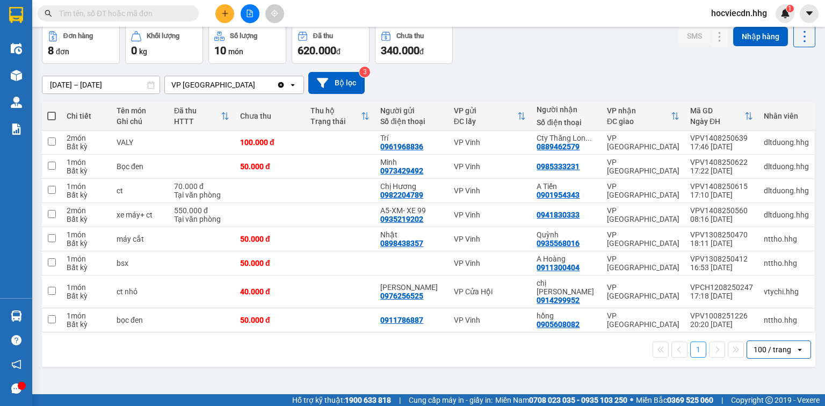
click at [800, 91] on div "10/08/2025 – 15/08/2025 Press the down arrow key to interact with the calendar …" at bounding box center [428, 83] width 773 height 22
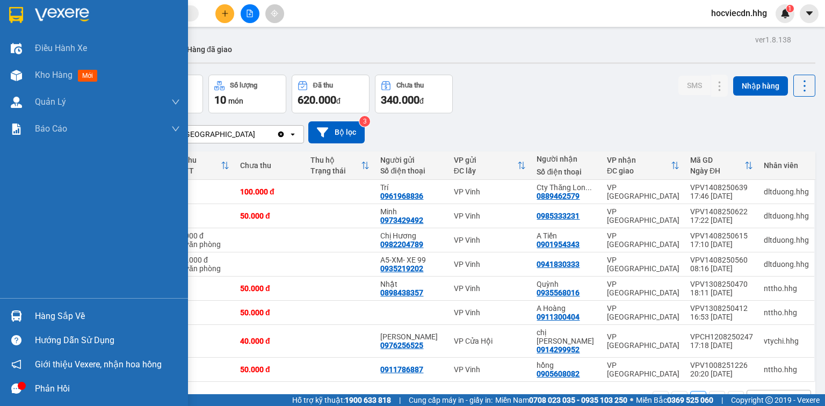
click at [42, 317] on div "Hàng sắp về" at bounding box center [107, 316] width 145 height 16
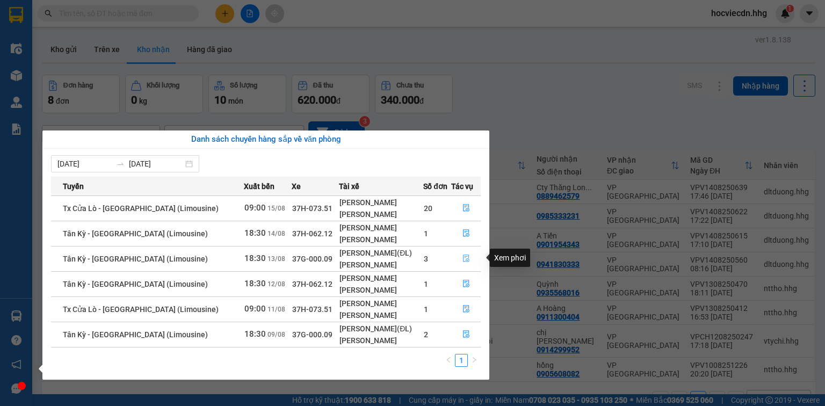
click at [462, 255] on icon "file-done" at bounding box center [466, 259] width 8 height 8
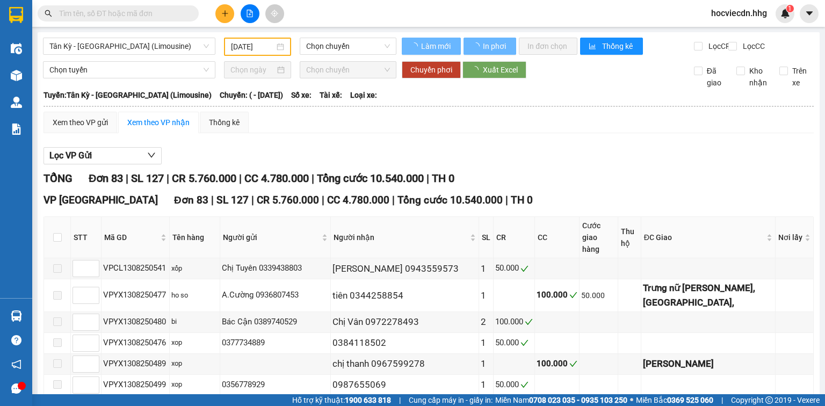
type input "13/08/2025"
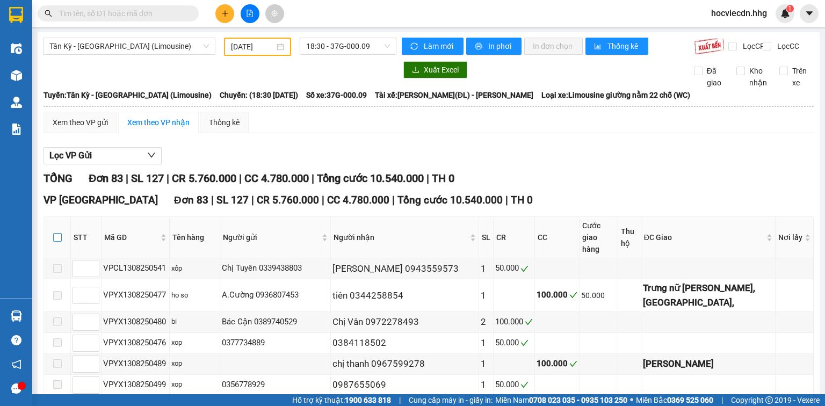
click at [59, 238] on input "checkbox" at bounding box center [57, 237] width 9 height 9
checkbox input "true"
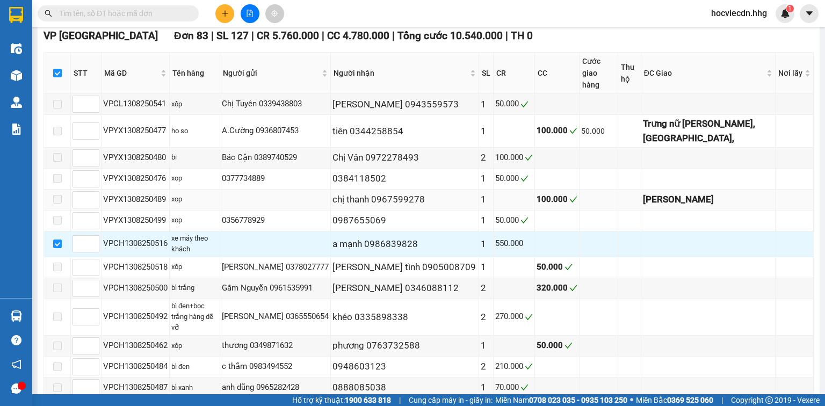
scroll to position [172, 0]
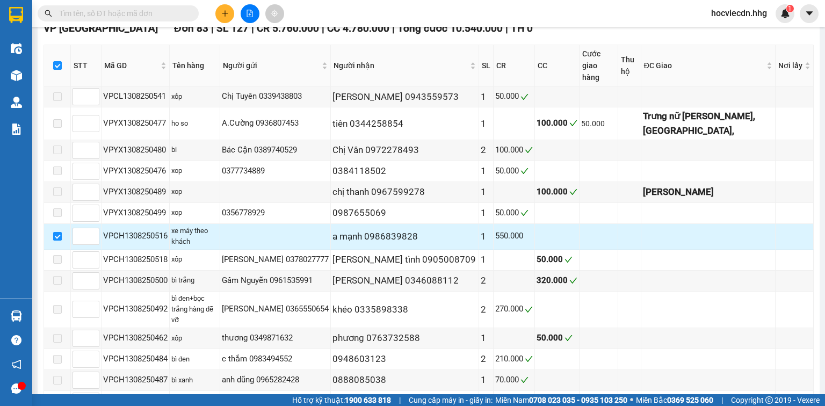
click at [56, 232] on input "checkbox" at bounding box center [57, 236] width 9 height 9
checkbox input "false"
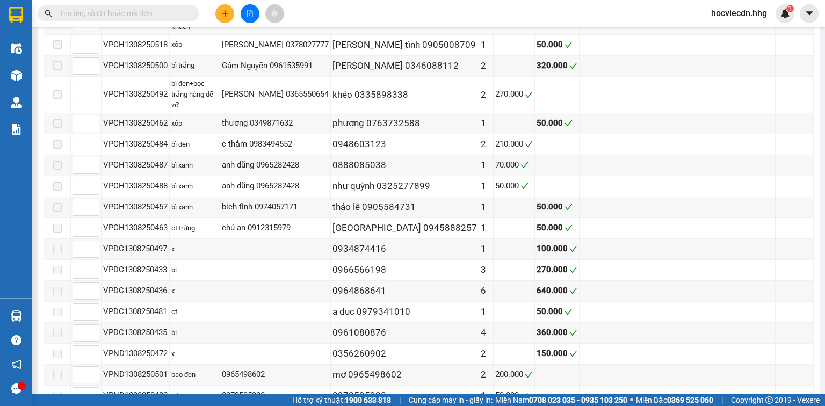
scroll to position [258, 0]
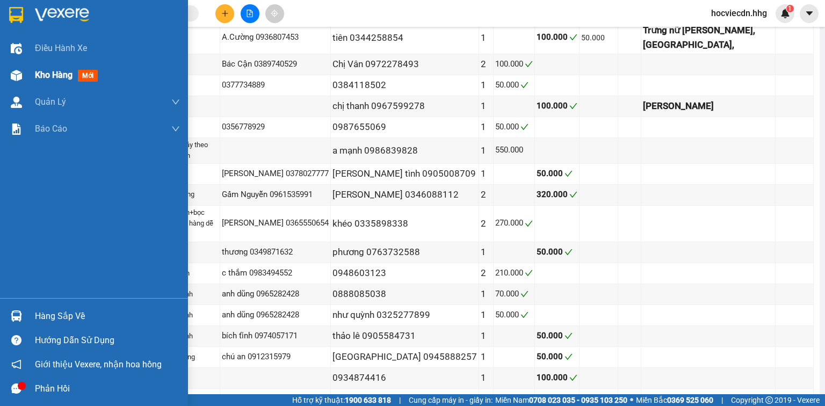
click at [76, 72] on div "Kho hàng mới" at bounding box center [68, 74] width 67 height 13
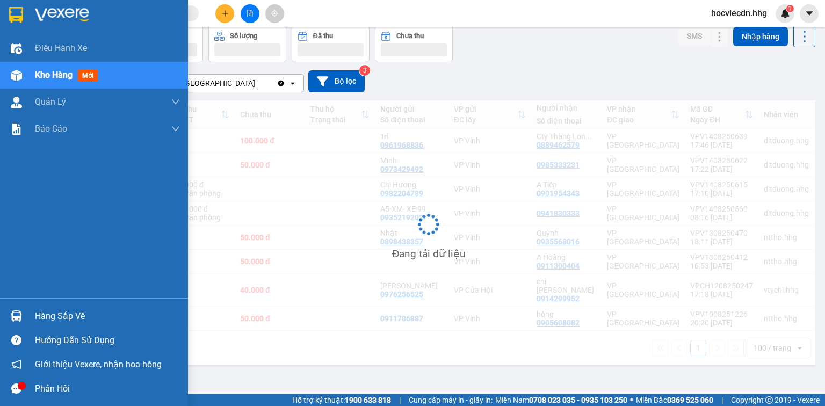
scroll to position [49, 0]
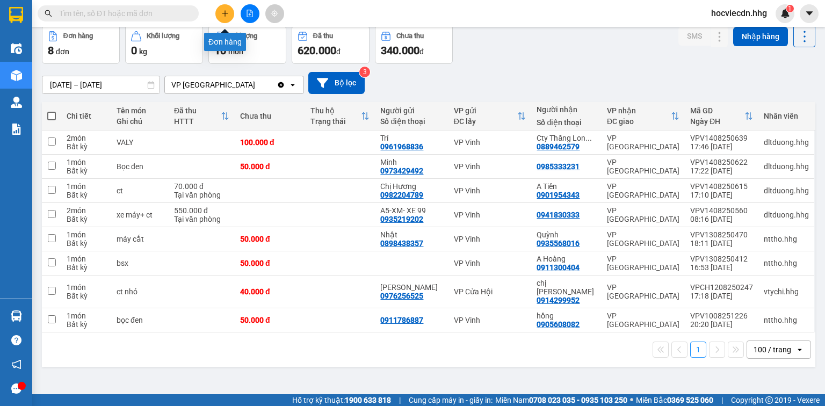
click at [229, 11] on button at bounding box center [224, 13] width 19 height 19
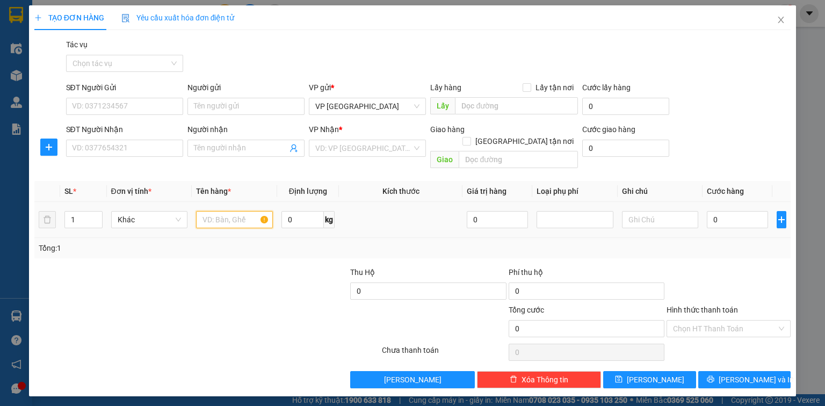
click at [238, 211] on input "text" at bounding box center [234, 219] width 77 height 17
type input "CATTON +BAO TẢI +CTN BÓNG ĐÈN HÀNG DỂ VOẼ"
click at [756, 214] on input "0" at bounding box center [737, 219] width 61 height 17
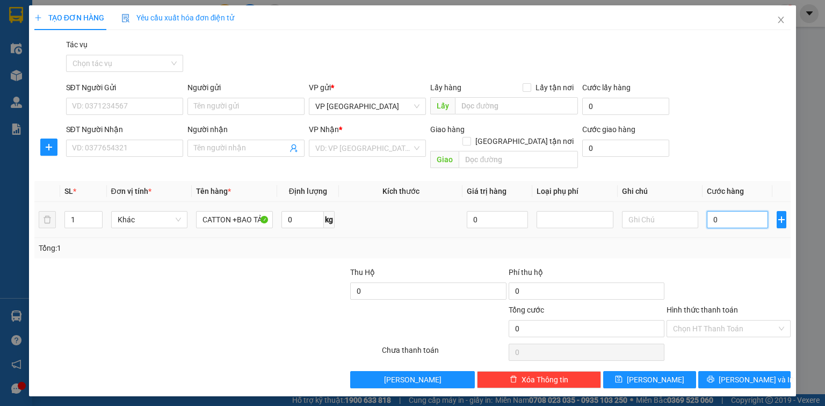
type input "4"
type input "40"
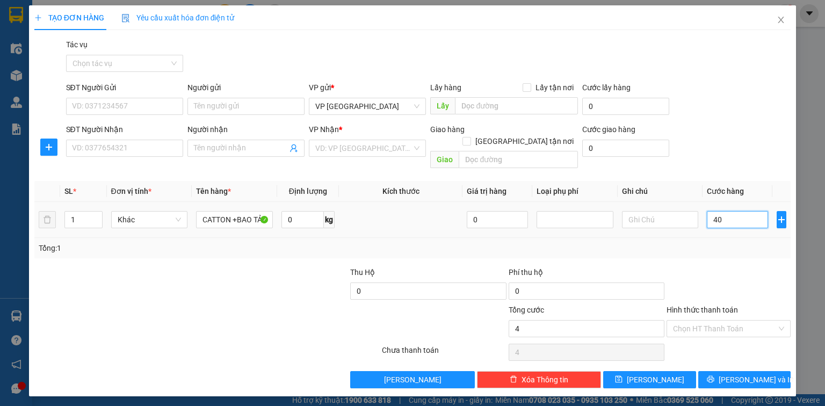
type input "40"
type input "400"
type input "4.000"
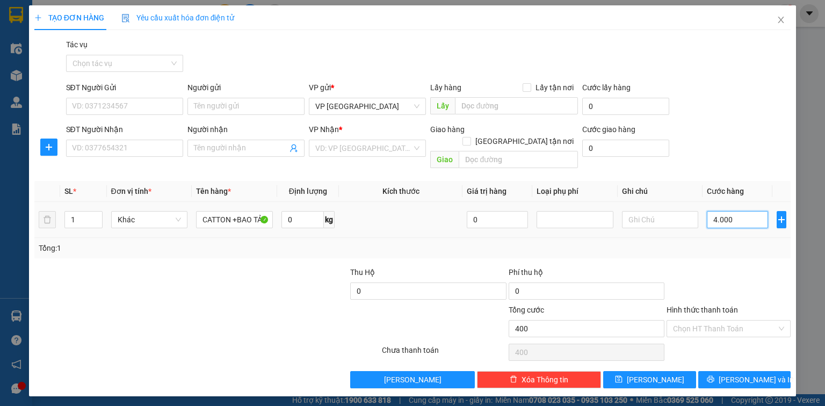
type input "4.000"
type input "40.000"
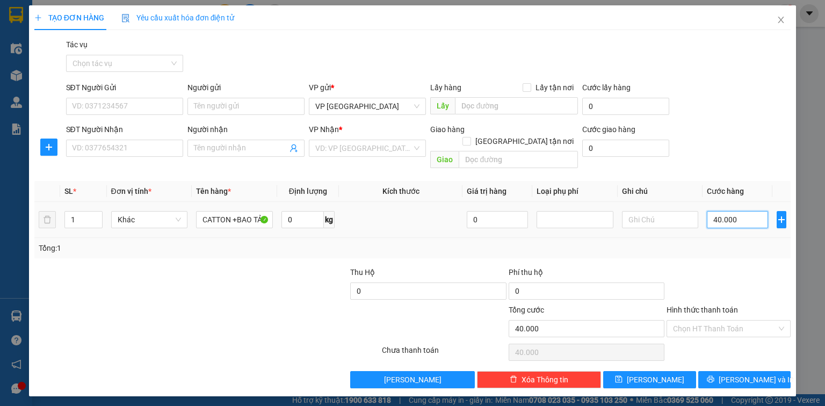
type input "400.000"
click at [87, 212] on input "1" at bounding box center [83, 220] width 37 height 16
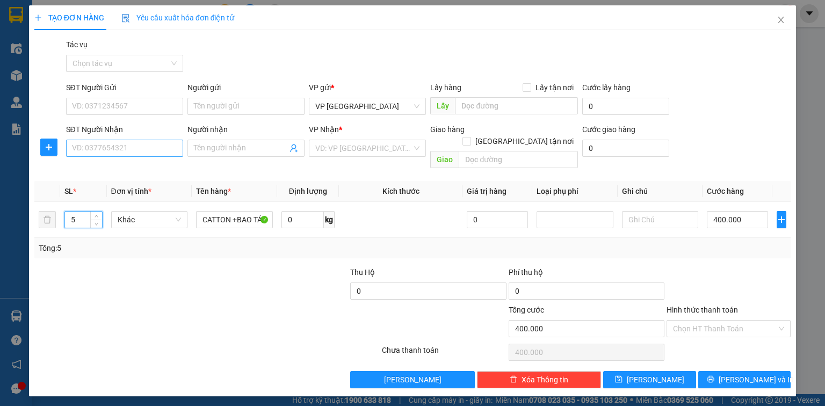
type input "5"
click at [171, 144] on input "SĐT Người Nhận" at bounding box center [124, 148] width 117 height 17
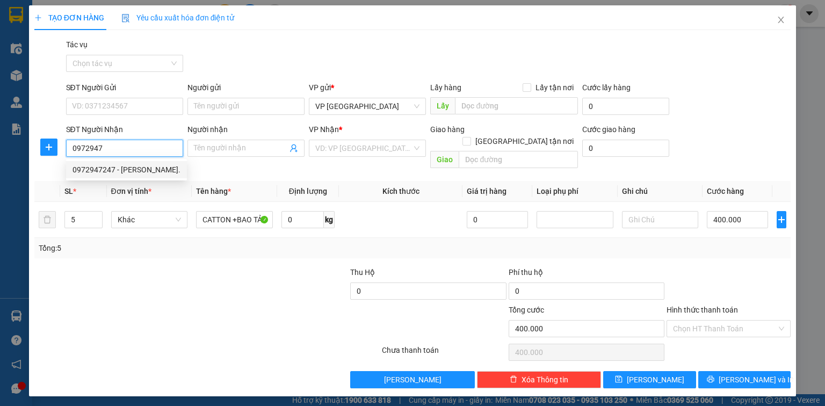
click at [128, 171] on div "0972947247 - Anh Thái." at bounding box center [126, 170] width 108 height 12
type input "0972947247"
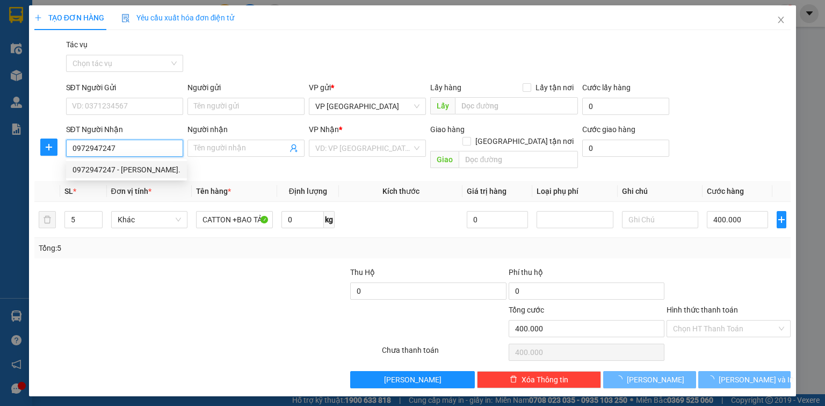
type input "Anh Thái."
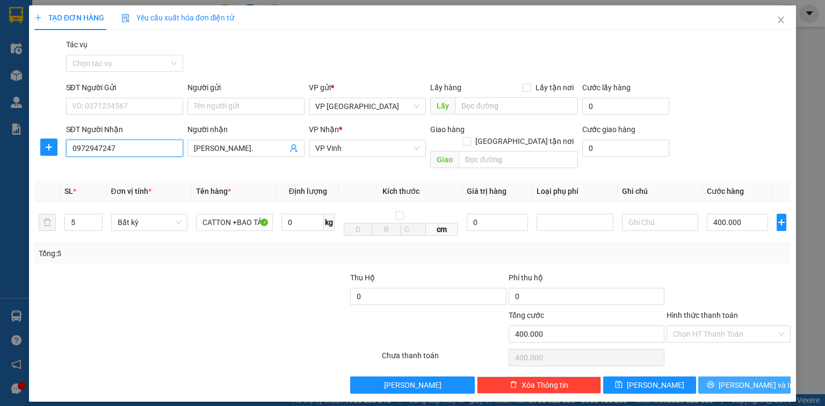
type input "0972947247"
click at [734, 376] on button "[PERSON_NAME] và In" at bounding box center [744, 384] width 93 height 17
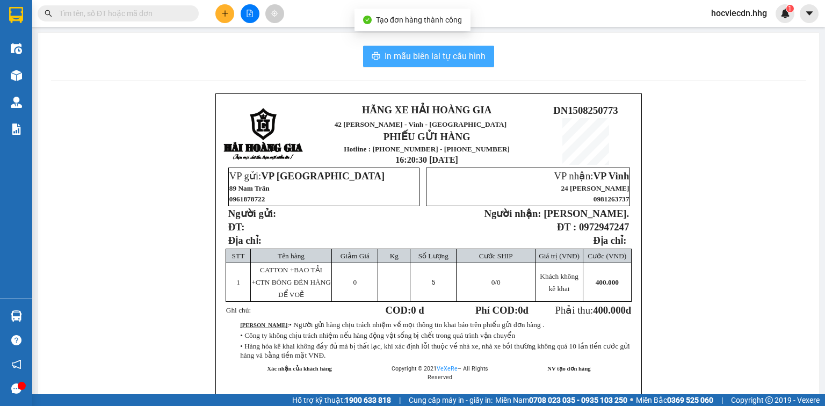
click at [408, 55] on span "In mẫu biên lai tự cấu hình" at bounding box center [435, 55] width 101 height 13
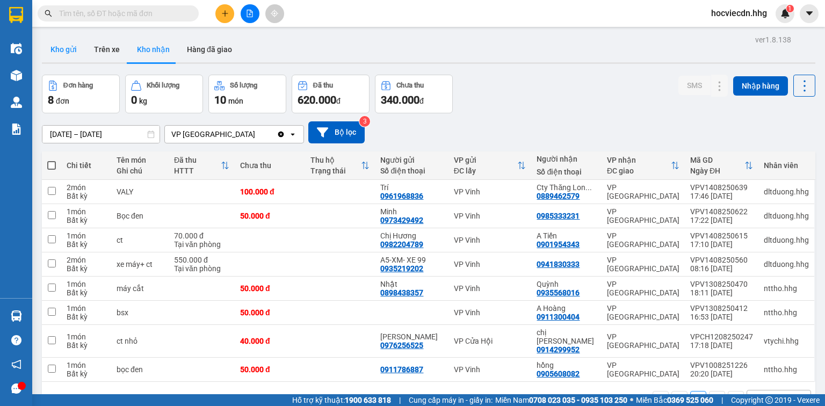
click at [69, 52] on button "Kho gửi" at bounding box center [63, 50] width 43 height 26
